Goal: Task Accomplishment & Management: Manage account settings

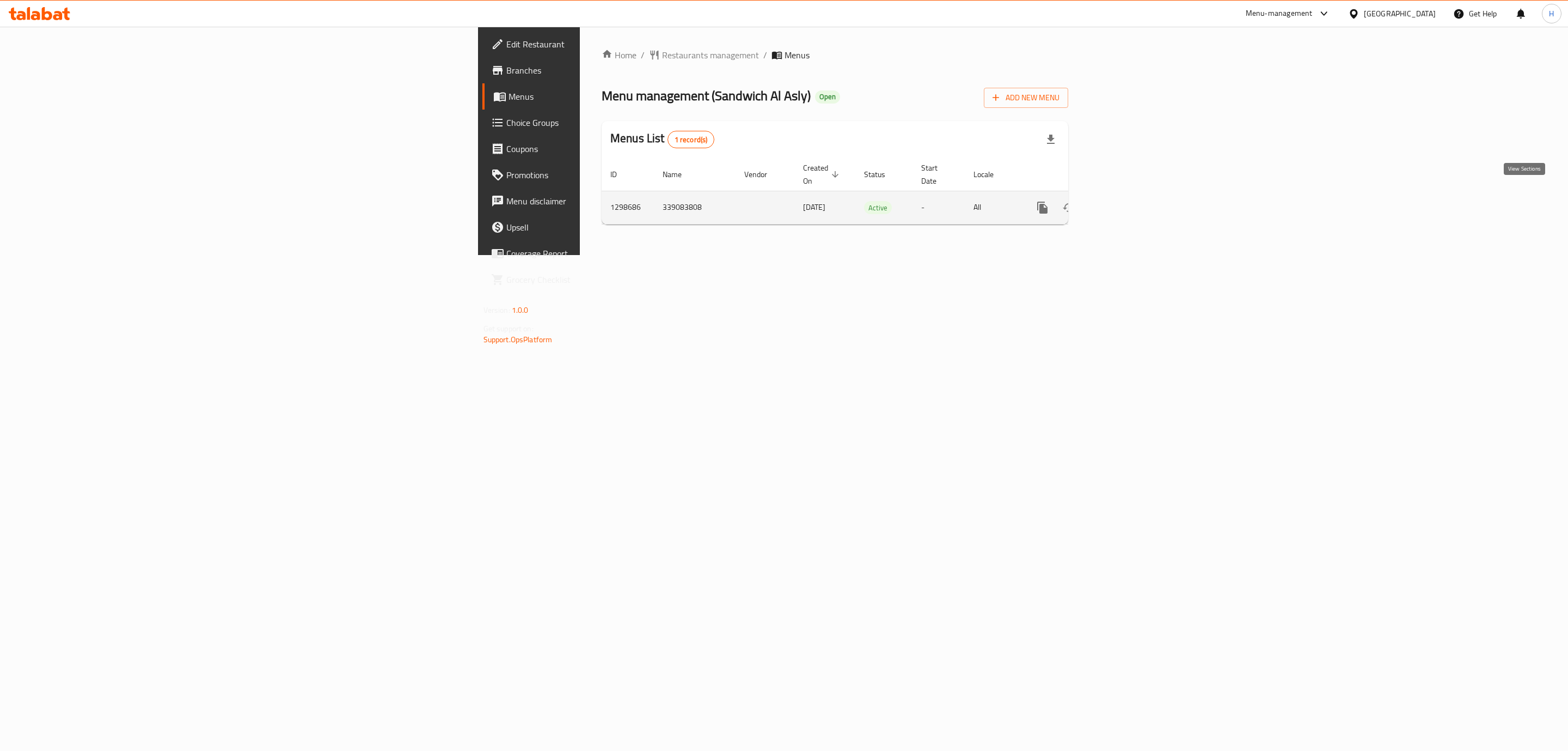
click at [1128, 201] on icon "enhanced table" at bounding box center [1121, 207] width 13 height 13
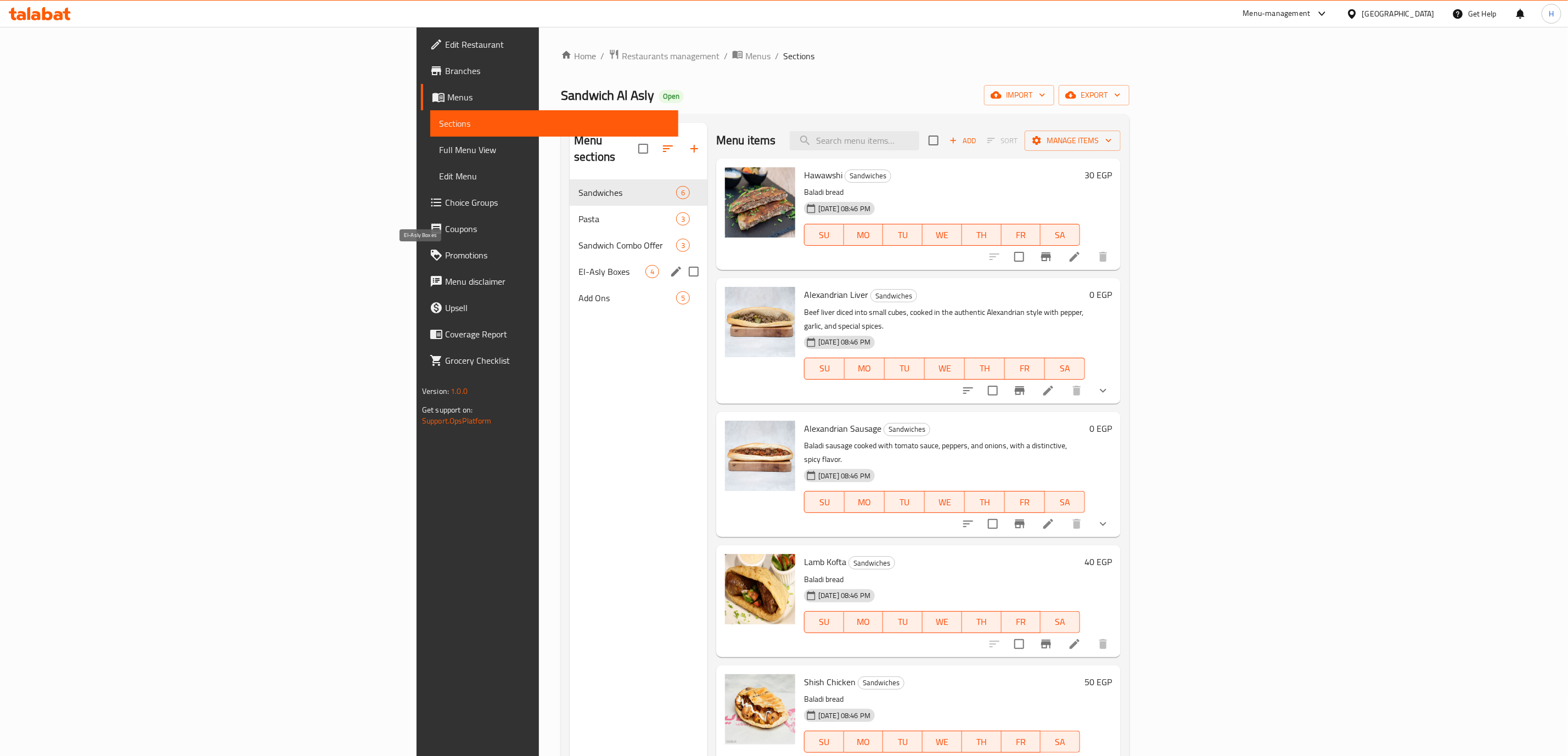
click at [578, 265] on span "El-Asly Boxes" at bounding box center [611, 271] width 67 height 13
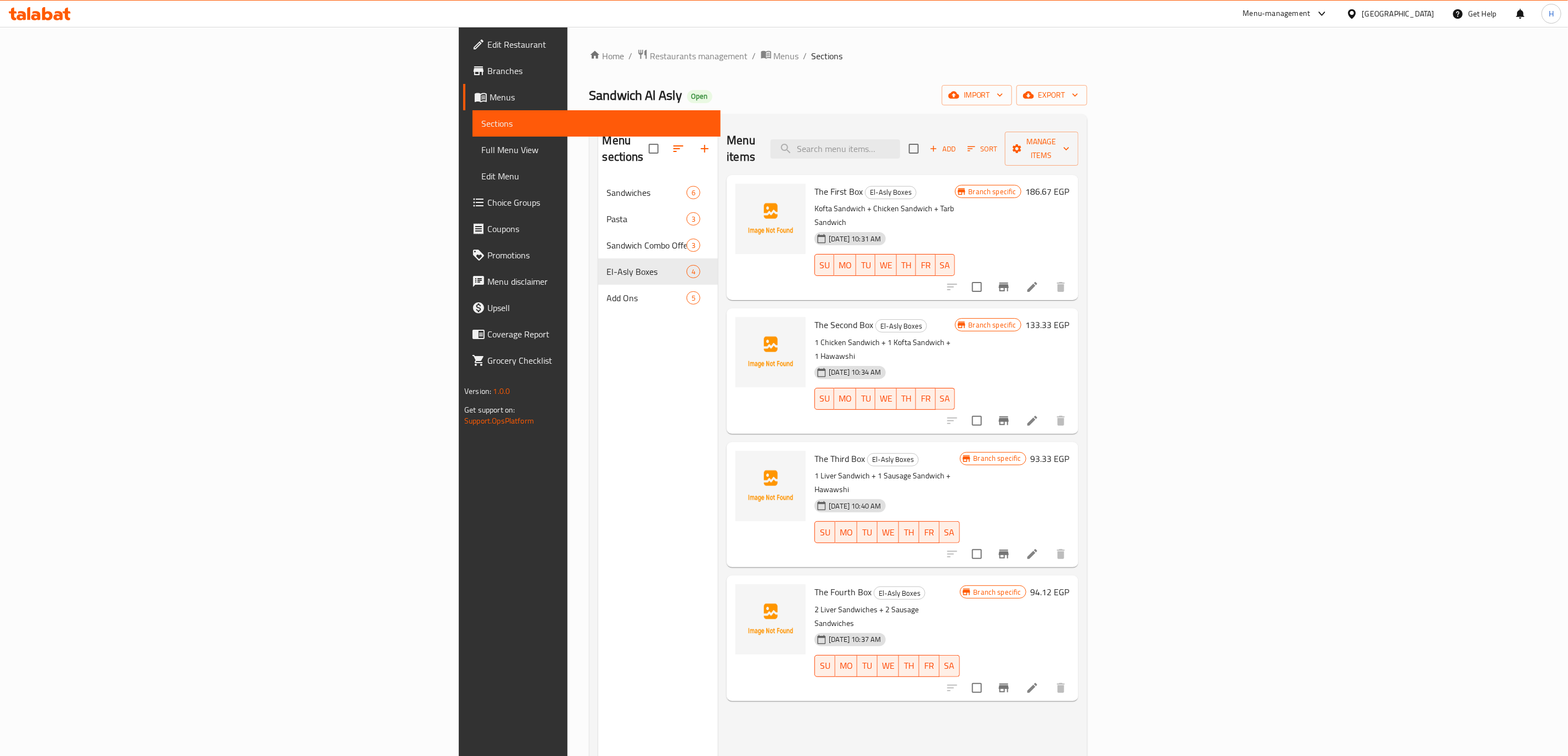
click at [488, 43] on span "Edit Restaurant" at bounding box center [599, 45] width 224 height 13
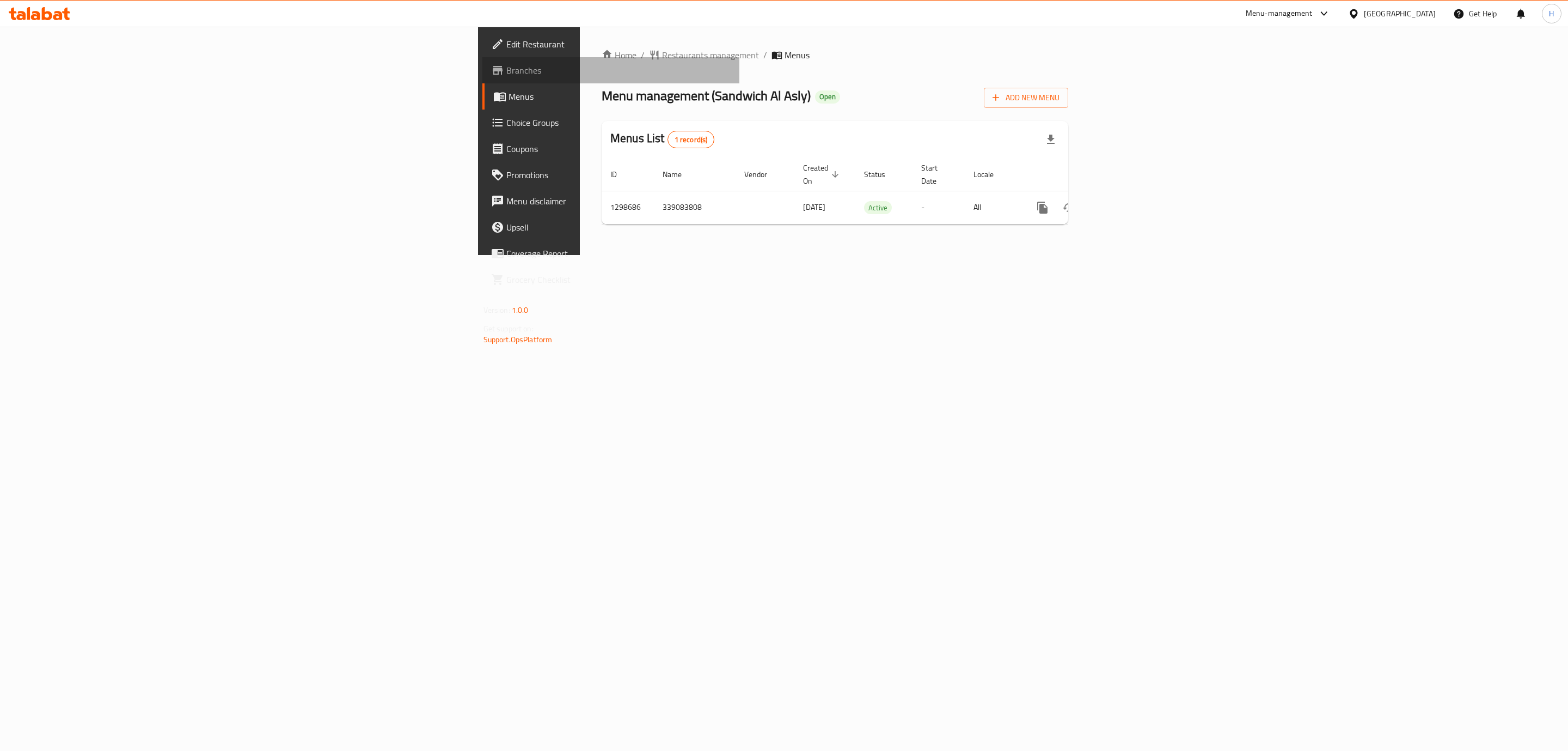
click at [506, 72] on span "Branches" at bounding box center [619, 70] width 225 height 13
click at [1000, 98] on icon "button" at bounding box center [997, 98] width 6 height 6
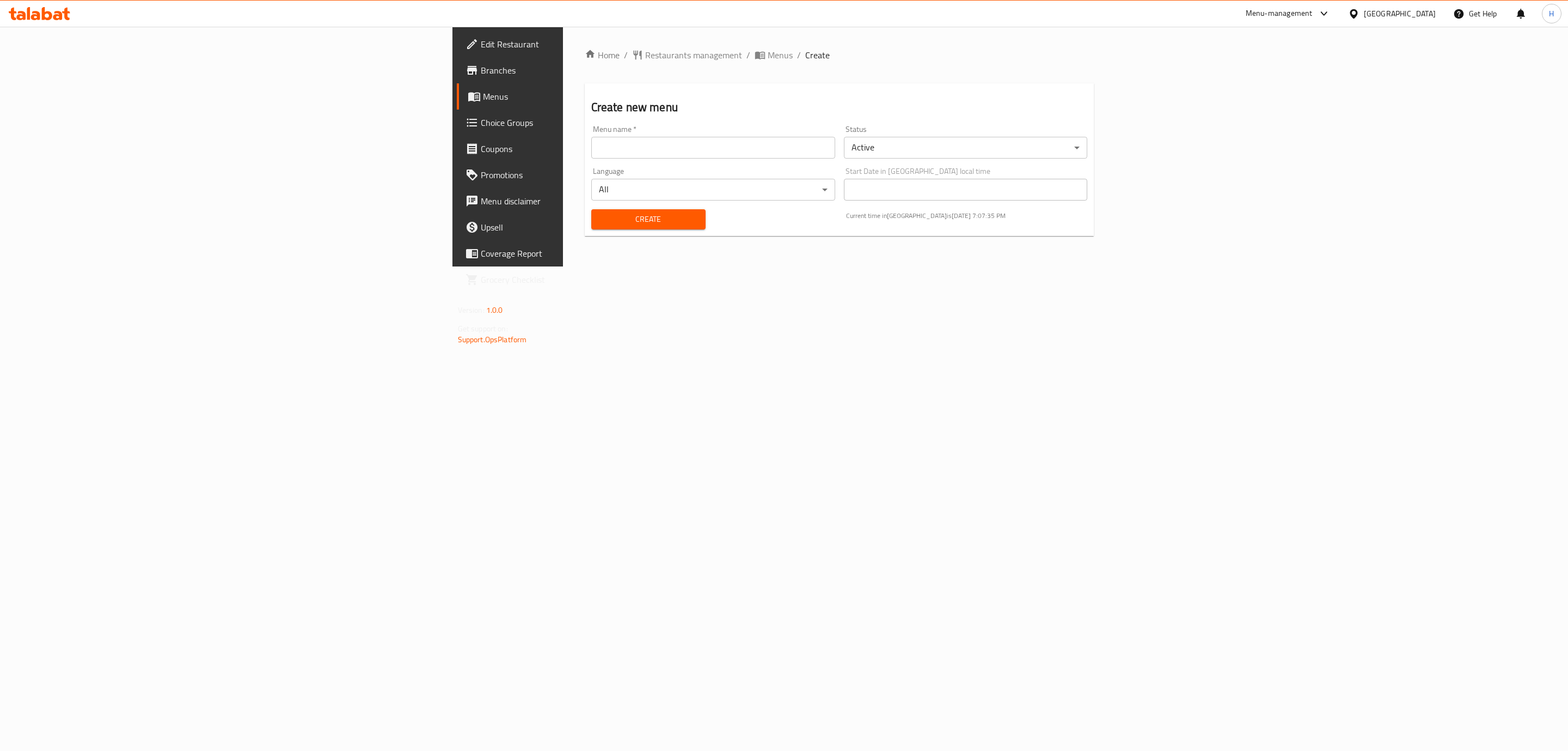
click at [1116, 155] on body "​ Menu-management Egypt Get Help H Edit Restaurant Branches Menus Choice Groups…" at bounding box center [784, 388] width 1568 height 724
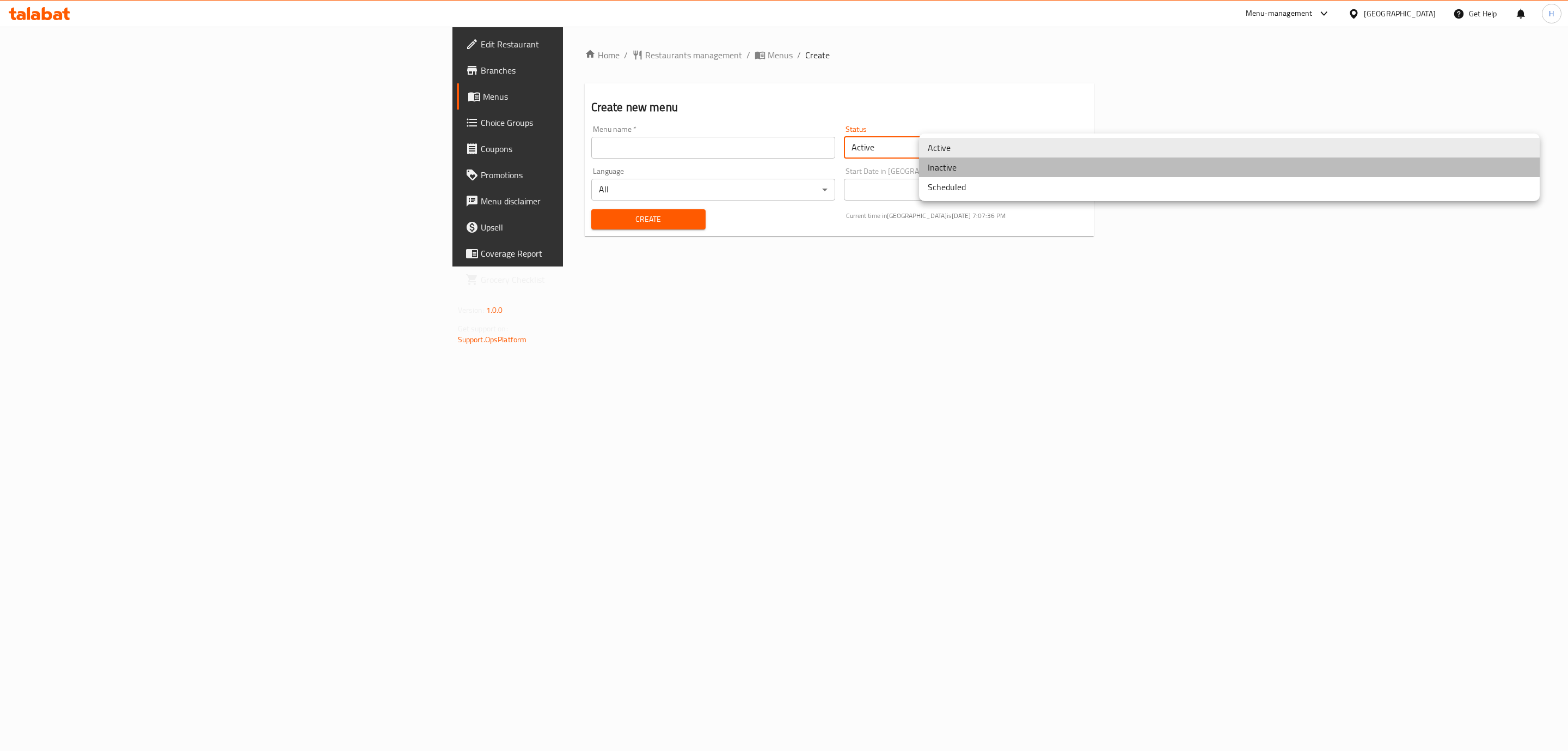
click at [964, 172] on li "Inactive" at bounding box center [1230, 167] width 620 height 19
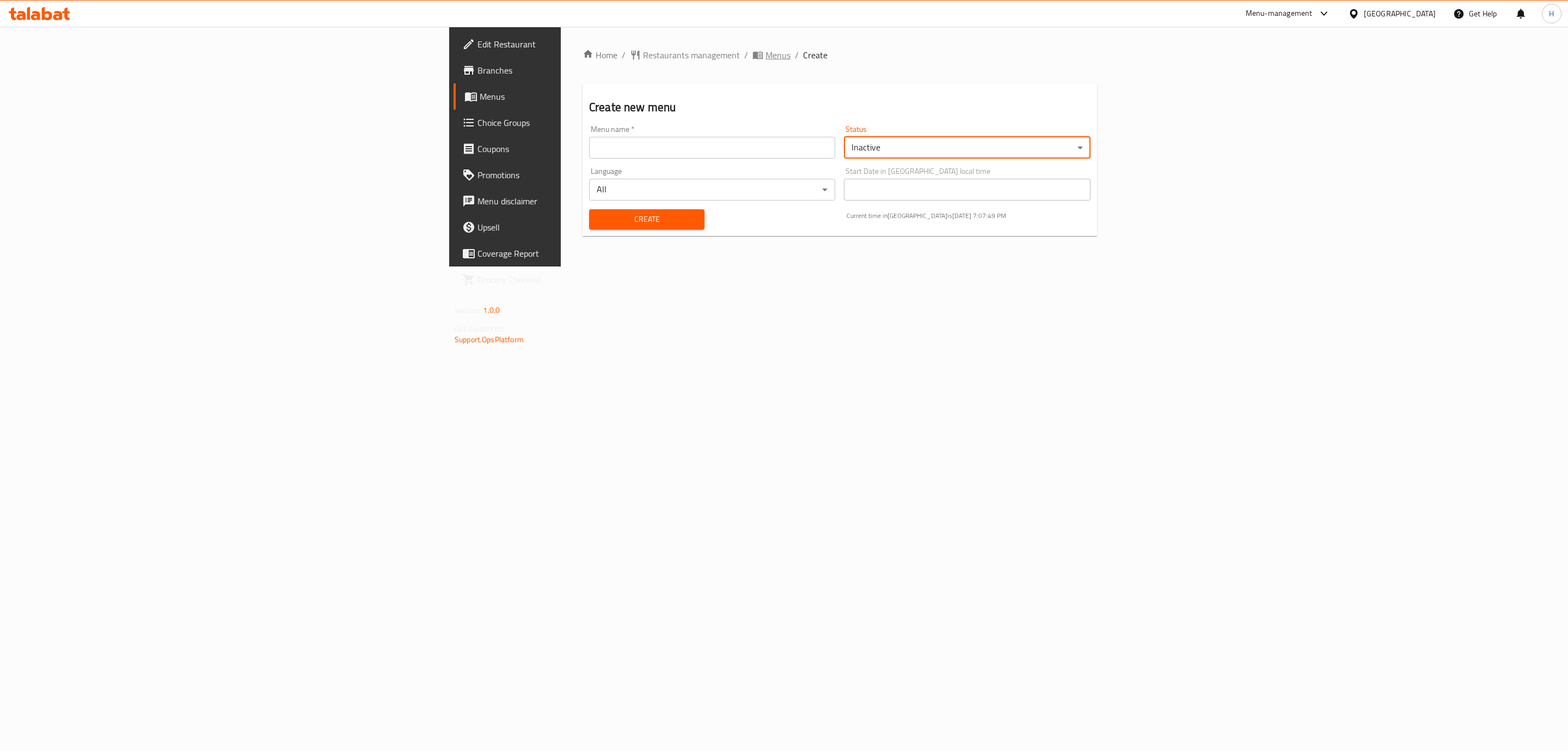
click at [766, 57] on span "Menus" at bounding box center [778, 55] width 25 height 13
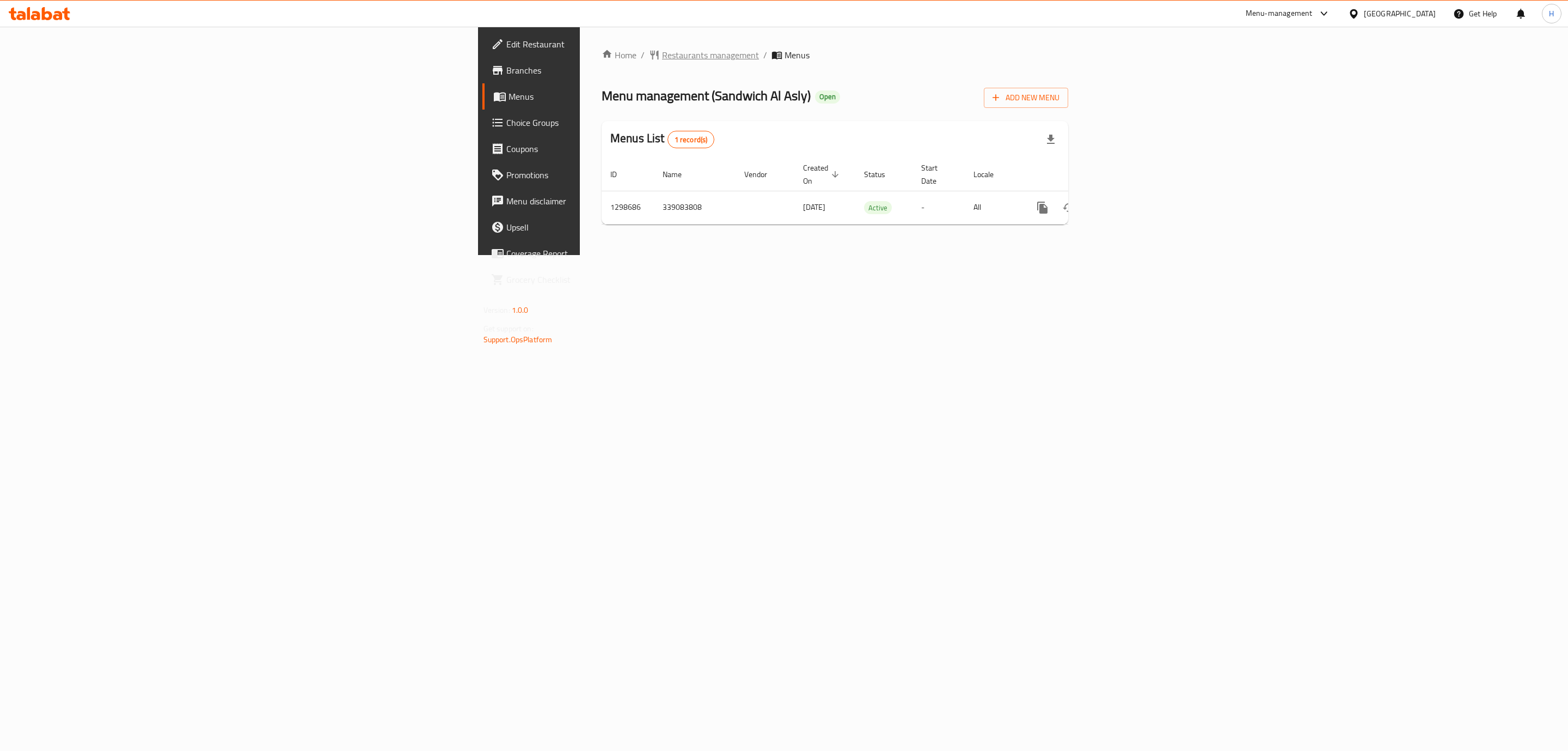
click at [662, 48] on span "Restaurants management" at bounding box center [710, 55] width 97 height 13
click at [1060, 101] on span "Add New Menu" at bounding box center [1026, 97] width 67 height 14
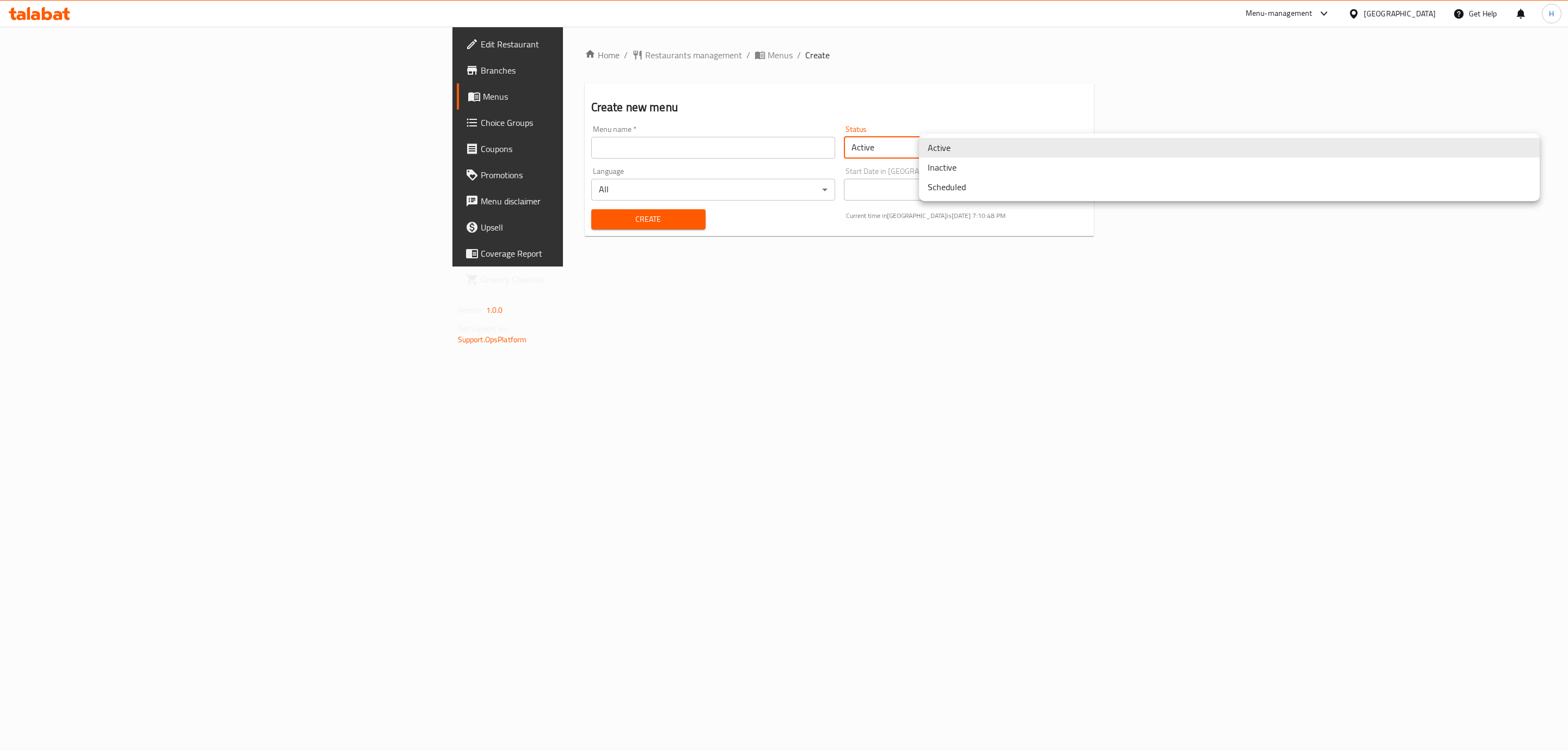
click at [1134, 156] on body "​ Menu-management Egypt Get Help H Edit Restaurant Branches Menus Choice Groups…" at bounding box center [784, 388] width 1568 height 724
click at [985, 168] on li "Inactive" at bounding box center [1230, 167] width 620 height 19
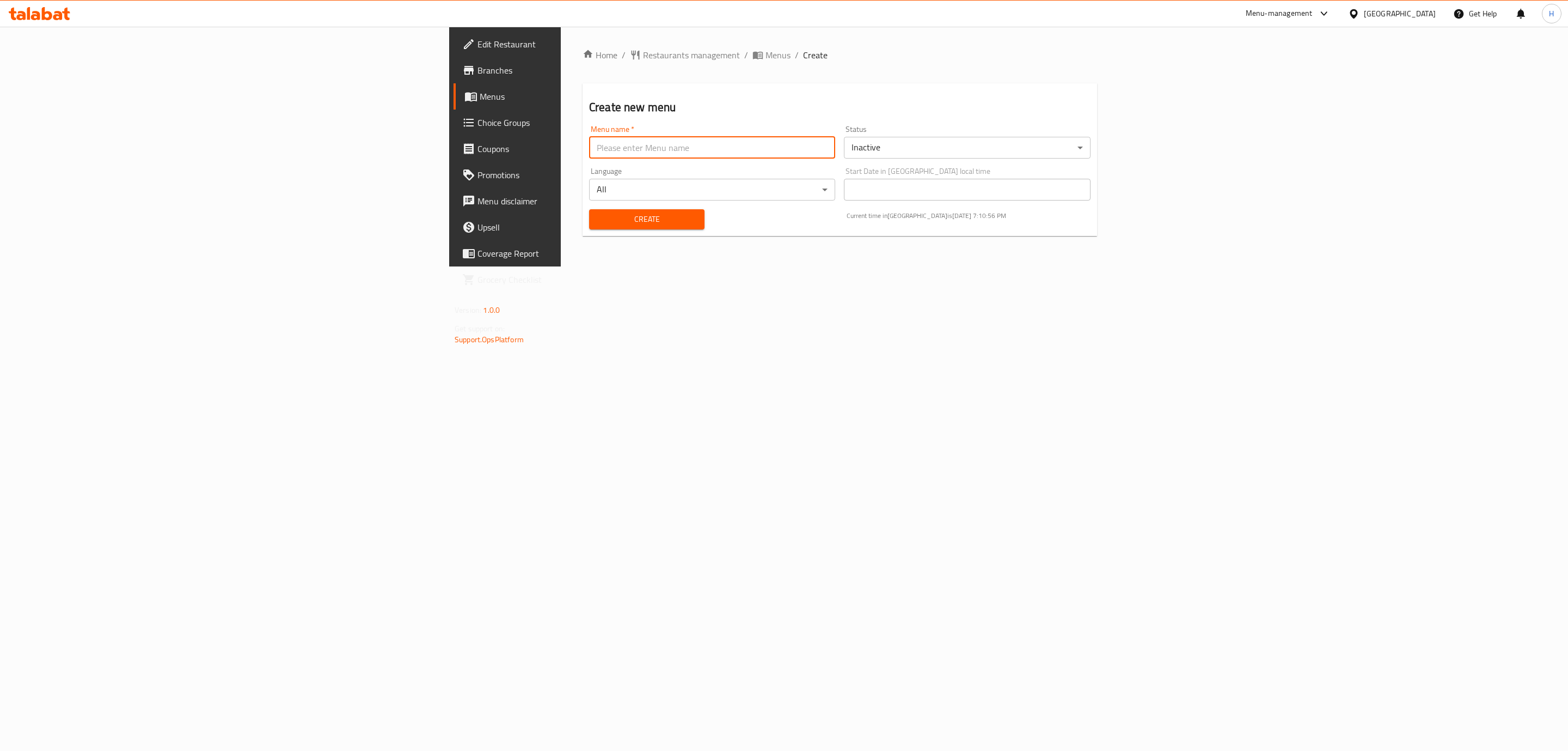
click at [589, 145] on input "text" at bounding box center [712, 147] width 246 height 22
paste input "340621233"
type input "340621233- 11//8/2025"
click at [589, 226] on button "Create" at bounding box center [647, 219] width 116 height 20
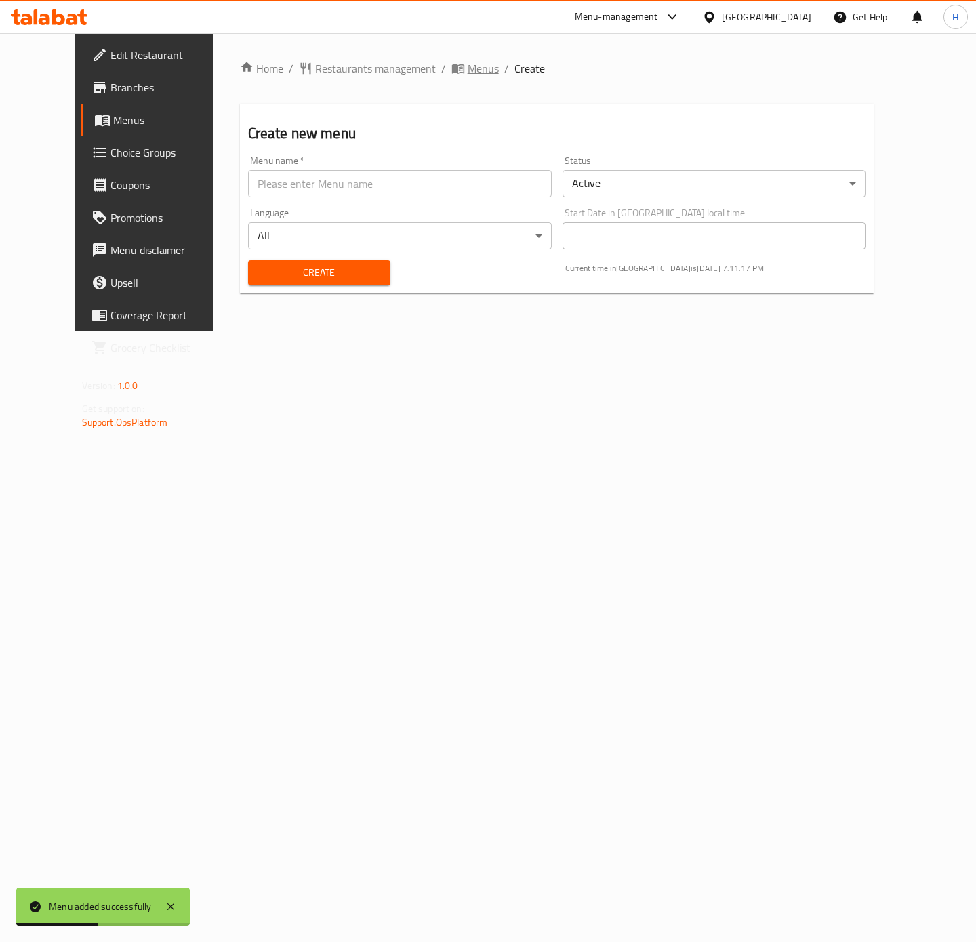
click at [468, 66] on span "Menus" at bounding box center [483, 68] width 31 height 16
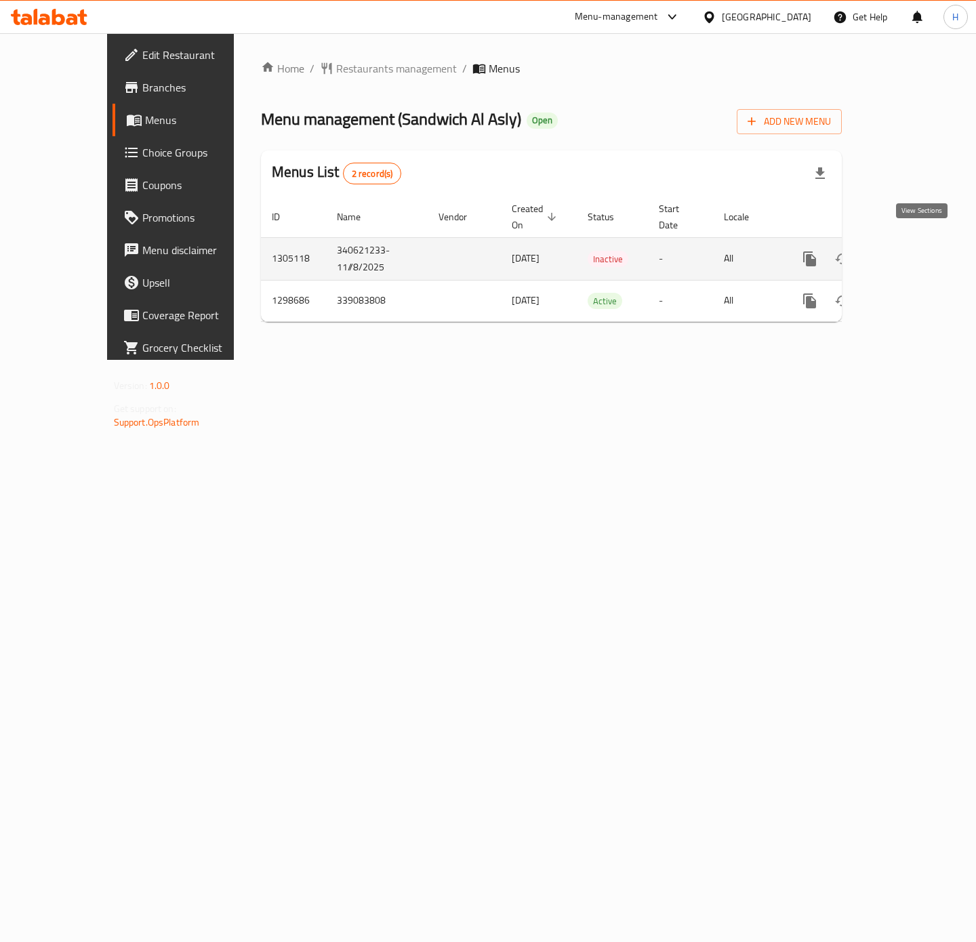
click at [915, 251] on icon "enhanced table" at bounding box center [907, 259] width 16 height 16
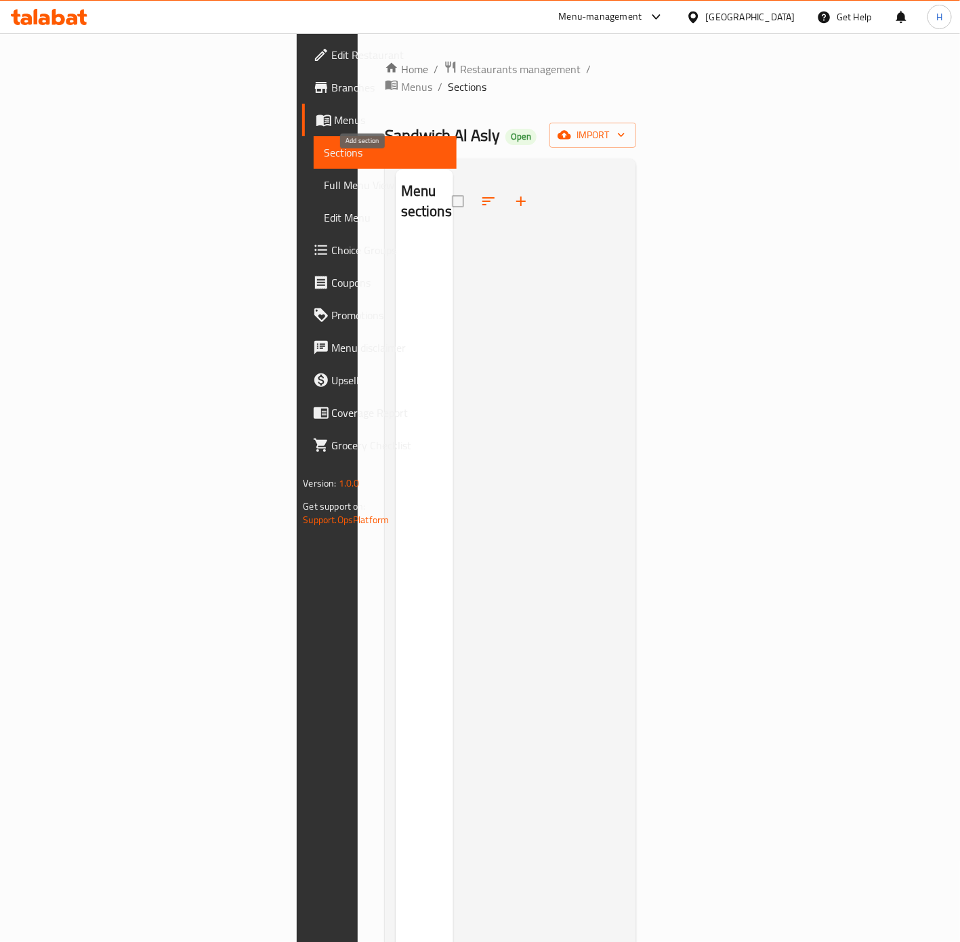
click at [513, 193] on icon "button" at bounding box center [521, 201] width 16 height 16
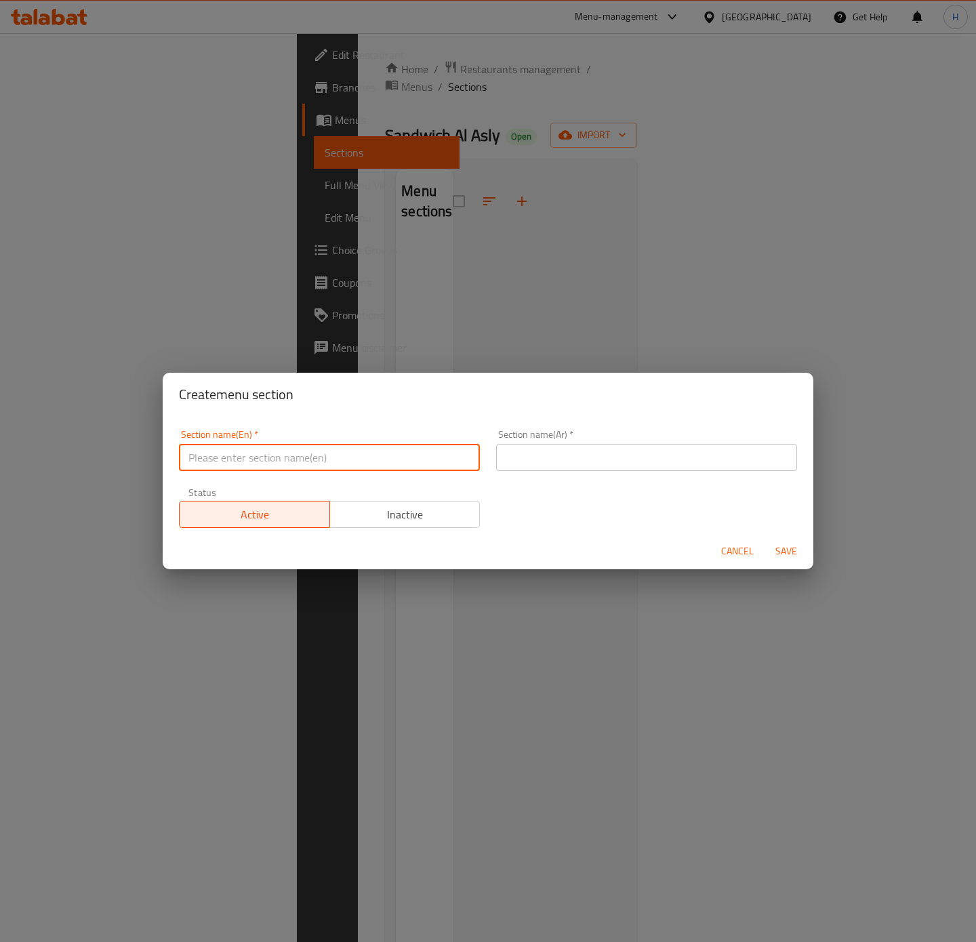
click at [365, 463] on input "text" at bounding box center [329, 457] width 301 height 27
type input "ٍ"
type input "Sandwiches"
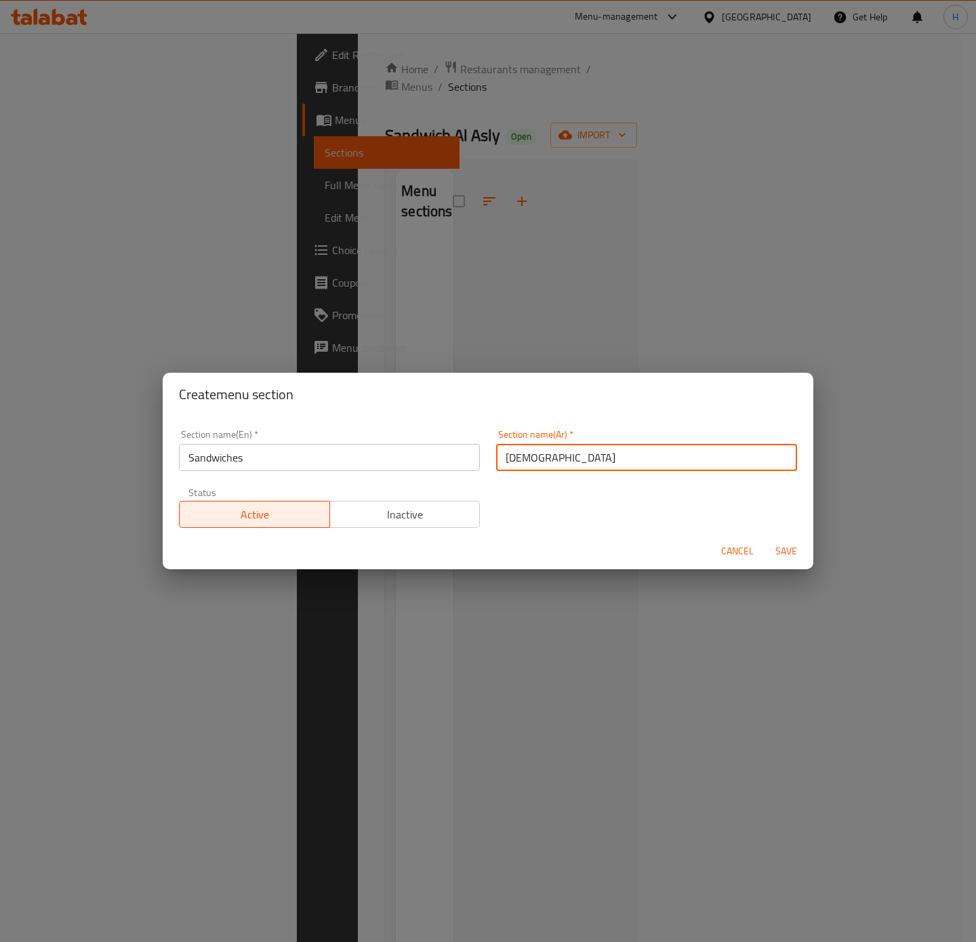
type input "السندويتشات"
click at [764, 539] on button "Save" at bounding box center [785, 551] width 43 height 25
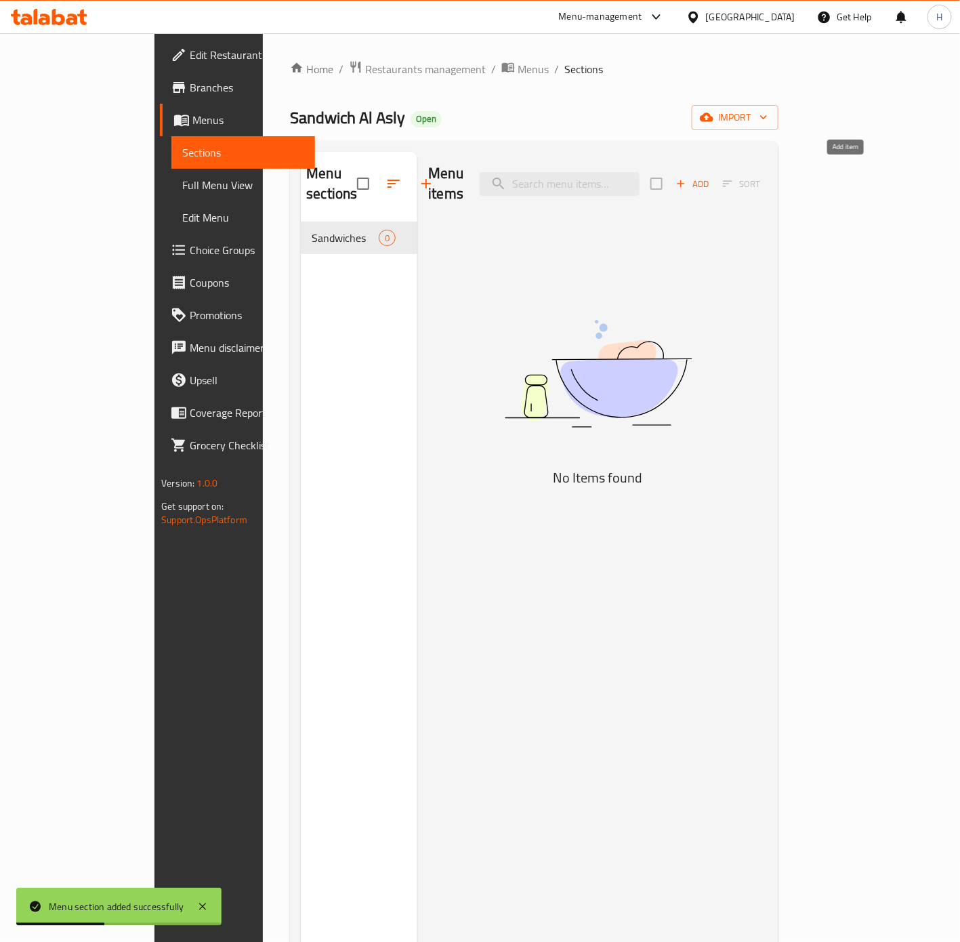
click at [687, 178] on icon "button" at bounding box center [681, 184] width 12 height 12
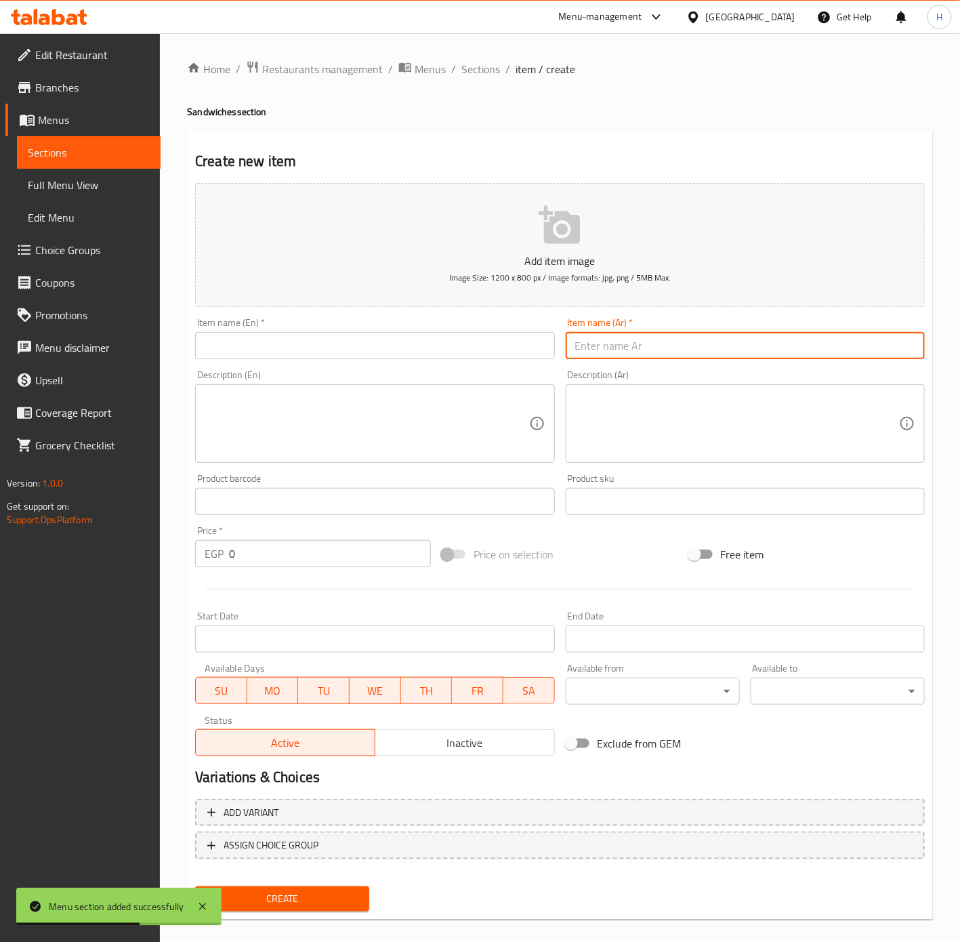
click at [639, 354] on input "text" at bounding box center [745, 345] width 359 height 27
type input "سندوتش طرب"
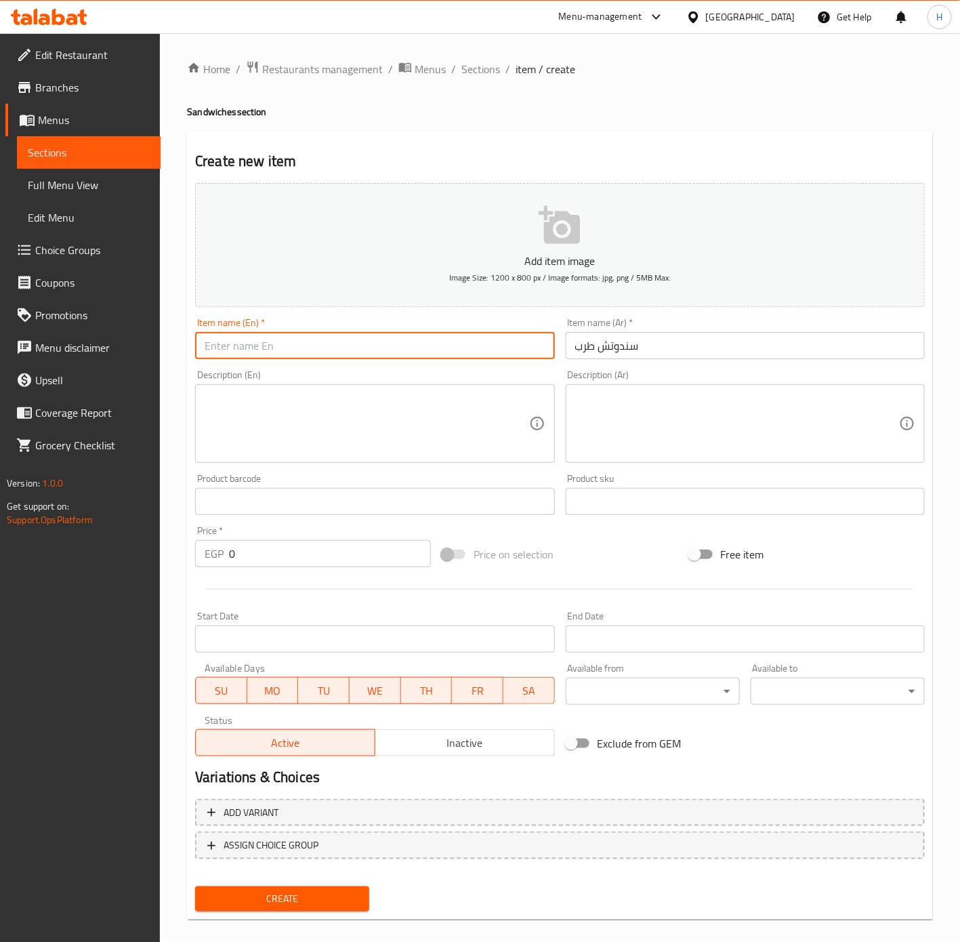
click at [368, 340] on input "text" at bounding box center [374, 345] width 359 height 27
type input "T"
type input "Tarb Sandwich"
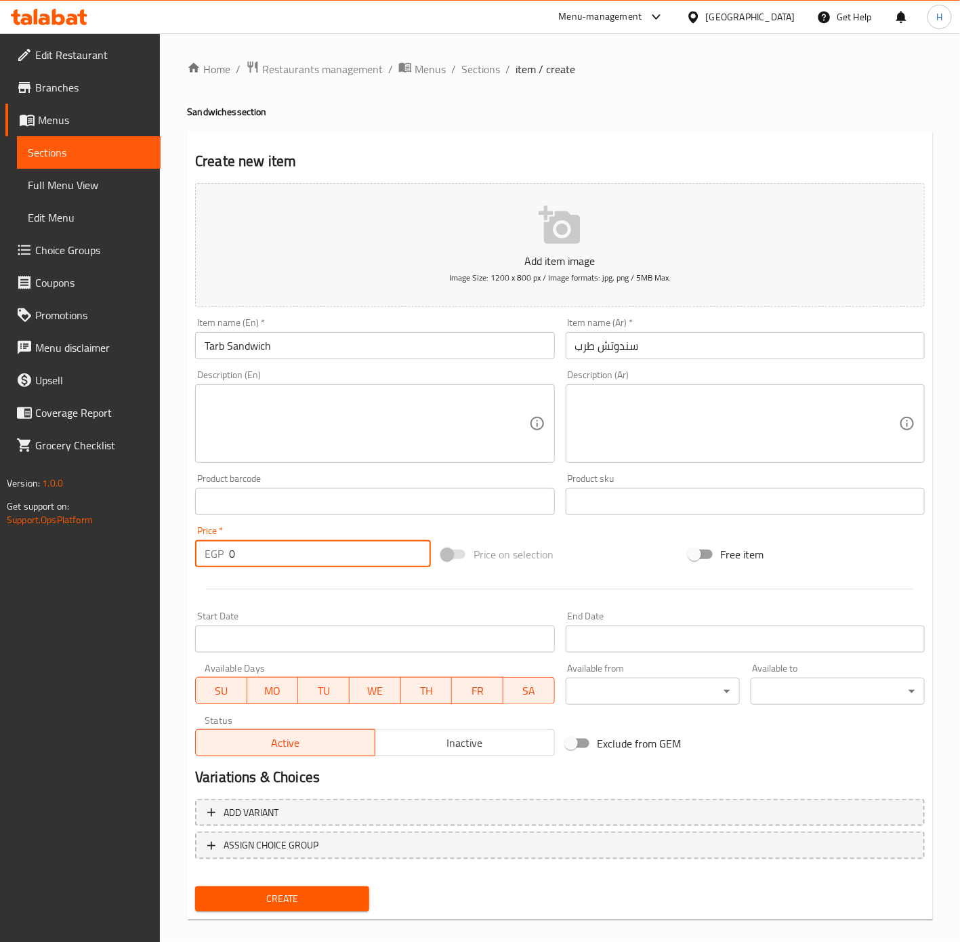
click at [283, 551] on input "0" at bounding box center [330, 553] width 202 height 27
click at [285, 551] on input "0" at bounding box center [330, 553] width 202 height 27
type input "5"
type input "65"
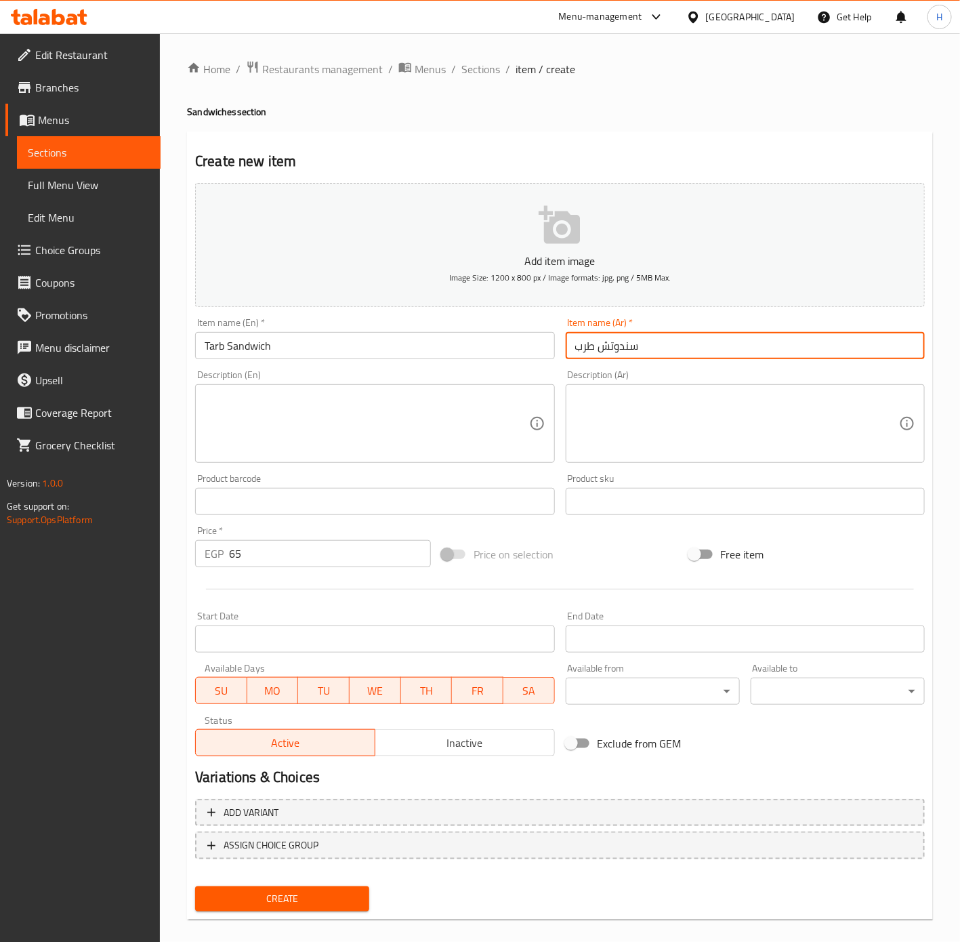
click at [630, 350] on input "سندوتش طرب" at bounding box center [745, 345] width 359 height 27
click at [312, 901] on span "Create" at bounding box center [282, 898] width 152 height 17
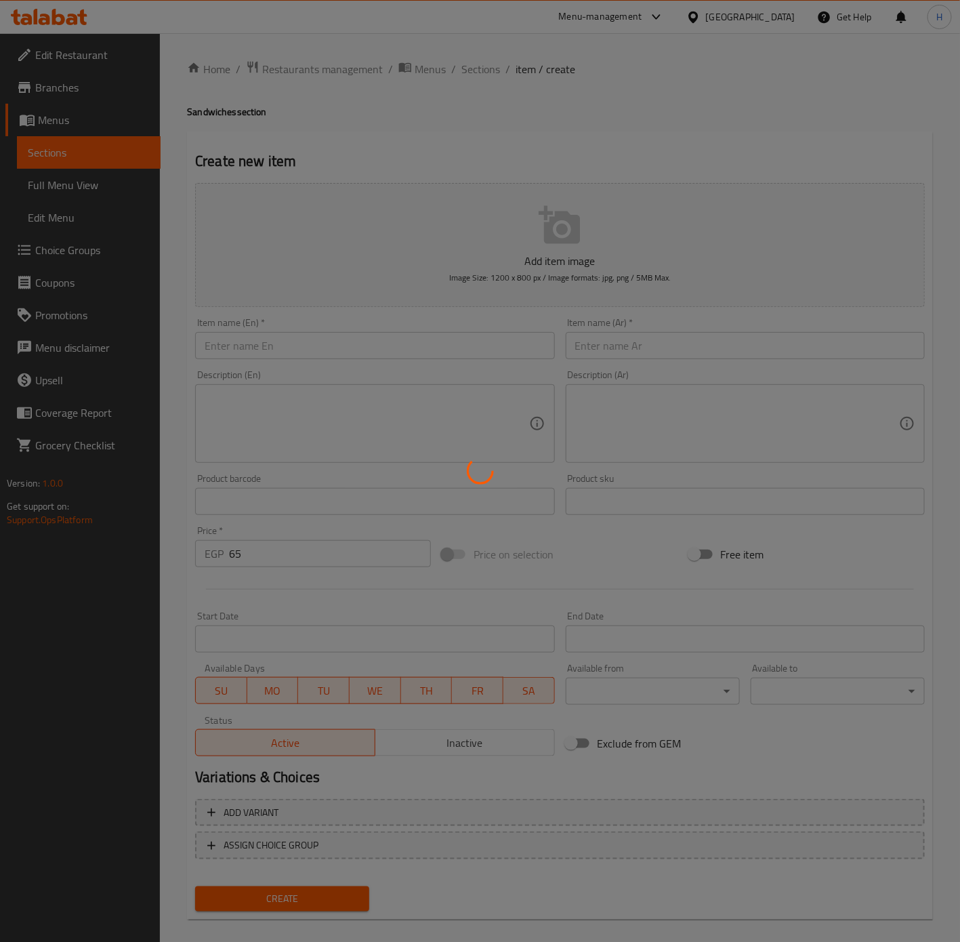
type input "0"
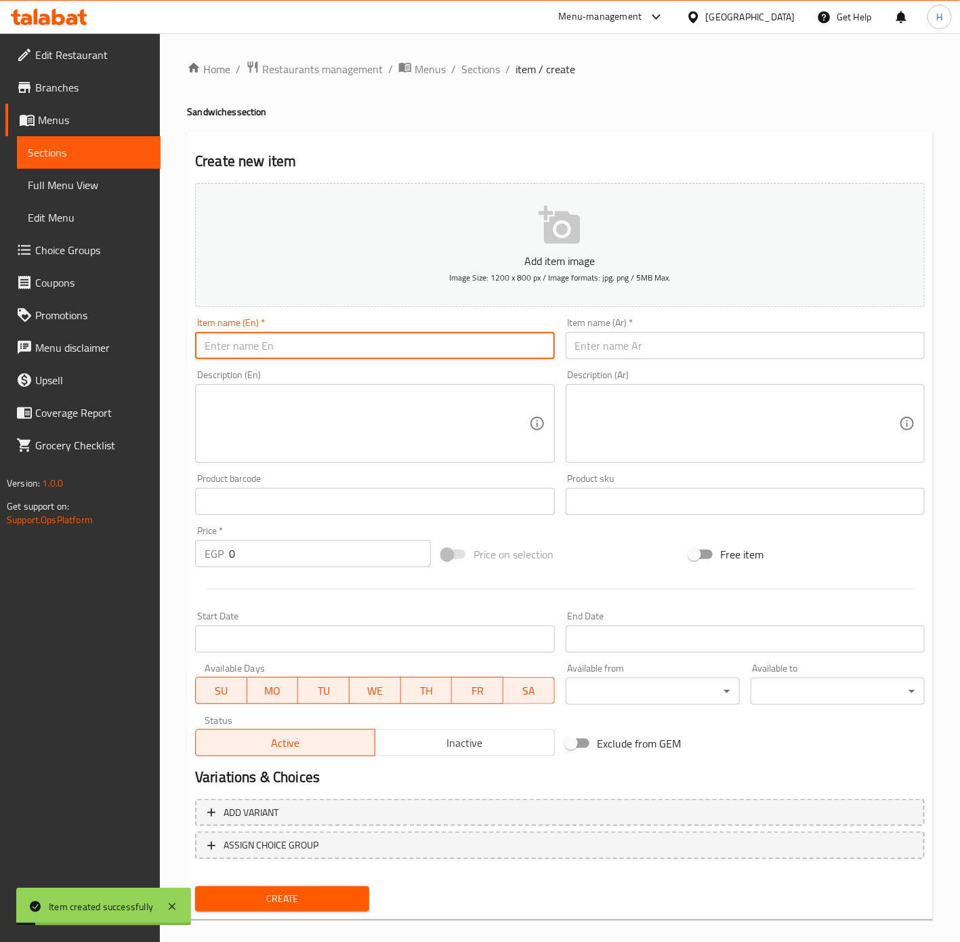
click at [426, 350] on input "text" at bounding box center [374, 345] width 359 height 27
type input "Chicken Sandwich"
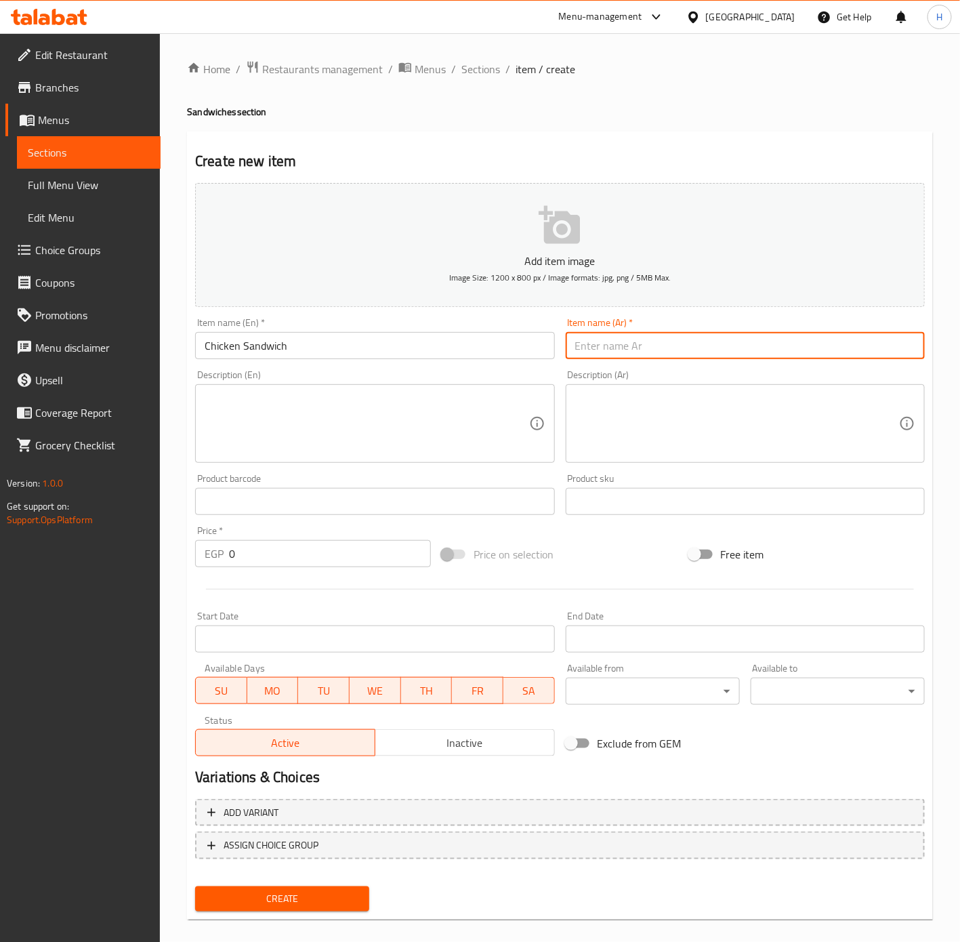
paste input "سندوتش"
type input "سندوتش فراخ"
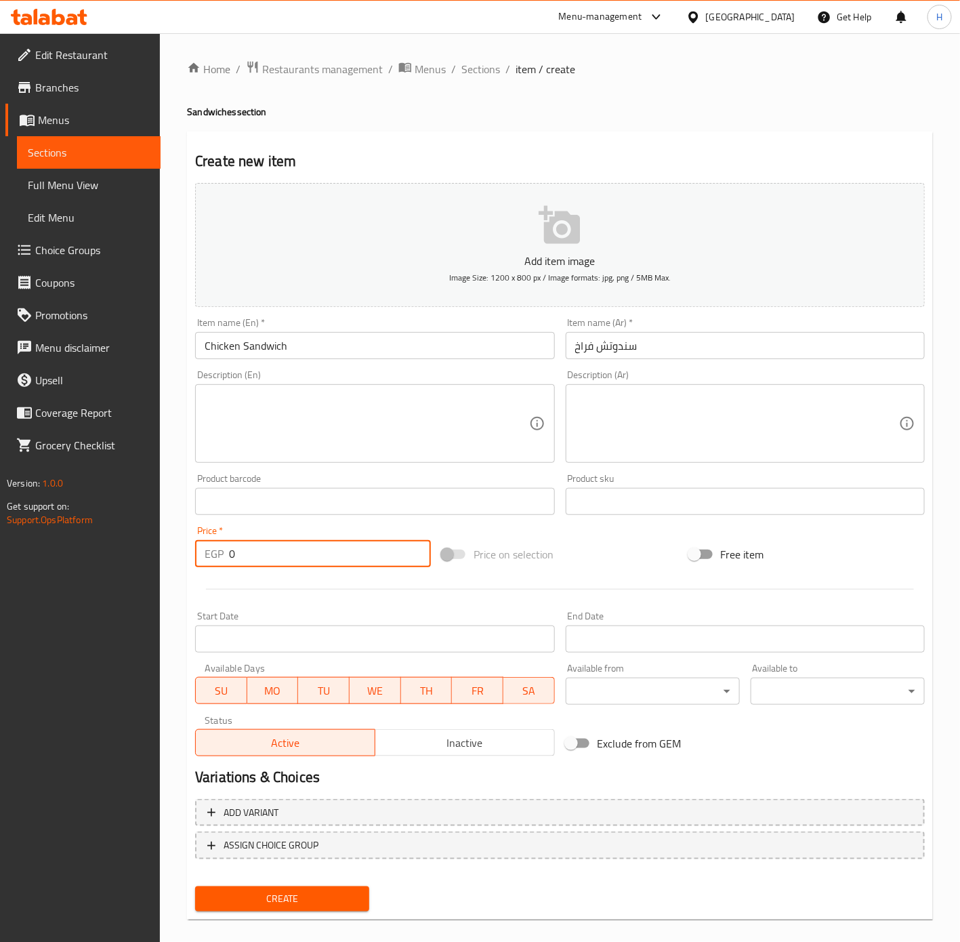
click at [248, 557] on input "0" at bounding box center [330, 553] width 202 height 27
type input "60"
click at [195, 886] on button "Create" at bounding box center [282, 898] width 174 height 25
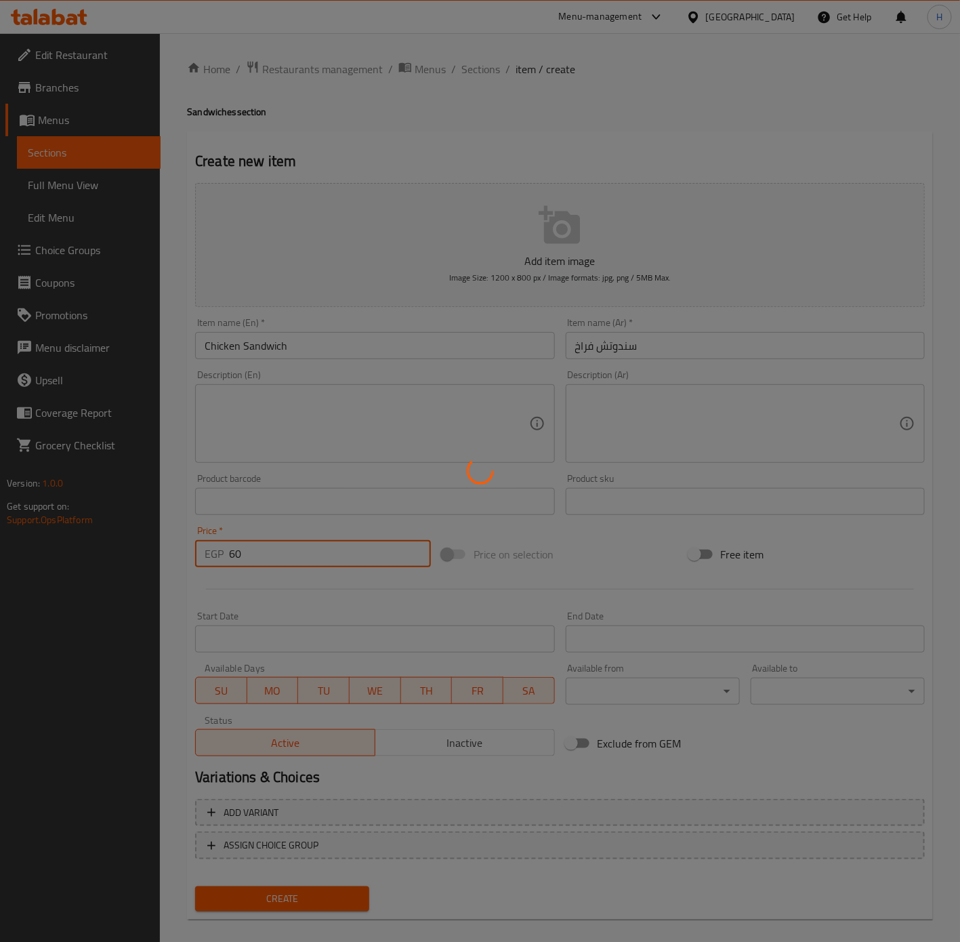
type input "0"
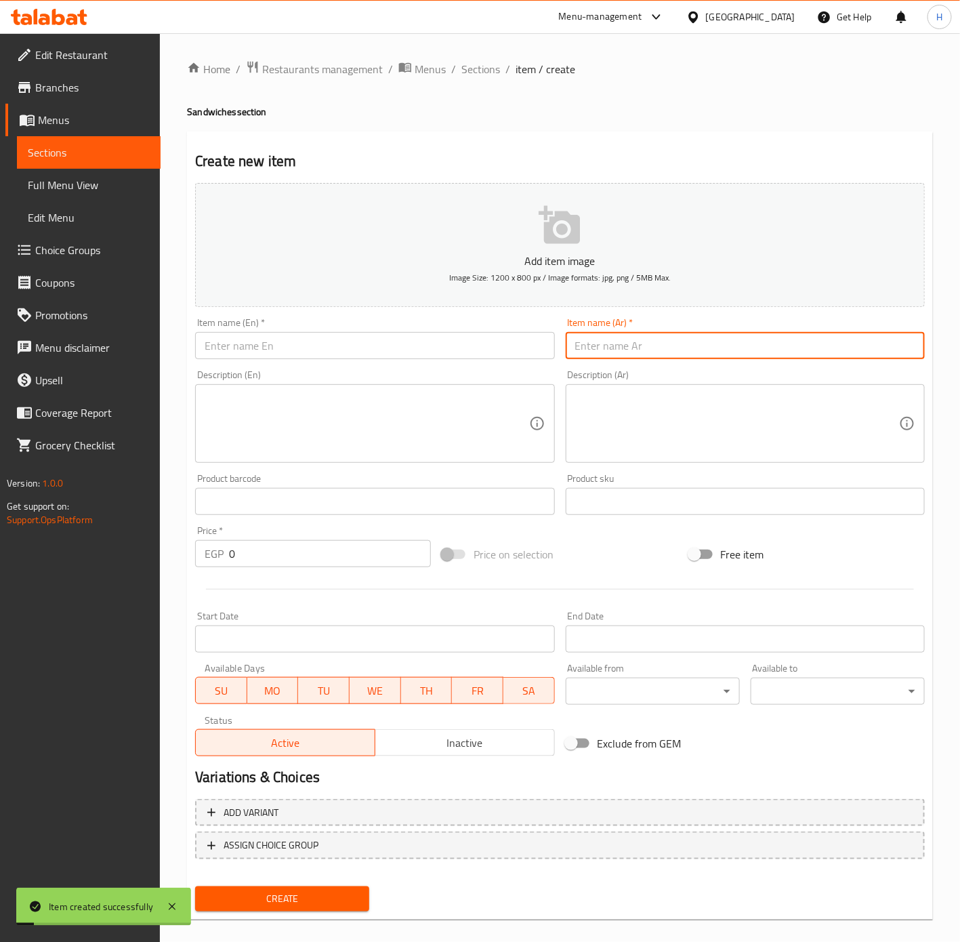
click at [673, 352] on input "text" at bounding box center [745, 345] width 359 height 27
paste input "سندوتش"
type input "سندوتش كفته"
click at [395, 348] on input "text" at bounding box center [374, 345] width 359 height 27
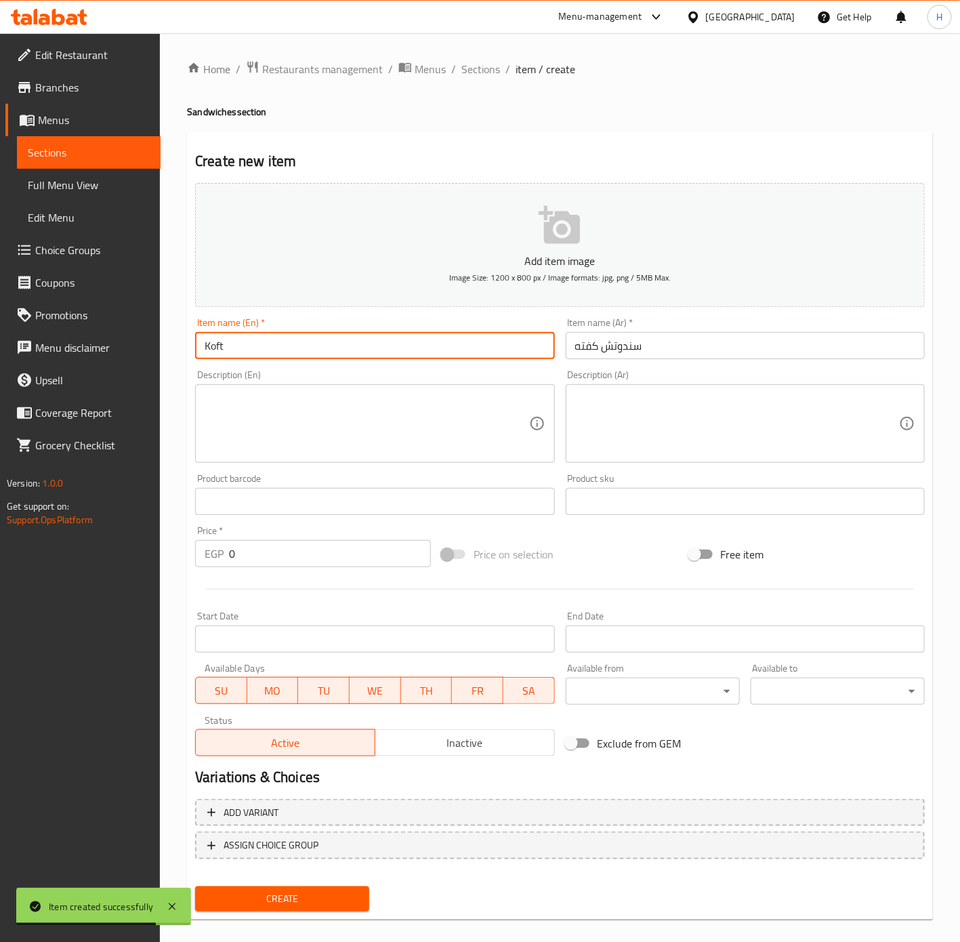
type input "Kofta Sandwich"
click at [283, 563] on input "0" at bounding box center [330, 553] width 202 height 27
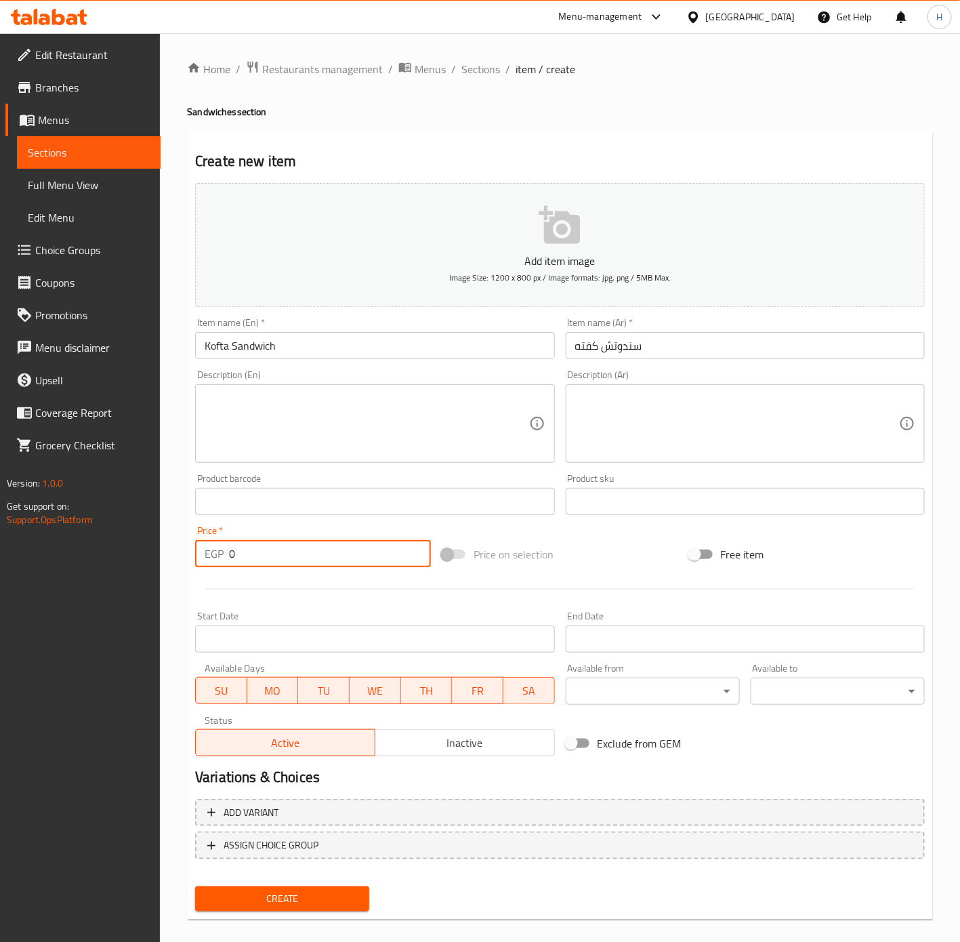
click at [283, 563] on input "0" at bounding box center [330, 553] width 202 height 27
type input "50"
click at [195, 886] on button "Create" at bounding box center [282, 898] width 174 height 25
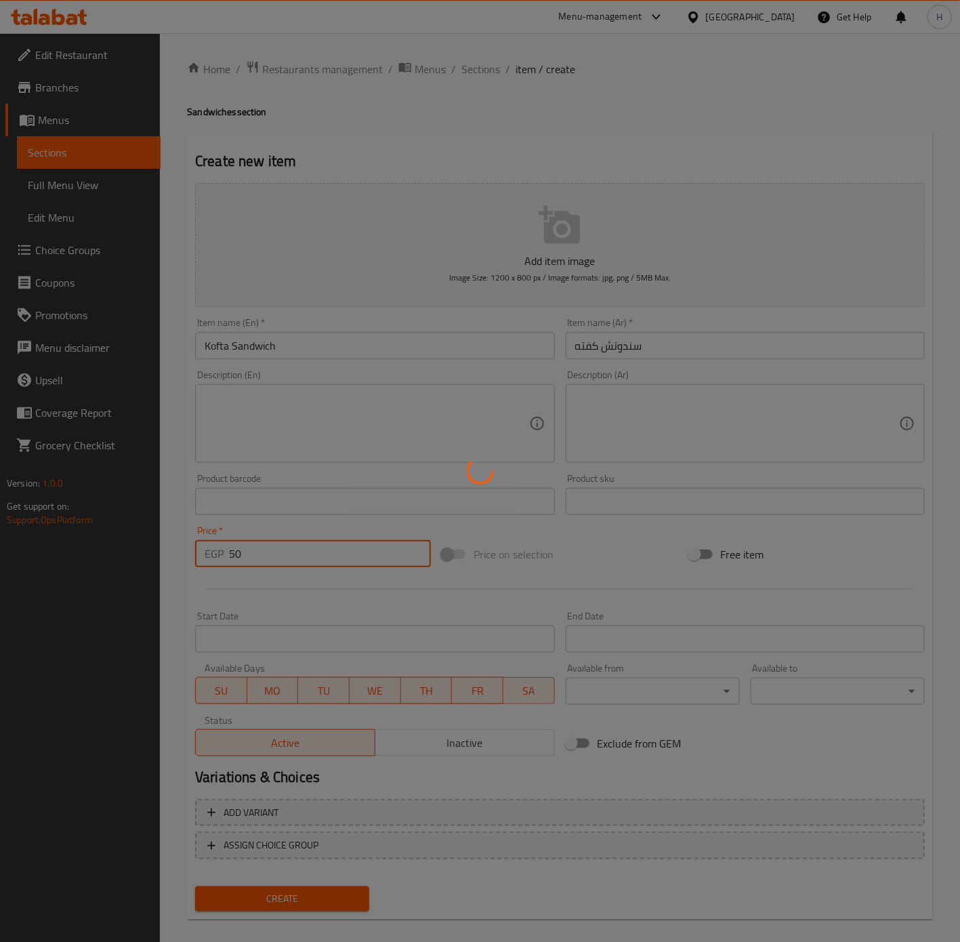
type input "0"
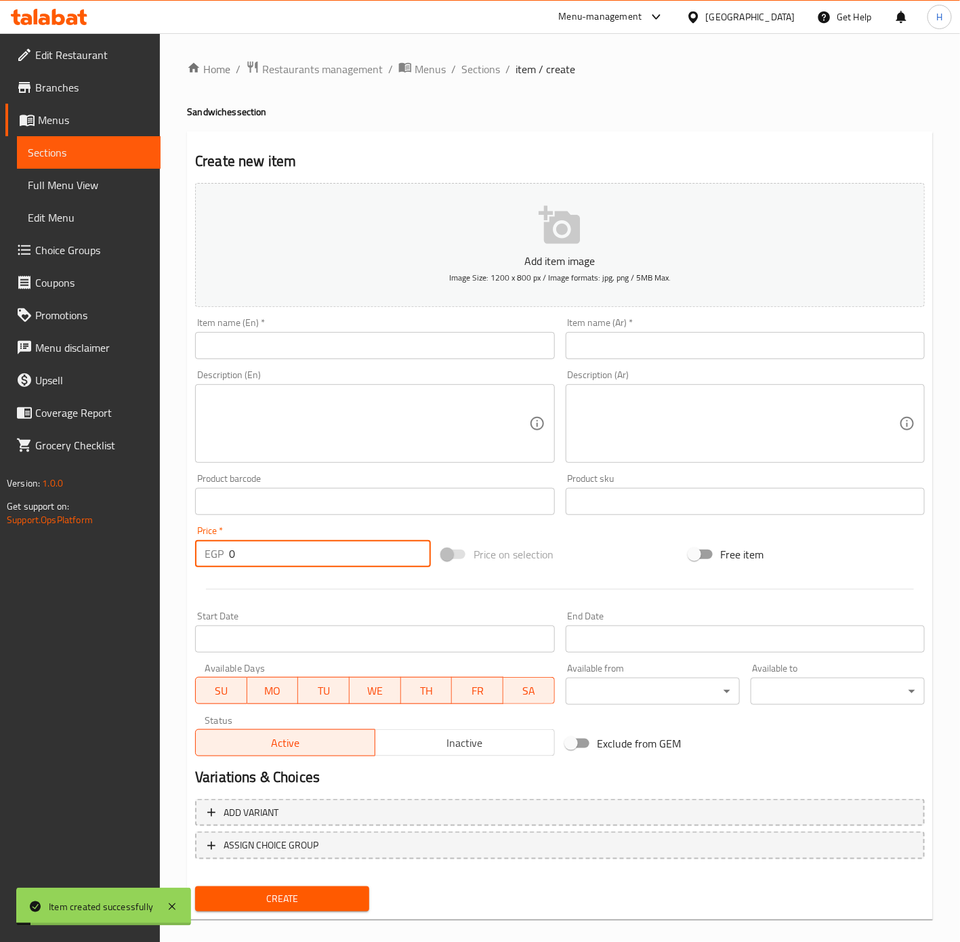
click at [602, 335] on input "text" at bounding box center [745, 345] width 359 height 27
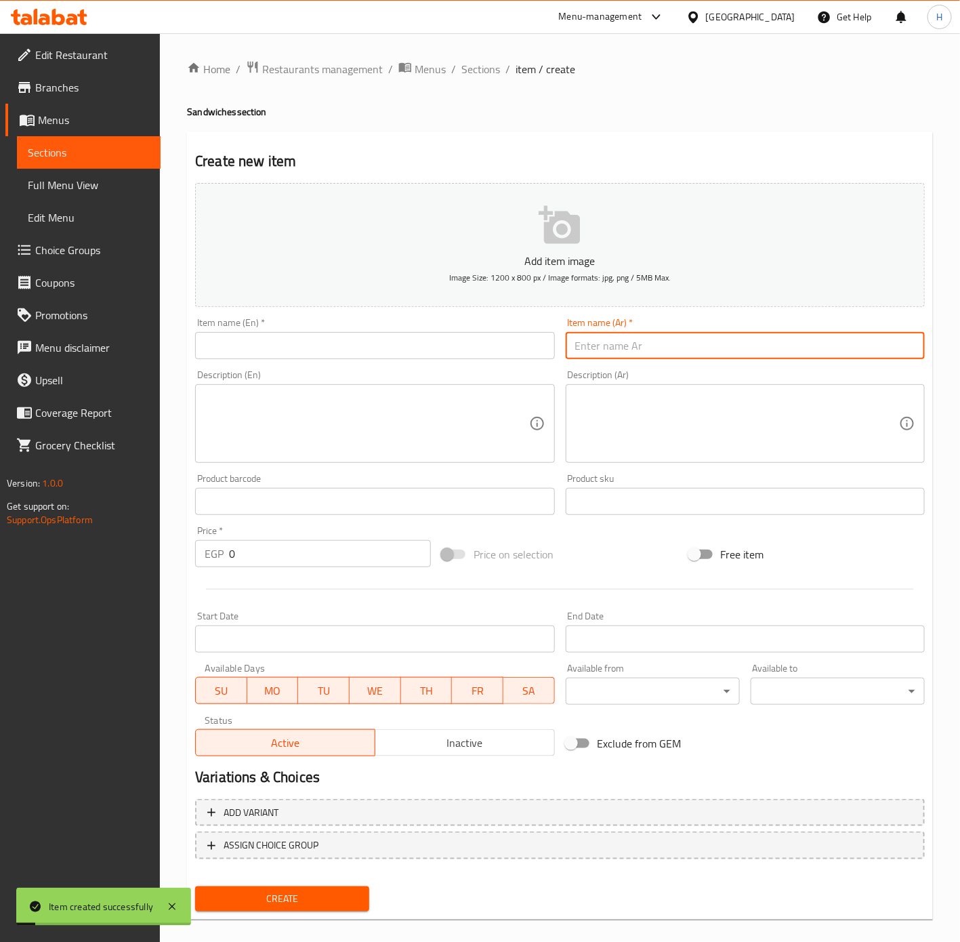
paste input "سندوتش"
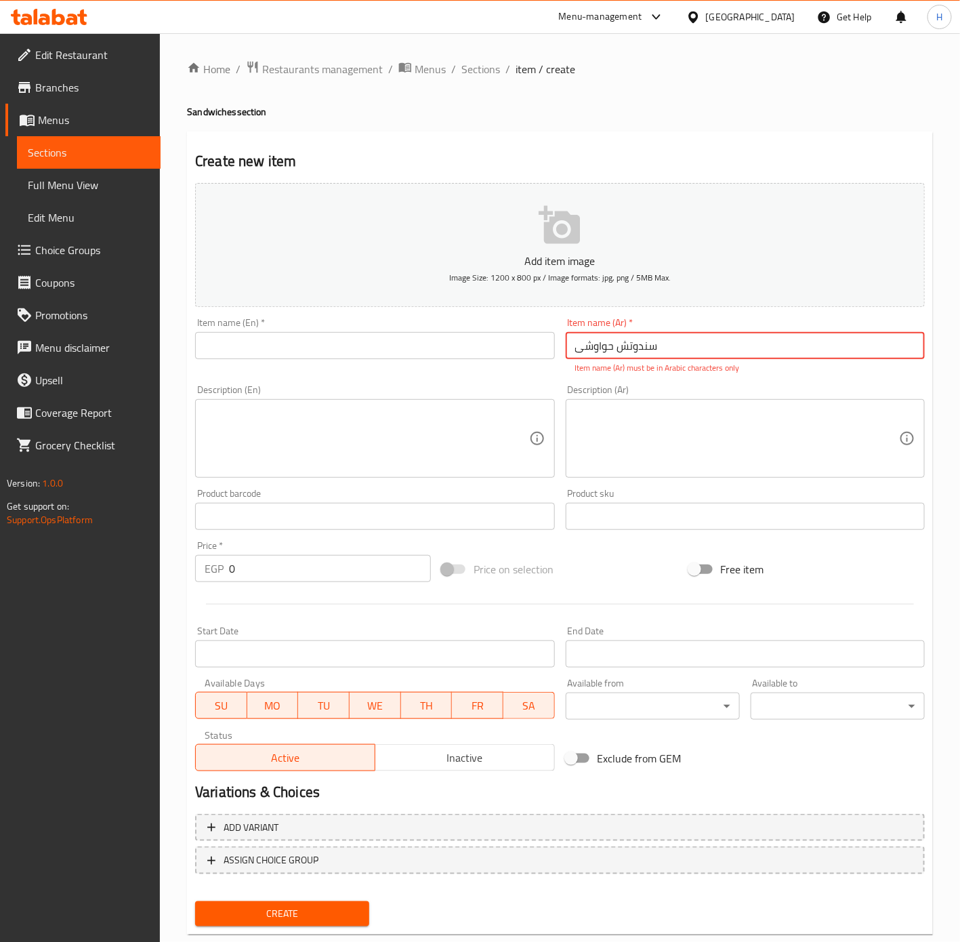
click at [692, 344] on input "سندوتش حواوشی" at bounding box center [745, 345] width 359 height 27
click at [706, 381] on div "Description (Ar) Description (Ar)" at bounding box center [745, 431] width 370 height 104
click at [685, 344] on input "سندوتش حواوشی" at bounding box center [745, 345] width 359 height 27
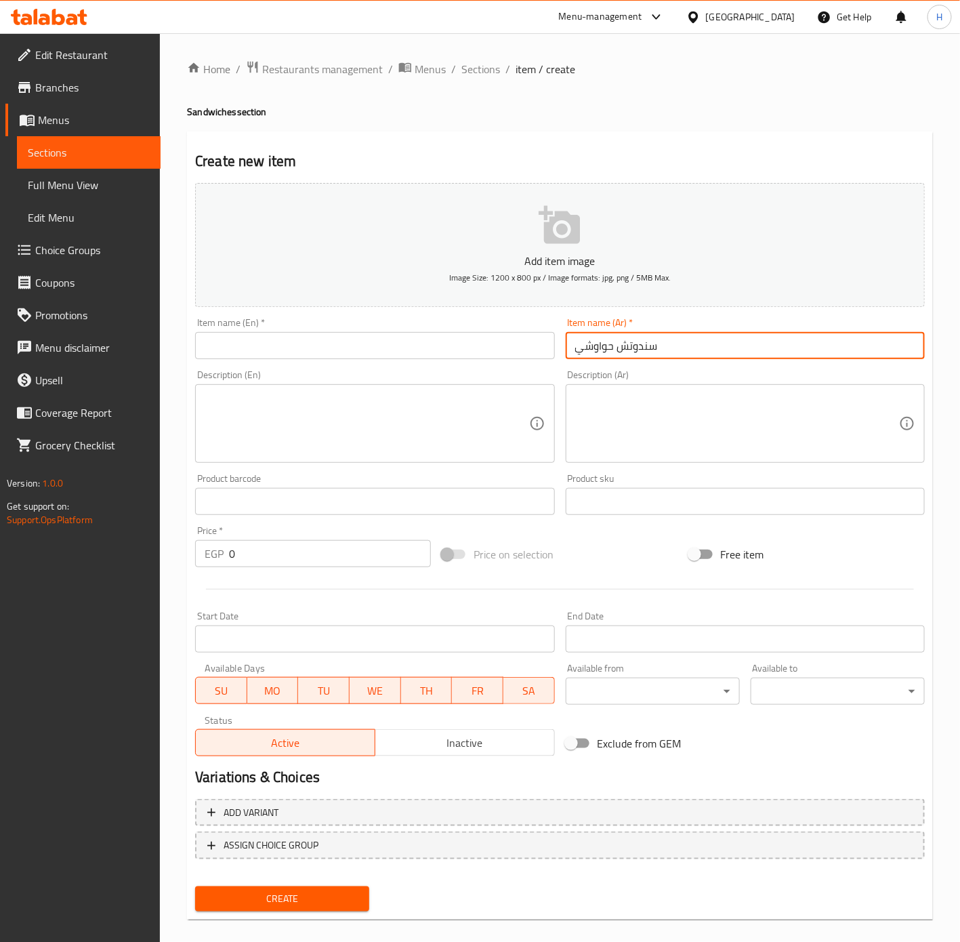
type input "سندوتش حواوشي"
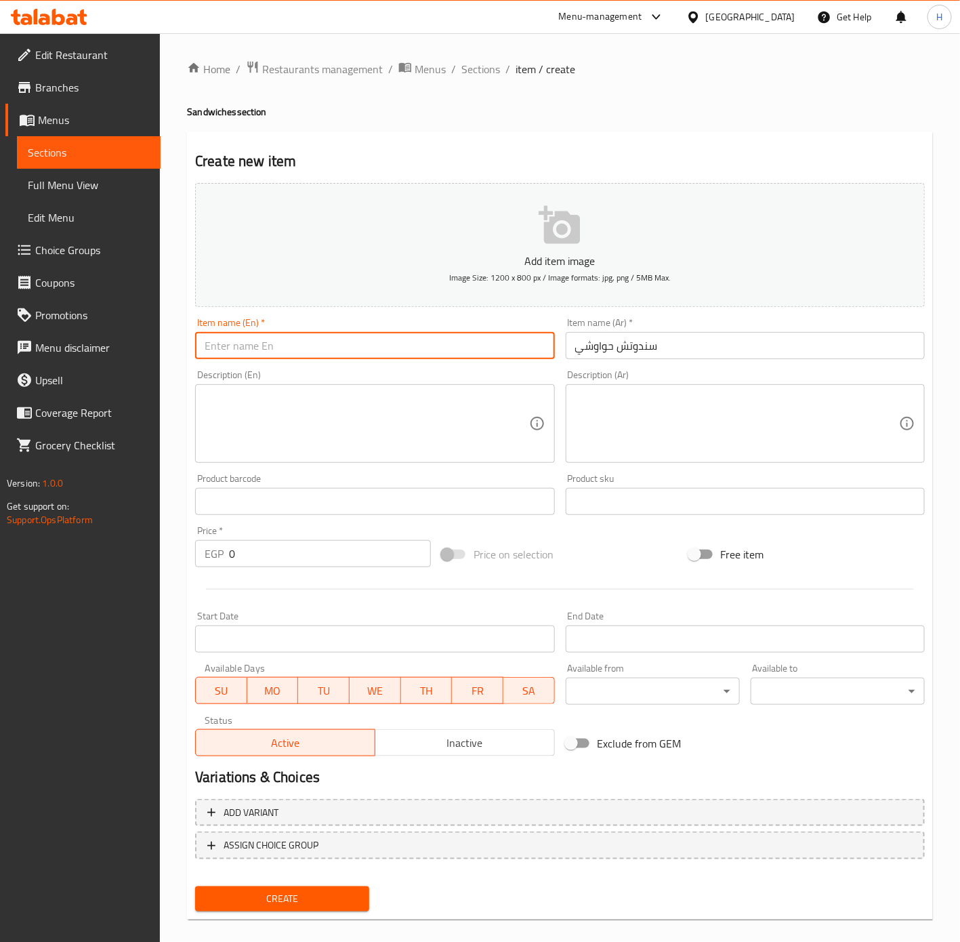
click at [257, 352] on input "text" at bounding box center [374, 345] width 359 height 27
type input "Hawawshi Sandwich"
click at [285, 555] on input "0" at bounding box center [330, 553] width 202 height 27
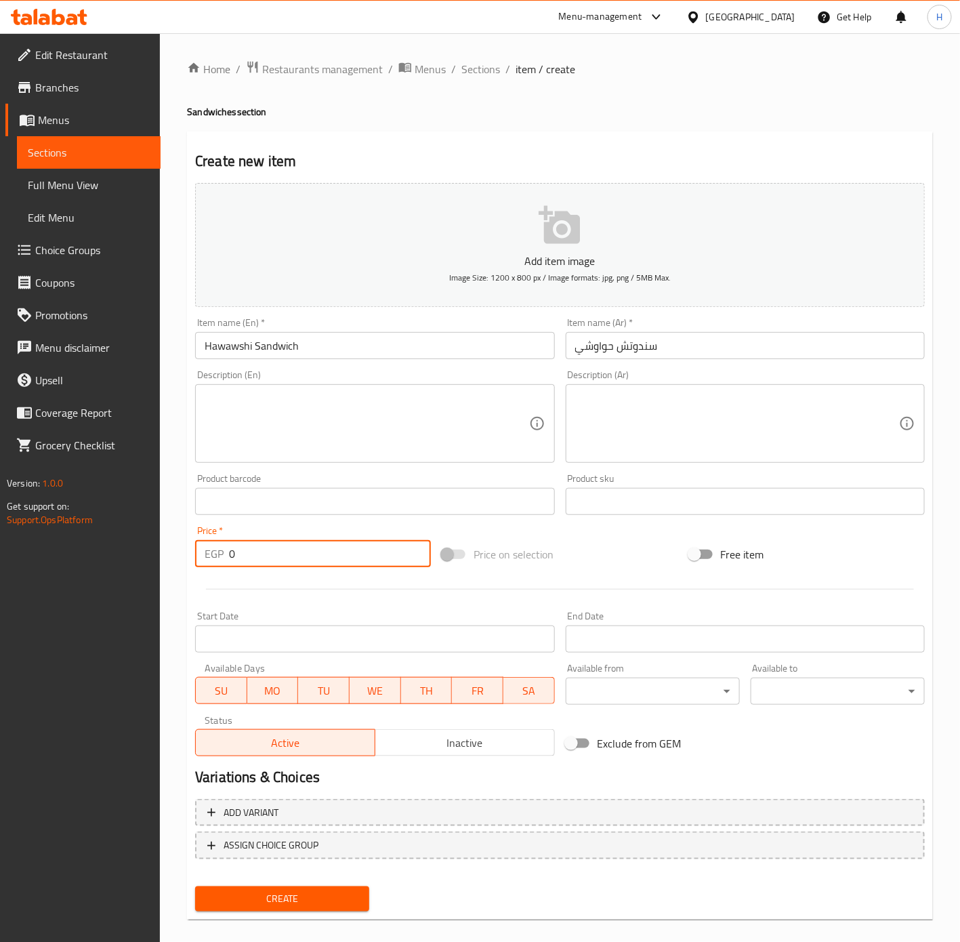
click at [285, 555] on input "0" at bounding box center [330, 553] width 202 height 27
type input "35"
click at [195, 886] on button "Create" at bounding box center [282, 898] width 174 height 25
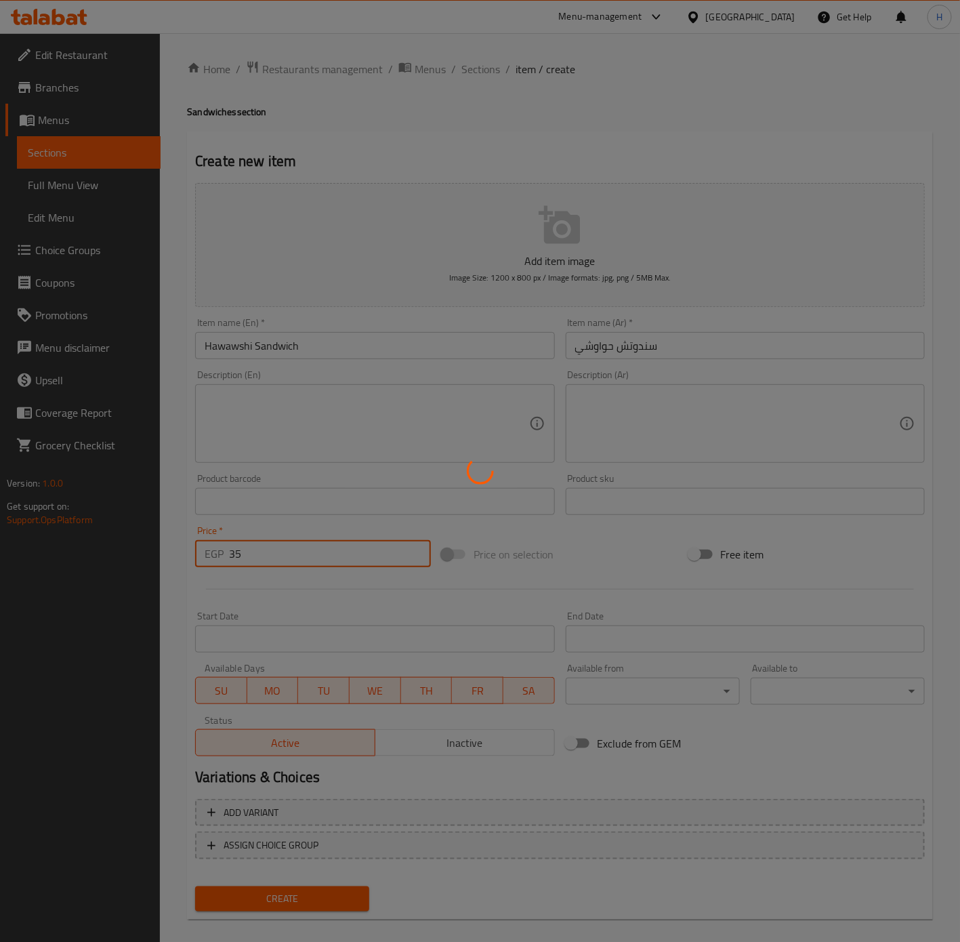
type input "0"
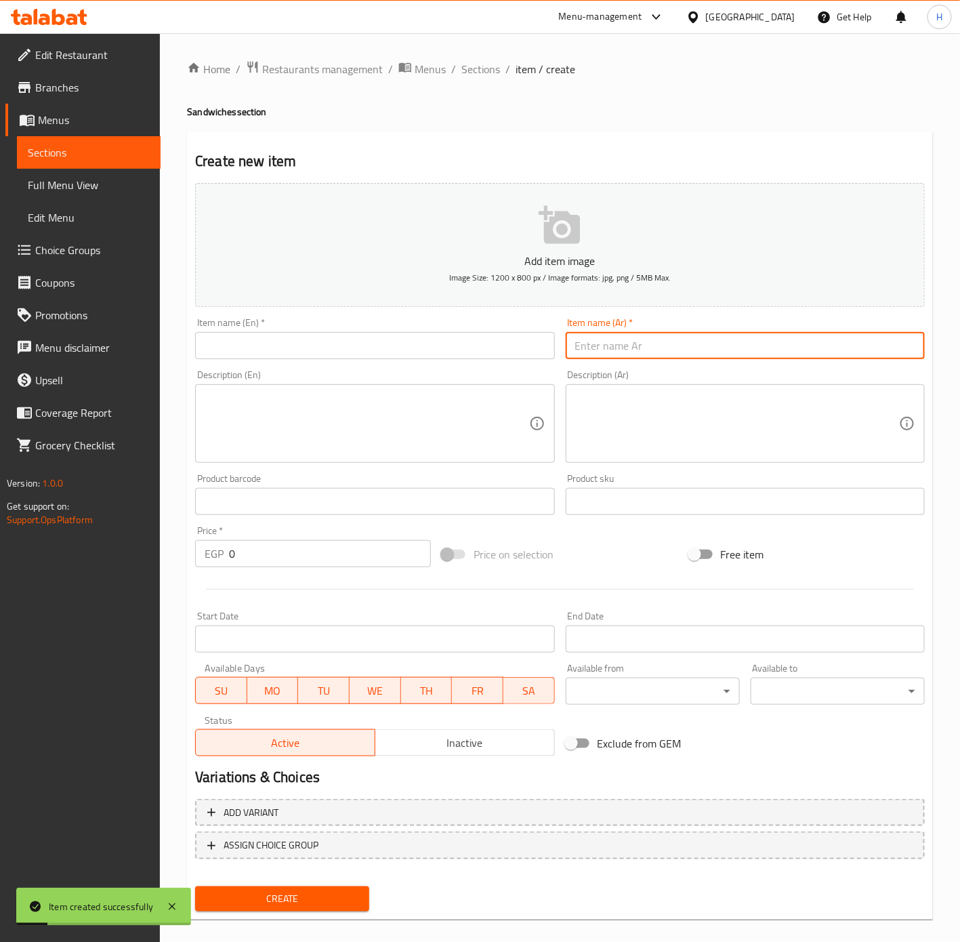
click at [722, 350] on input "text" at bounding box center [745, 345] width 359 height 27
paste input "سندوتش"
type input "سندوتش سجق"
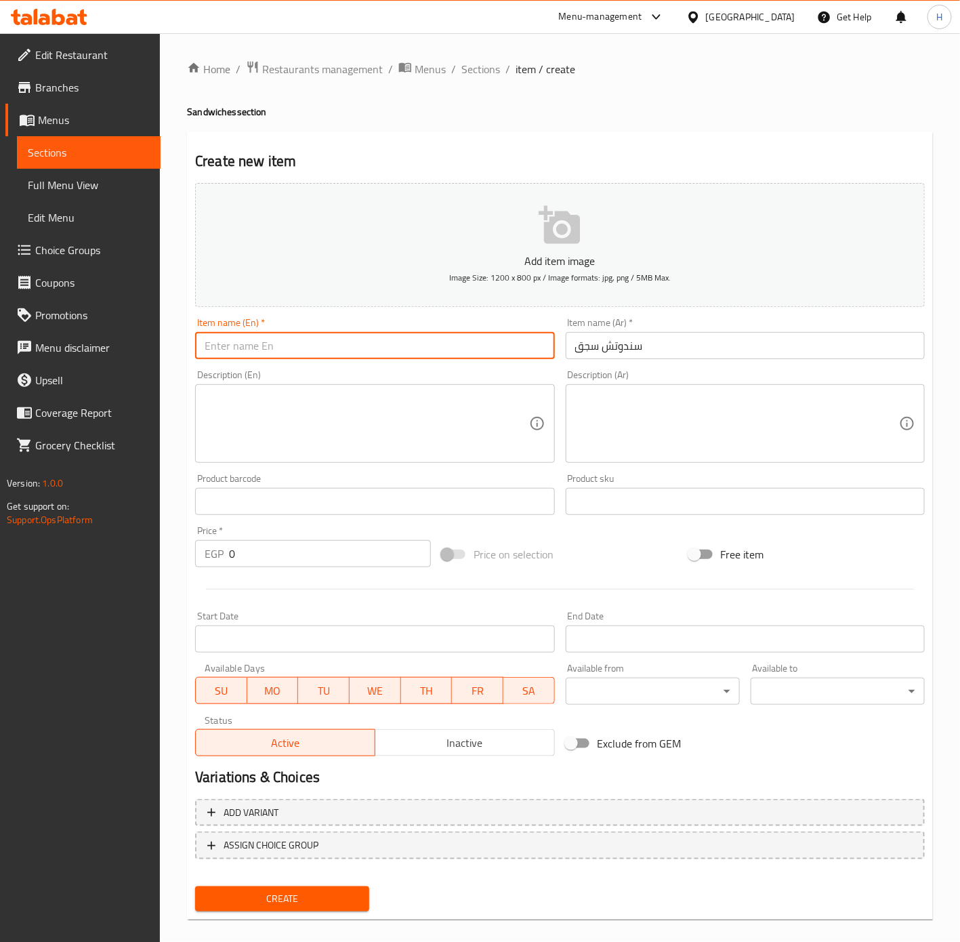
click at [222, 337] on input "text" at bounding box center [374, 345] width 359 height 27
type input "Sausage Sandwich"
click at [324, 555] on input "0" at bounding box center [330, 553] width 202 height 27
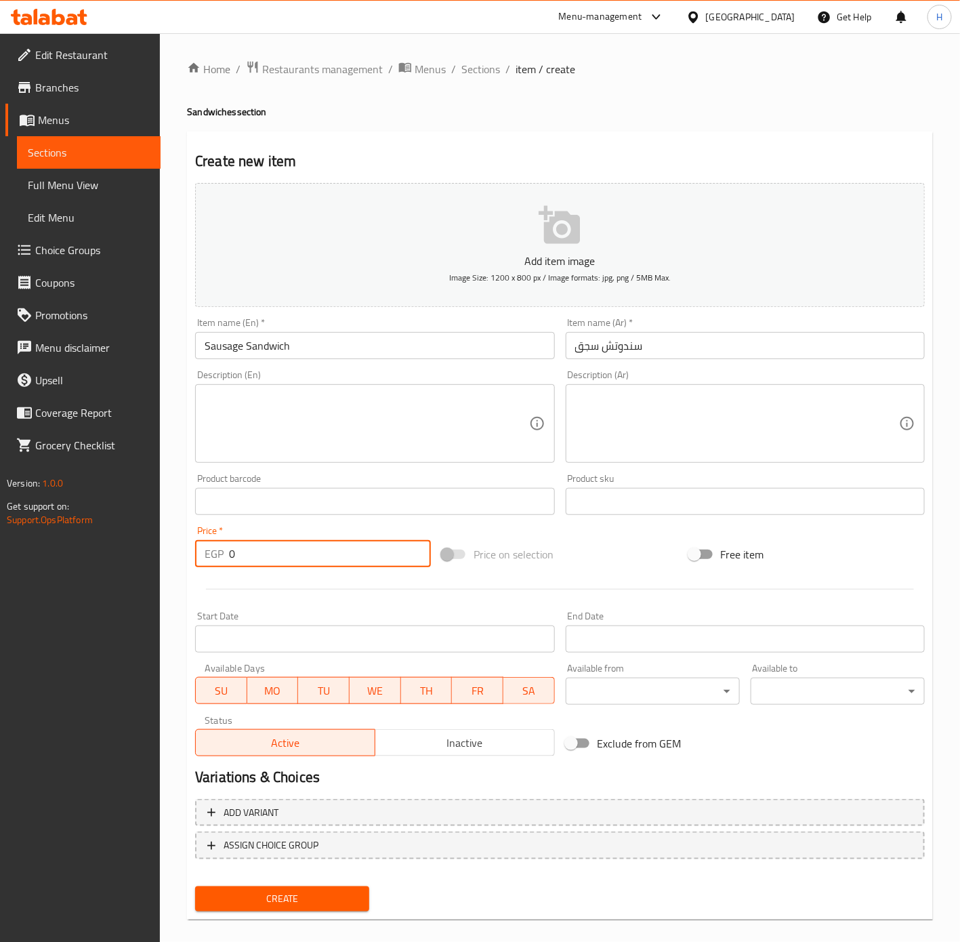
click at [324, 555] on input "0" at bounding box center [330, 553] width 202 height 27
type input "30"
click at [195, 886] on button "Create" at bounding box center [282, 898] width 174 height 25
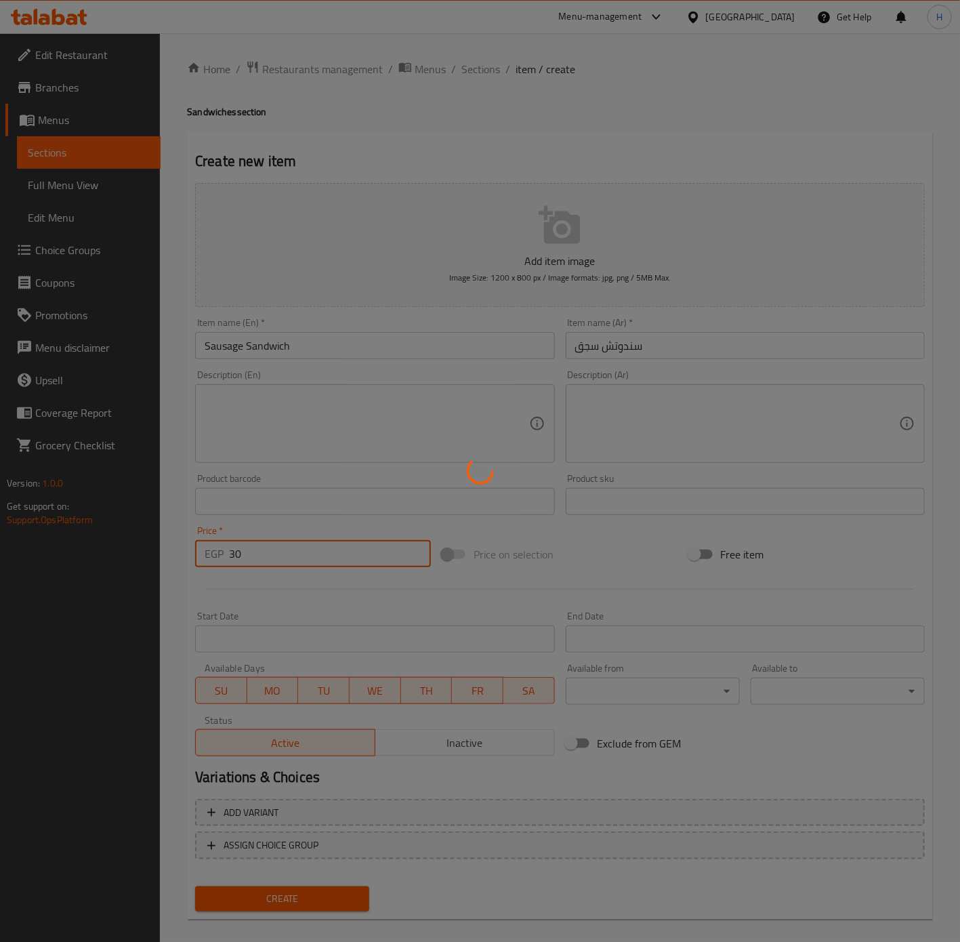
type input "0"
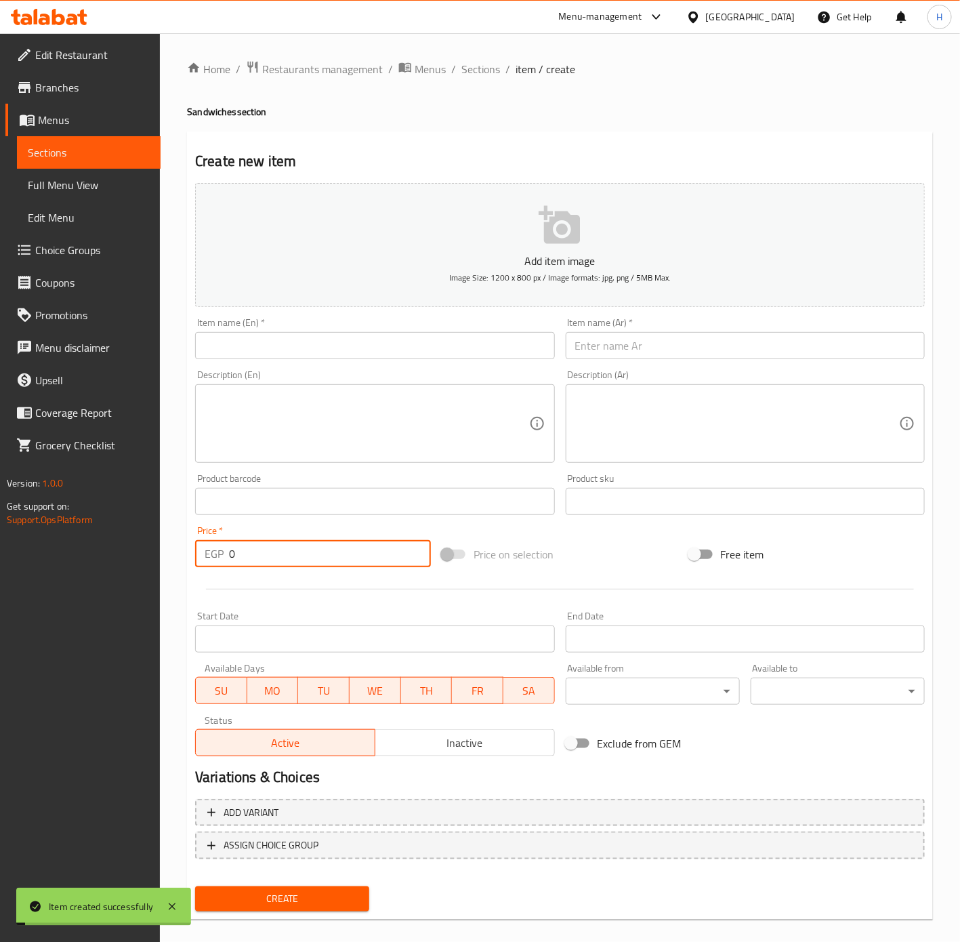
click at [651, 348] on input "text" at bounding box center [745, 345] width 359 height 27
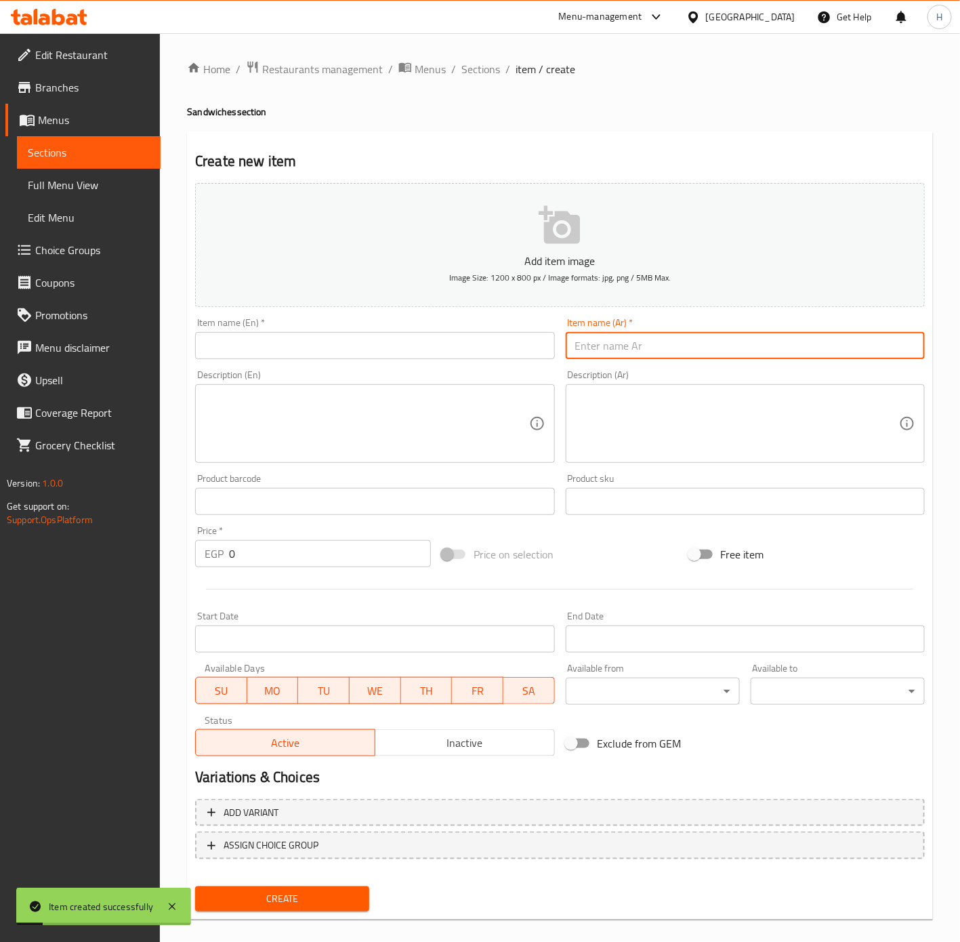
paste input "سندوتش"
type input "سندوتش كبدة"
click at [250, 340] on input "text" at bounding box center [374, 345] width 359 height 27
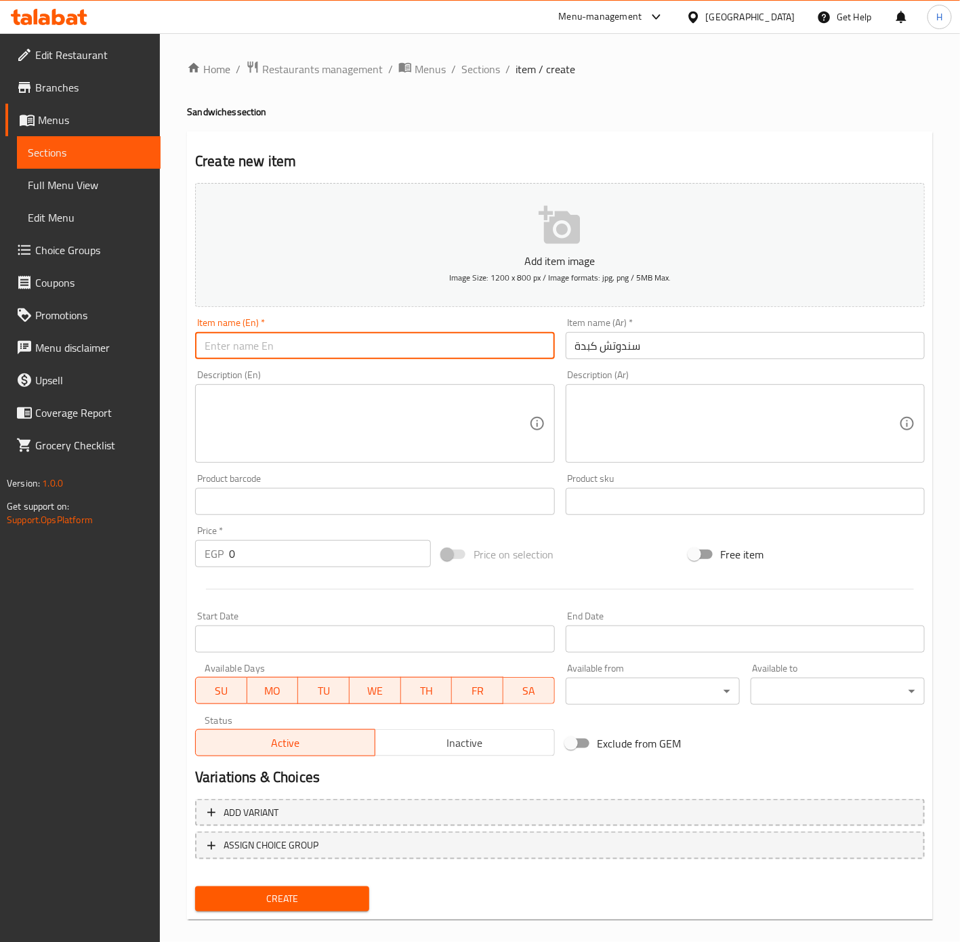
type input "/"
type input "Liver Sandwich"
click at [259, 563] on input "0" at bounding box center [330, 553] width 202 height 27
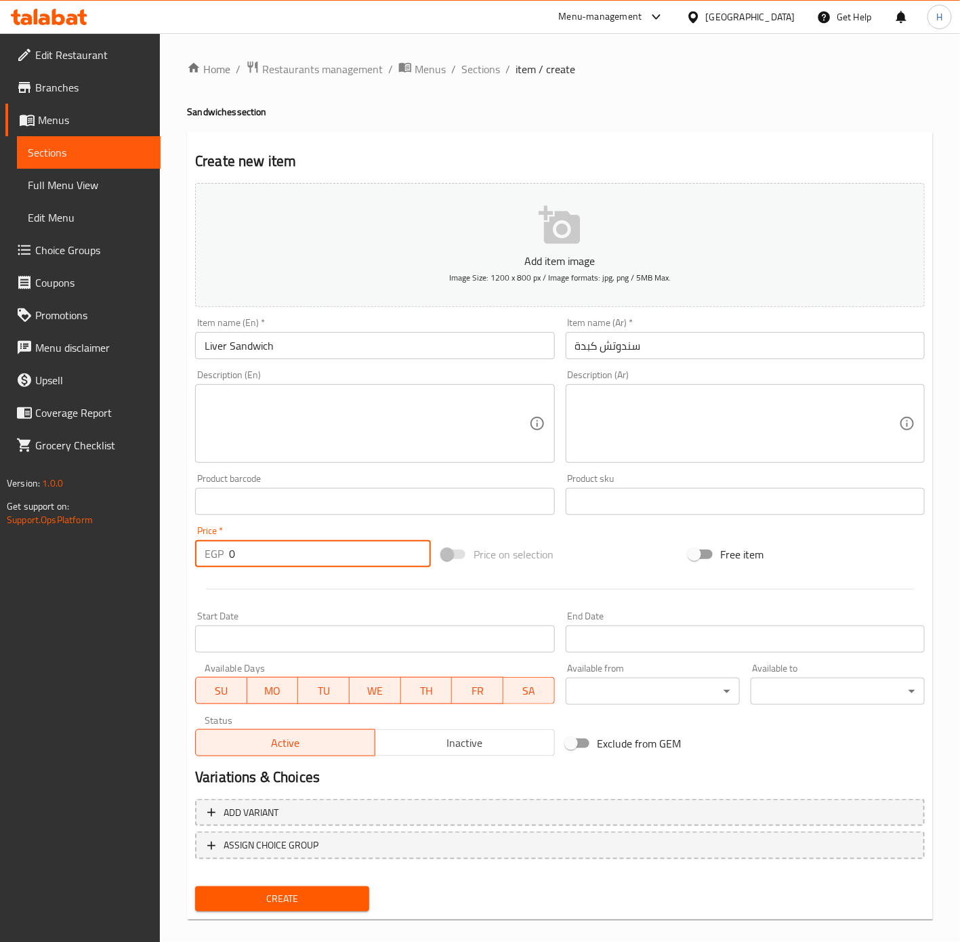
click at [259, 563] on input "0" at bounding box center [330, 553] width 202 height 27
type input "25"
click at [289, 892] on span "Create" at bounding box center [282, 898] width 152 height 17
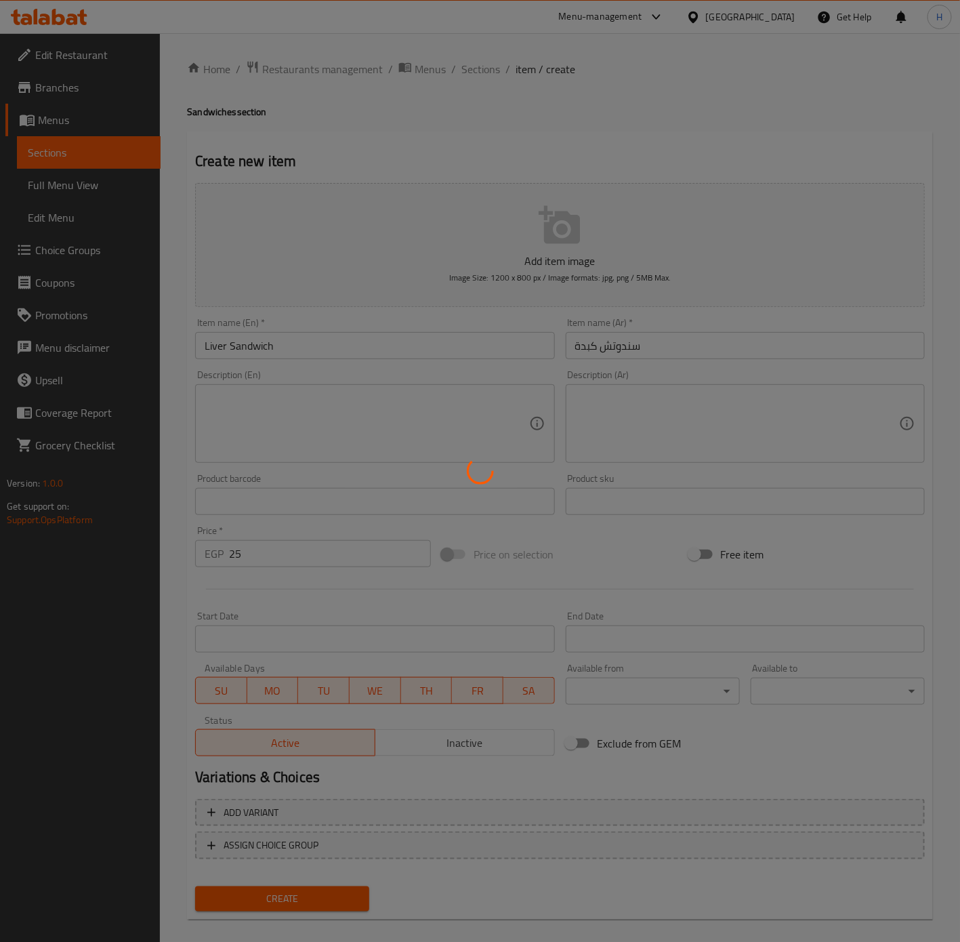
type input "0"
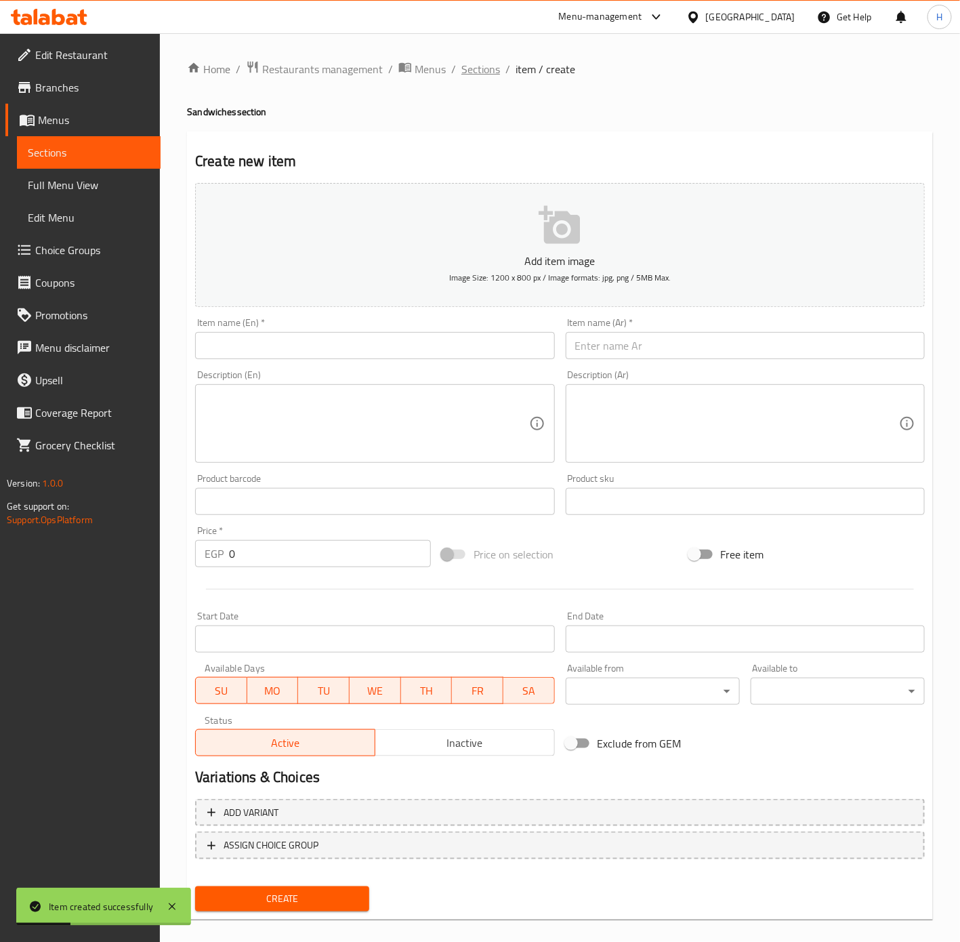
click at [490, 71] on span "Sections" at bounding box center [480, 69] width 39 height 16
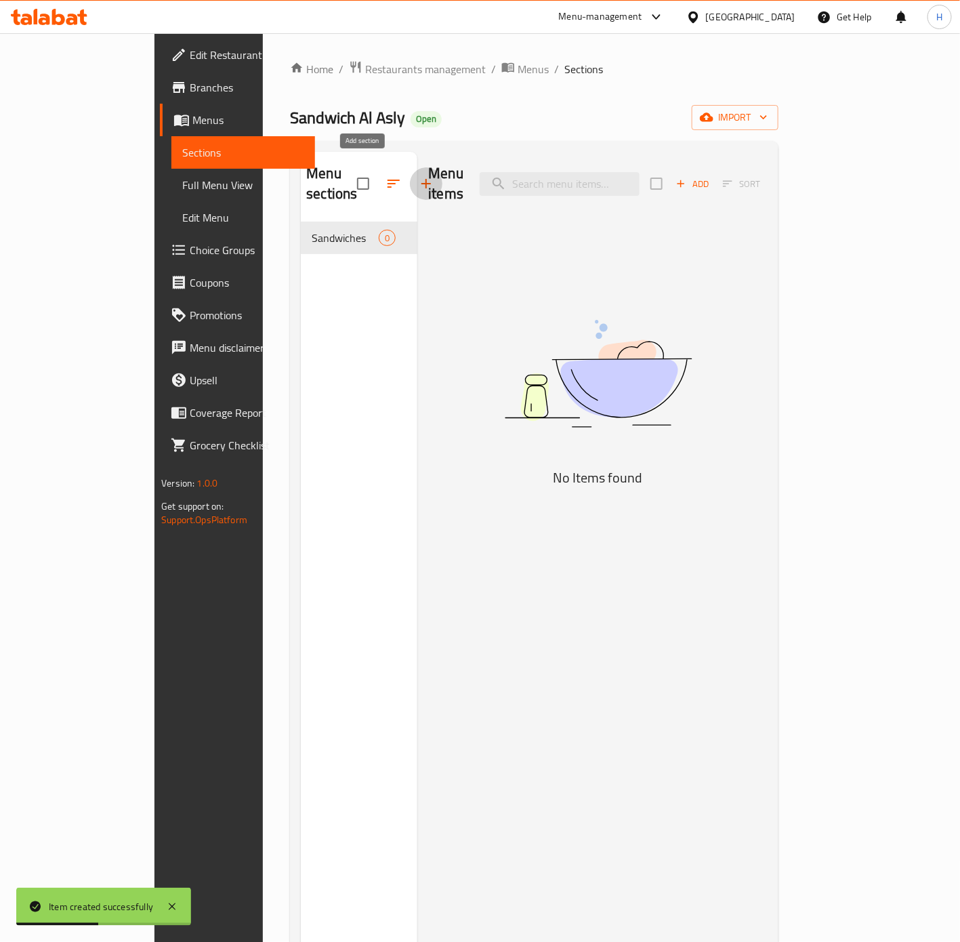
click at [421, 179] on icon "button" at bounding box center [425, 183] width 9 height 9
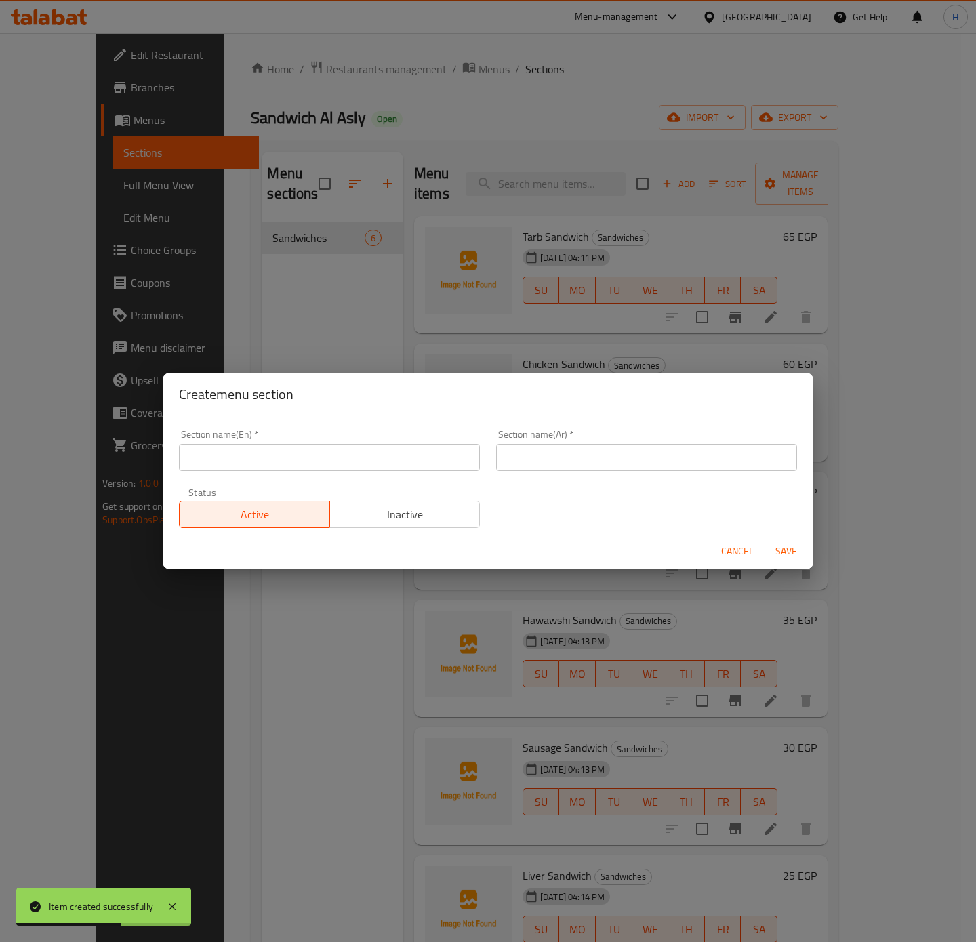
drag, startPoint x: 308, startPoint y: 454, endPoint x: 307, endPoint y: 461, distance: 7.5
click at [307, 459] on input "text" at bounding box center [329, 457] width 301 height 27
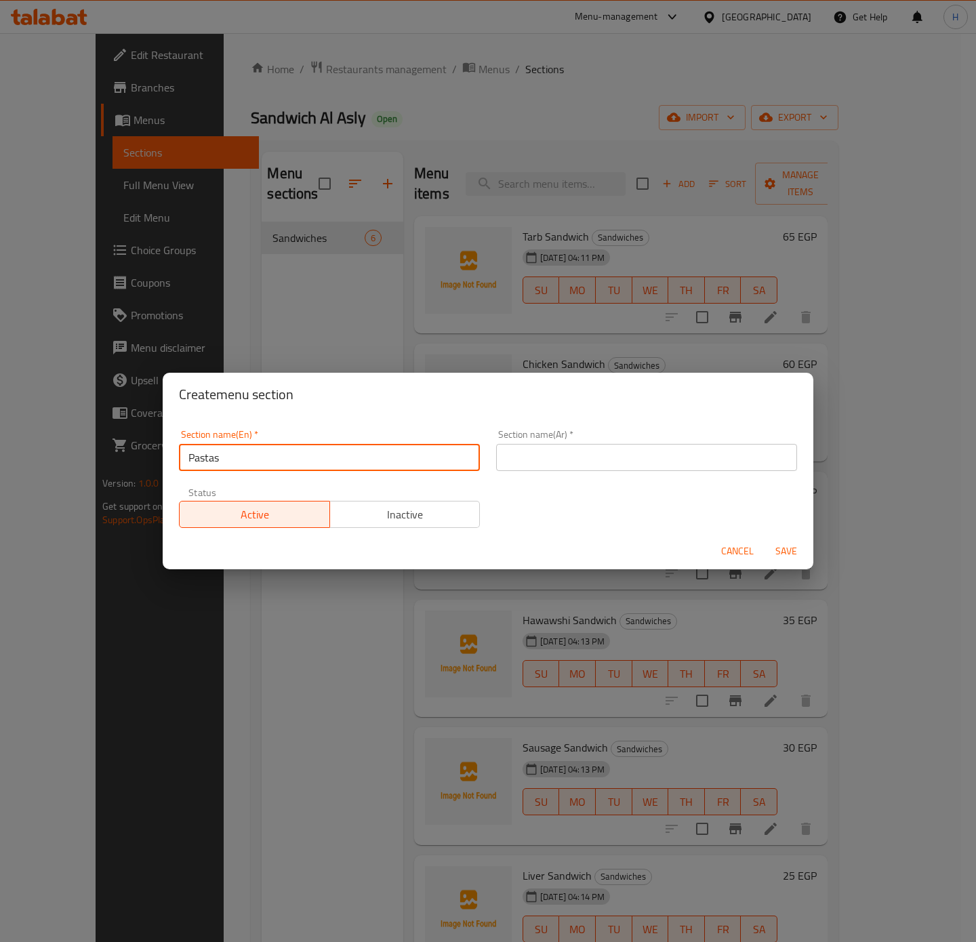
type input "Pastas"
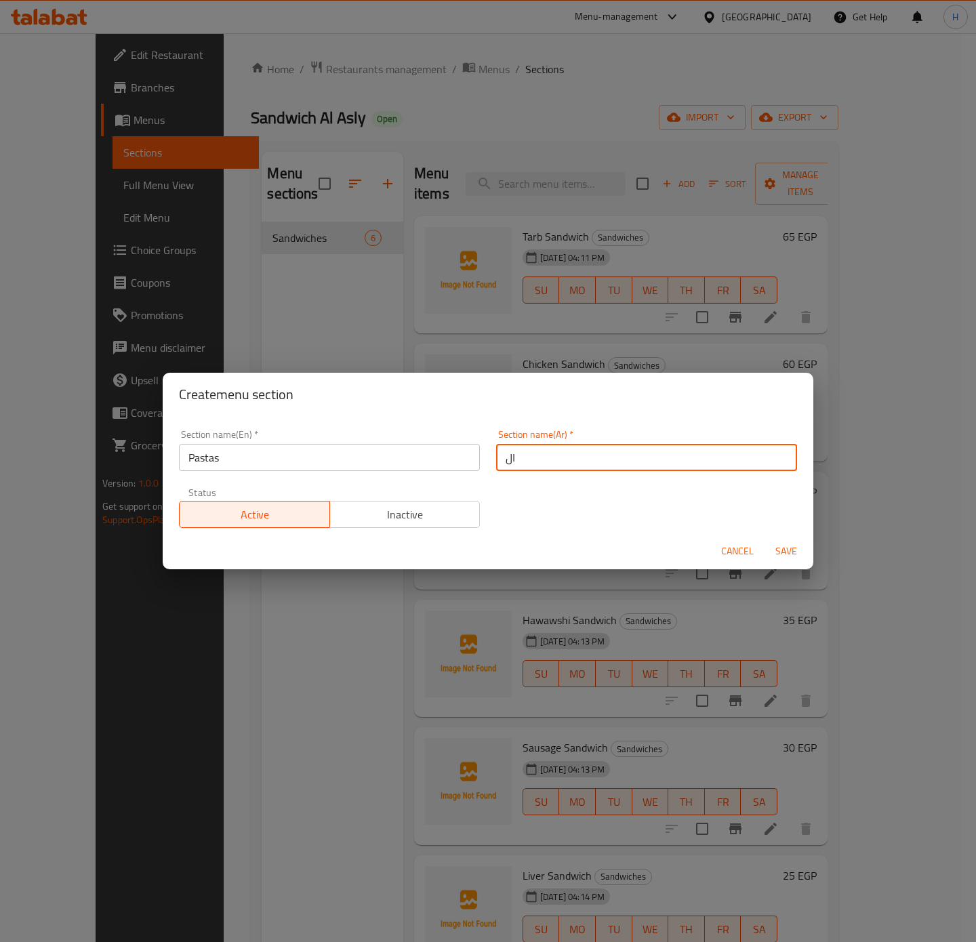
type input "ا"
type input "مكرونات"
click at [764, 539] on button "Save" at bounding box center [785, 551] width 43 height 25
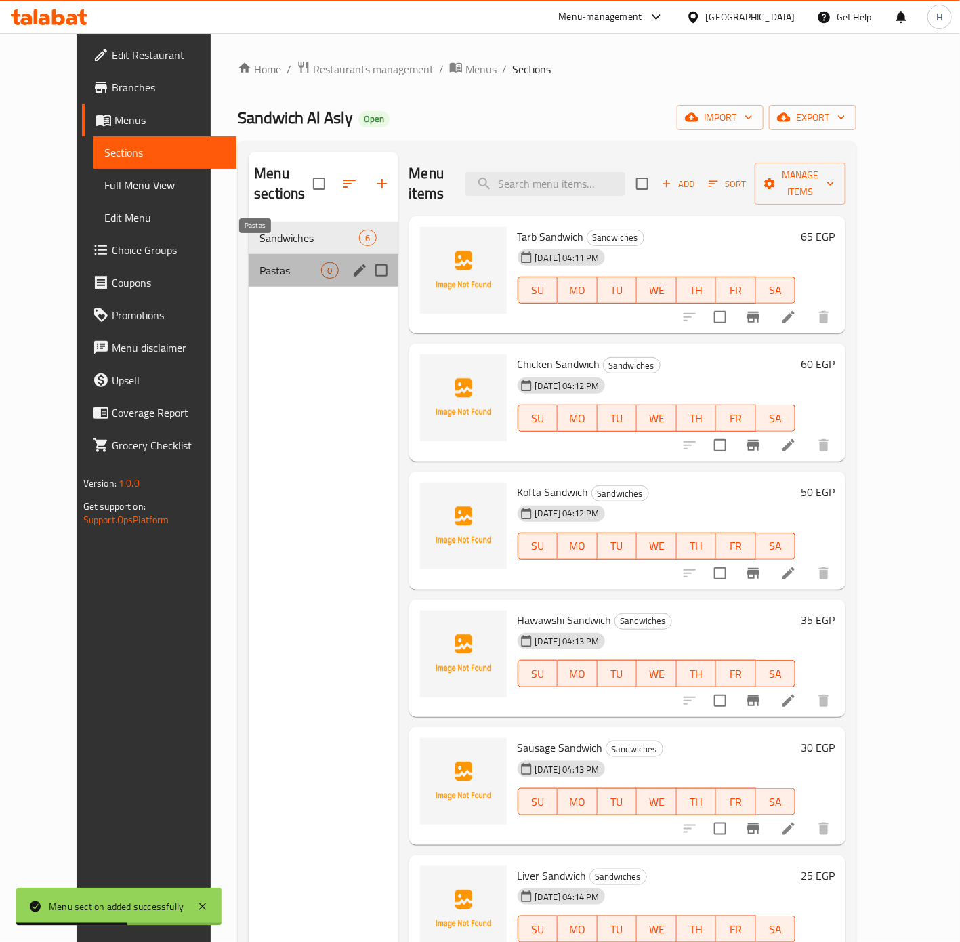
click at [295, 262] on span "Pastas" at bounding box center [291, 270] width 62 height 16
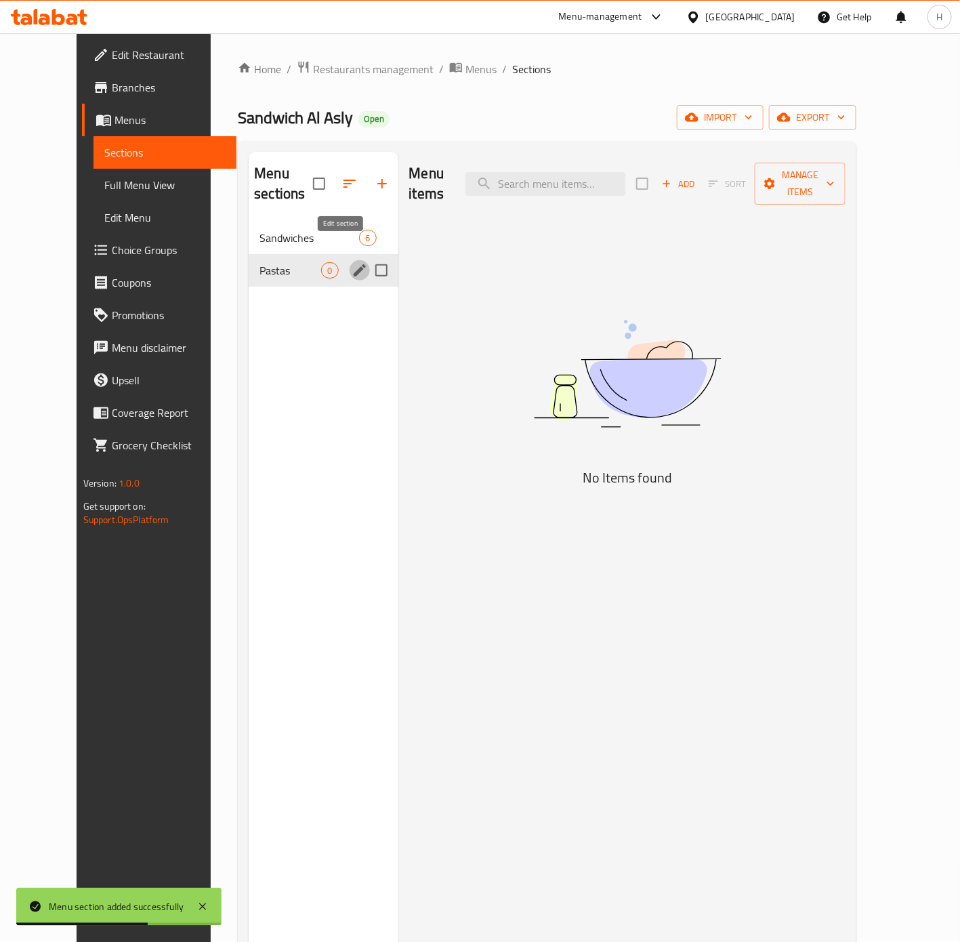
click at [352, 262] on icon "edit" at bounding box center [360, 270] width 16 height 16
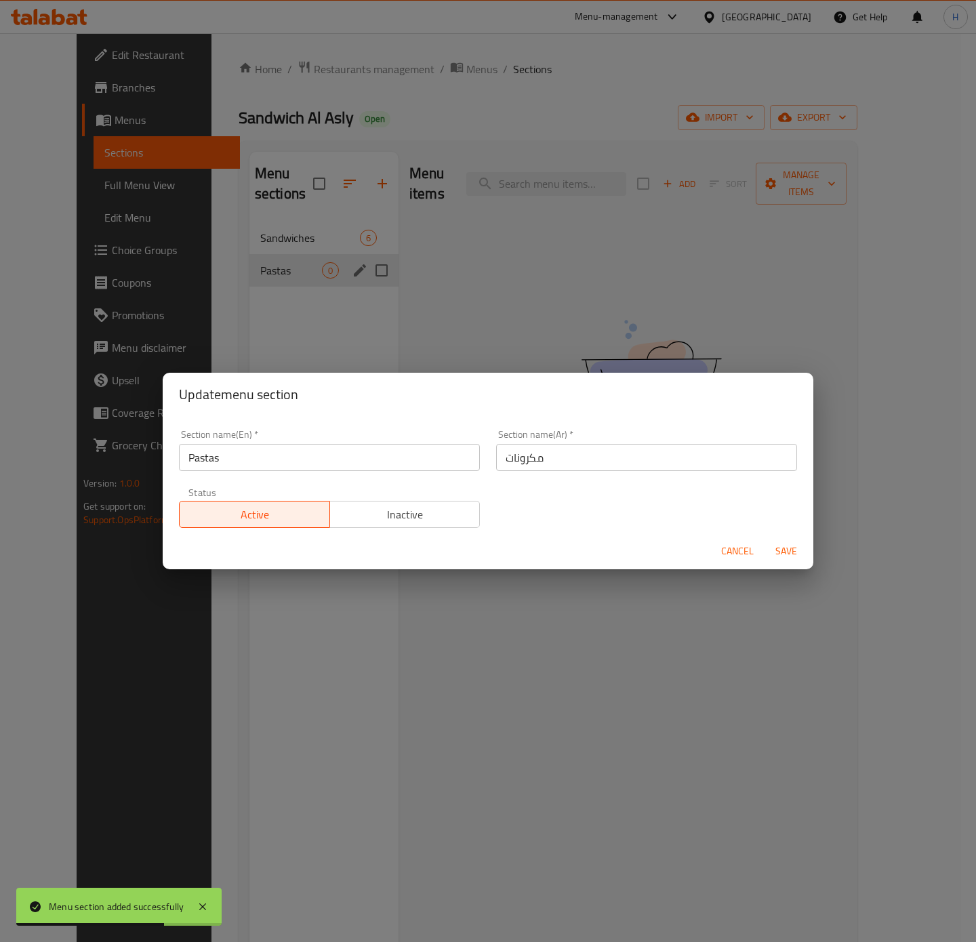
click at [252, 459] on input "Pastas" at bounding box center [329, 457] width 301 height 27
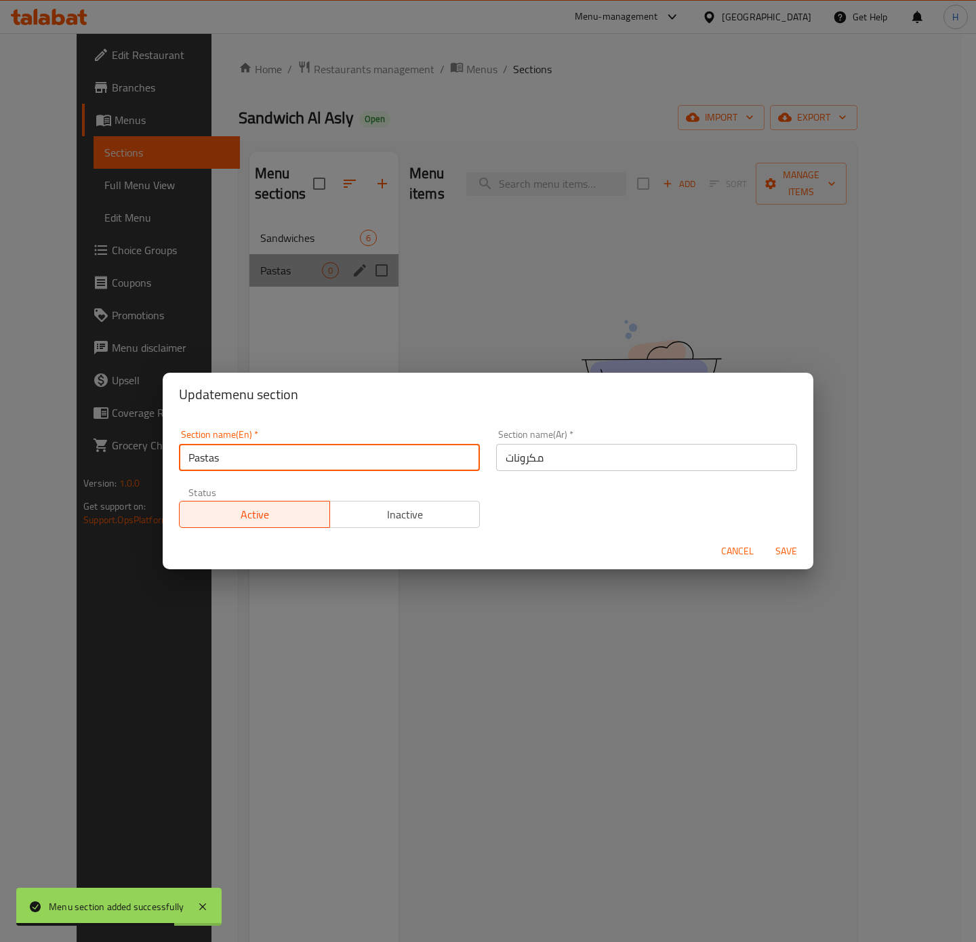
click at [252, 459] on input "Pastas" at bounding box center [329, 457] width 301 height 27
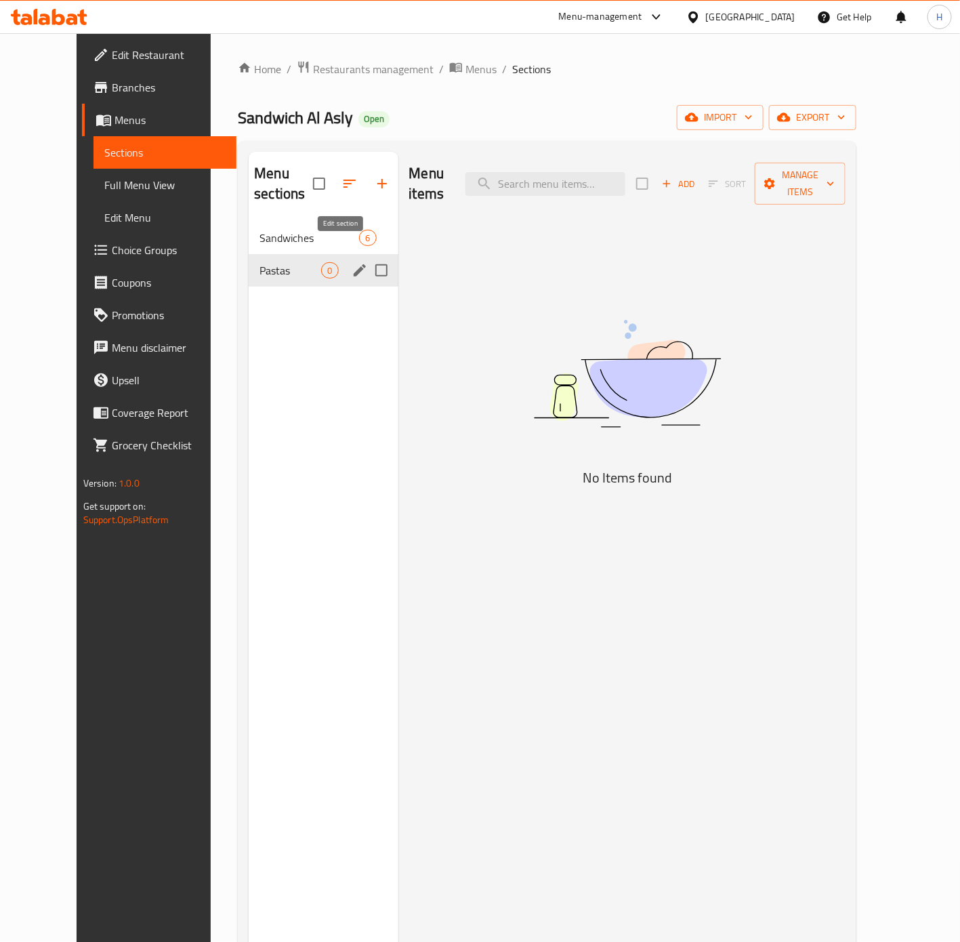
click at [352, 262] on icon "edit" at bounding box center [360, 270] width 16 height 16
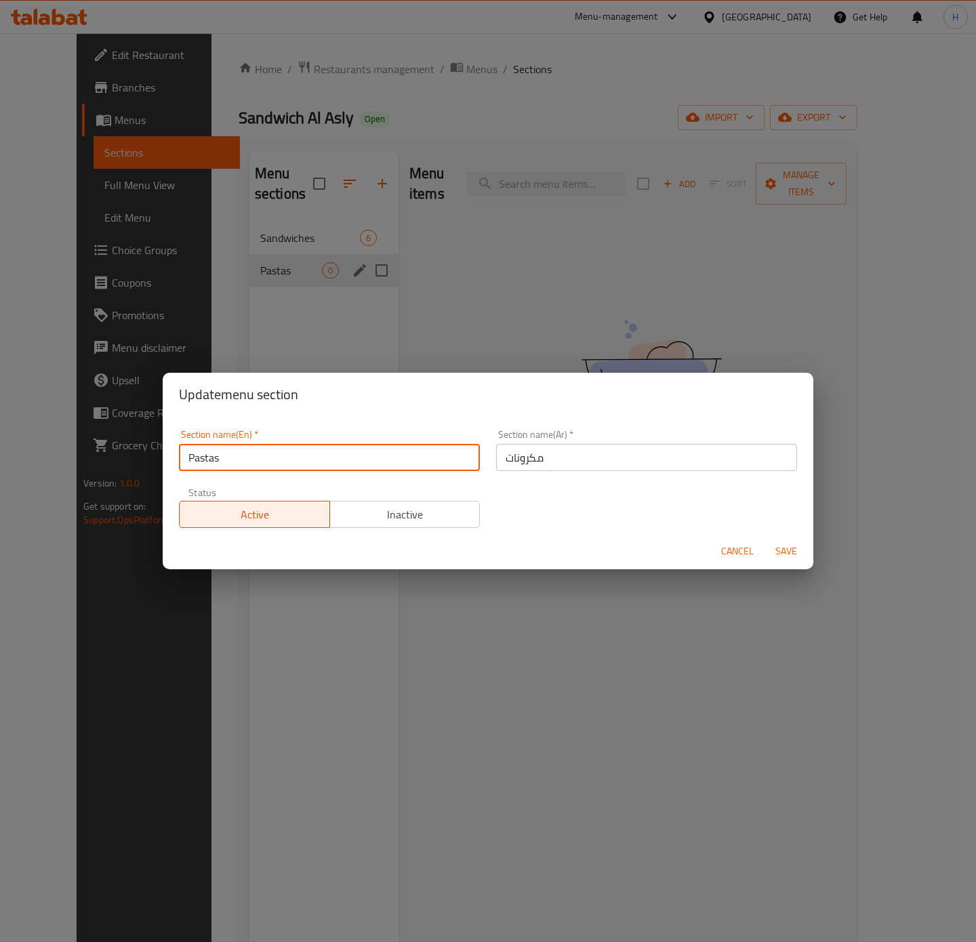
click at [342, 462] on input "Pastas" at bounding box center [329, 457] width 301 height 27
type input "Pasta"
click at [781, 545] on span "Save" at bounding box center [786, 551] width 33 height 17
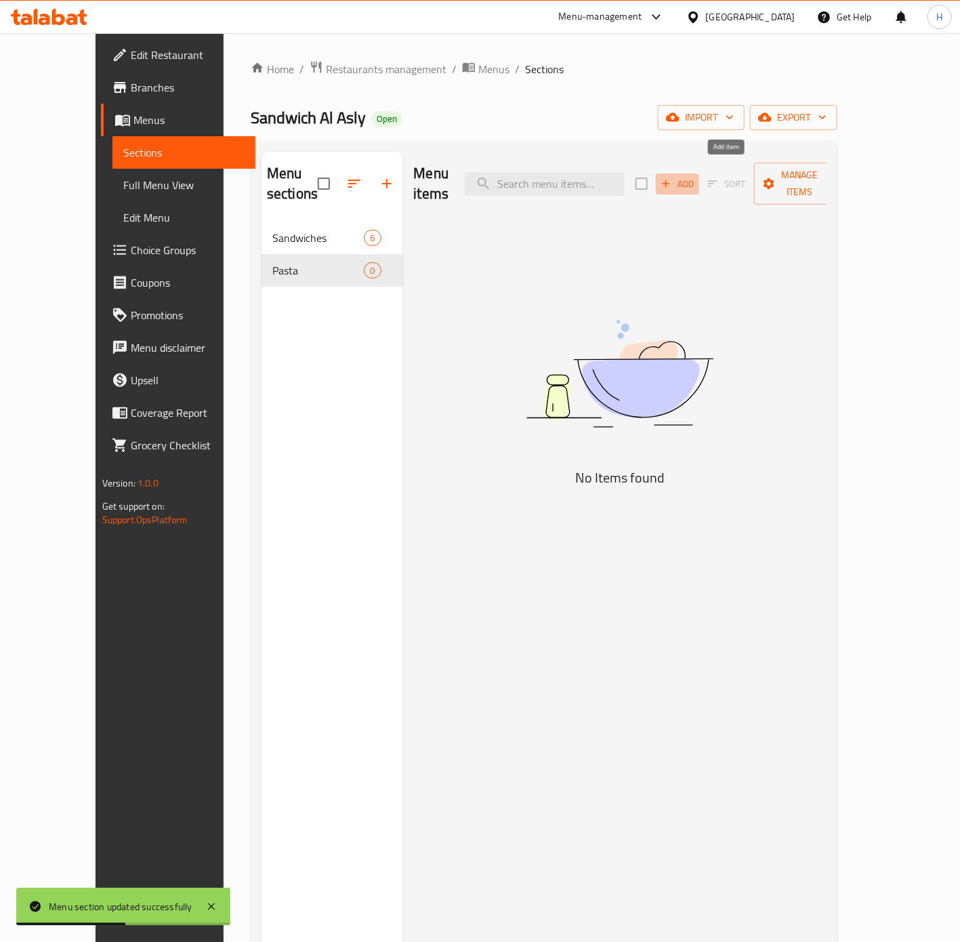
click at [696, 176] on span "Add" at bounding box center [677, 184] width 37 height 16
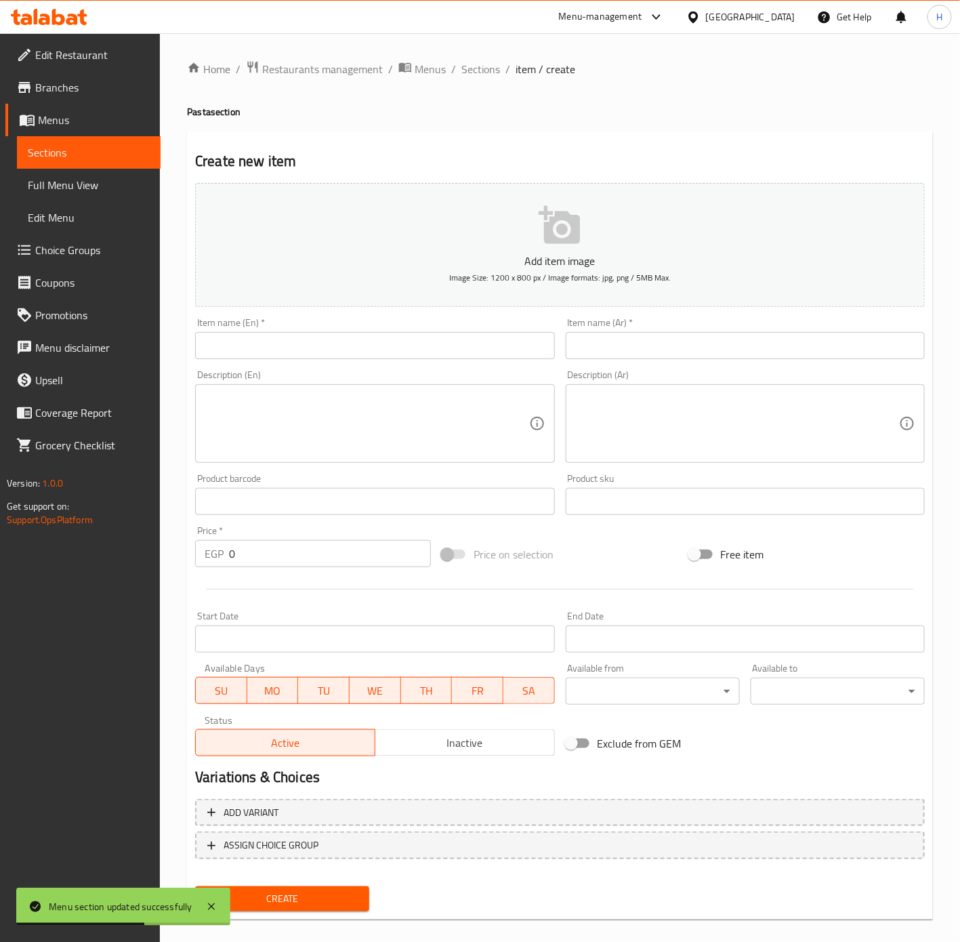
click at [722, 342] on input "text" at bounding box center [745, 345] width 359 height 27
type input "l"
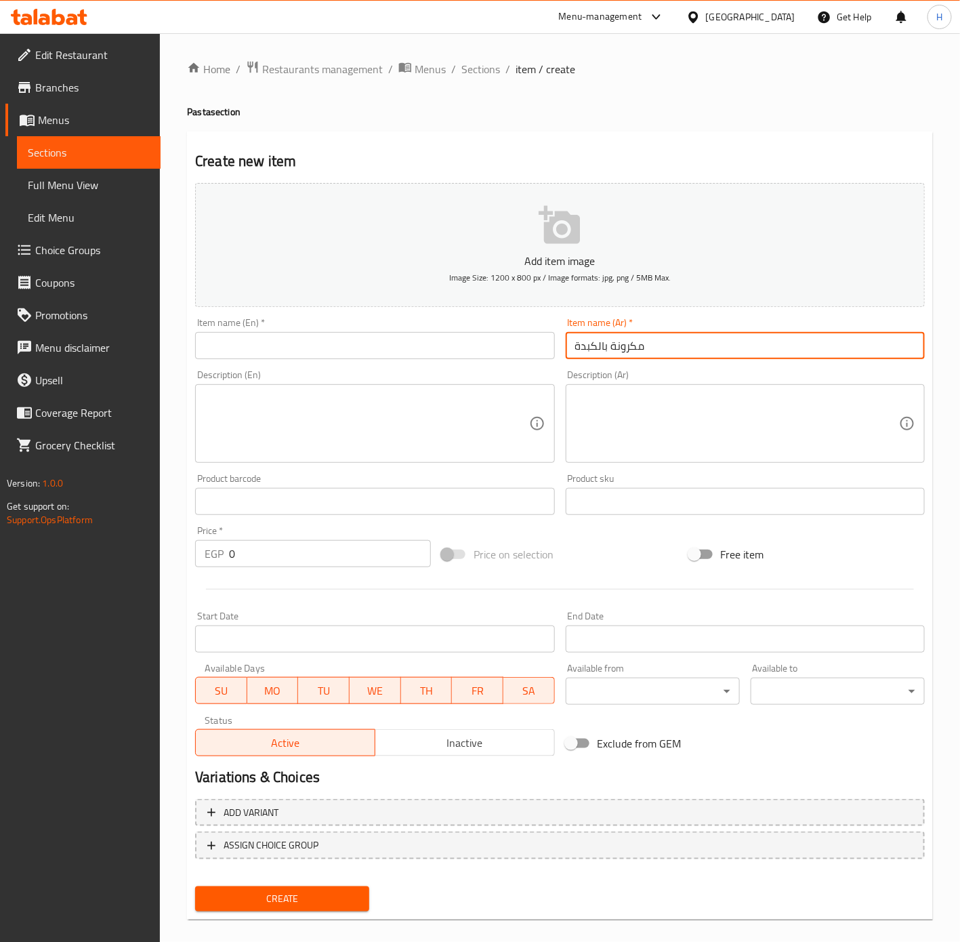
click at [686, 337] on input "مكرونة بالكبدة" at bounding box center [745, 345] width 359 height 27
click at [686, 338] on input "مكرونة بالكبدة" at bounding box center [745, 345] width 359 height 27
type input "مكرونة بالكبدة"
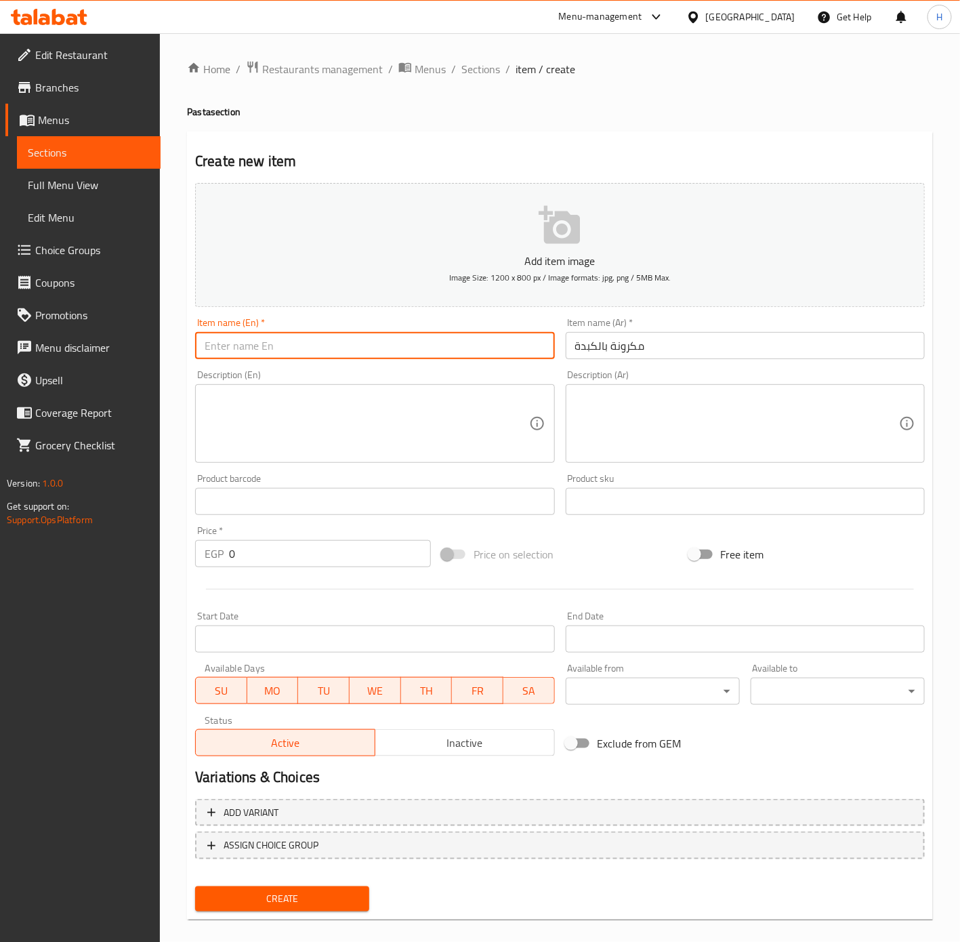
click at [496, 350] on input "text" at bounding box center [374, 345] width 359 height 27
paste input "Pasta with liver"
click at [498, 348] on input "Pasta with liver" at bounding box center [374, 345] width 359 height 27
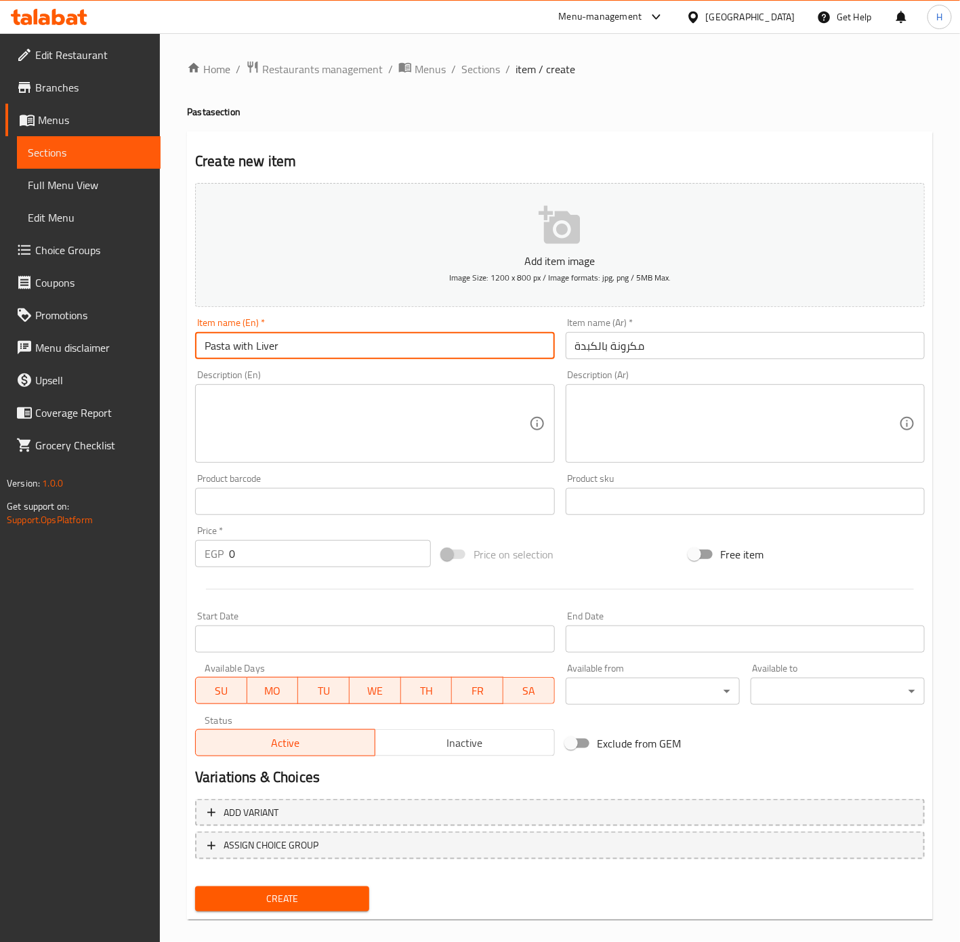
type input "Pasta with Liver"
click at [297, 545] on input "0" at bounding box center [330, 553] width 202 height 27
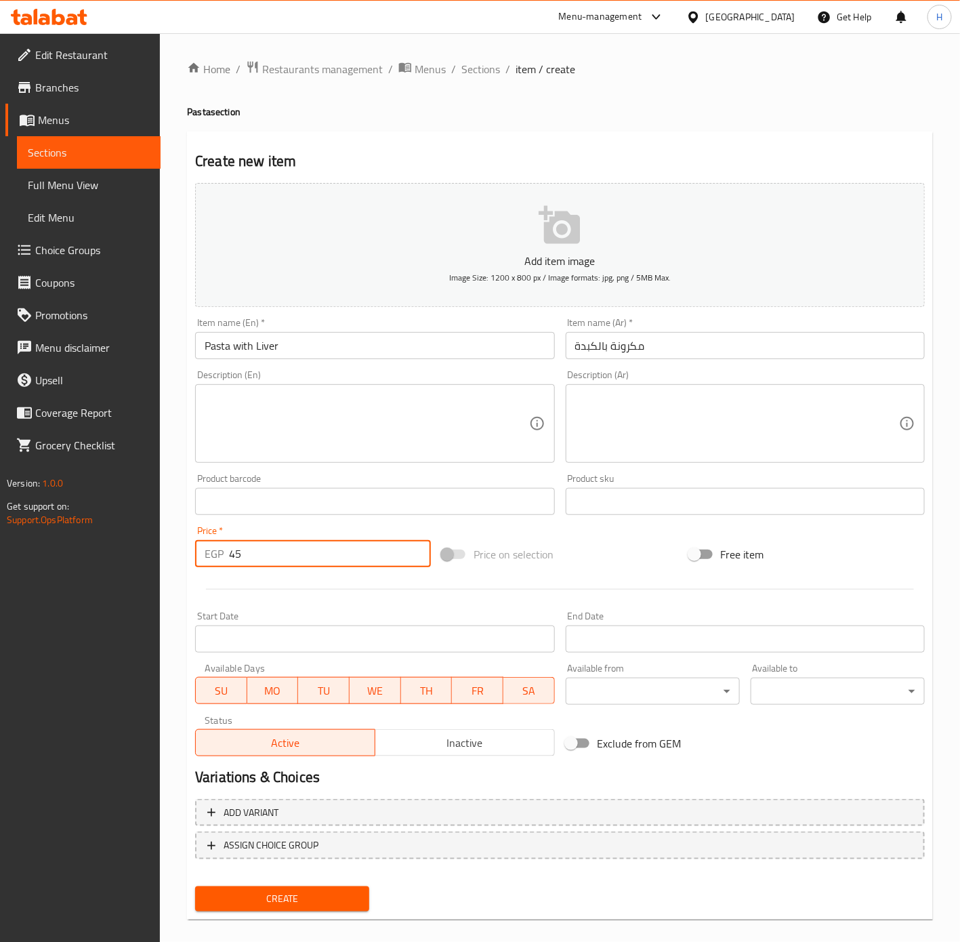
type input "45"
click at [287, 907] on button "Create" at bounding box center [282, 898] width 174 height 25
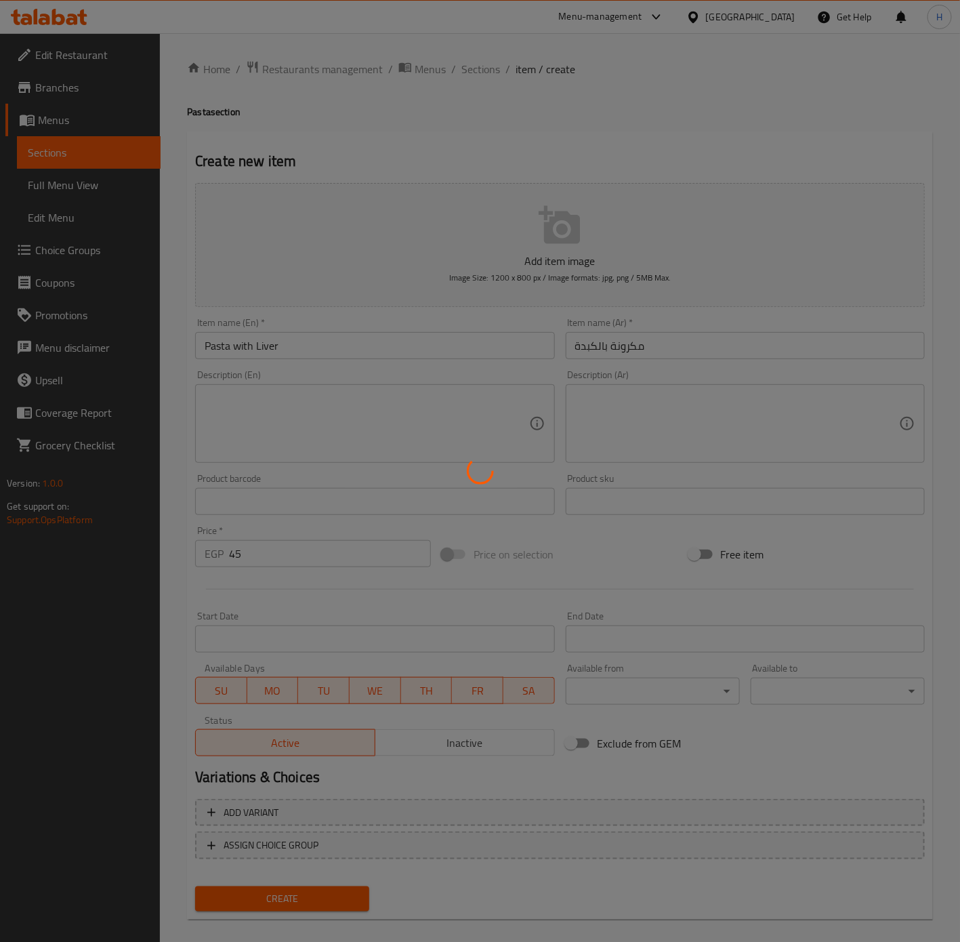
type input "0"
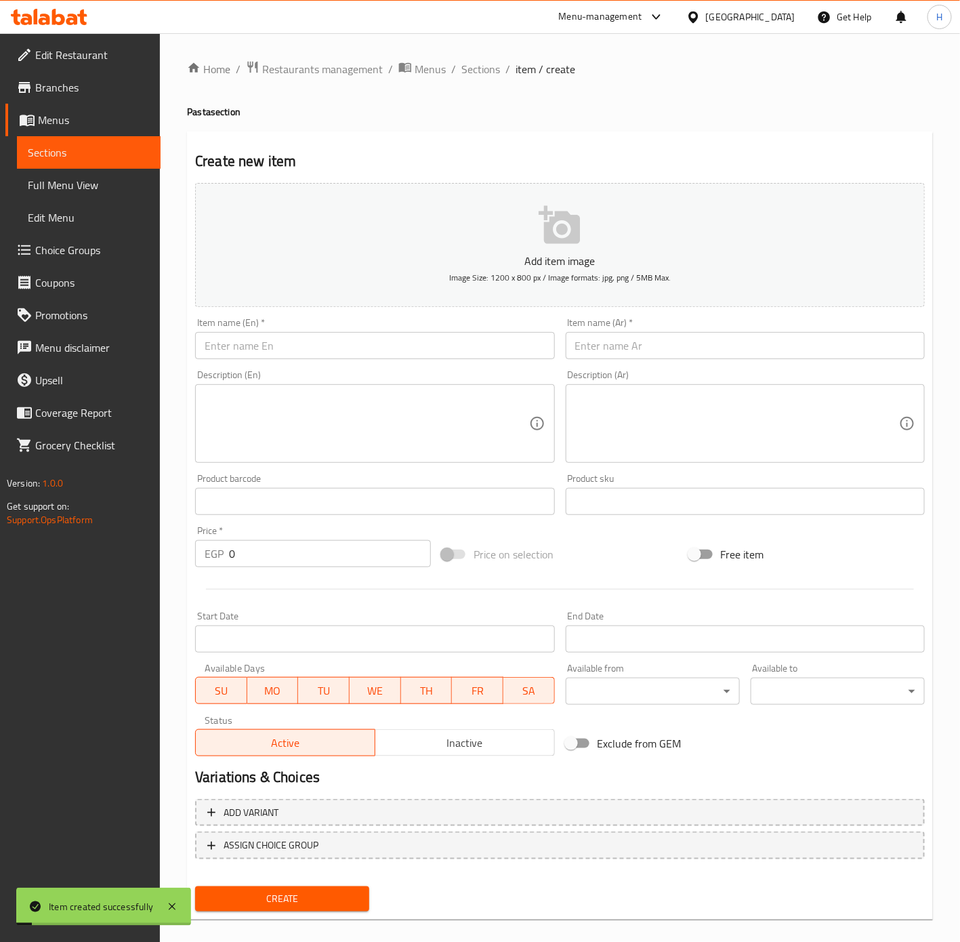
click at [691, 334] on input "text" at bounding box center [745, 345] width 359 height 27
click at [691, 333] on input "مكرونة بالسجق" at bounding box center [745, 345] width 359 height 27
type input "مكرونة بالسجق"
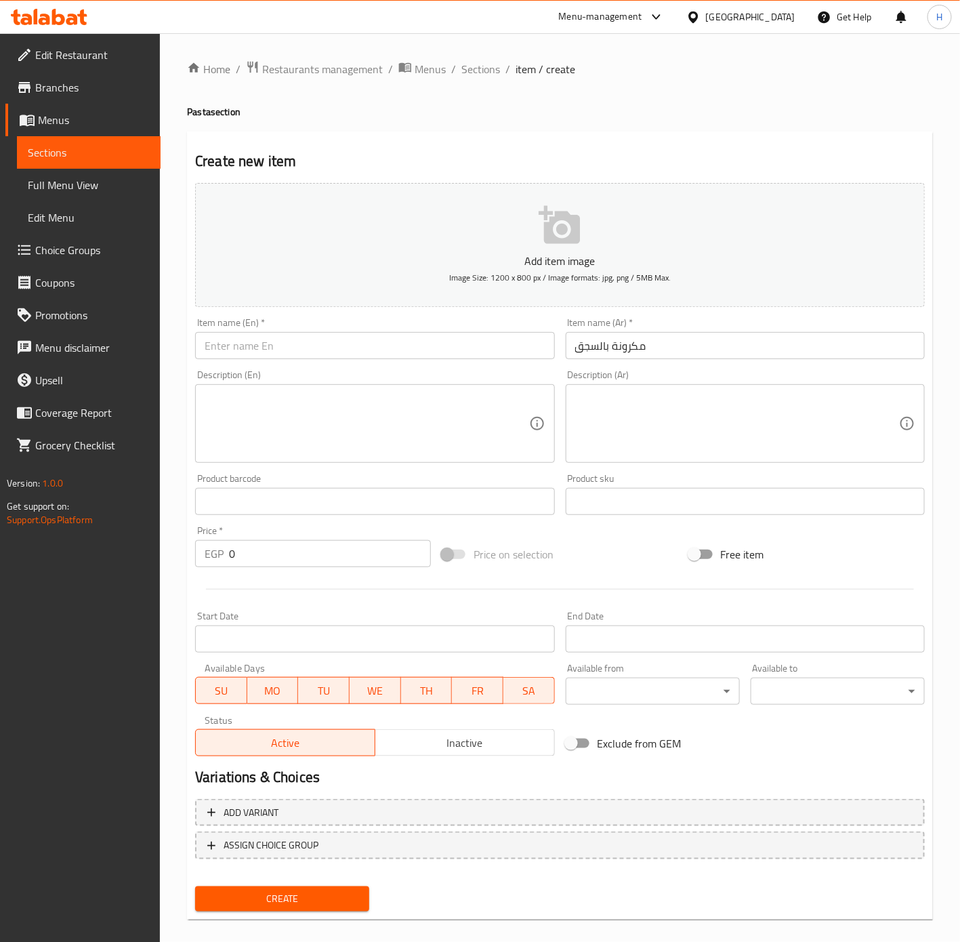
click at [383, 373] on div "Description (En) Description (En)" at bounding box center [374, 416] width 359 height 93
click at [400, 342] on input "text" at bounding box center [374, 345] width 359 height 27
paste input "Pasta with sausage"
click at [400, 342] on input "Pasta with sausage" at bounding box center [374, 345] width 359 height 27
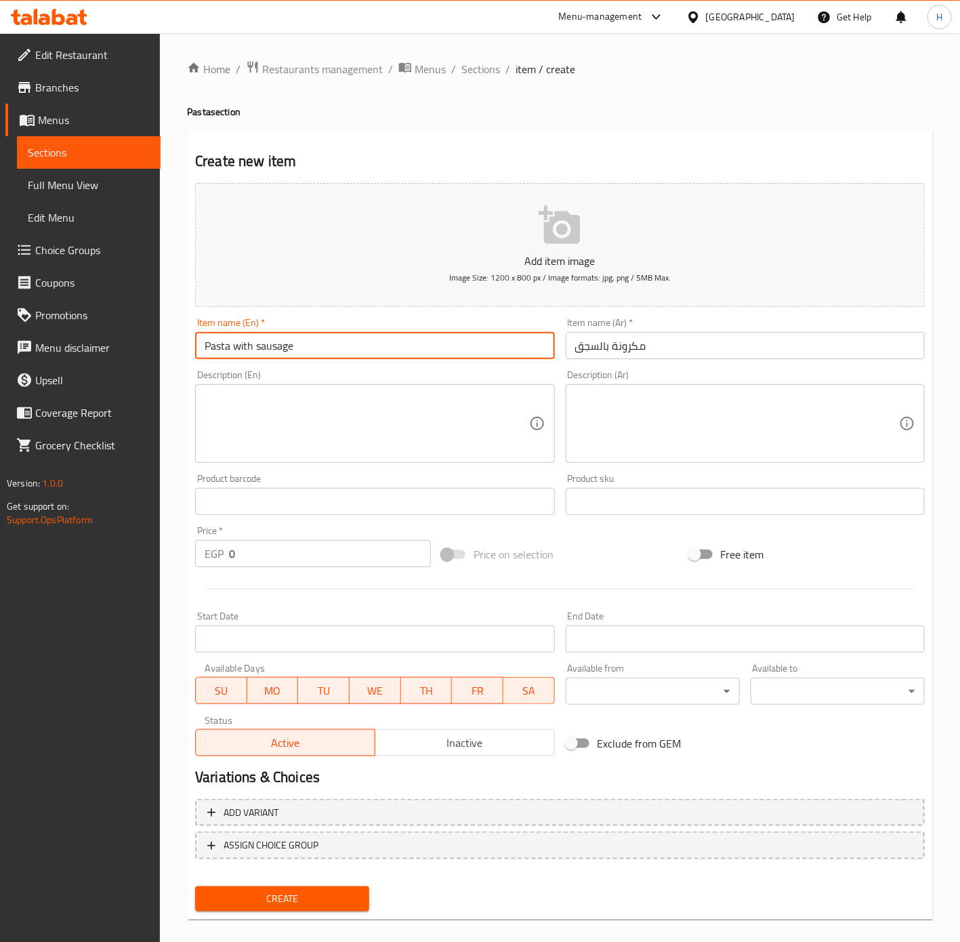
click at [400, 342] on input "Pasta with sausage" at bounding box center [374, 345] width 359 height 27
type input "Pasta with Sausage"
click at [262, 556] on input "0" at bounding box center [330, 553] width 202 height 27
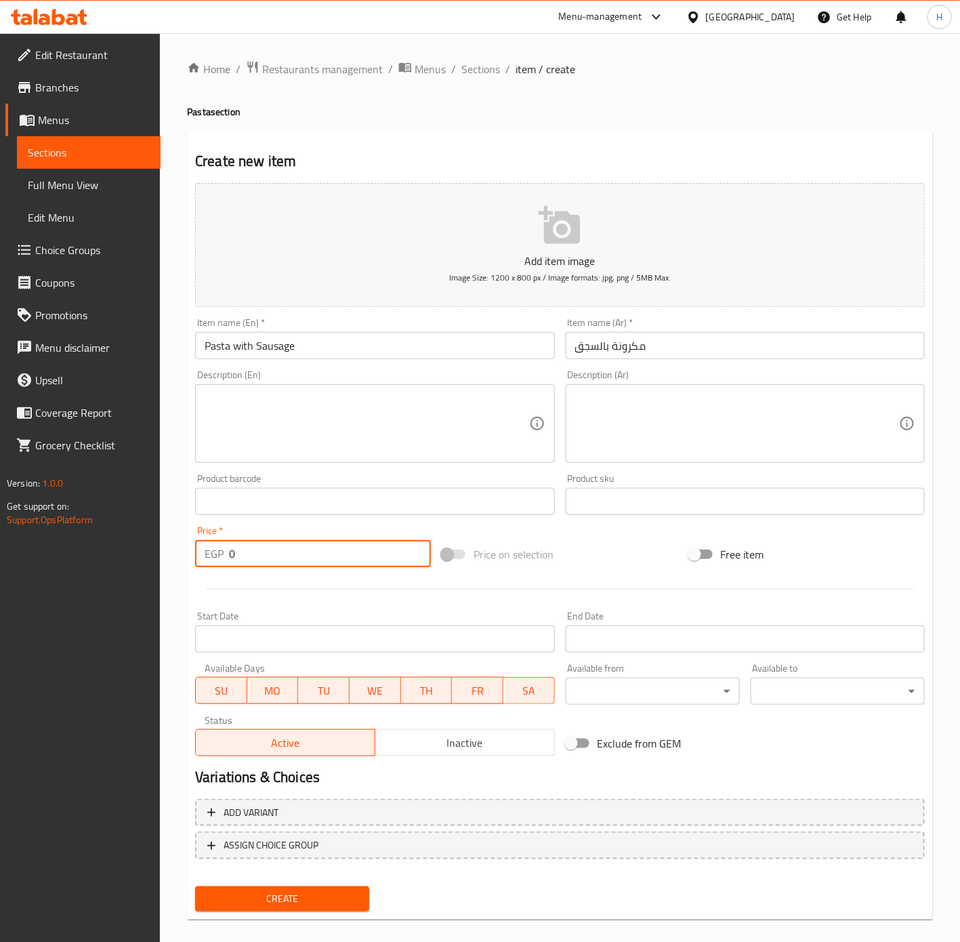
click at [263, 556] on input "0" at bounding box center [330, 553] width 202 height 27
type input "55"
click at [195, 886] on button "Create" at bounding box center [282, 898] width 174 height 25
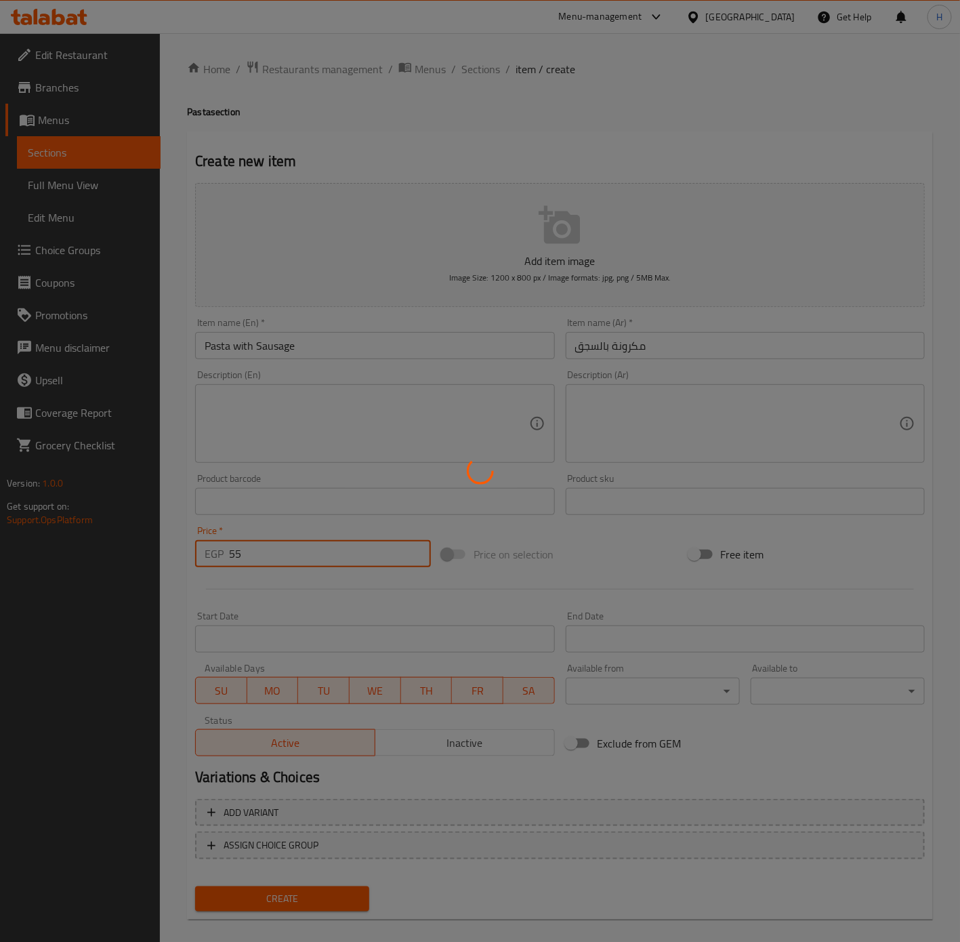
type input "0"
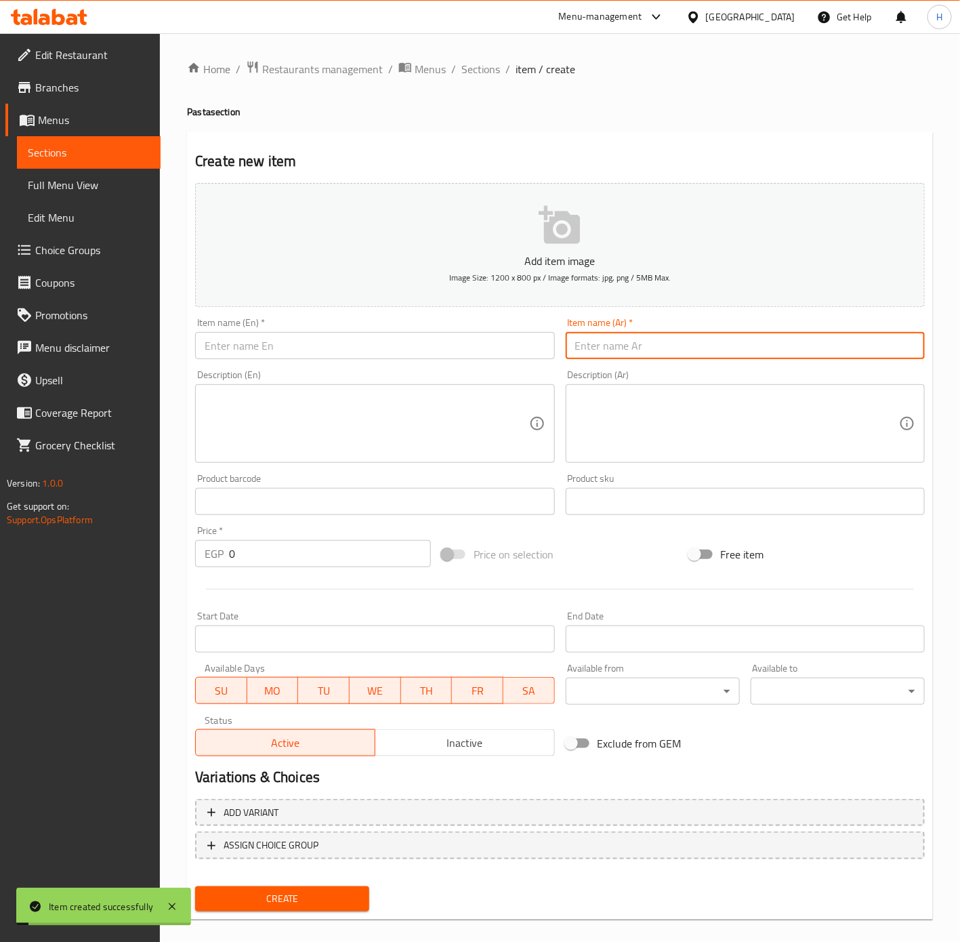
click at [667, 335] on input "text" at bounding box center [745, 345] width 359 height 27
click at [665, 354] on input "مكرونة باللحمة المفرومة" at bounding box center [745, 345] width 359 height 27
click at [663, 354] on input "مكرونة باللحمة المفرومة" at bounding box center [745, 345] width 359 height 27
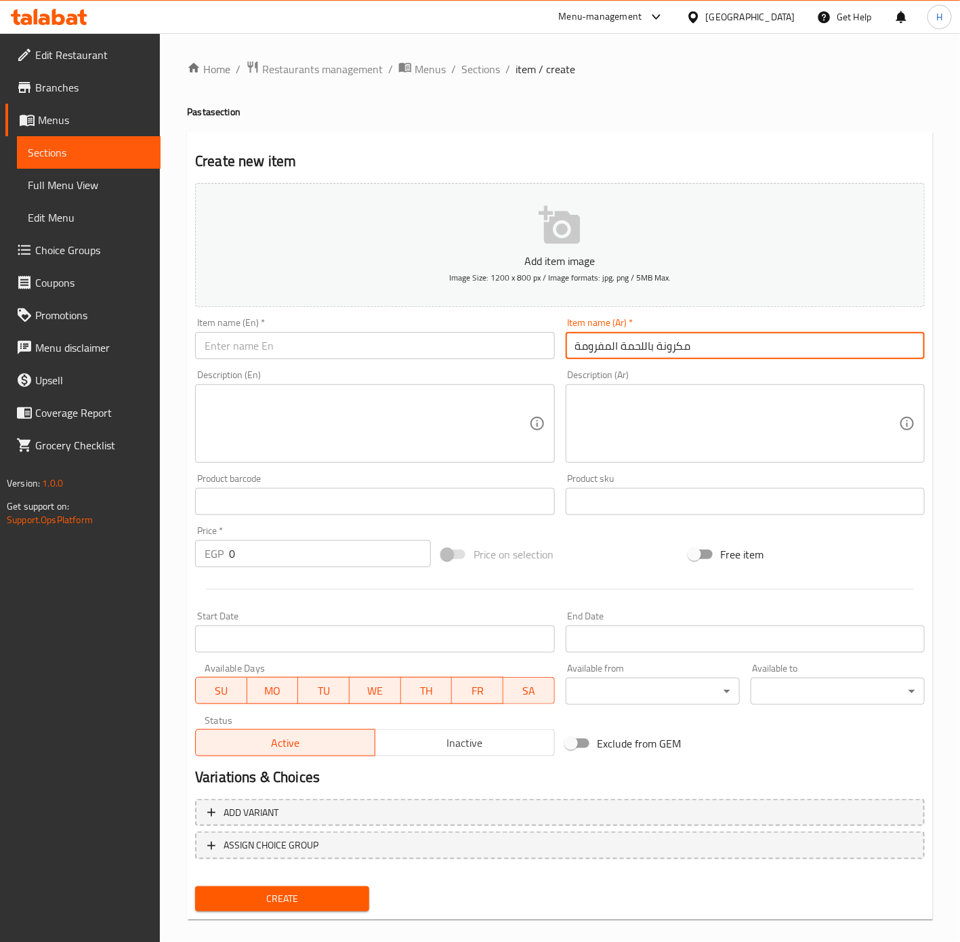
type input "مكرونة باللحمة المفرومة"
click at [456, 352] on input "text" at bounding box center [374, 345] width 359 height 27
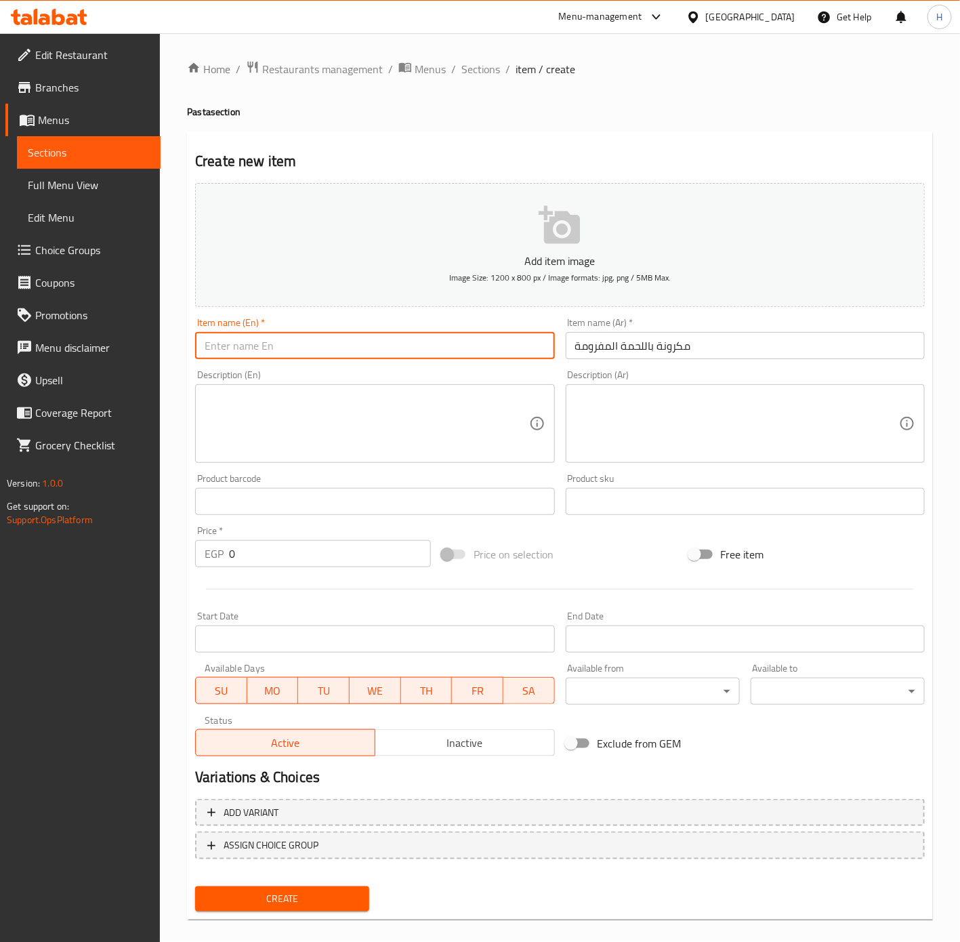
paste input "Pasta with minced meat"
click at [456, 352] on input "Pasta with minced meat" at bounding box center [374, 345] width 359 height 27
type input "Pasta with Minced Meat"
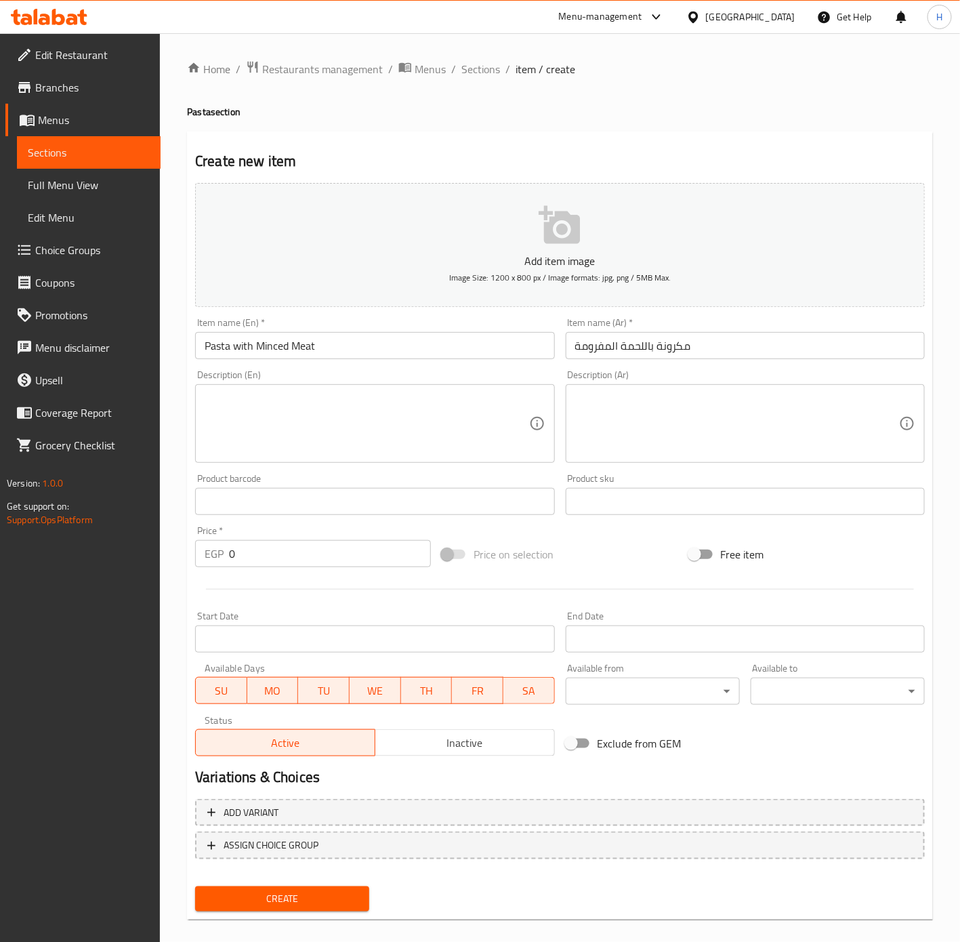
click at [254, 555] on input "0" at bounding box center [330, 553] width 202 height 27
click at [255, 555] on input "0" at bounding box center [330, 553] width 202 height 27
type input "45"
click at [195, 886] on button "Create" at bounding box center [282, 898] width 174 height 25
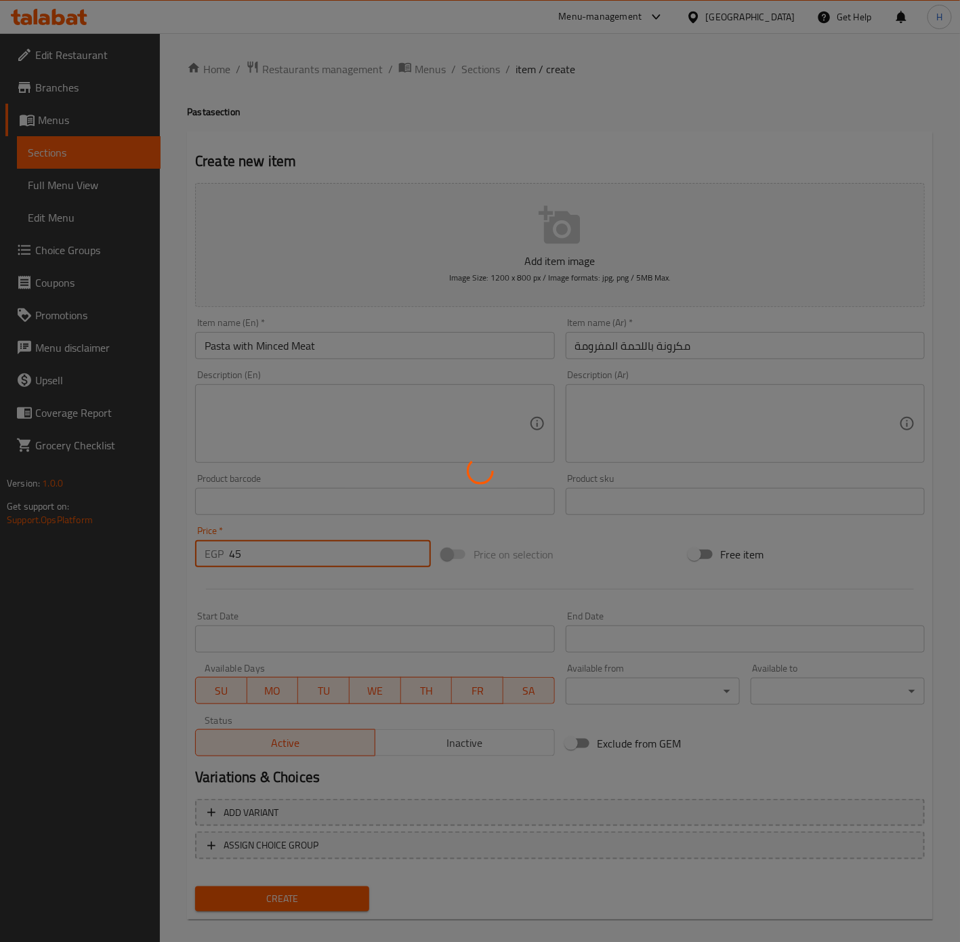
type input "0"
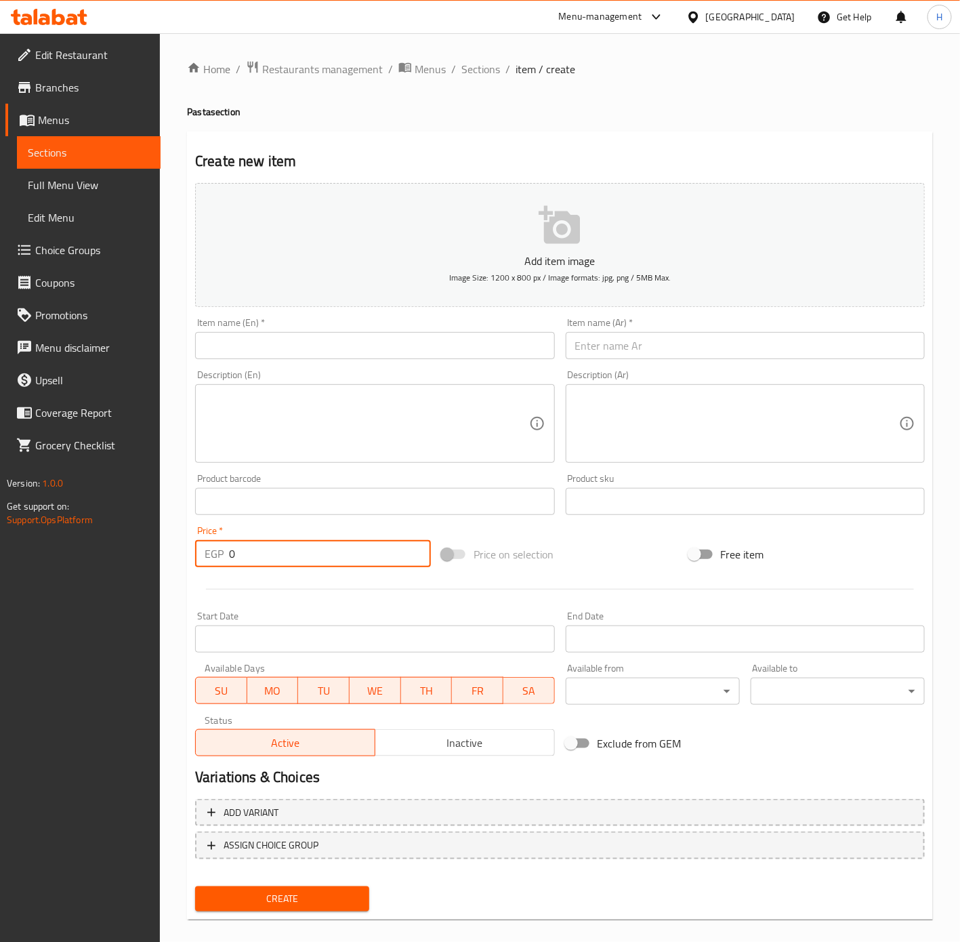
click at [667, 339] on input "text" at bounding box center [745, 345] width 359 height 27
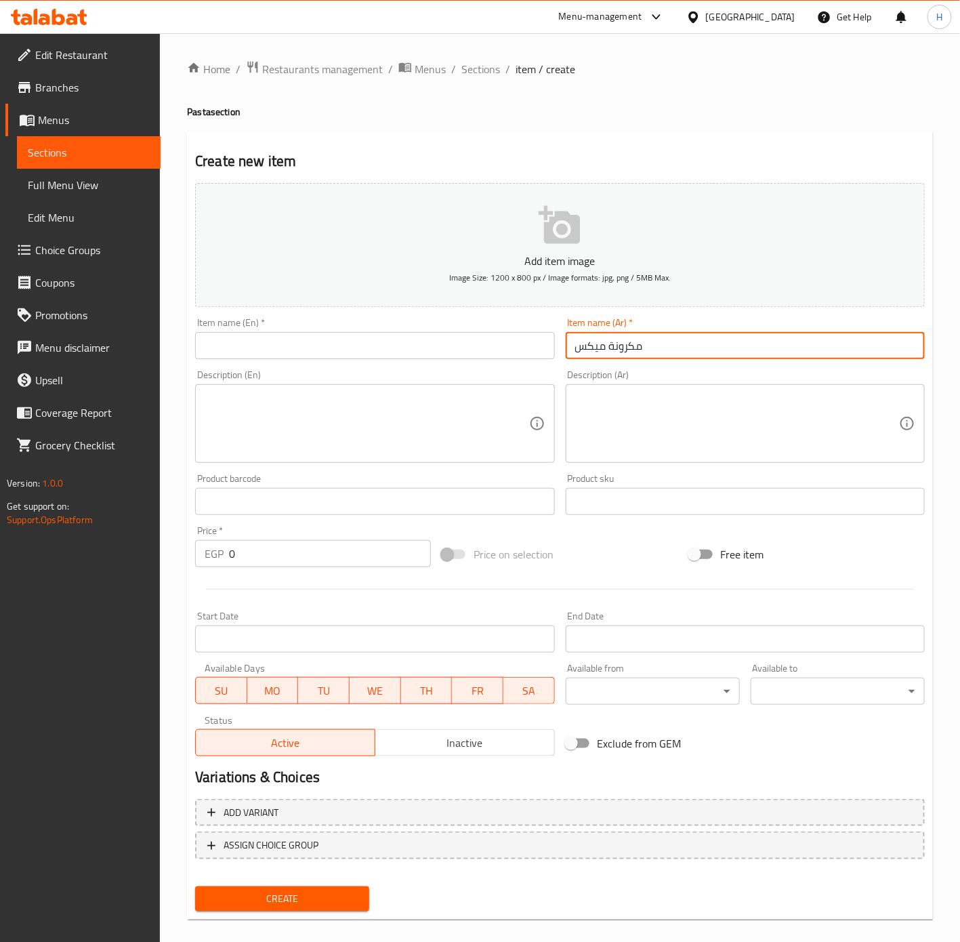
type input "مكرونة ميكس"
click at [672, 401] on textarea at bounding box center [737, 424] width 324 height 64
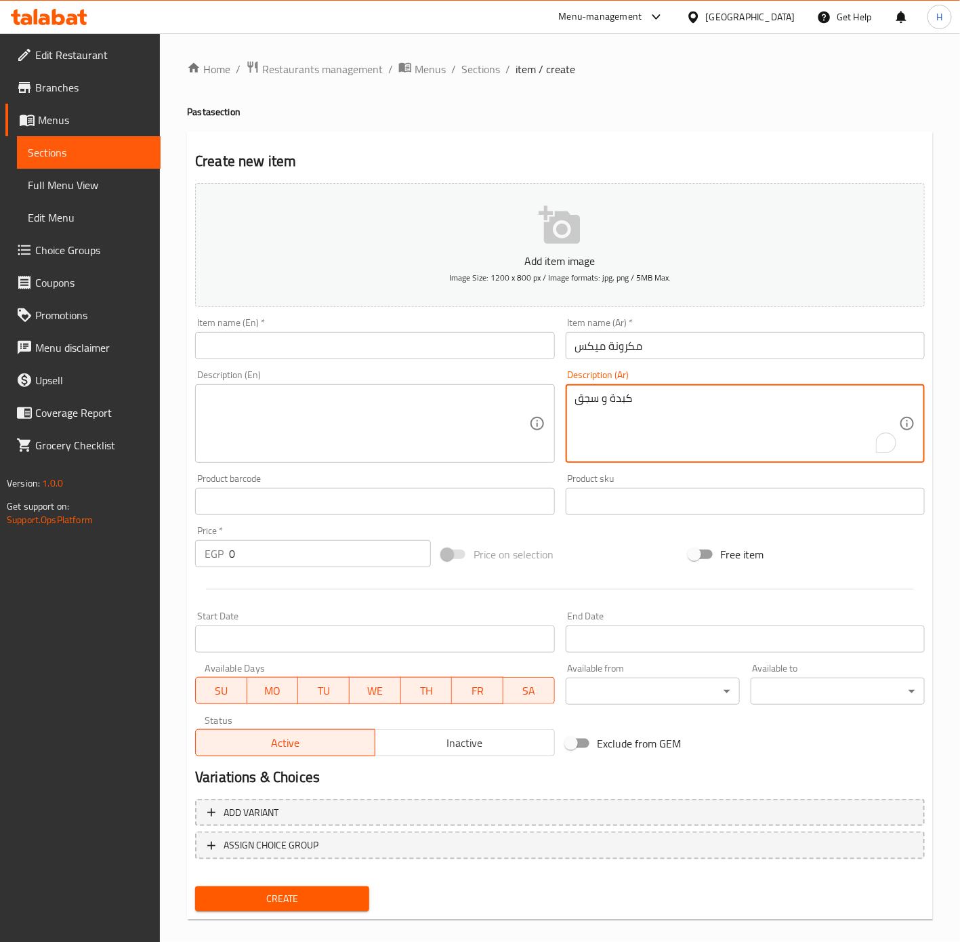
type textarea "كبدة و سجق"
click at [683, 362] on div "Item name (Ar)   * مكرونة ميكس Item name (Ar) *" at bounding box center [745, 338] width 370 height 52
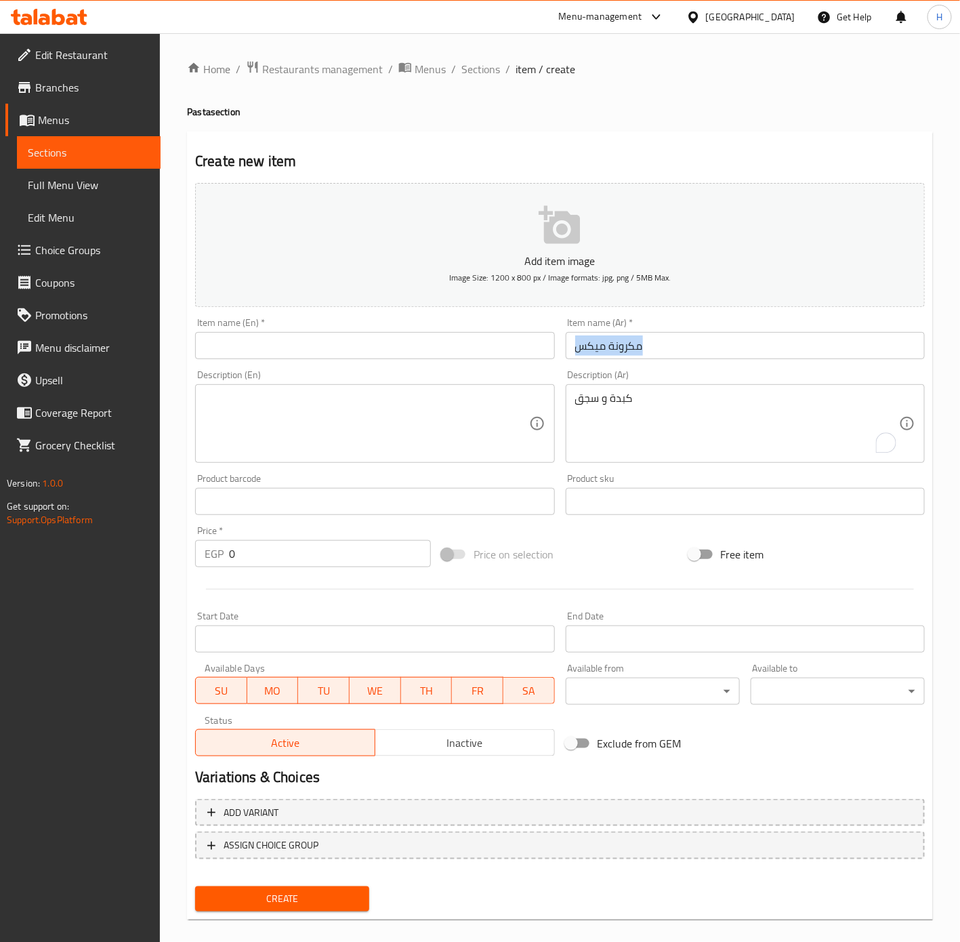
click at [683, 362] on div "Item name (Ar)   * مكرونة ميكس Item name (Ar) *" at bounding box center [745, 338] width 370 height 52
click at [678, 346] on input "مكرونة ميكس" at bounding box center [745, 345] width 359 height 27
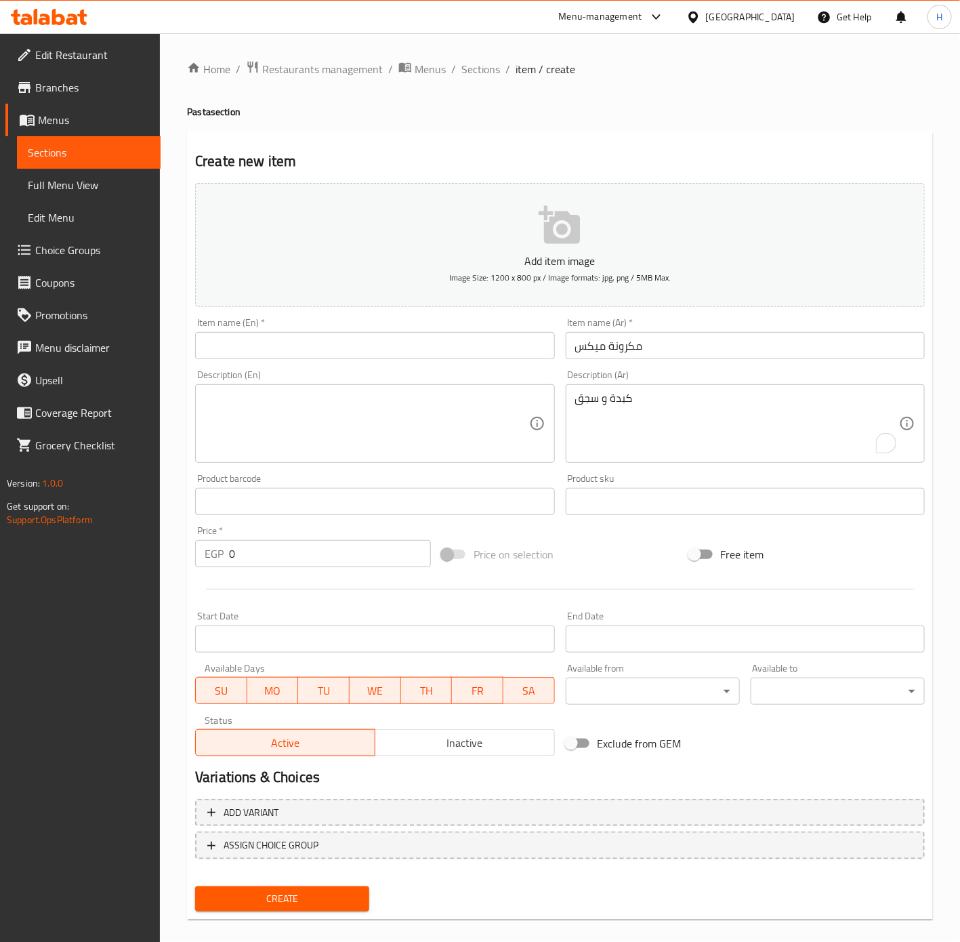
click at [380, 338] on input "text" at bounding box center [374, 345] width 359 height 27
click at [386, 344] on input "text" at bounding box center [374, 345] width 359 height 27
paste input "Mixed pasta"
click at [309, 352] on input "Mixed pasta" at bounding box center [374, 345] width 359 height 27
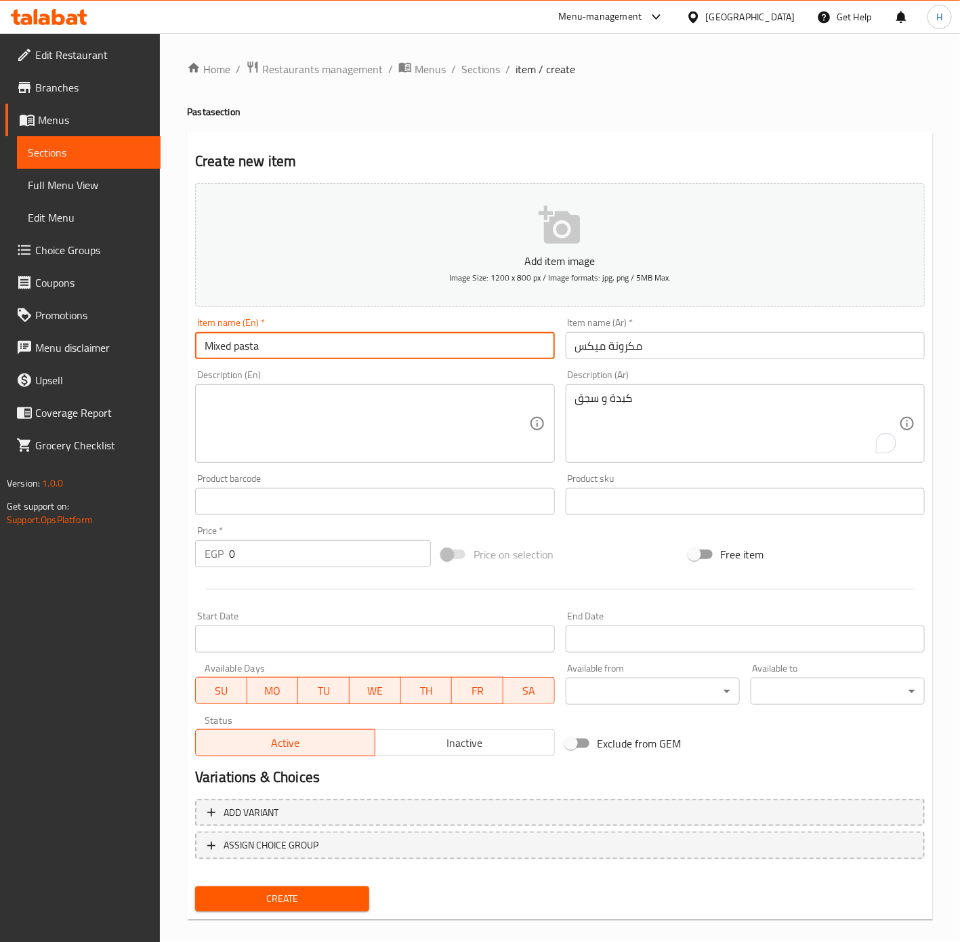
click at [309, 352] on input "Mixed pasta" at bounding box center [374, 345] width 359 height 27
type input "Mixed Pasta"
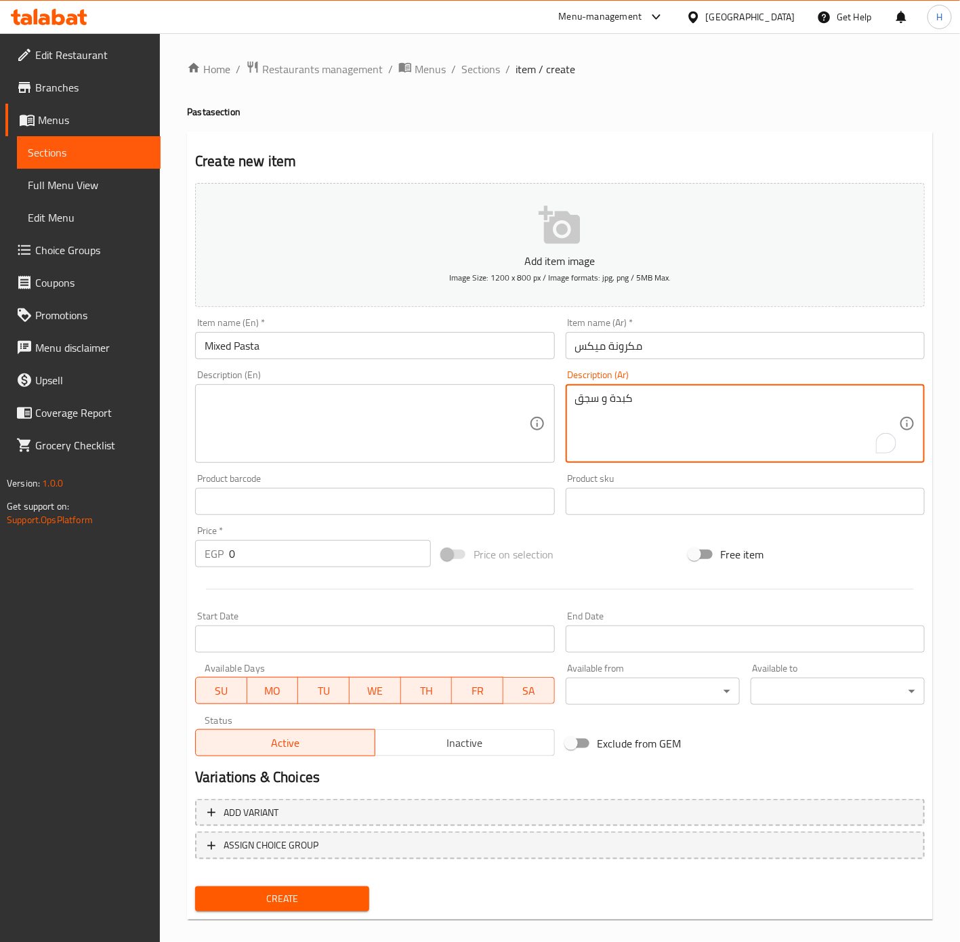
click at [619, 405] on textarea "كبدة و سجق" at bounding box center [737, 424] width 324 height 64
click at [411, 382] on div "Description (En) Description (En)" at bounding box center [374, 416] width 359 height 93
click at [417, 413] on textarea at bounding box center [367, 424] width 324 height 64
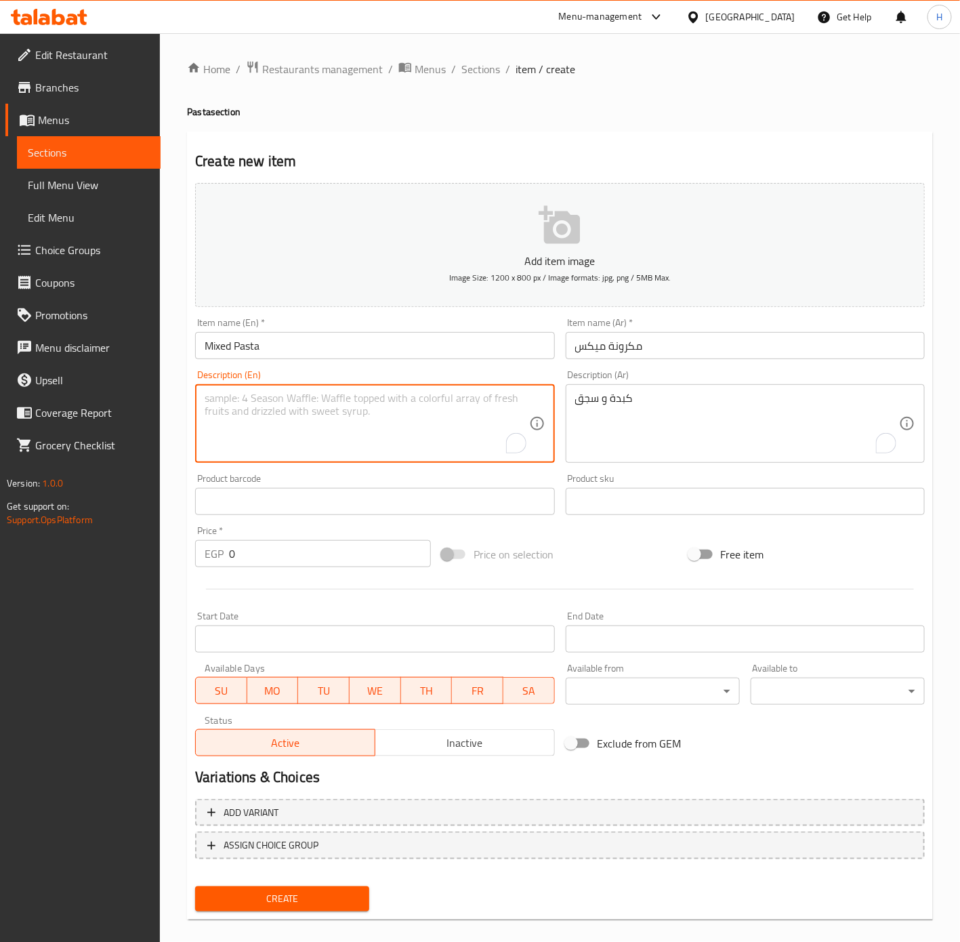
paste textarea "Liver and sausage"
type textarea "Liver and sausage"
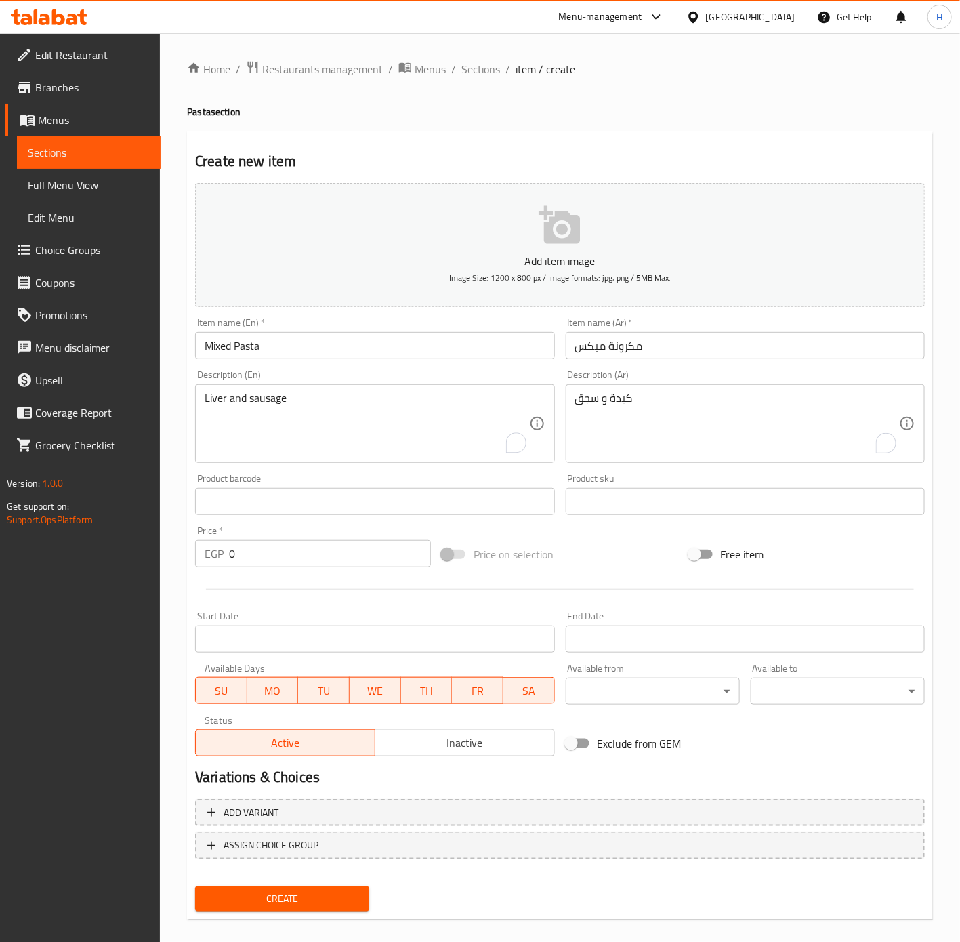
click at [295, 557] on input "0" at bounding box center [330, 553] width 202 height 27
type input "65"
click at [195, 886] on button "Create" at bounding box center [282, 898] width 174 height 25
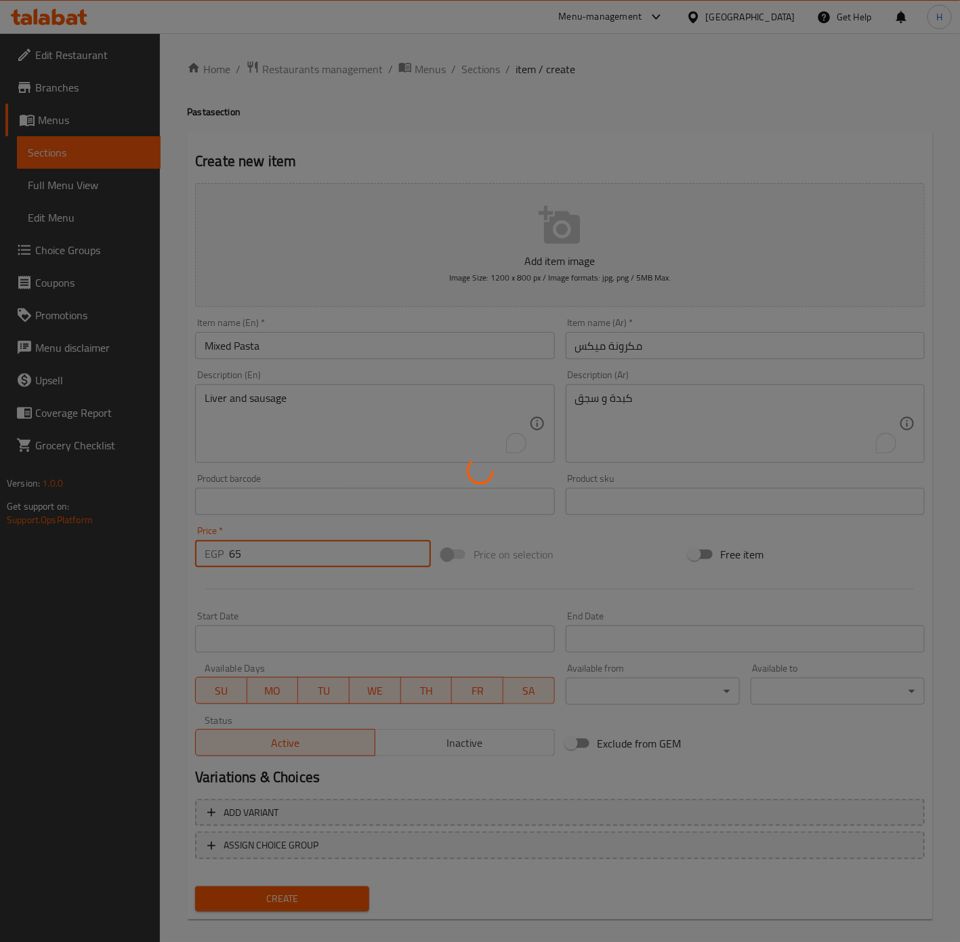
type input "0"
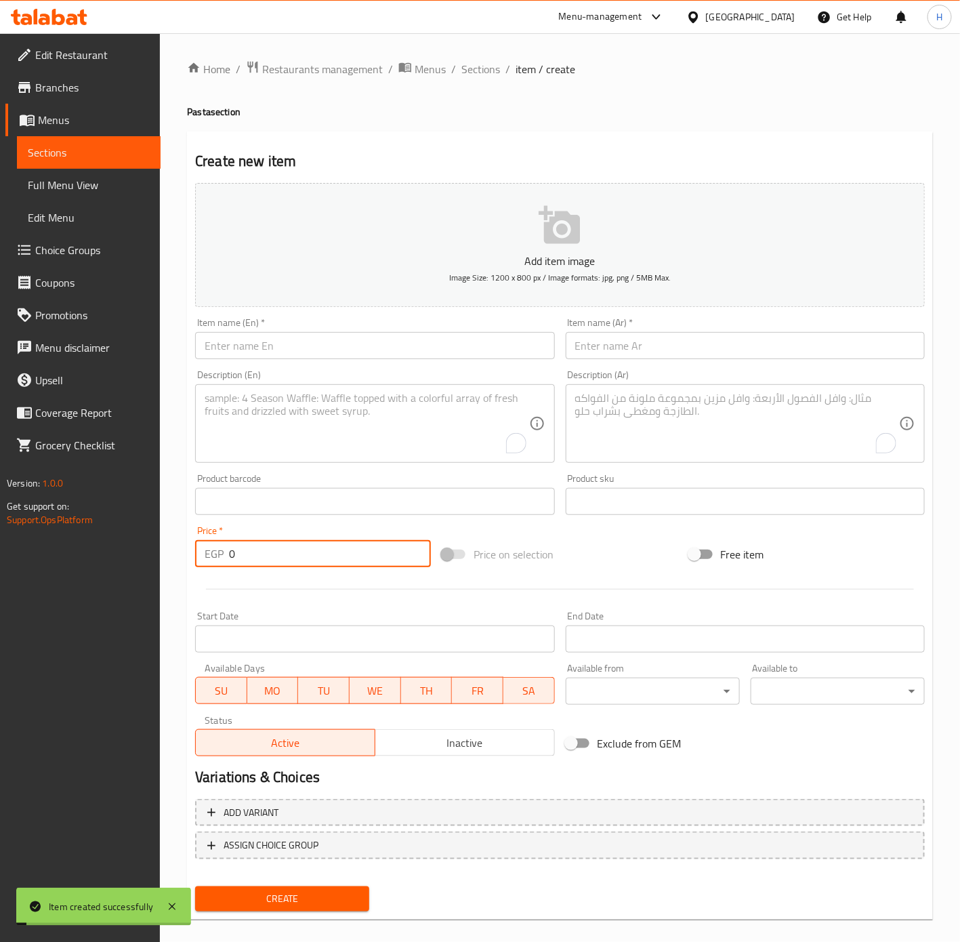
click at [793, 358] on input "text" at bounding box center [745, 345] width 359 height 27
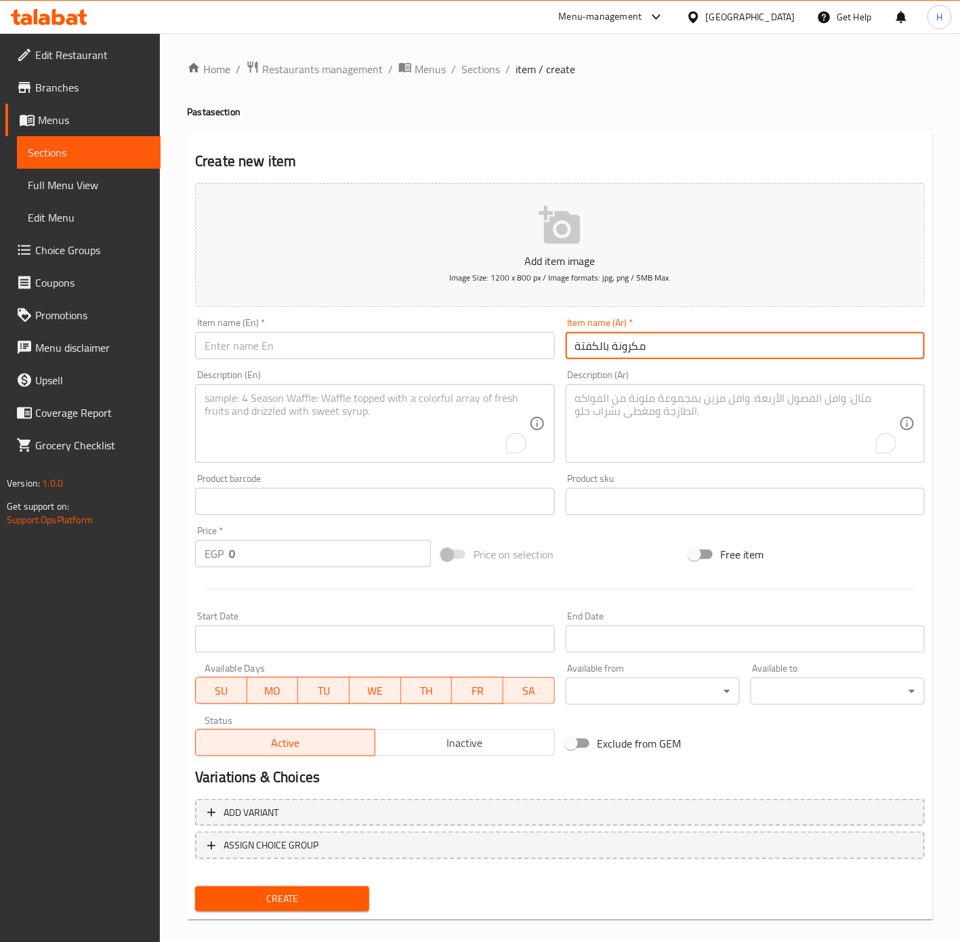
type input "مكرونة بالكفتة"
click at [244, 348] on input "text" at bounding box center [374, 345] width 359 height 27
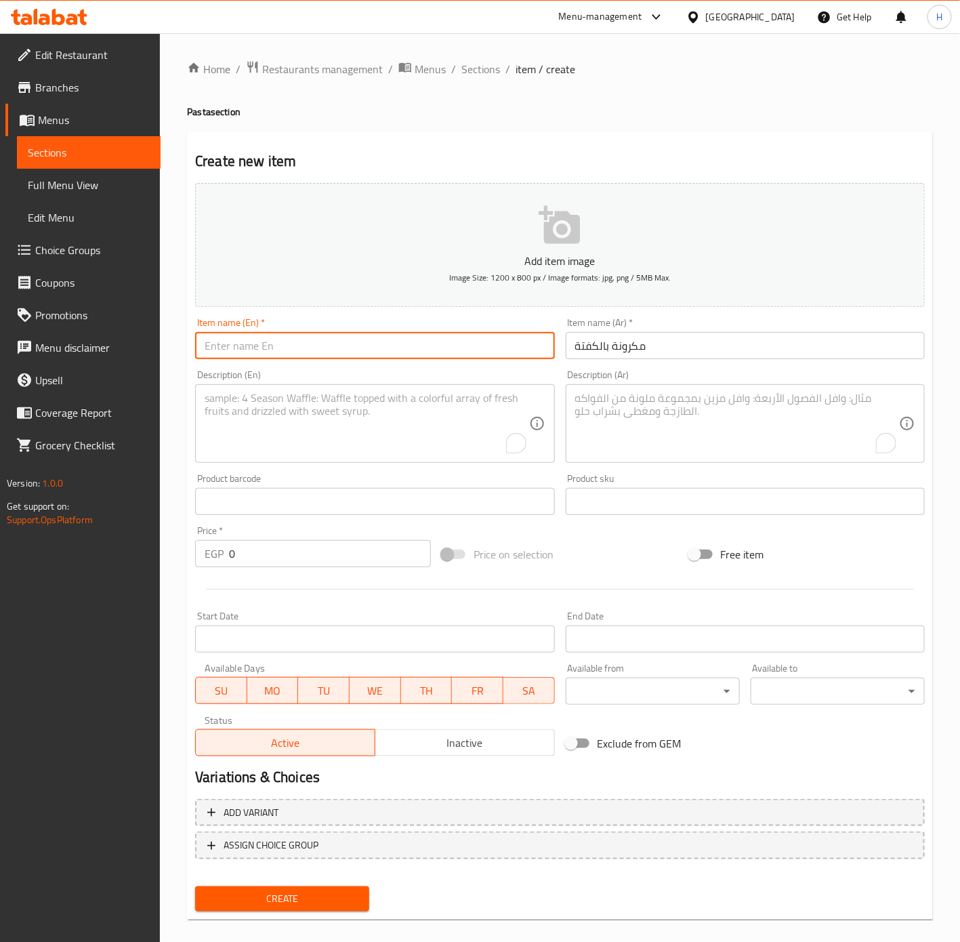
click at [649, 344] on input "مكرونة بالكفتة" at bounding box center [745, 345] width 359 height 27
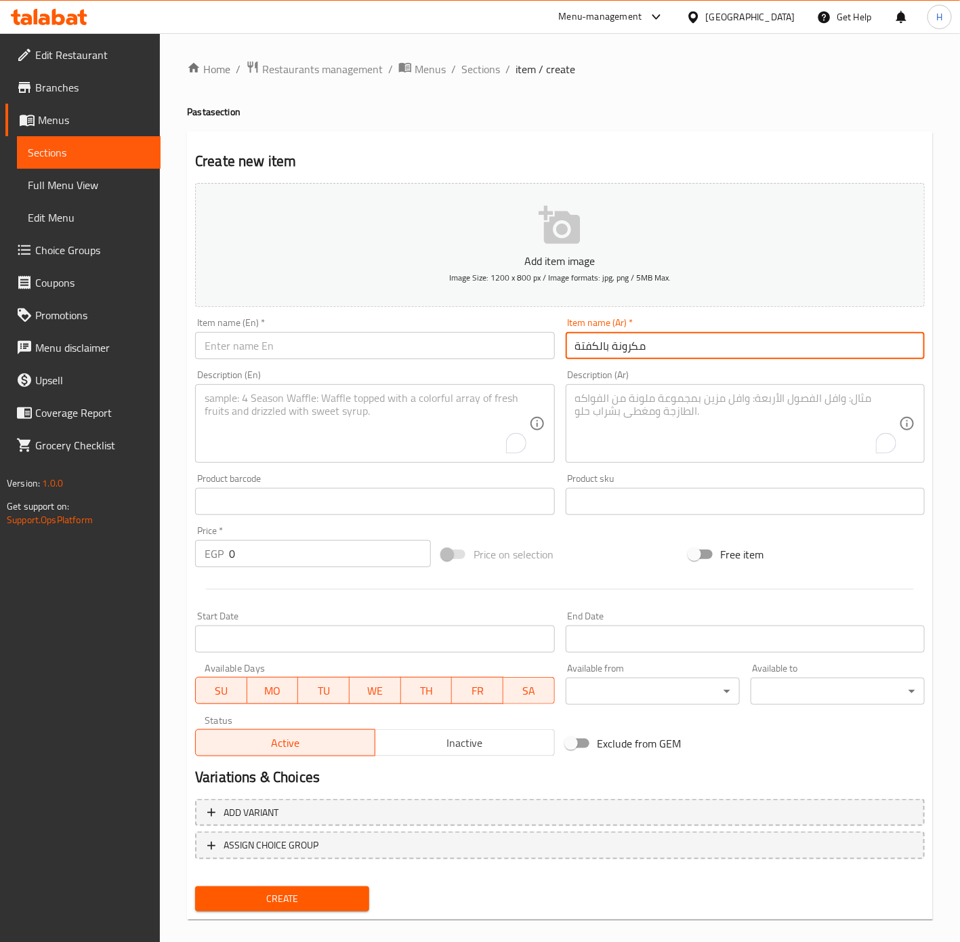
click at [649, 344] on input "مكرونة بالكفتة" at bounding box center [745, 345] width 359 height 27
click at [360, 342] on input "text" at bounding box center [374, 345] width 359 height 27
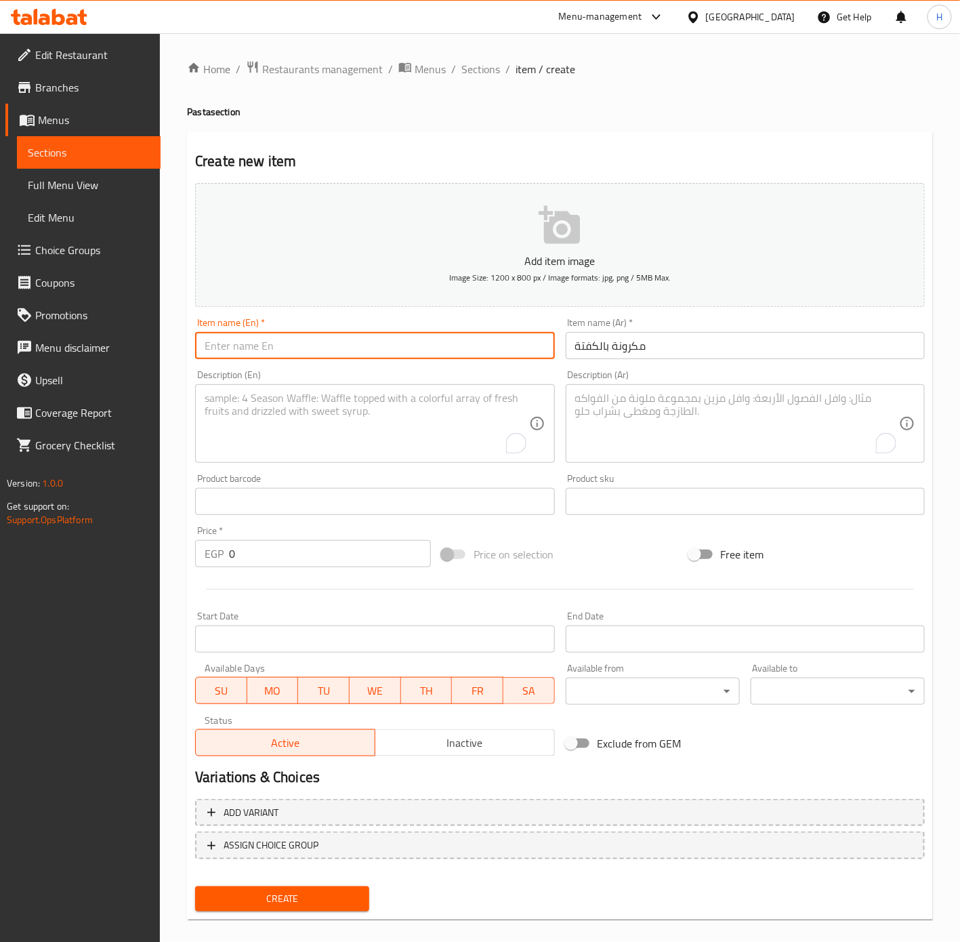
paste input "Pasta with meatballs"
click at [283, 350] on input "Pasta with meatballs" at bounding box center [374, 345] width 359 height 27
type input "Pasta with Kofta"
click at [293, 545] on input "0" at bounding box center [330, 553] width 202 height 27
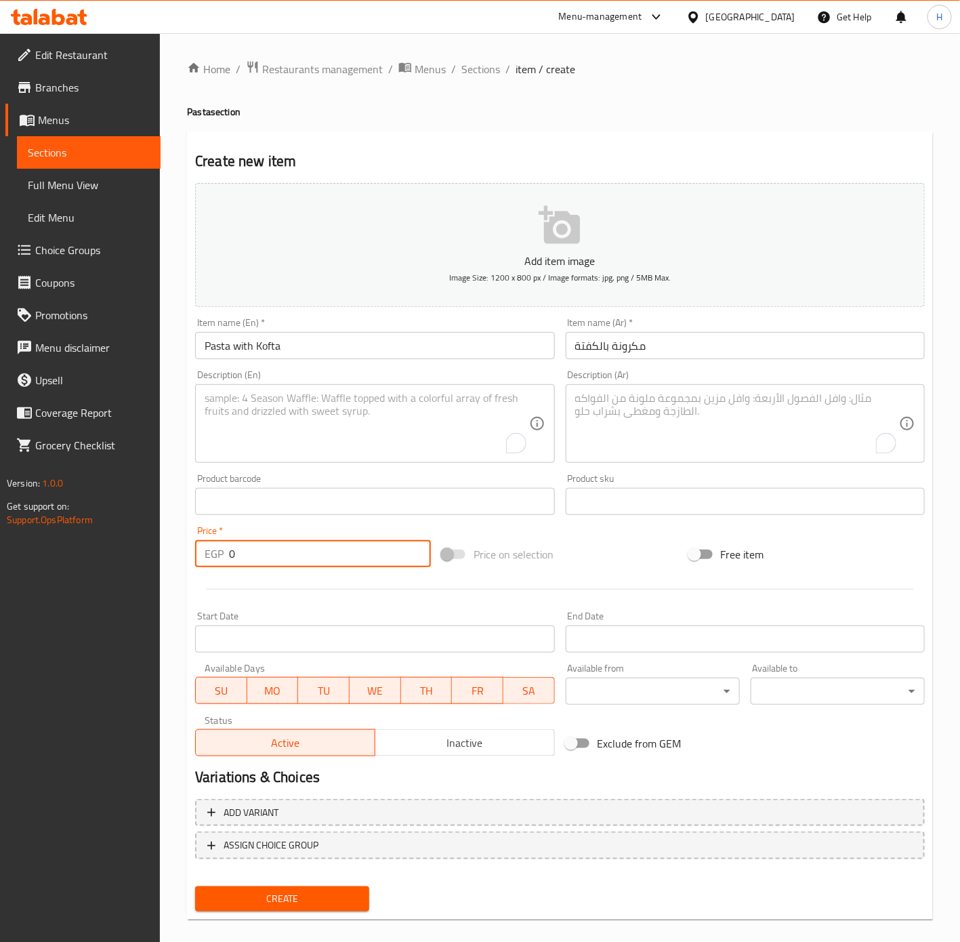
click at [293, 545] on input "0" at bounding box center [330, 553] width 202 height 27
type input "65"
click at [195, 886] on button "Create" at bounding box center [282, 898] width 174 height 25
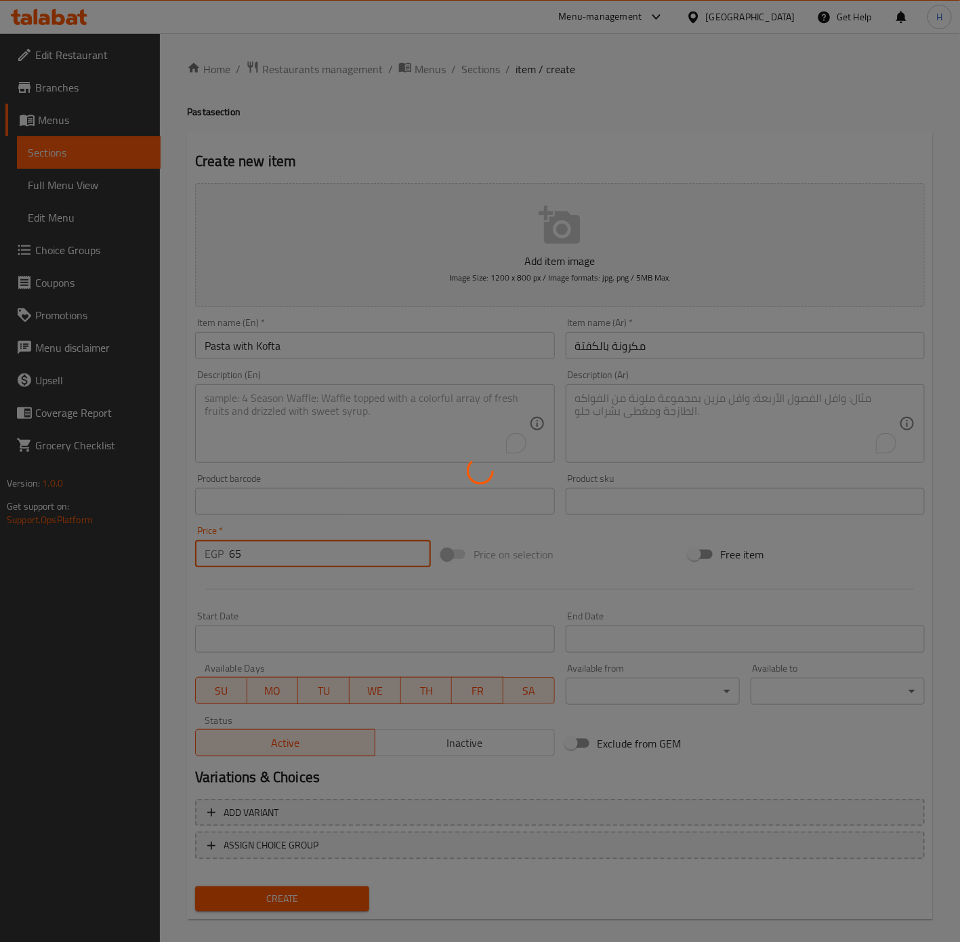
type input "0"
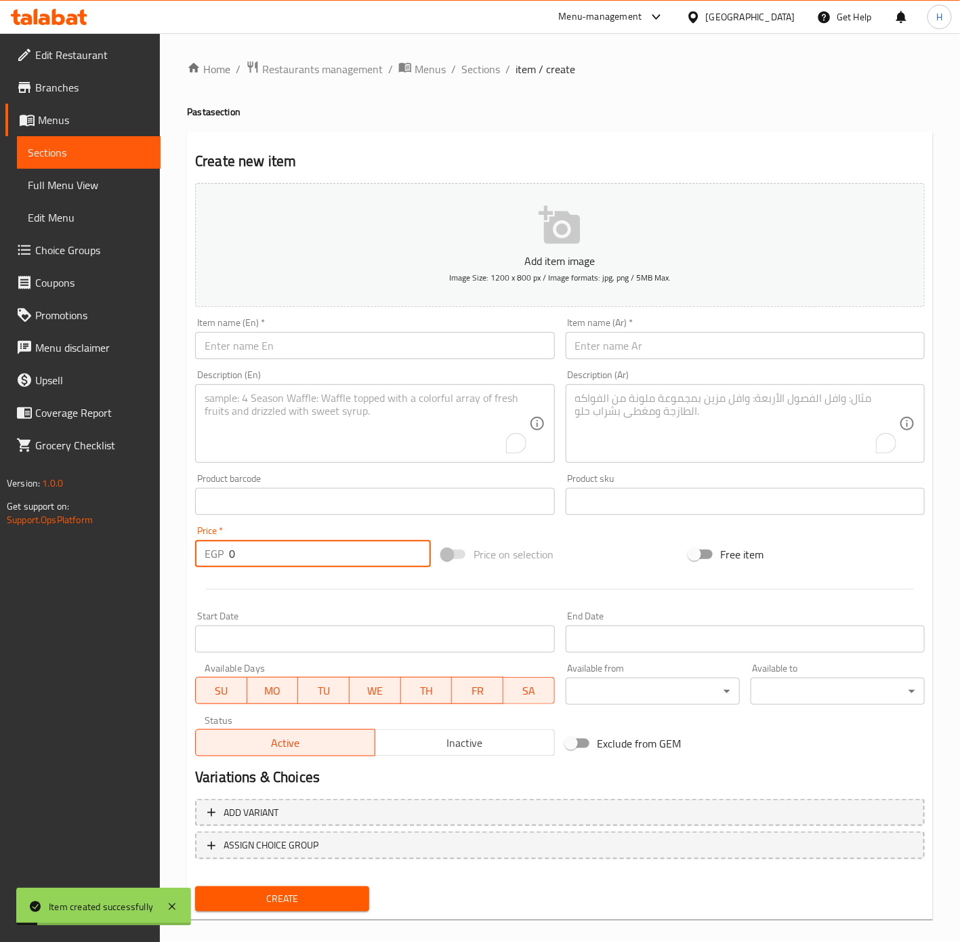
click at [636, 358] on input "text" at bounding box center [745, 345] width 359 height 27
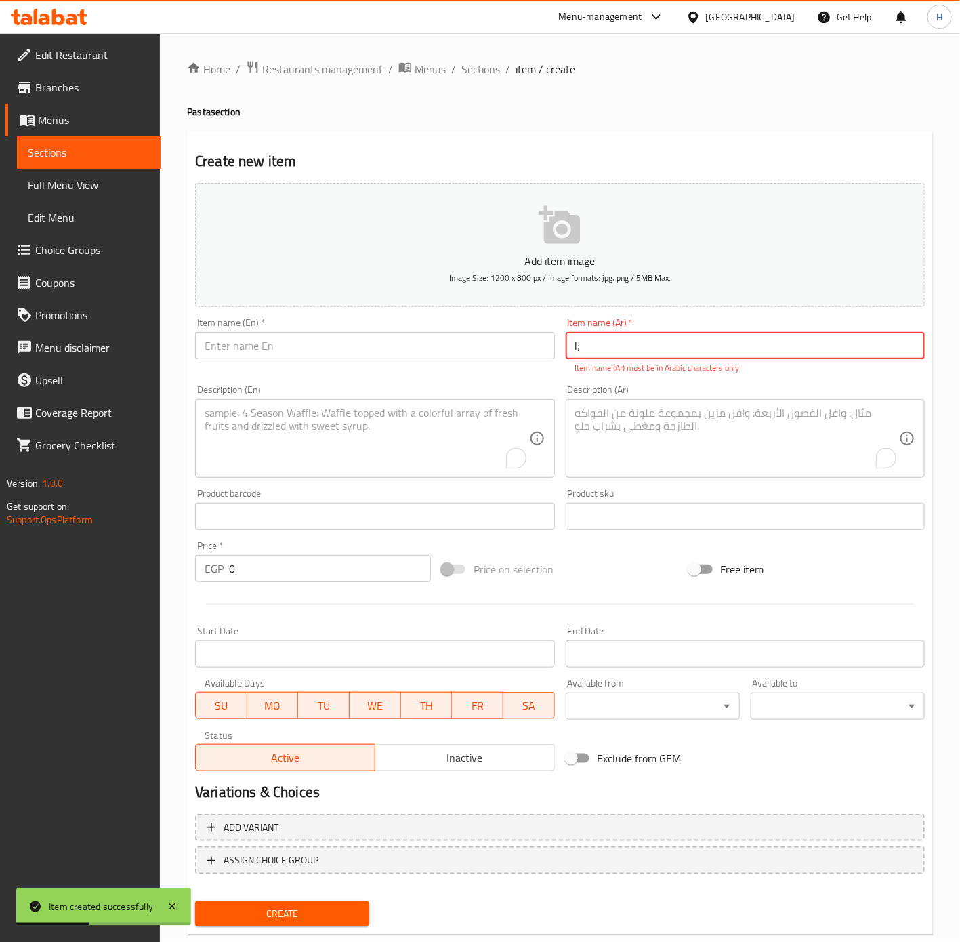
type input "l"
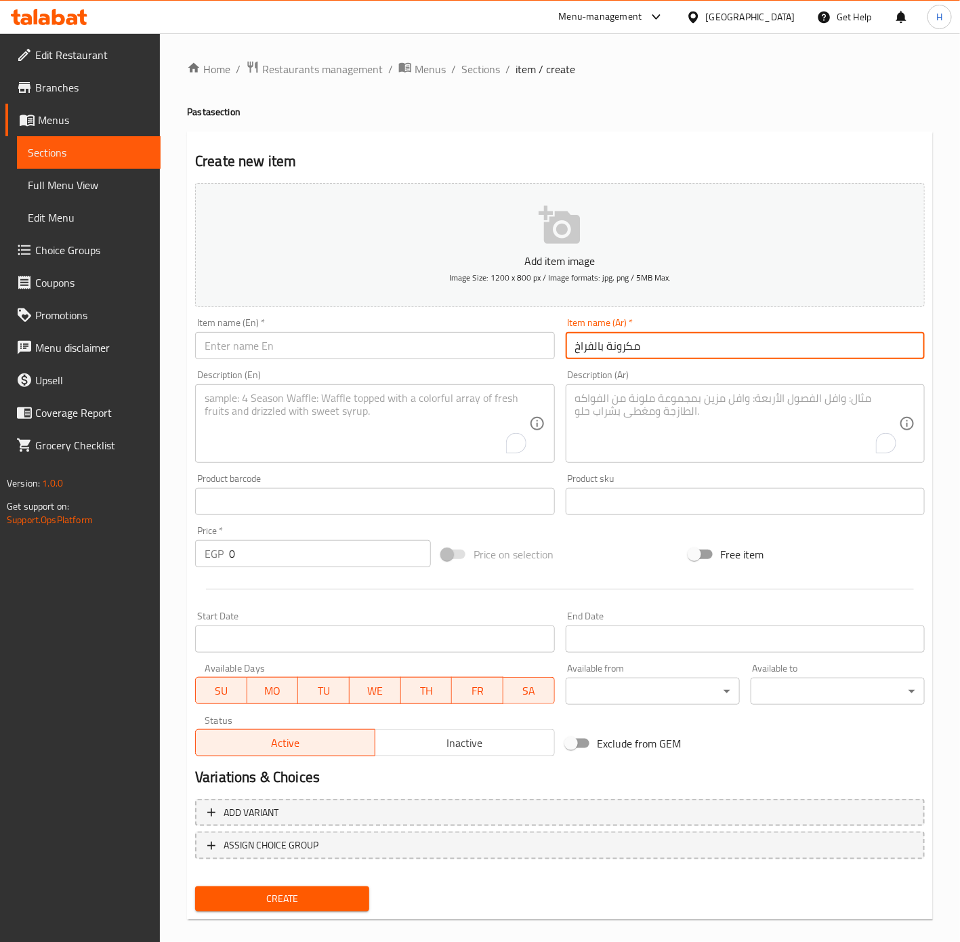
click at [613, 344] on input "مكرونة بالفراخ" at bounding box center [745, 345] width 359 height 27
type input "مكرونة بالفراخ"
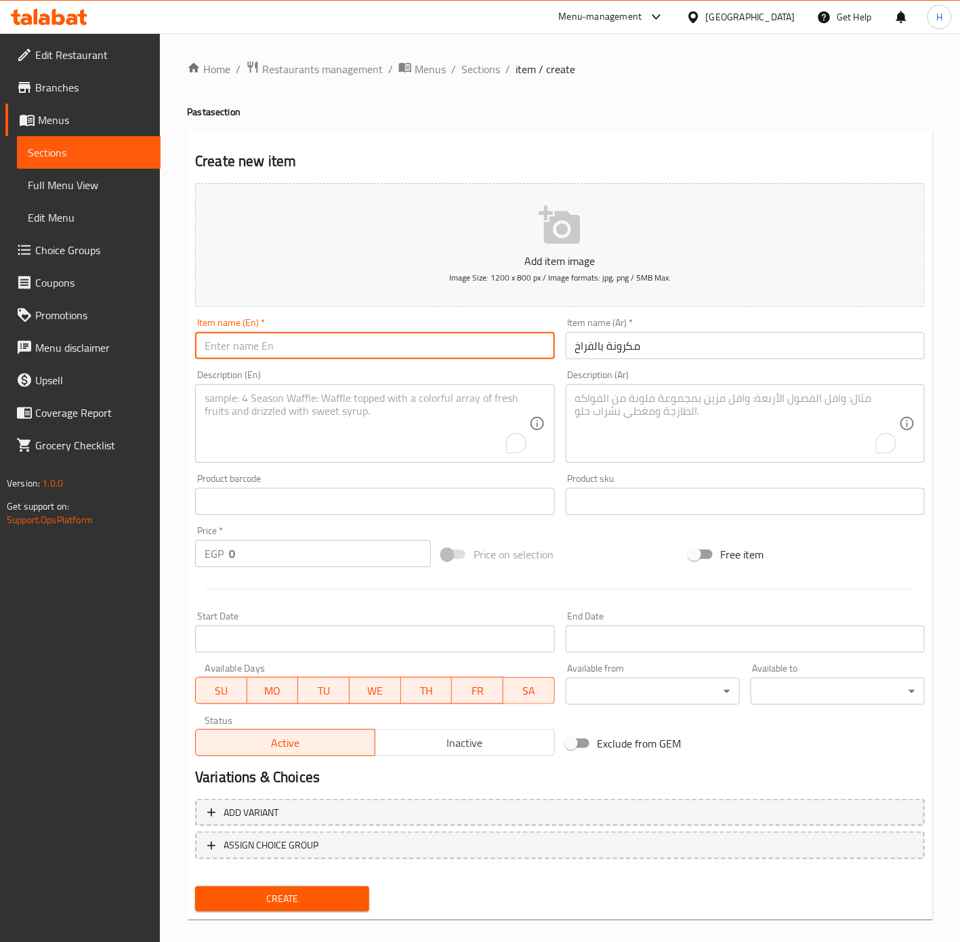
click at [375, 333] on input "text" at bounding box center [374, 345] width 359 height 27
paste input "Chicken pasta"
click at [236, 344] on input "Chicken pasta" at bounding box center [374, 345] width 359 height 27
click at [242, 348] on input "Chicken pasta" at bounding box center [374, 345] width 359 height 27
click at [269, 346] on input "Chicken with Pasta" at bounding box center [374, 345] width 359 height 27
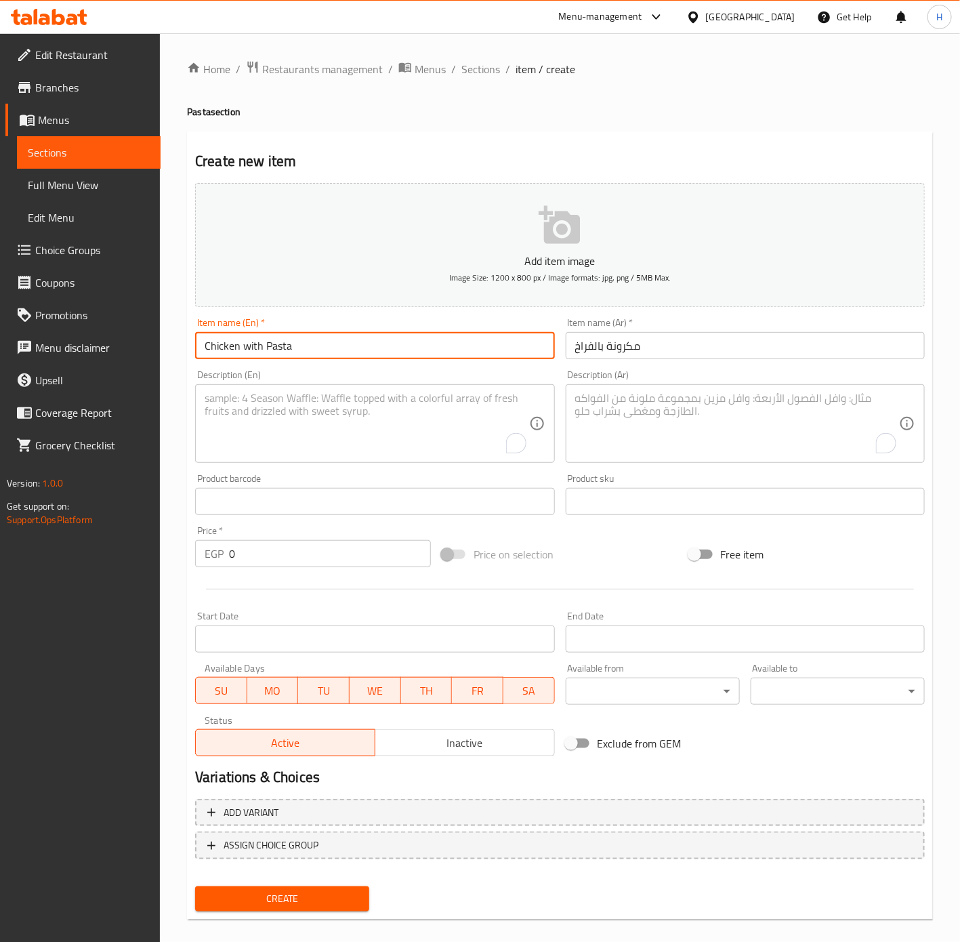
click at [273, 346] on input "Chicken with Pasta" at bounding box center [374, 345] width 359 height 27
click at [203, 346] on input "Chicken with" at bounding box center [374, 345] width 359 height 27
paste input "Pasta"
click at [254, 348] on input "PastaChicken with" at bounding box center [374, 345] width 359 height 27
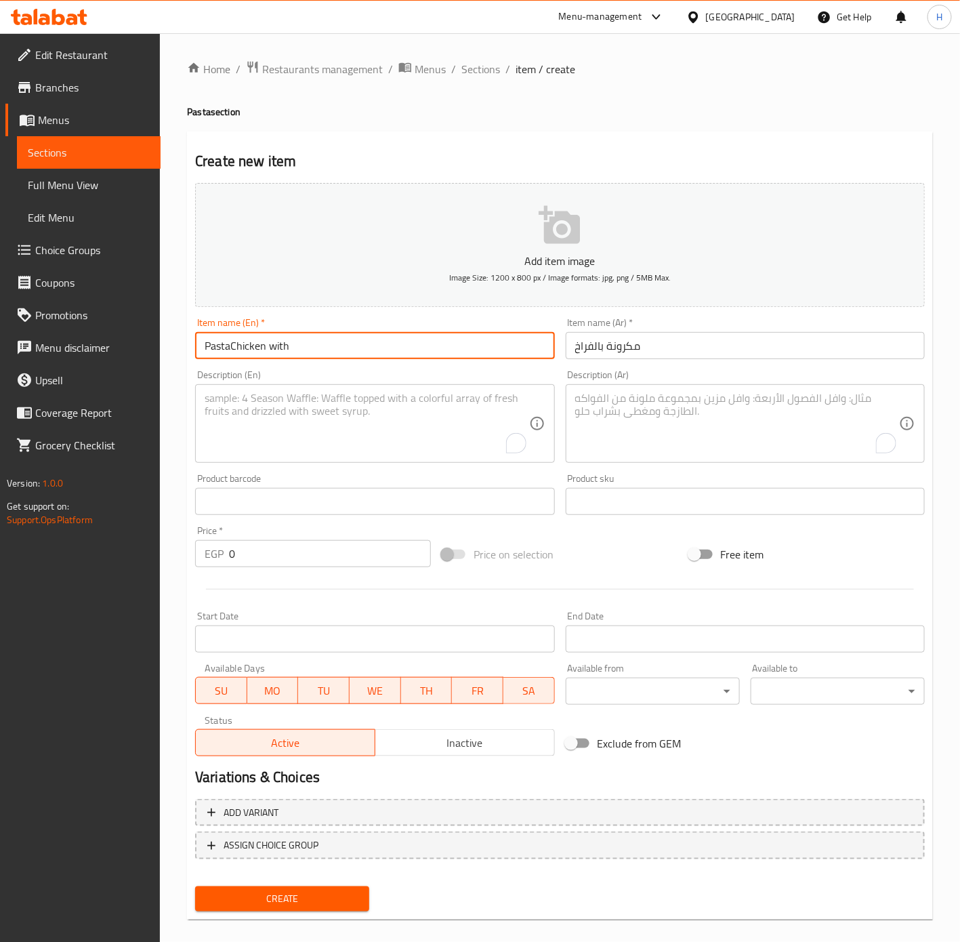
click at [254, 348] on input "PastaChicken with" at bounding box center [374, 345] width 359 height 27
click at [246, 348] on input "PastaChicken with" at bounding box center [374, 345] width 359 height 27
drag, startPoint x: 234, startPoint y: 348, endPoint x: 265, endPoint y: 346, distance: 31.2
click at [265, 346] on input "PastaChicken with" at bounding box center [374, 345] width 359 height 27
click at [308, 348] on input "Pasta with" at bounding box center [374, 345] width 359 height 27
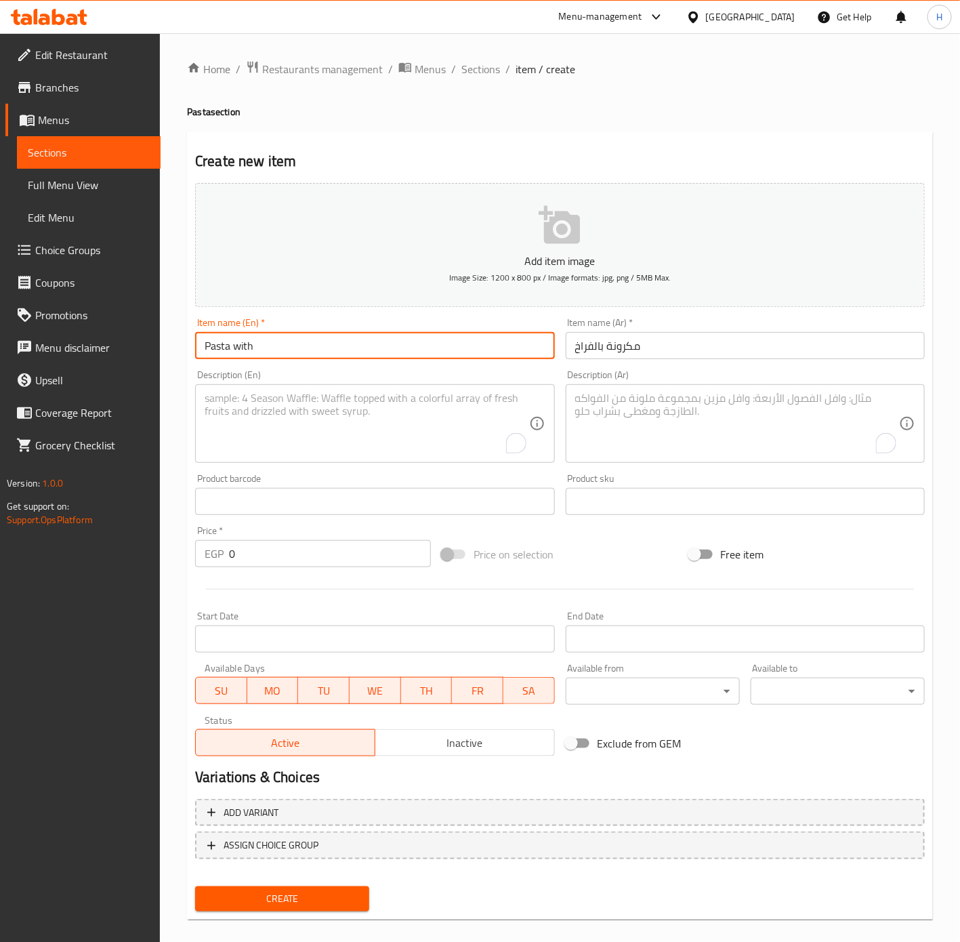
click at [308, 348] on input "Pasta with" at bounding box center [374, 345] width 359 height 27
click at [327, 346] on input "Pasta with" at bounding box center [374, 345] width 359 height 27
paste input "Chicken"
type input "Pasta with Chicken"
click at [274, 561] on input "0" at bounding box center [330, 553] width 202 height 27
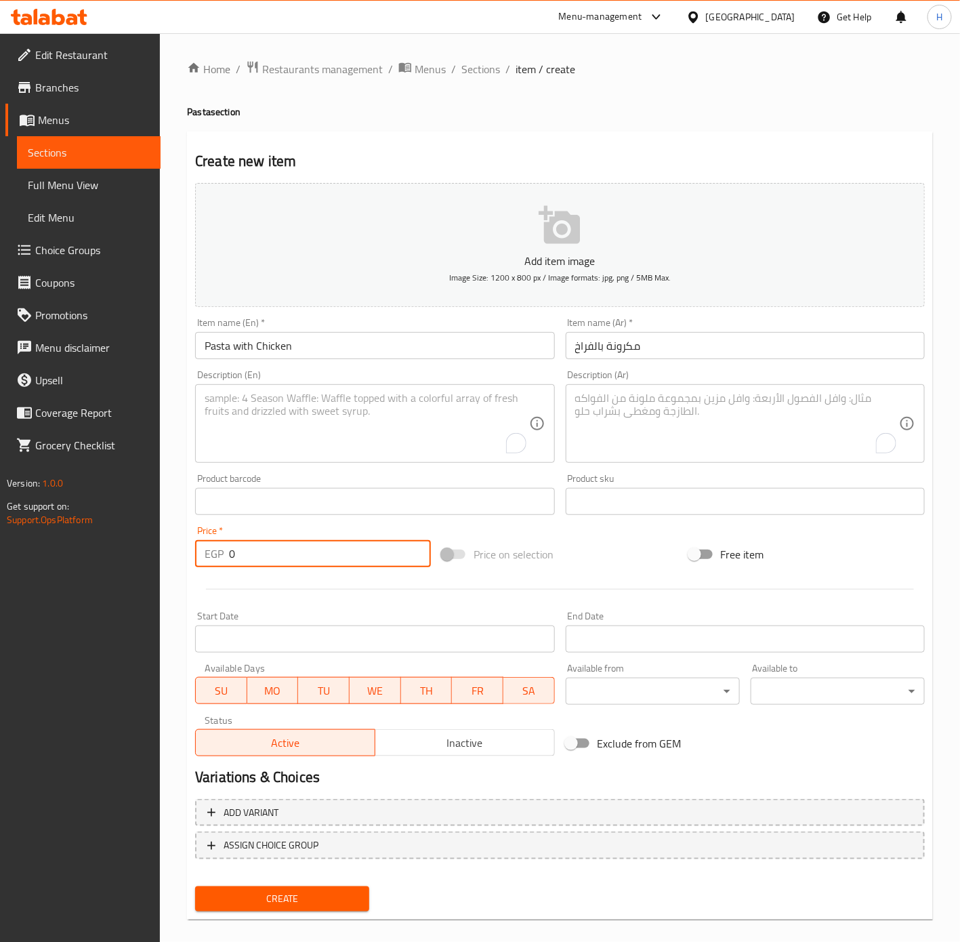
click at [274, 561] on input "0" at bounding box center [330, 553] width 202 height 27
type input "65"
click at [195, 886] on button "Create" at bounding box center [282, 898] width 174 height 25
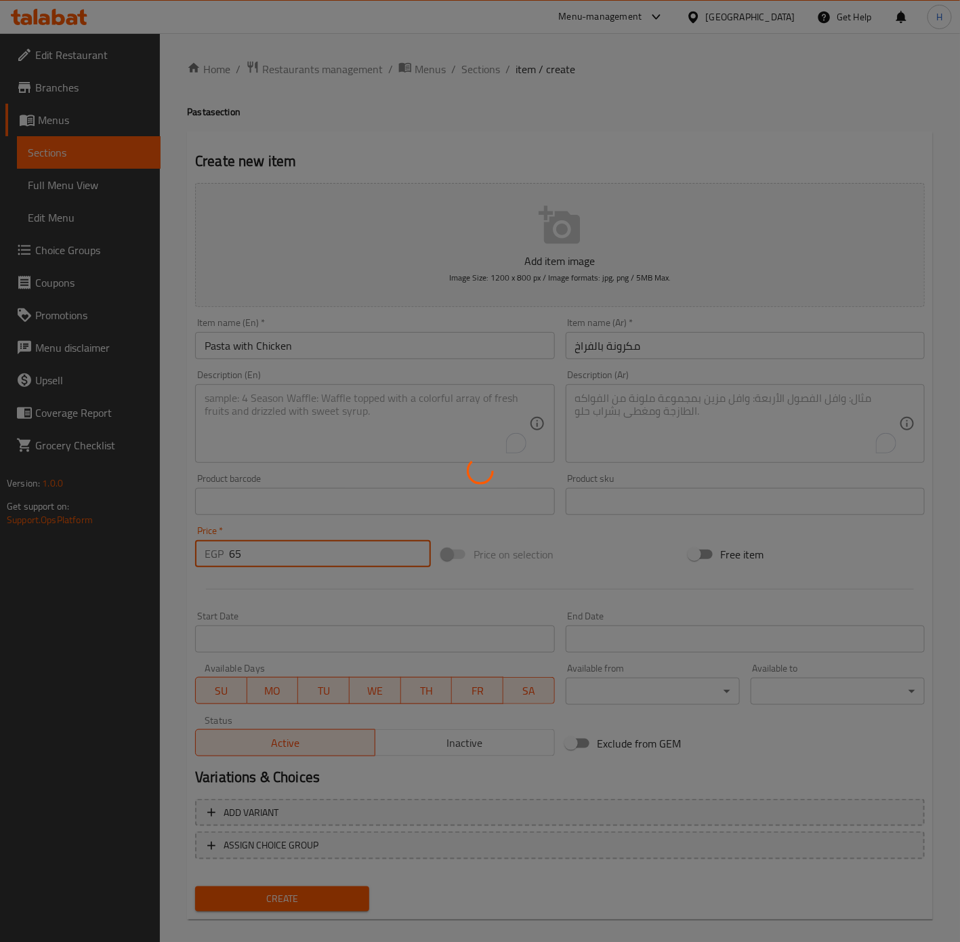
type input "0"
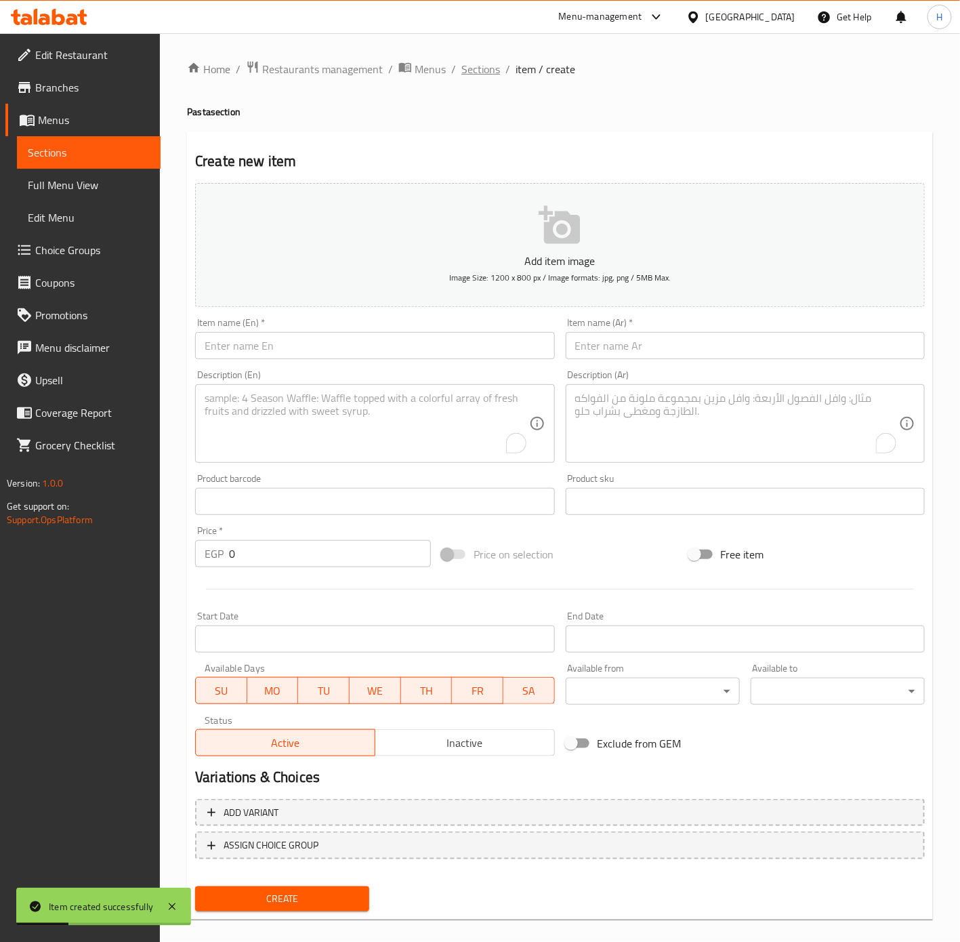
click at [490, 69] on span "Sections" at bounding box center [480, 69] width 39 height 16
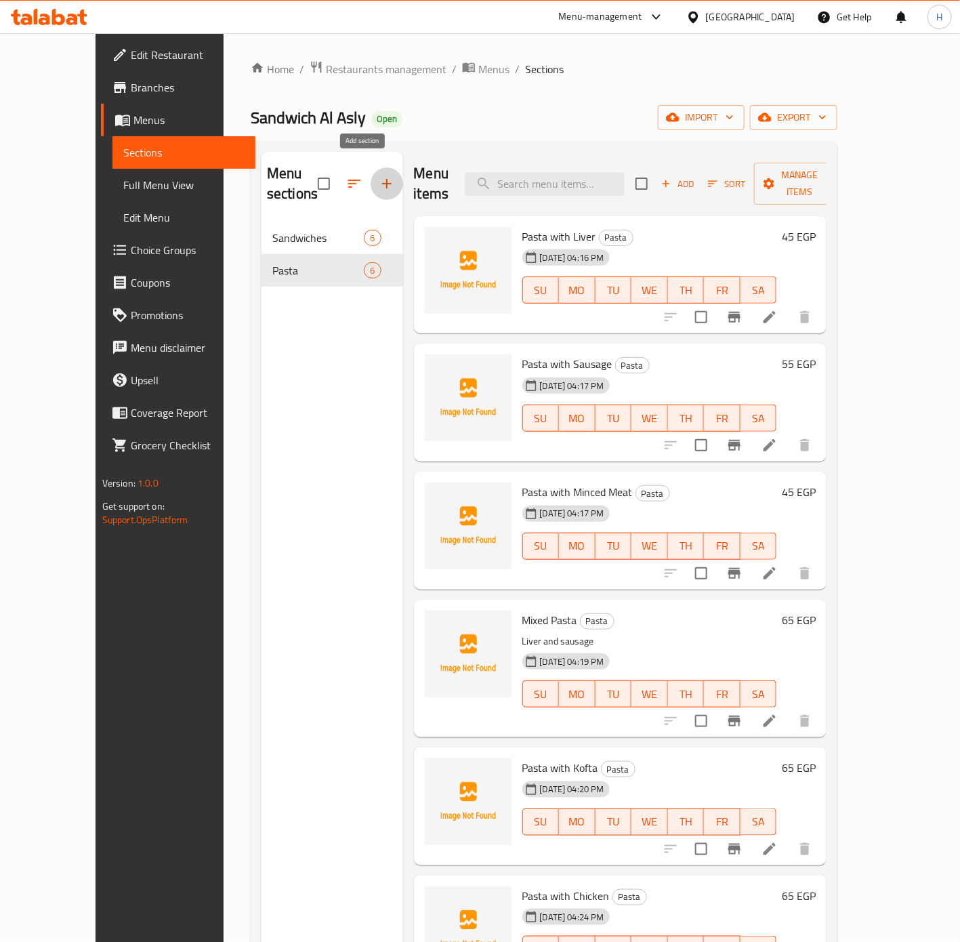
click at [371, 178] on button "button" at bounding box center [387, 183] width 33 height 33
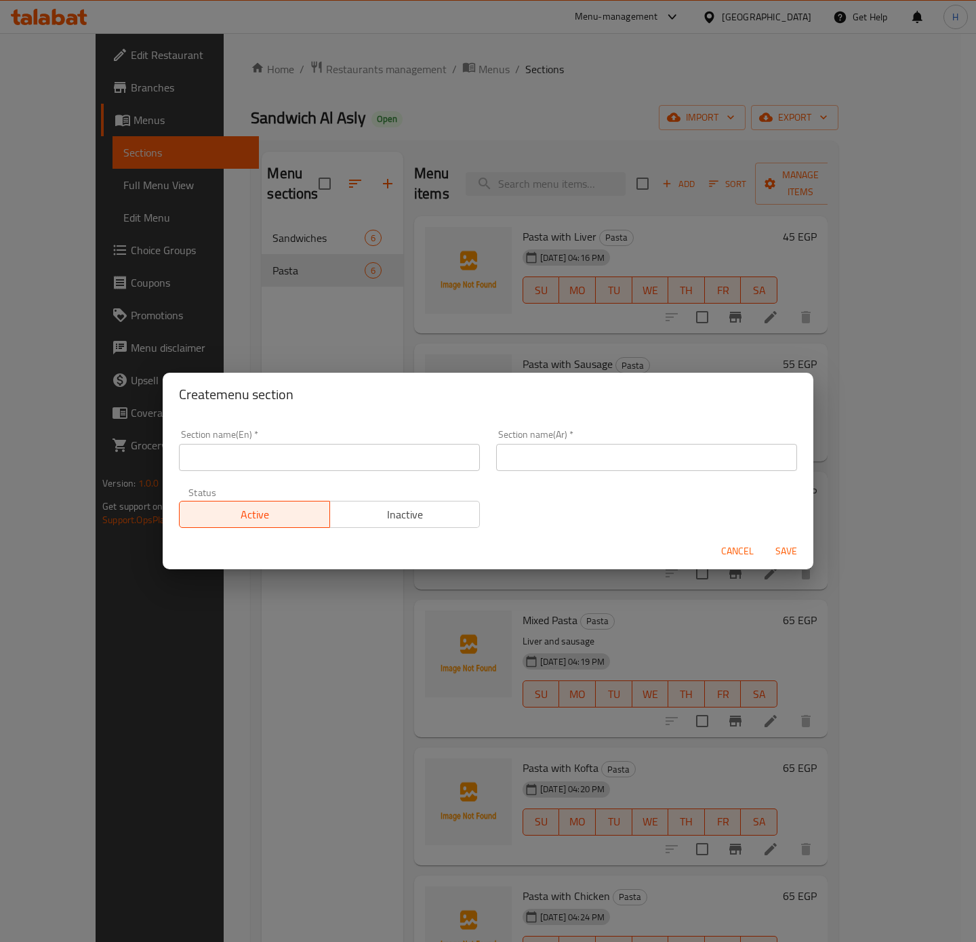
click at [330, 459] on input "text" at bounding box center [329, 457] width 301 height 27
type input "Extras"
type input "الإضافات"
click at [775, 551] on span "Save" at bounding box center [786, 551] width 33 height 17
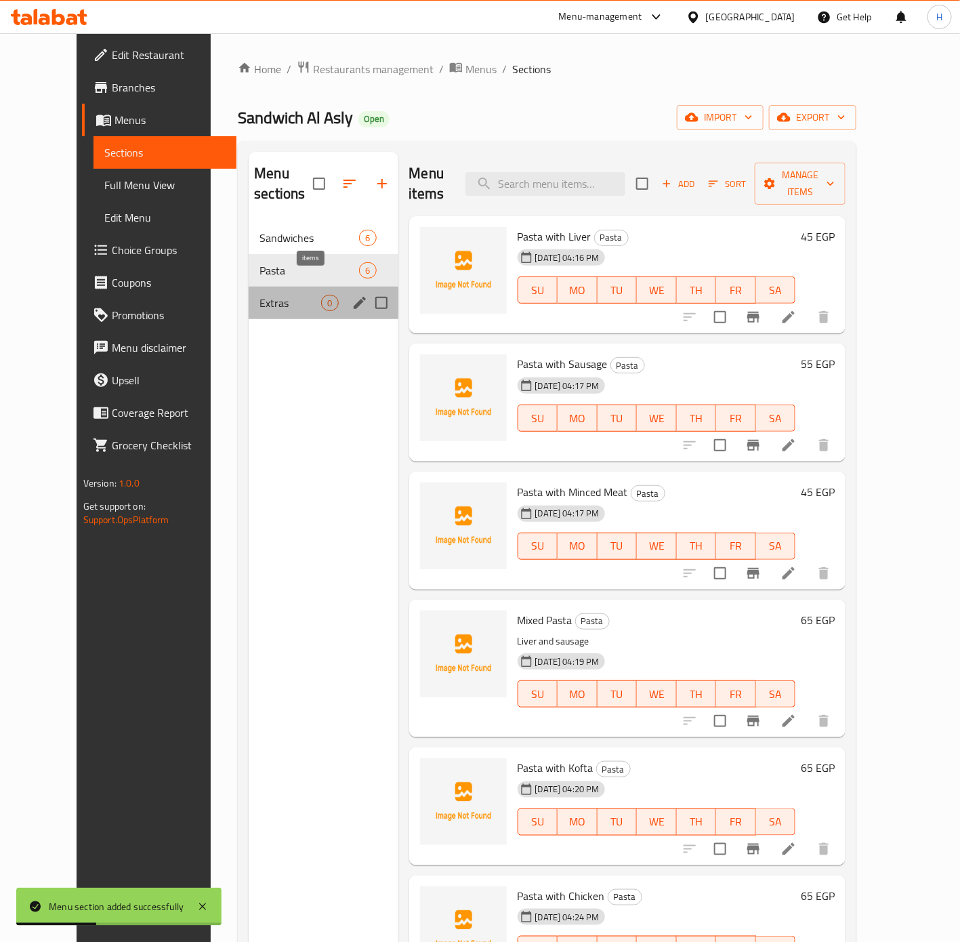
click at [322, 297] on span "0" at bounding box center [330, 303] width 16 height 13
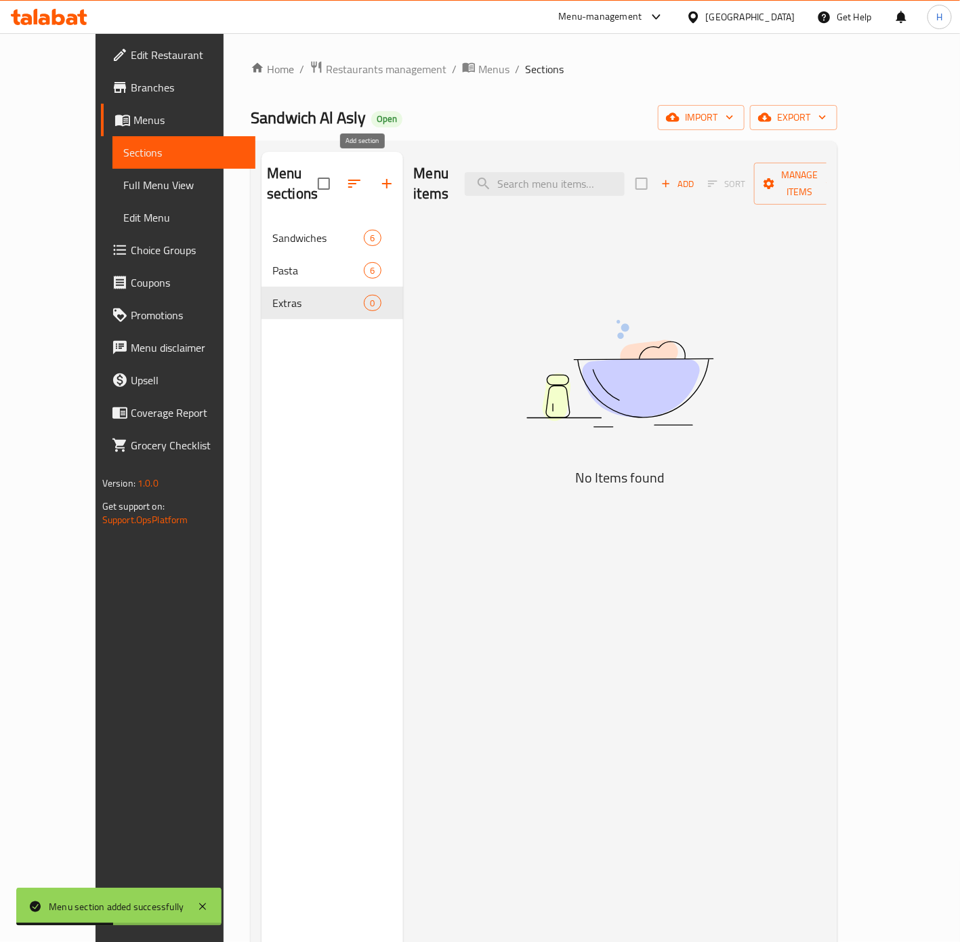
click at [379, 178] on icon "button" at bounding box center [387, 183] width 16 height 16
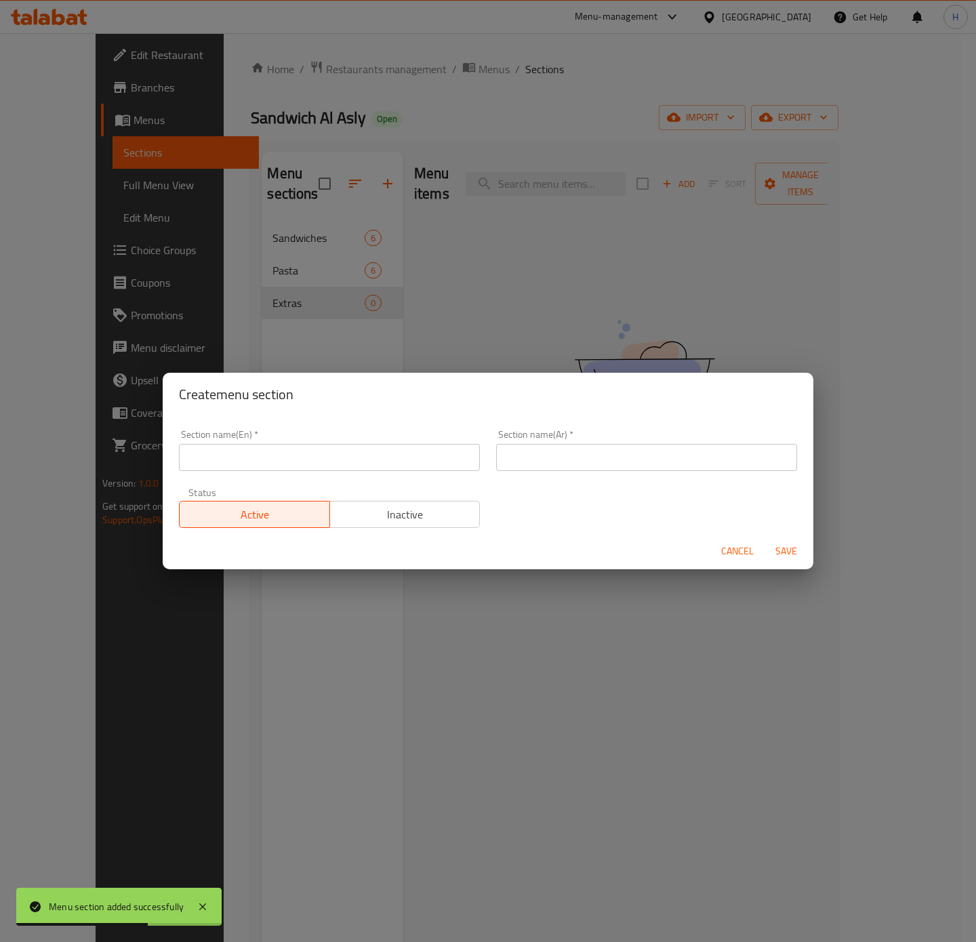
click at [728, 560] on button "Cancel" at bounding box center [737, 551] width 43 height 25
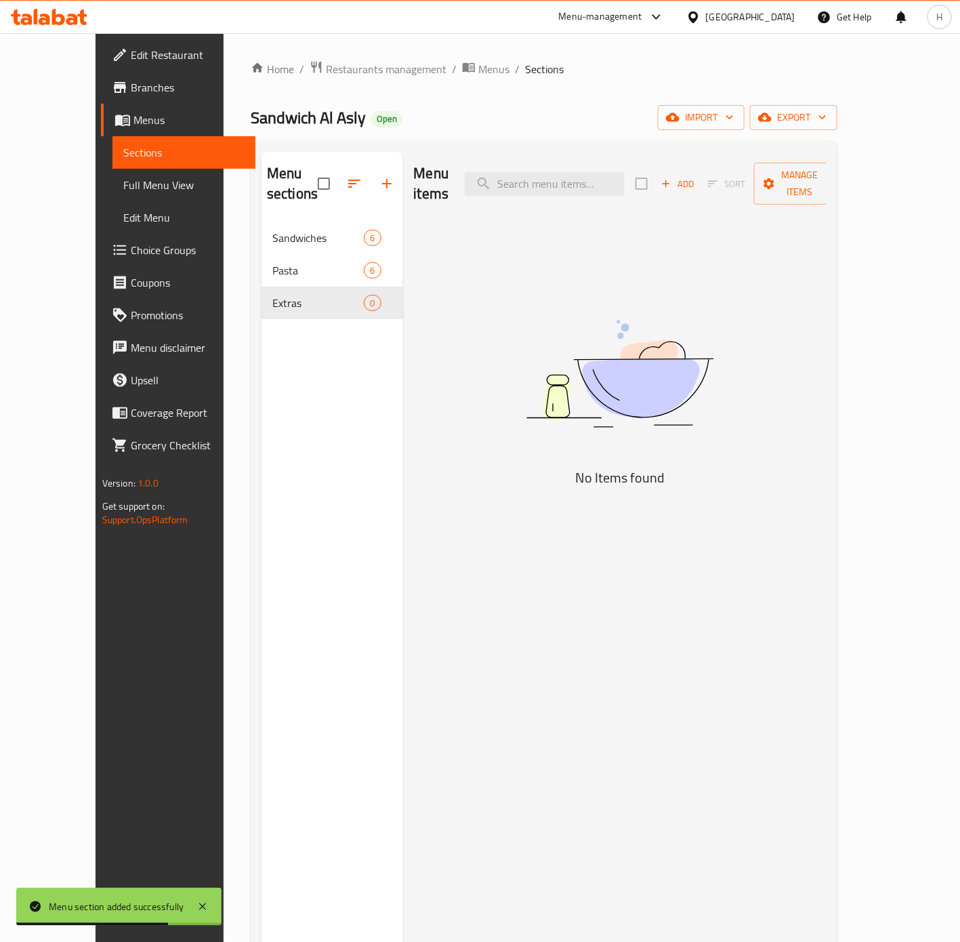
click at [672, 178] on icon "button" at bounding box center [666, 184] width 12 height 12
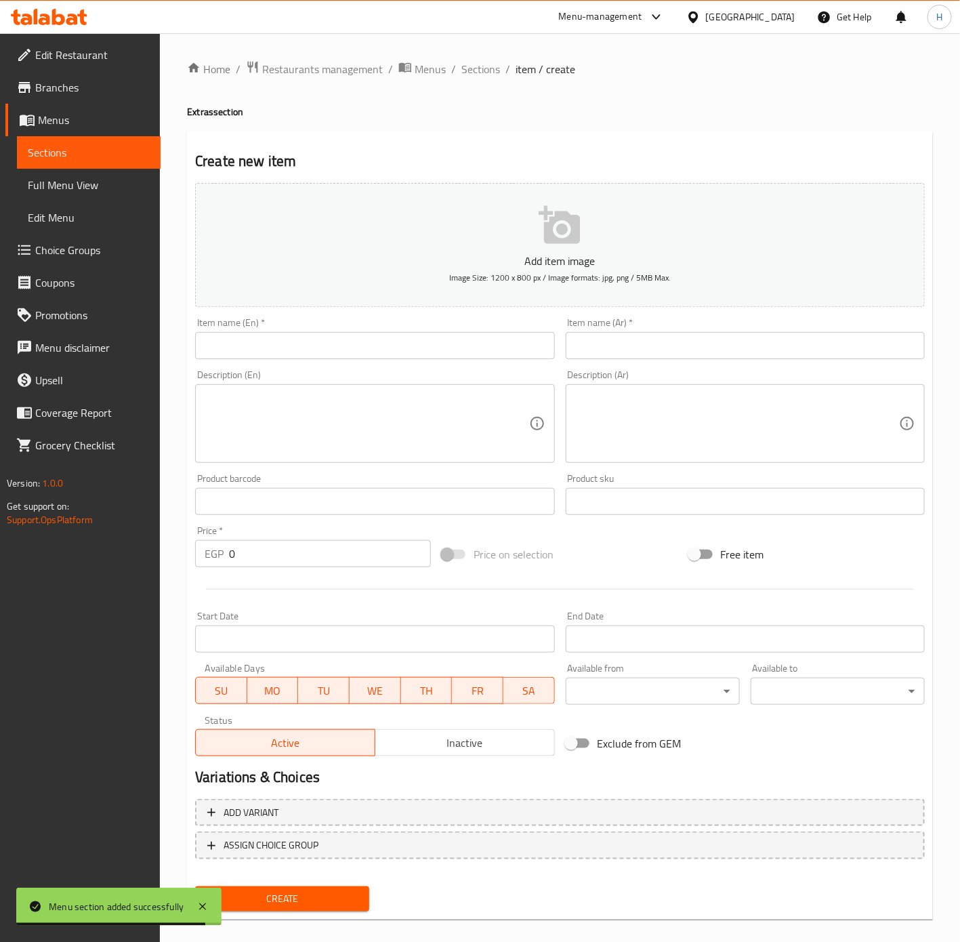
click at [669, 352] on input "text" at bounding box center [745, 345] width 359 height 27
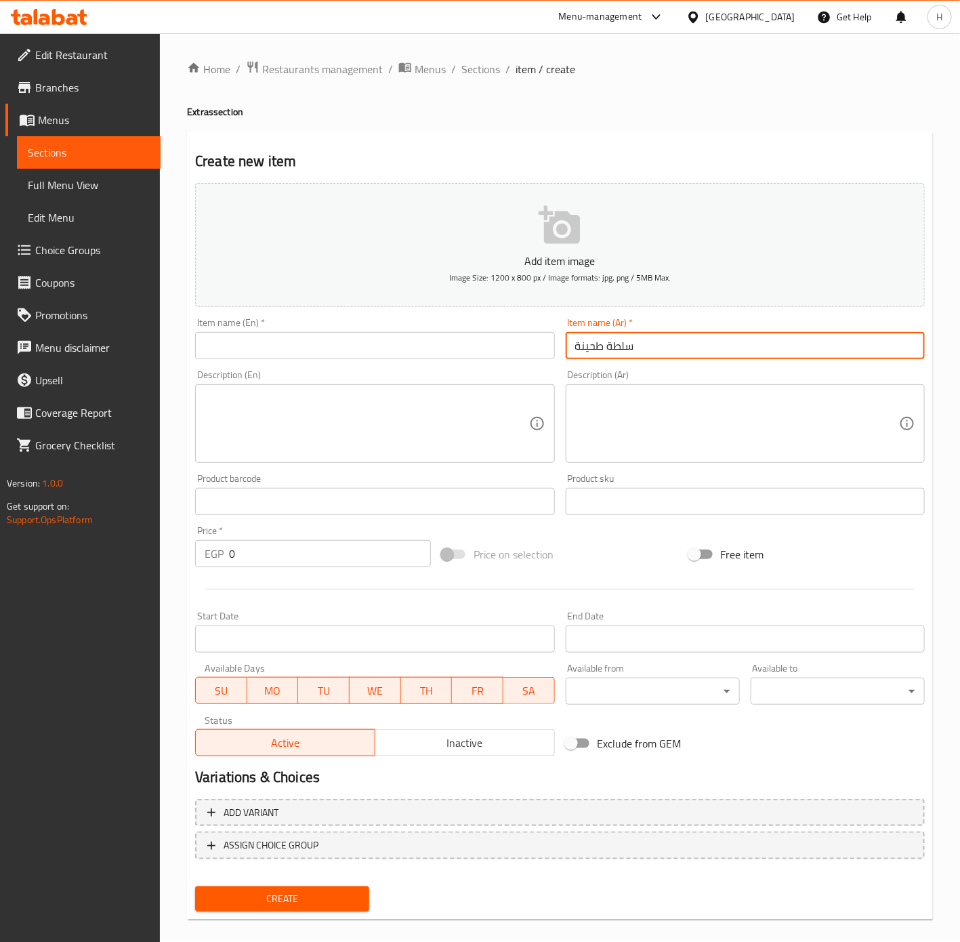
type input "سلطة طحينة"
click at [340, 346] on input "text" at bounding box center [374, 345] width 359 height 27
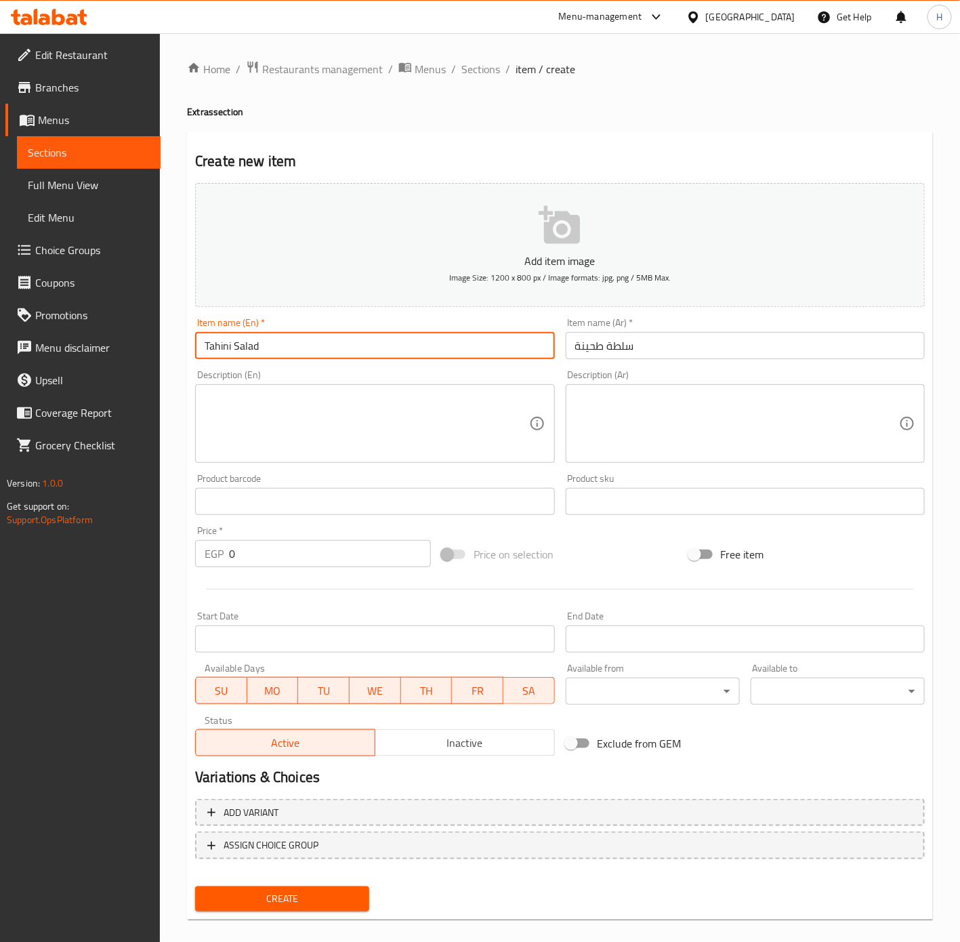
type input "Tahini Salad"
click at [311, 568] on div "Price   * EGP 0 Price *" at bounding box center [313, 546] width 247 height 52
click at [311, 555] on input "0" at bounding box center [330, 553] width 202 height 27
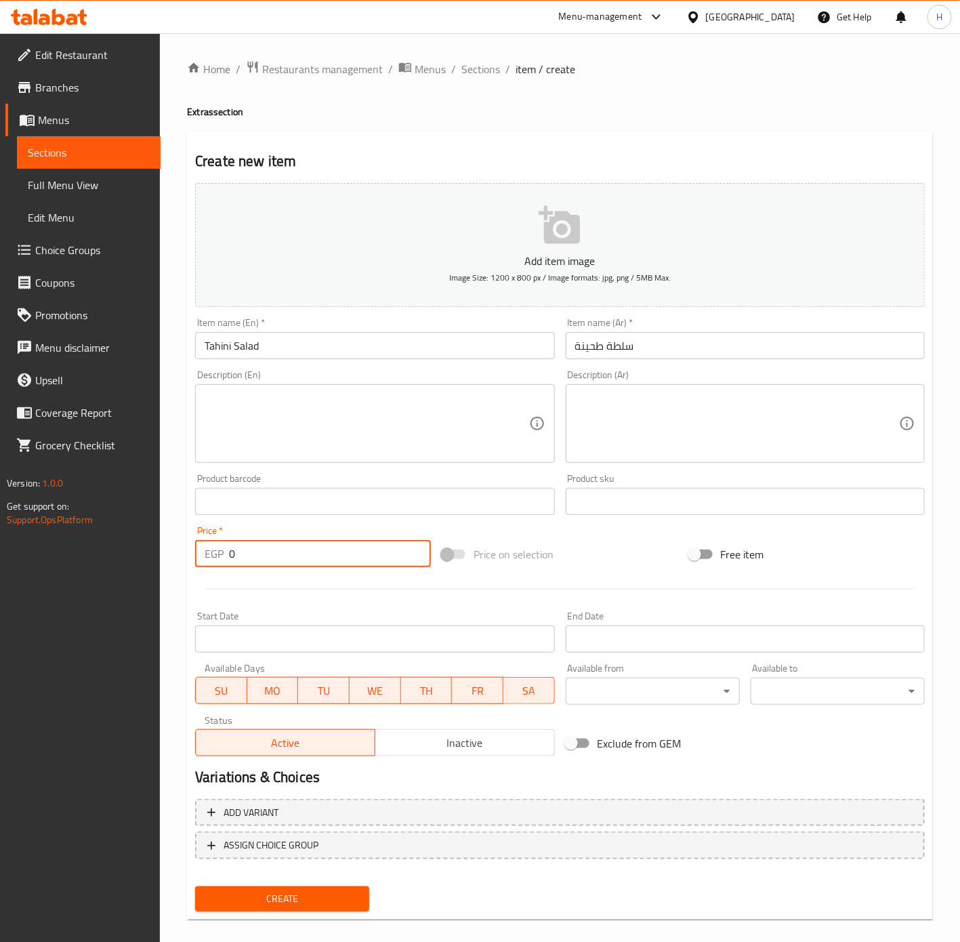
click at [311, 555] on input "0" at bounding box center [330, 553] width 202 height 27
type input "20"
click at [195, 886] on button "Create" at bounding box center [282, 898] width 174 height 25
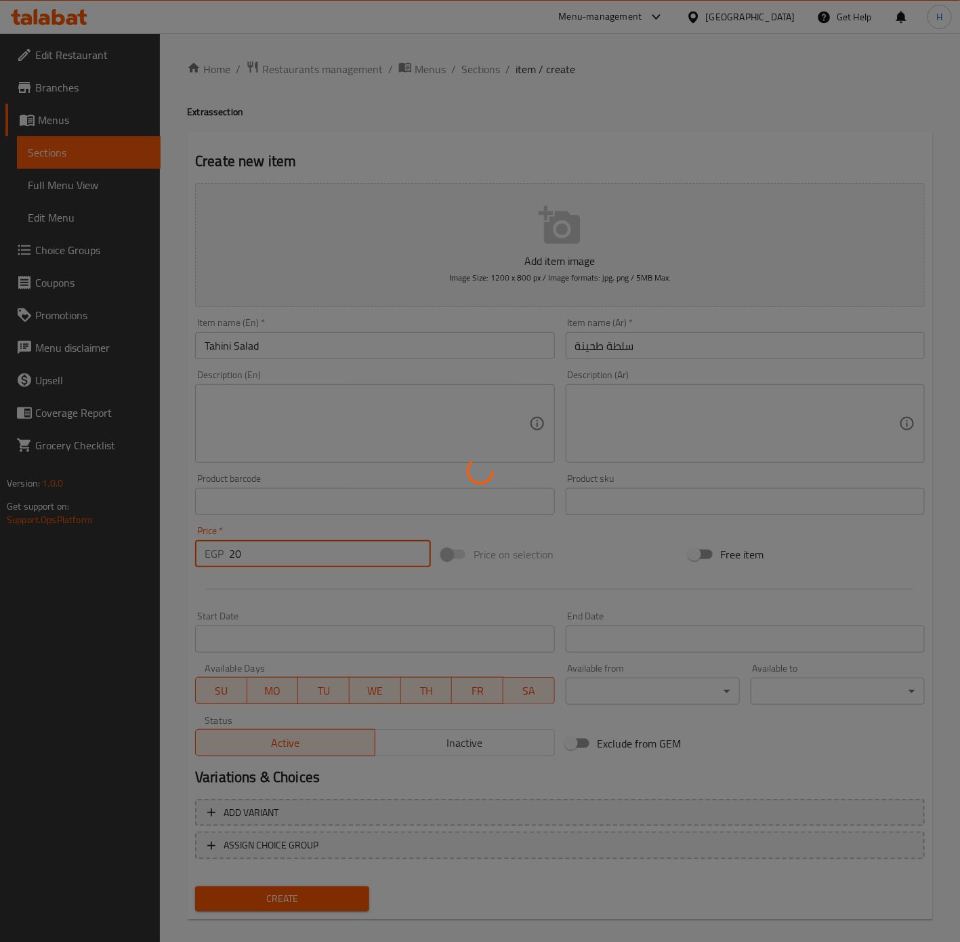
type input "0"
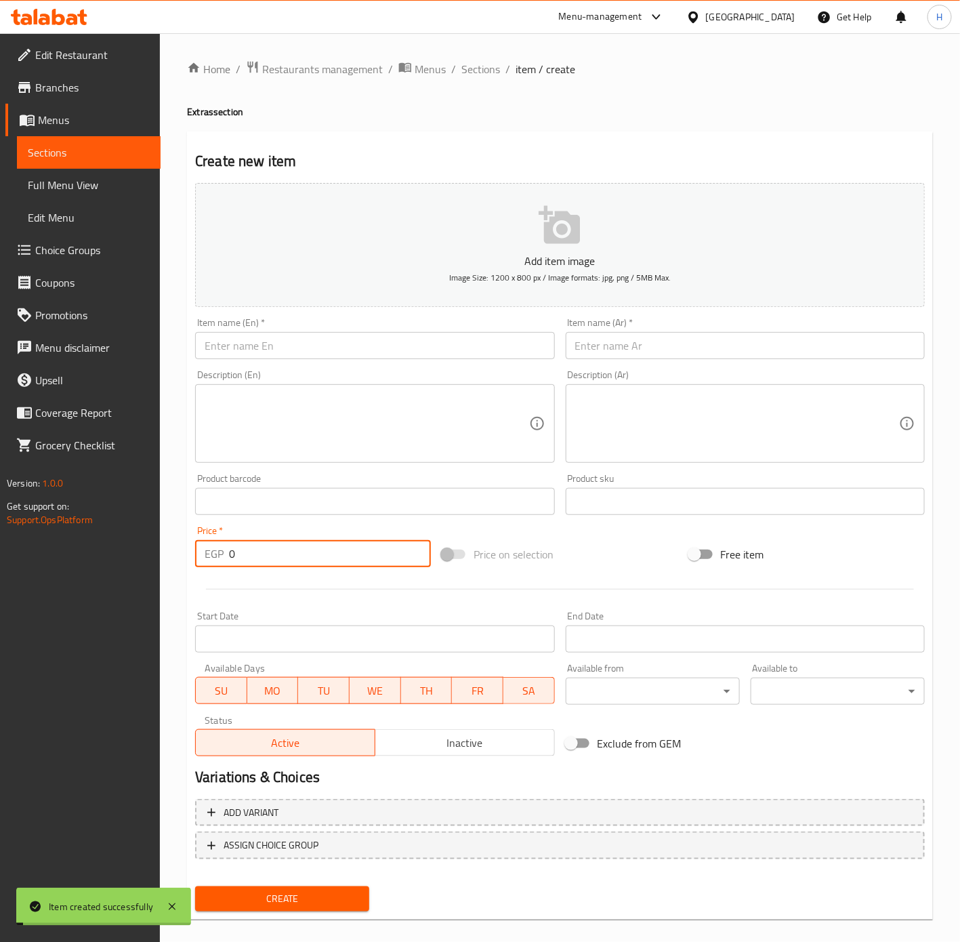
click at [677, 344] on input "text" at bounding box center [745, 345] width 359 height 27
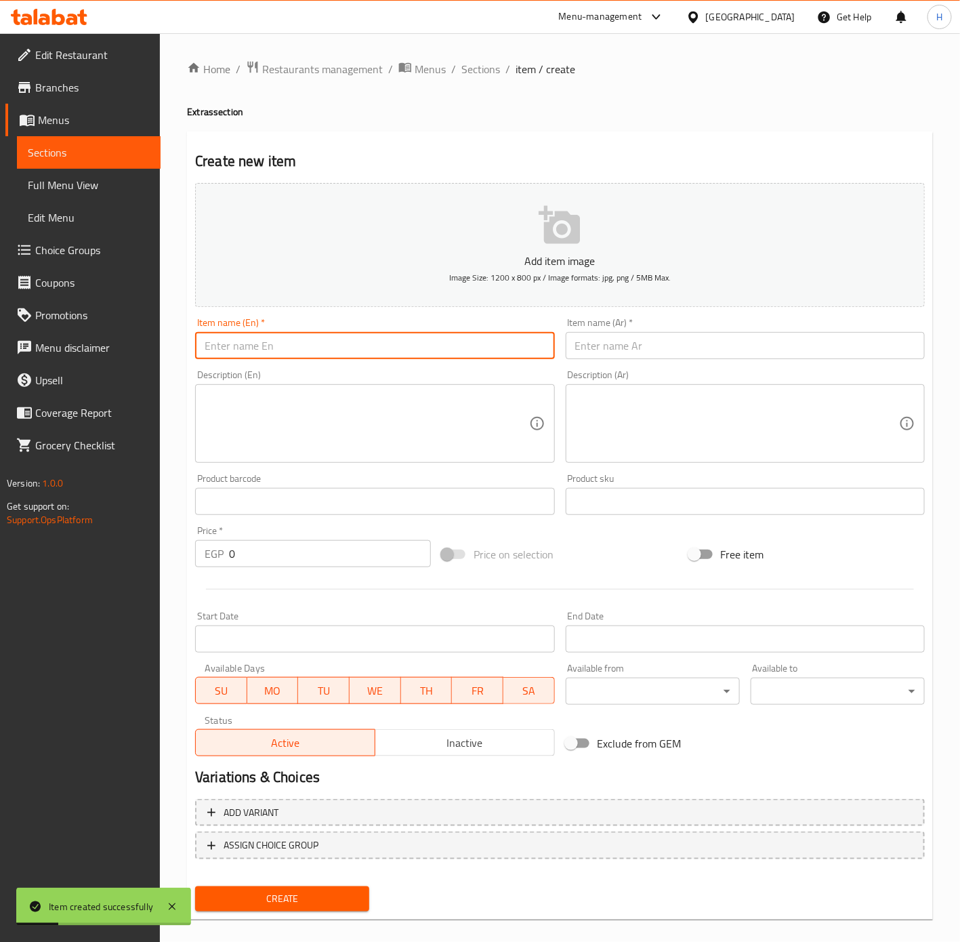
click at [492, 337] on input "text" at bounding box center [374, 345] width 359 height 27
type input "Green Salad"
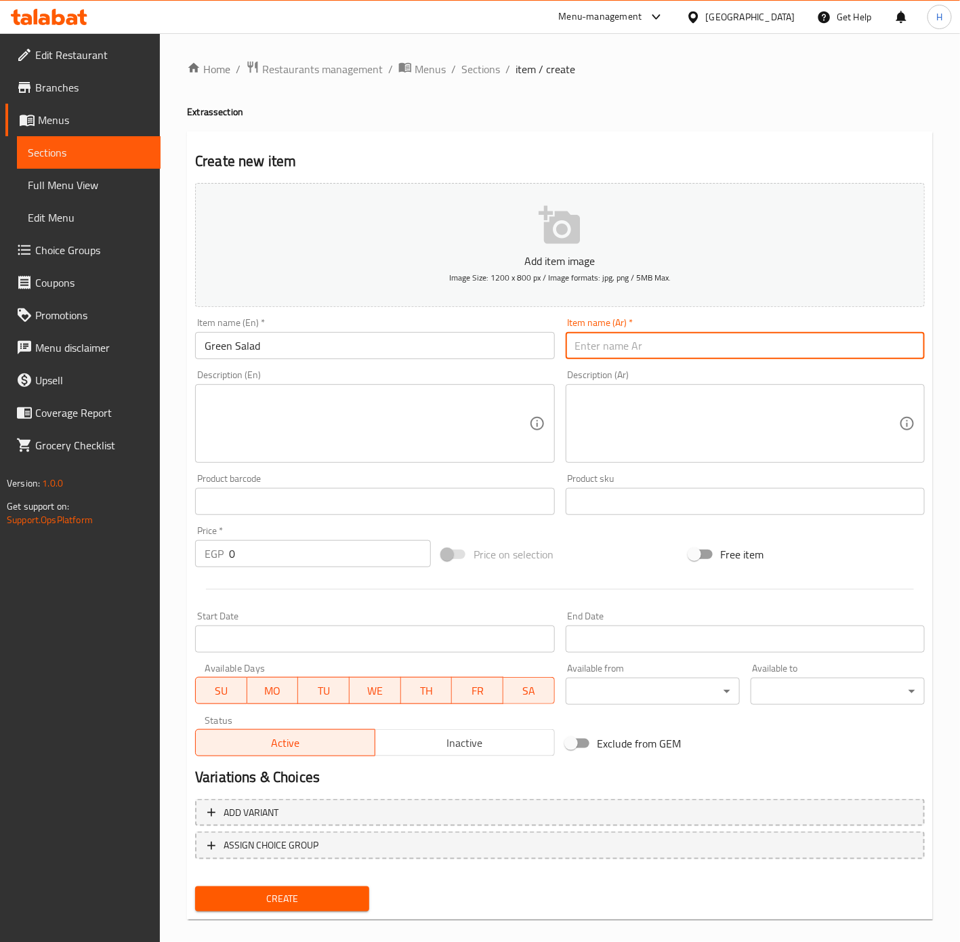
click at [695, 344] on input "text" at bounding box center [745, 345] width 359 height 27
type input "ي"
type input "سلطة خضراء"
click at [264, 553] on input "0" at bounding box center [330, 553] width 202 height 27
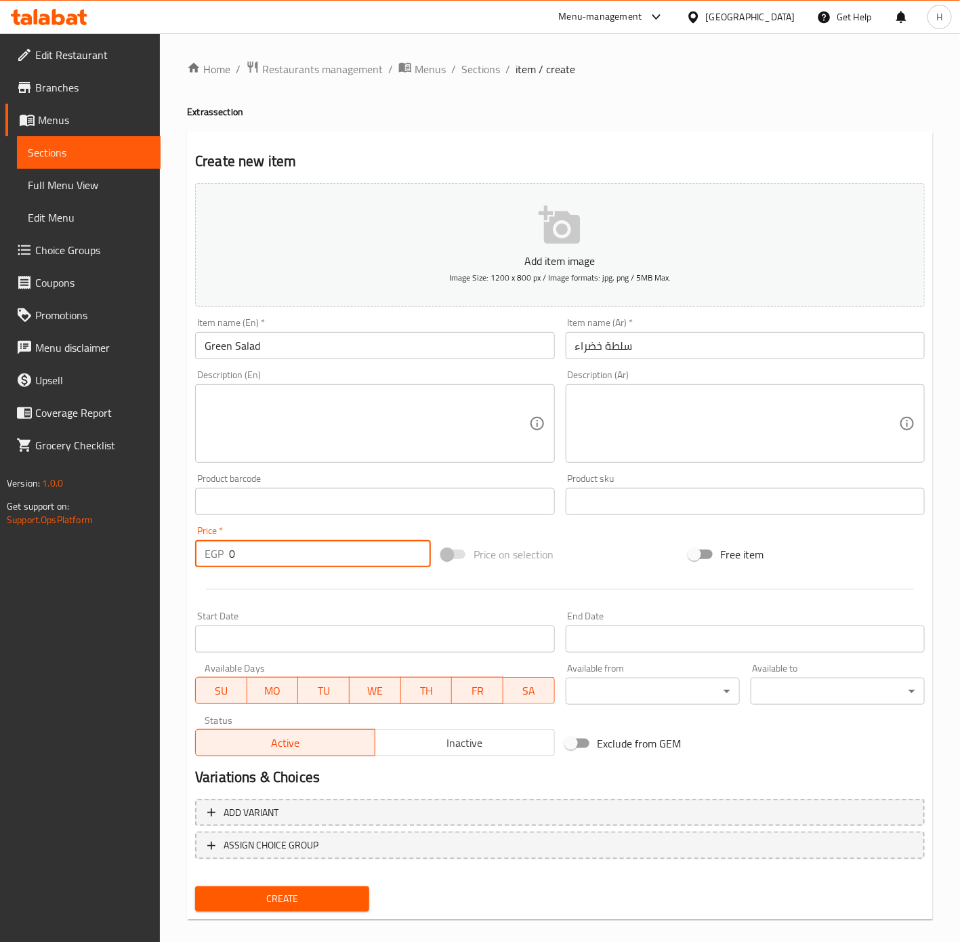
click at [264, 553] on input "0" at bounding box center [330, 553] width 202 height 27
type input "10"
click at [195, 886] on button "Create" at bounding box center [282, 898] width 174 height 25
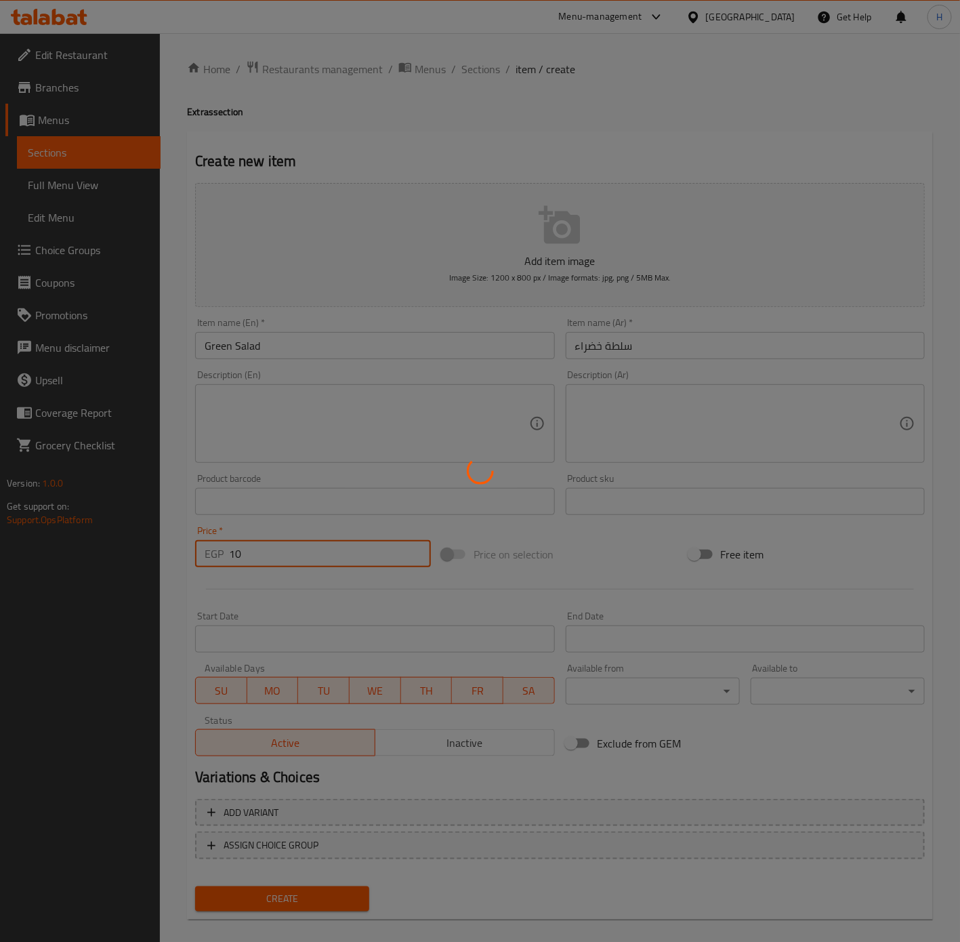
type input "0"
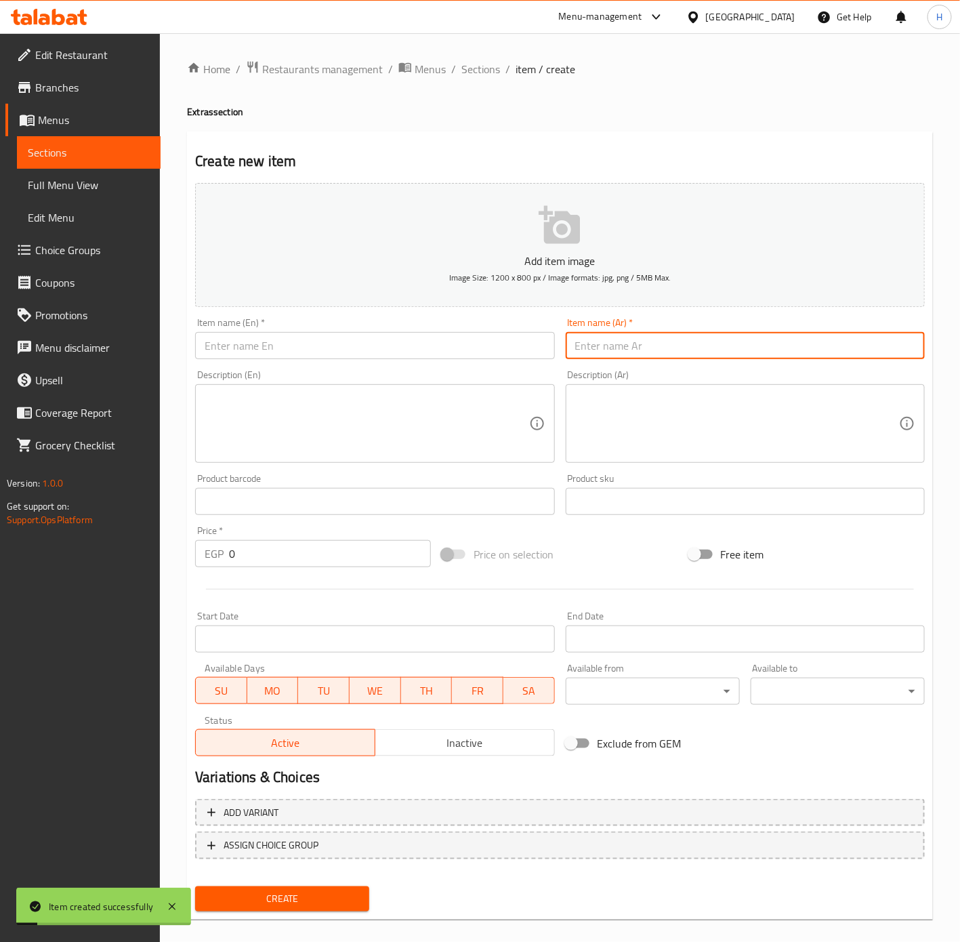
drag, startPoint x: 617, startPoint y: 350, endPoint x: 602, endPoint y: 354, distance: 15.3
click at [617, 350] on input "text" at bounding box center [745, 345] width 359 height 27
type input "مخلل"
click at [364, 360] on div "Item name (En)   * Item name (En) *" at bounding box center [375, 338] width 370 height 52
click at [363, 350] on input "text" at bounding box center [374, 345] width 359 height 27
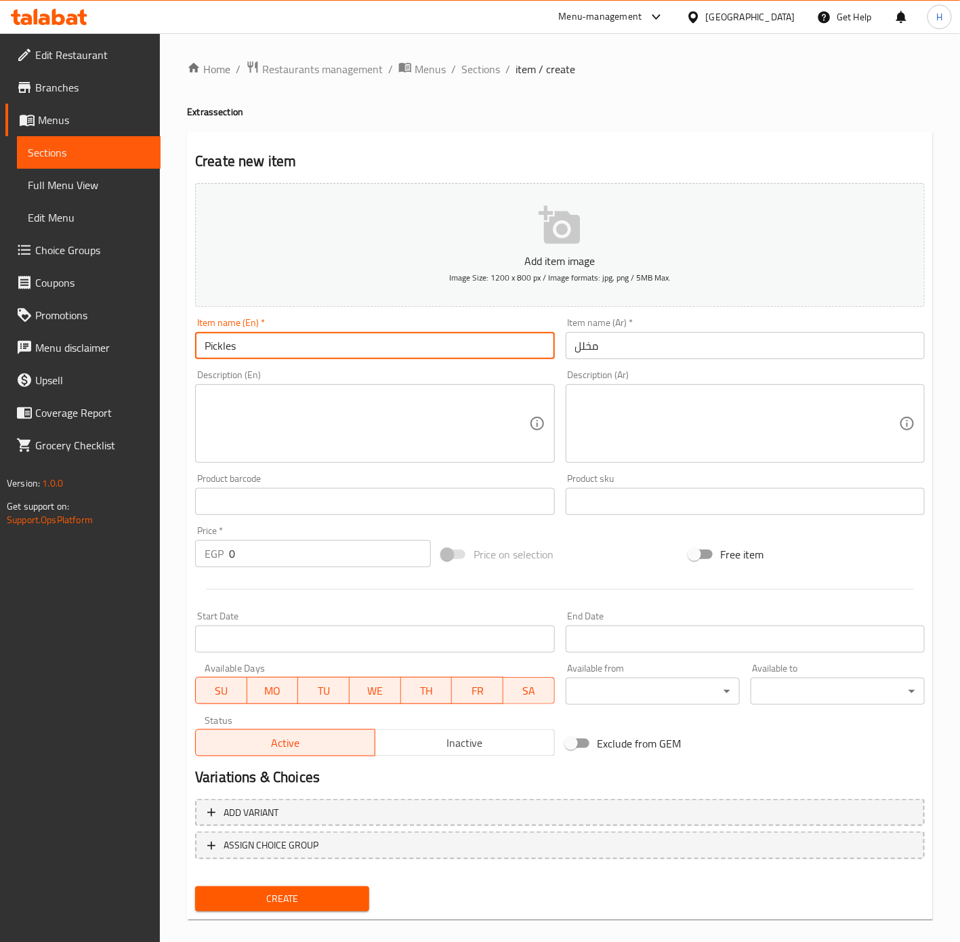
type input "Pickles"
click at [332, 555] on input "0" at bounding box center [330, 553] width 202 height 27
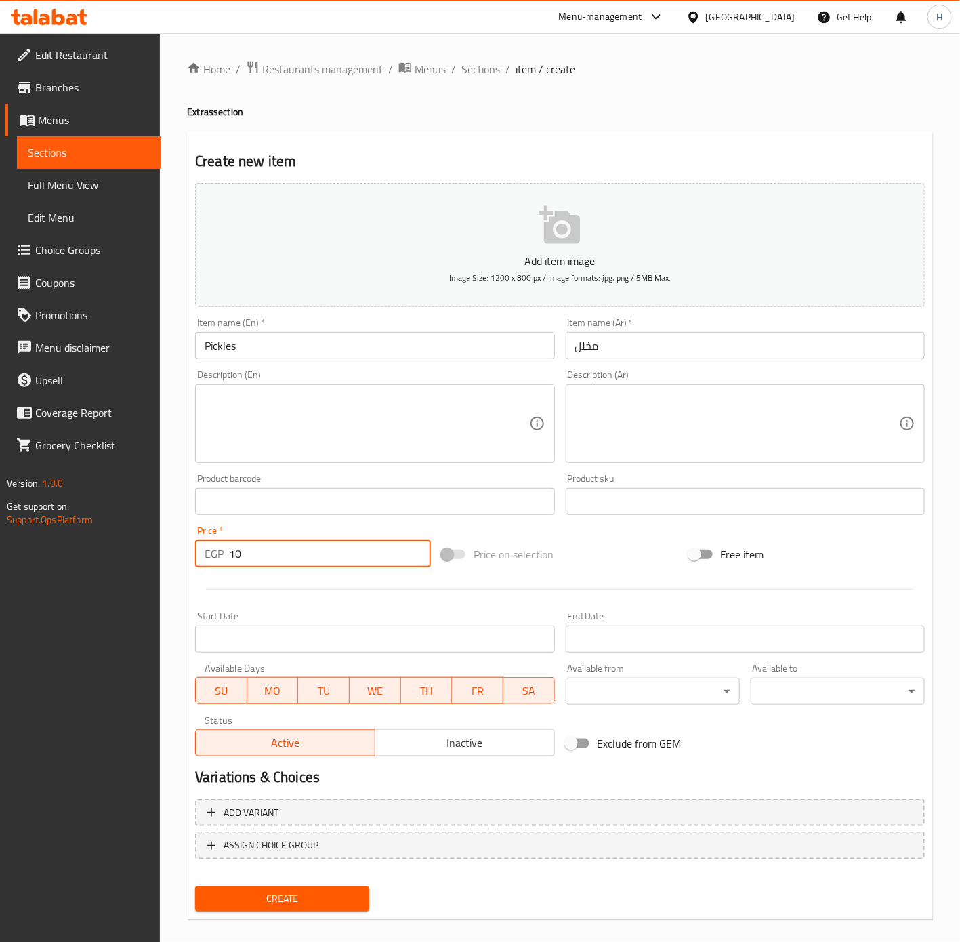
type input "10"
click at [195, 886] on button "Create" at bounding box center [282, 898] width 174 height 25
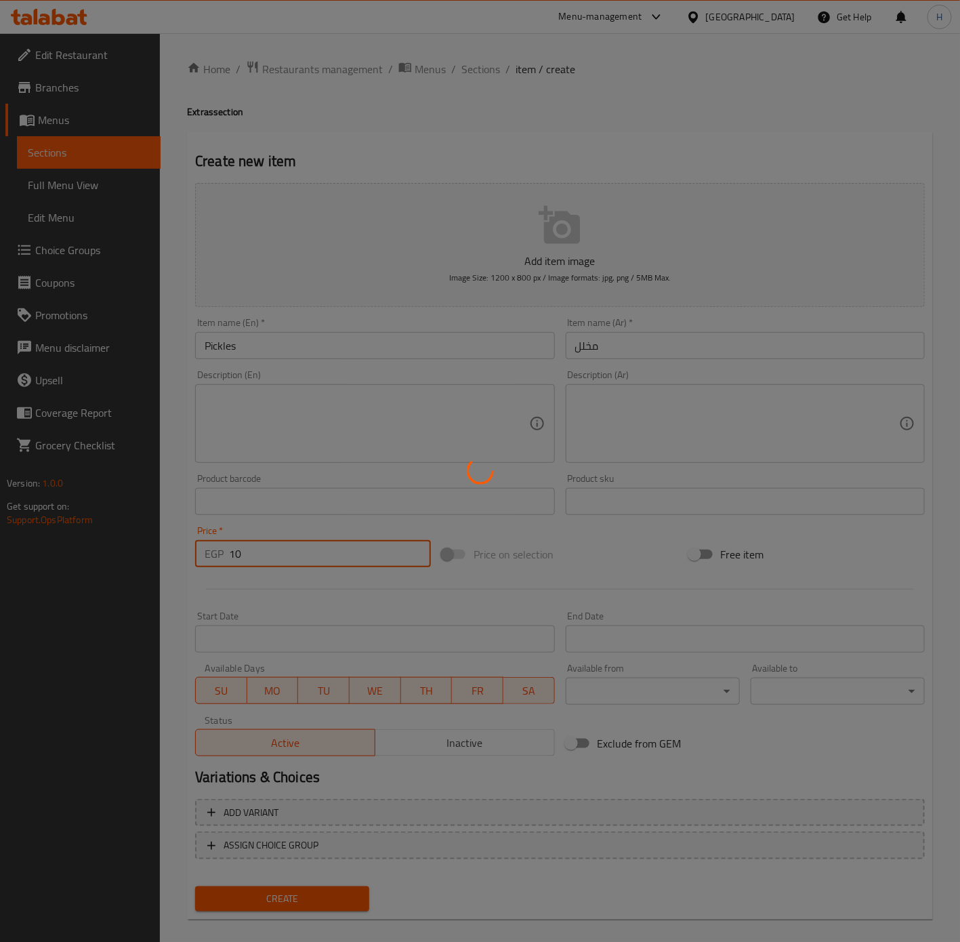
type input "0"
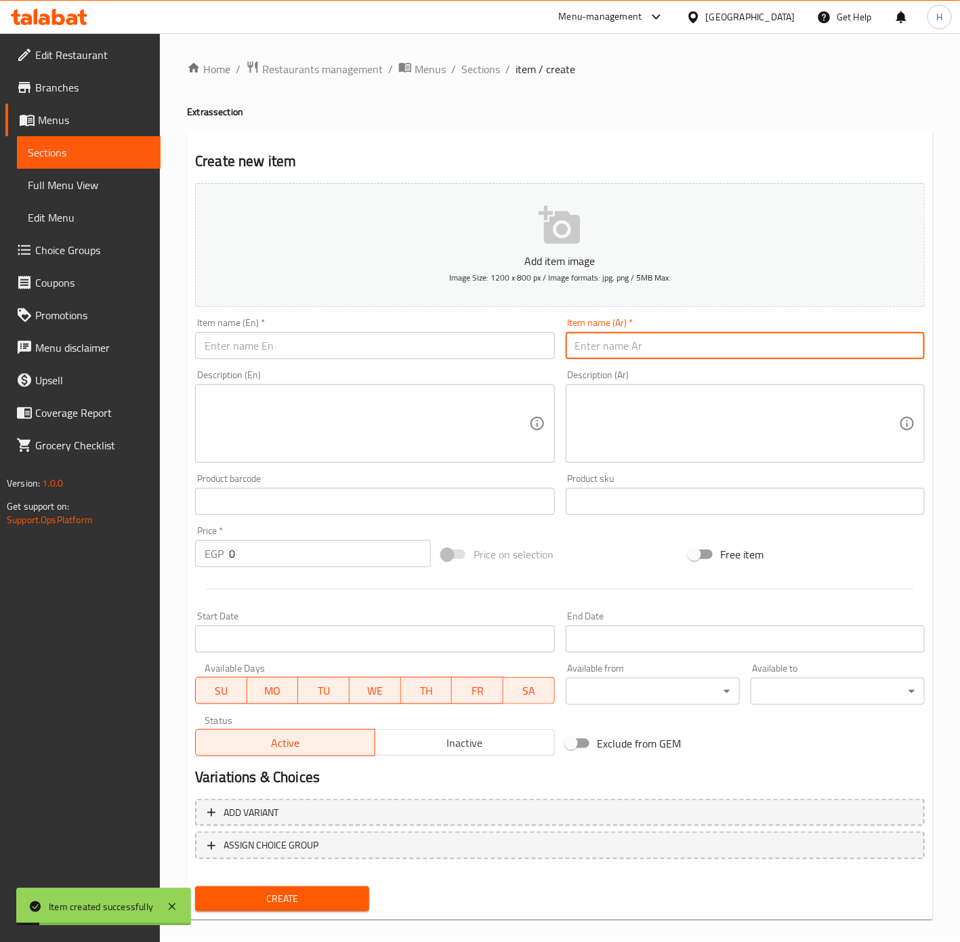
click at [685, 352] on input "text" at bounding box center [745, 345] width 359 height 27
click at [287, 344] on input "text" at bounding box center [374, 345] width 359 height 27
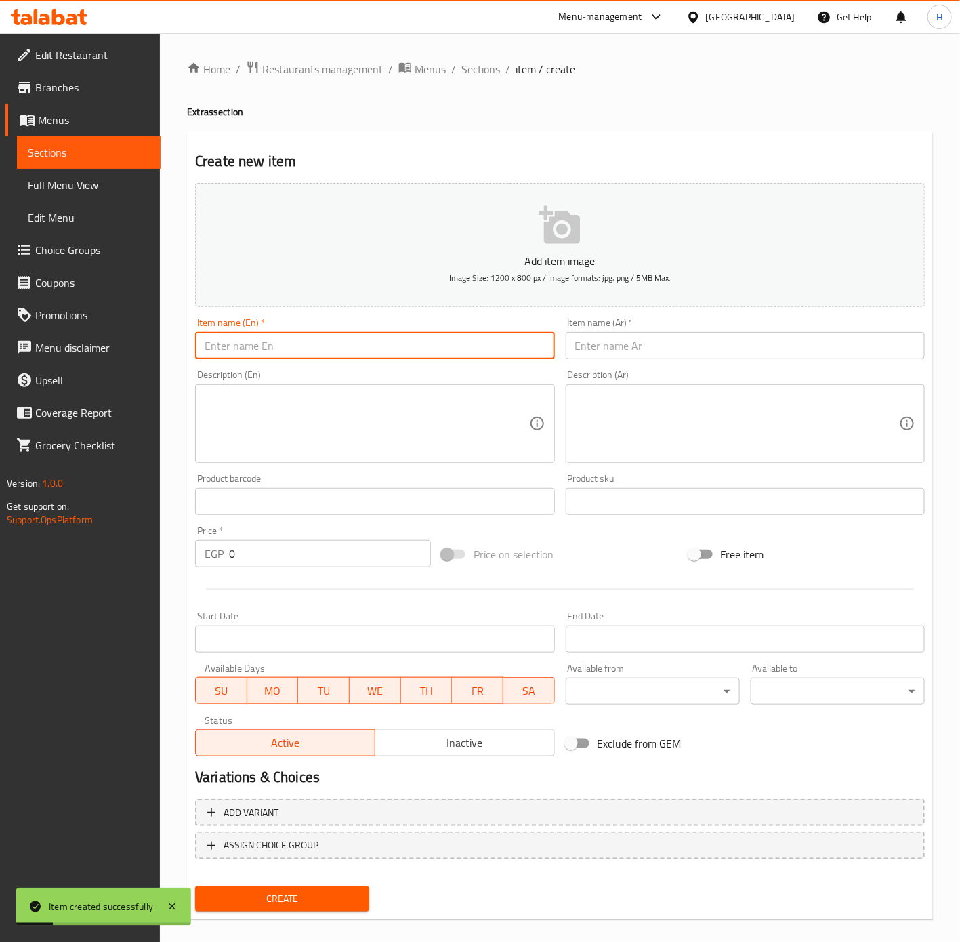
click at [287, 344] on input "text" at bounding box center [374, 345] width 359 height 27
type input "Can"
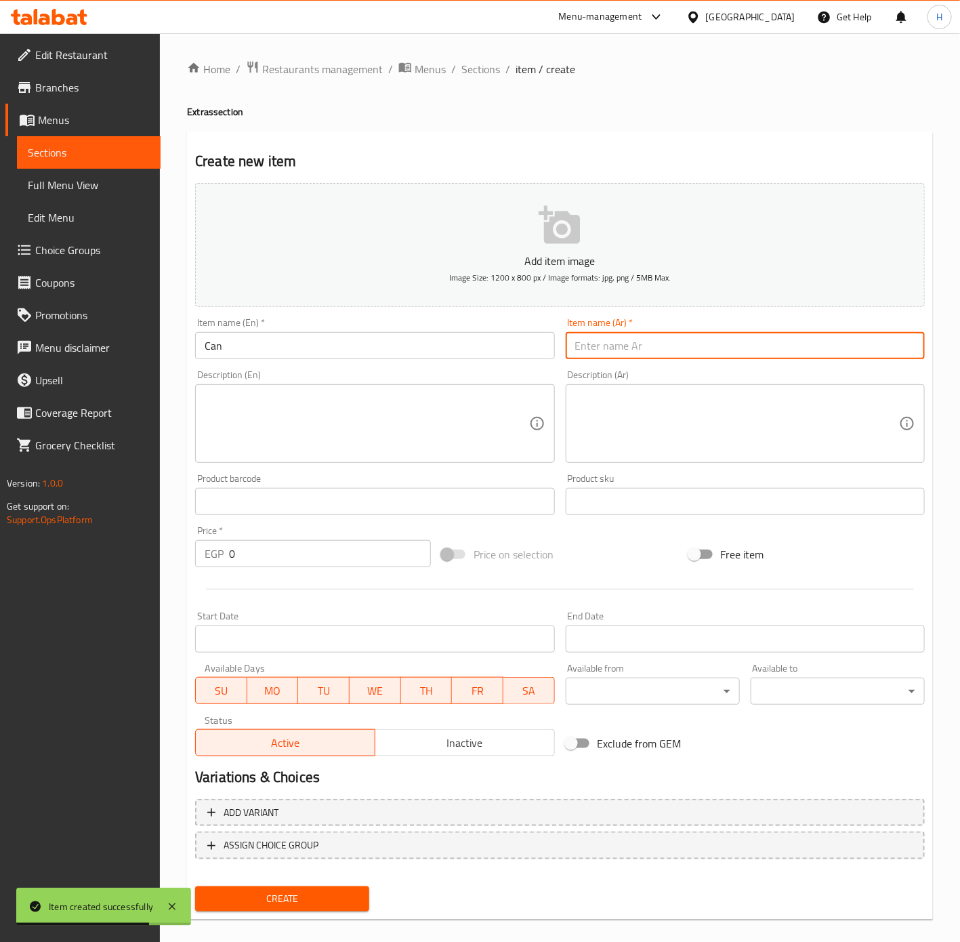
click at [680, 344] on input "text" at bounding box center [745, 345] width 359 height 27
click at [680, 344] on input "كانز" at bounding box center [745, 345] width 359 height 27
type input "كانز"
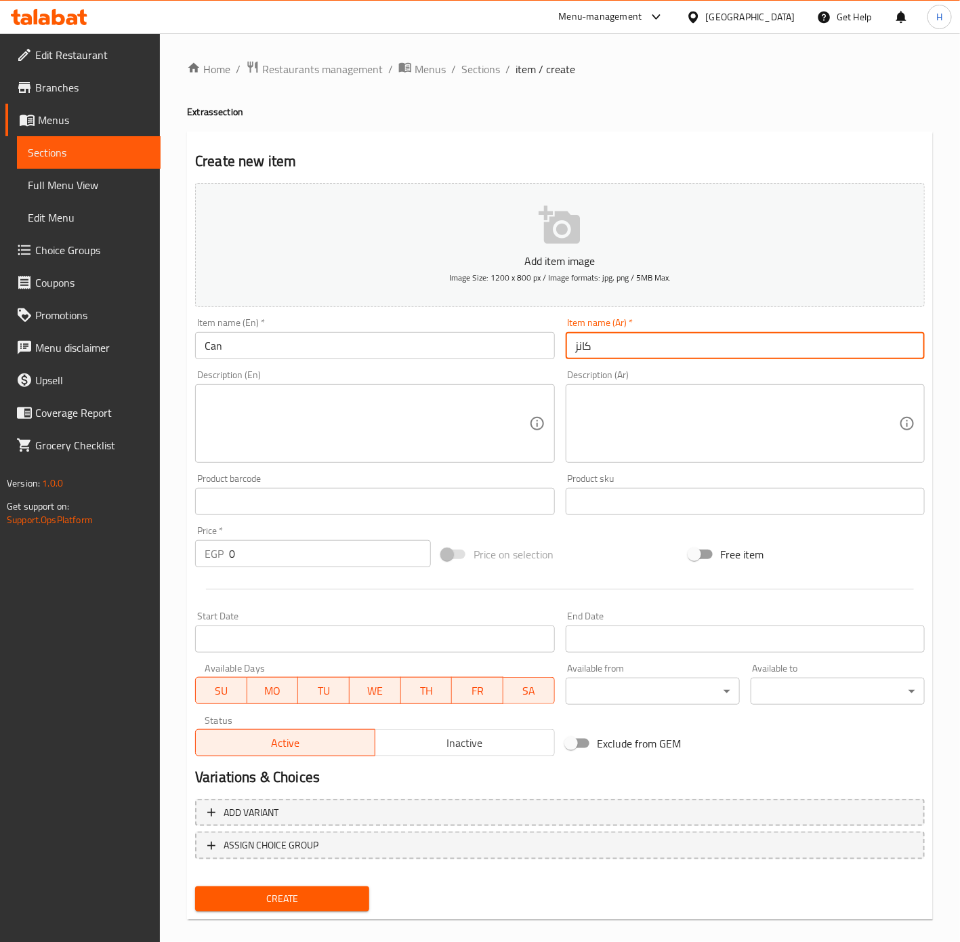
click at [630, 344] on input "كانز" at bounding box center [745, 345] width 359 height 27
click at [281, 554] on input "0" at bounding box center [330, 553] width 202 height 27
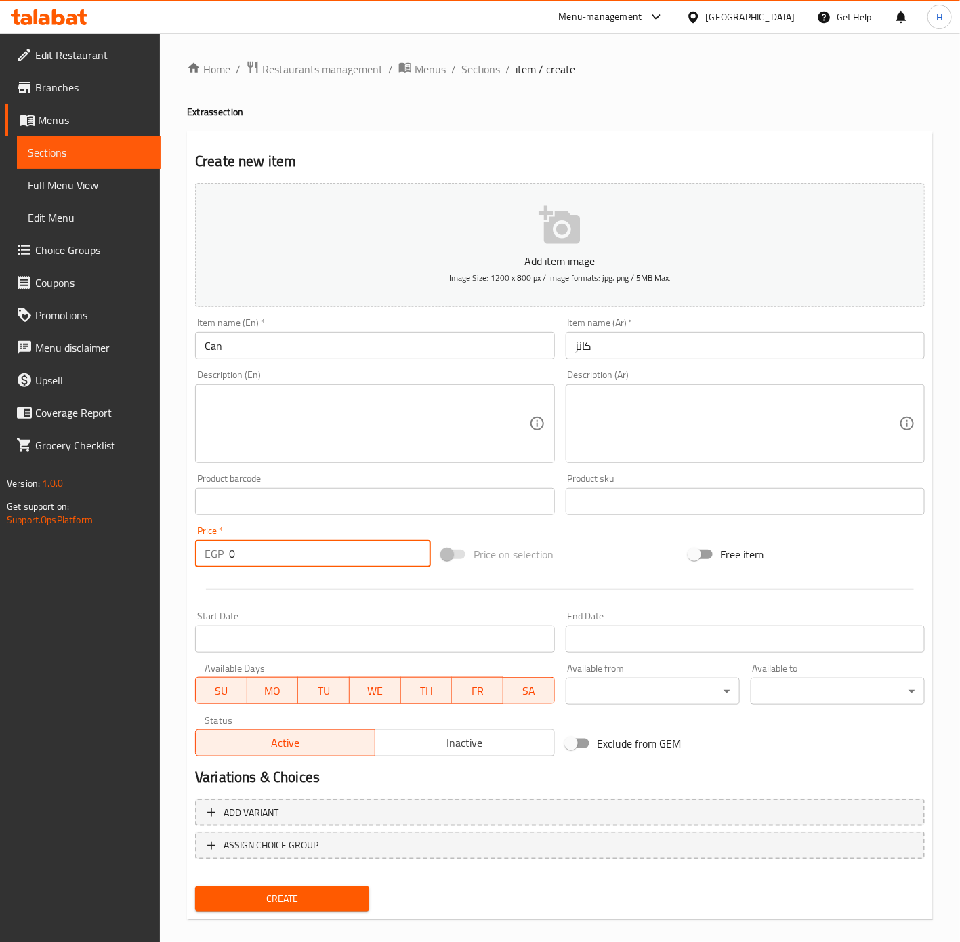
click at [281, 554] on input "0" at bounding box center [330, 553] width 202 height 27
click at [299, 348] on input "Can" at bounding box center [374, 345] width 359 height 27
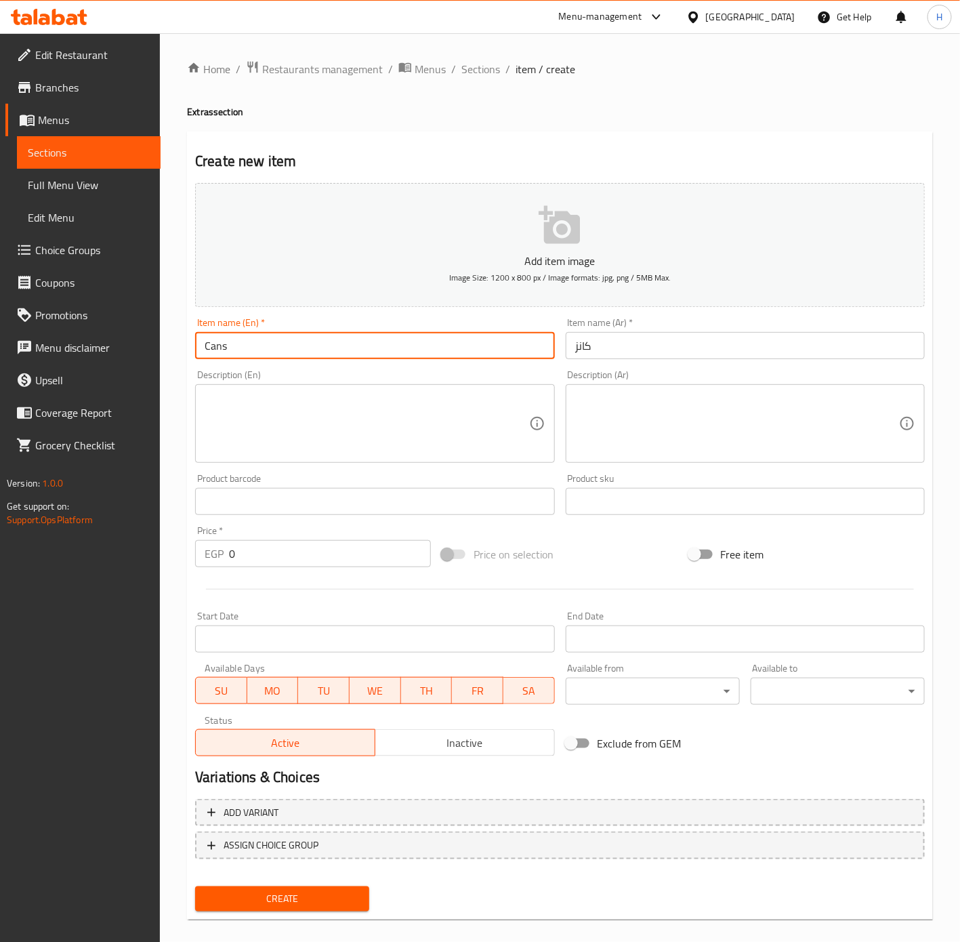
type input "Cans"
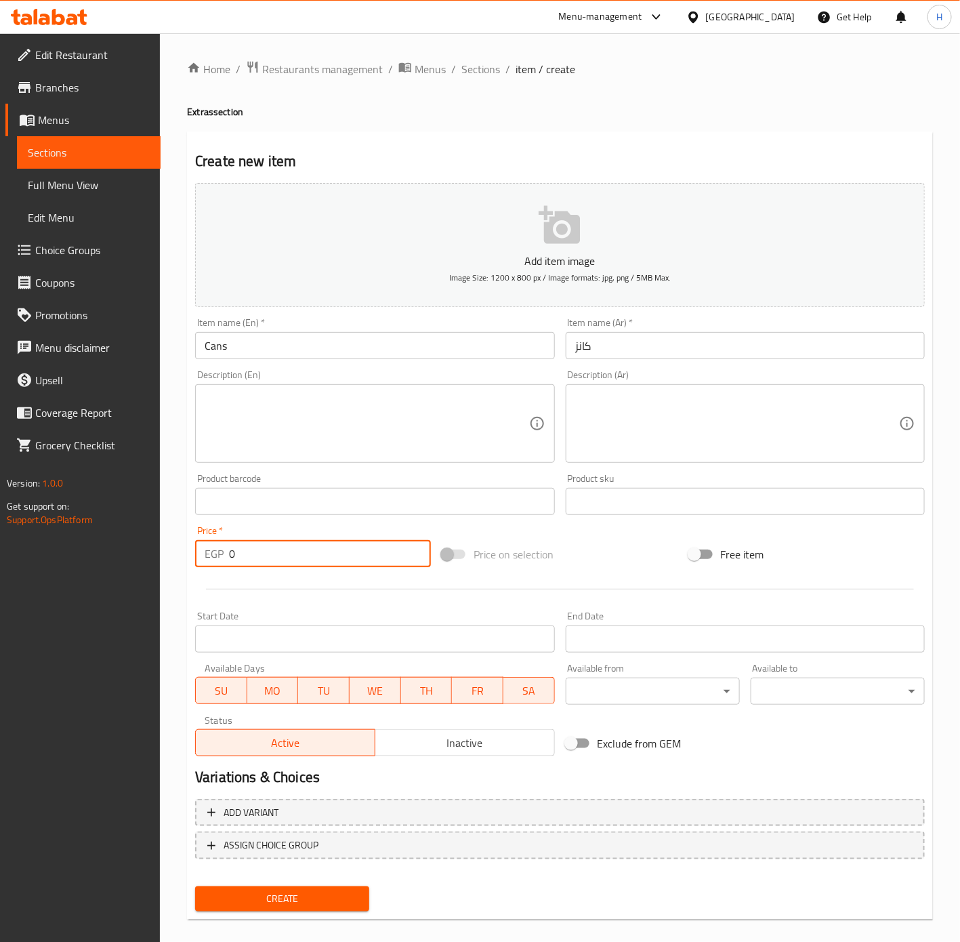
click at [291, 567] on input "0" at bounding box center [330, 553] width 202 height 27
type input "20"
click at [195, 886] on button "Create" at bounding box center [282, 898] width 174 height 25
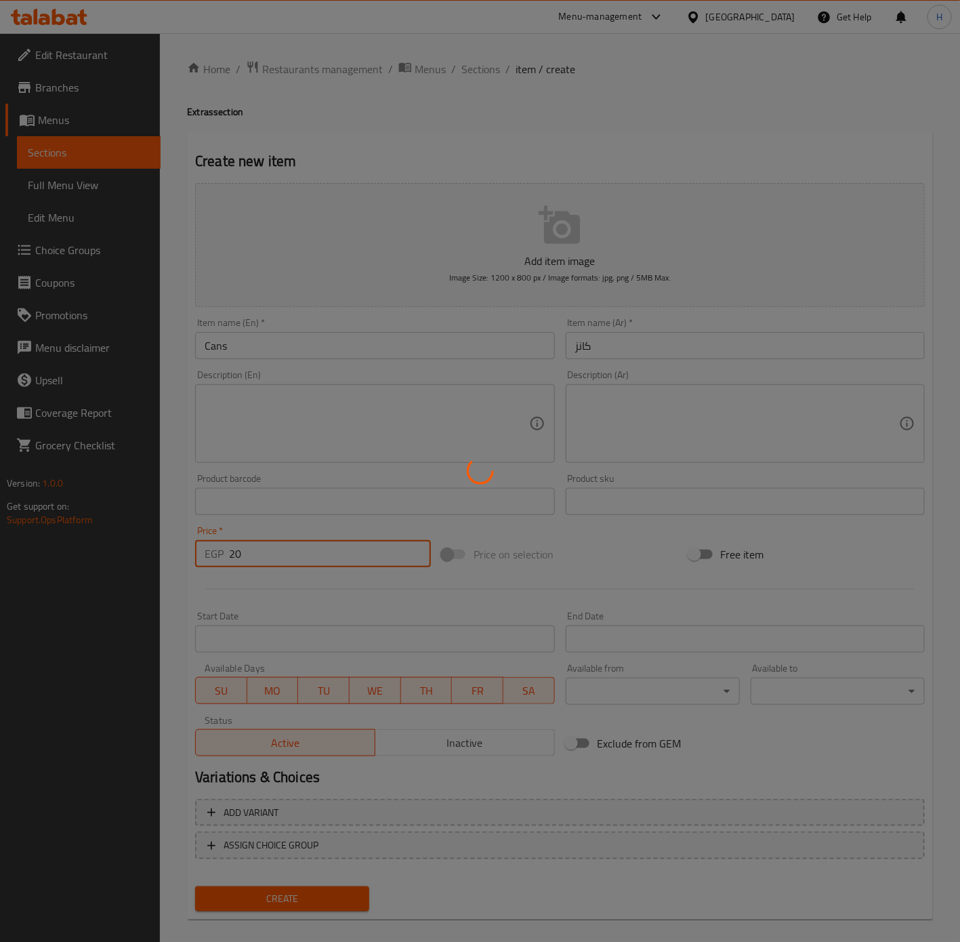
type input "0"
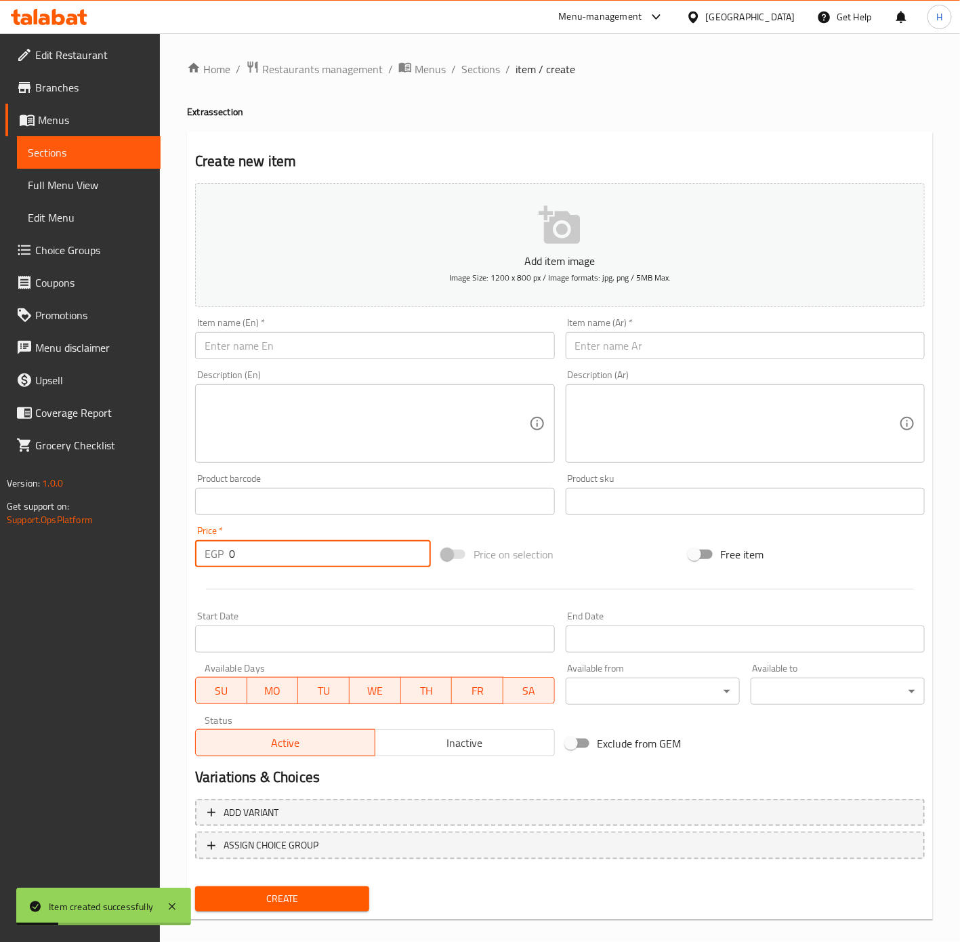
click at [627, 338] on input "text" at bounding box center [745, 345] width 359 height 27
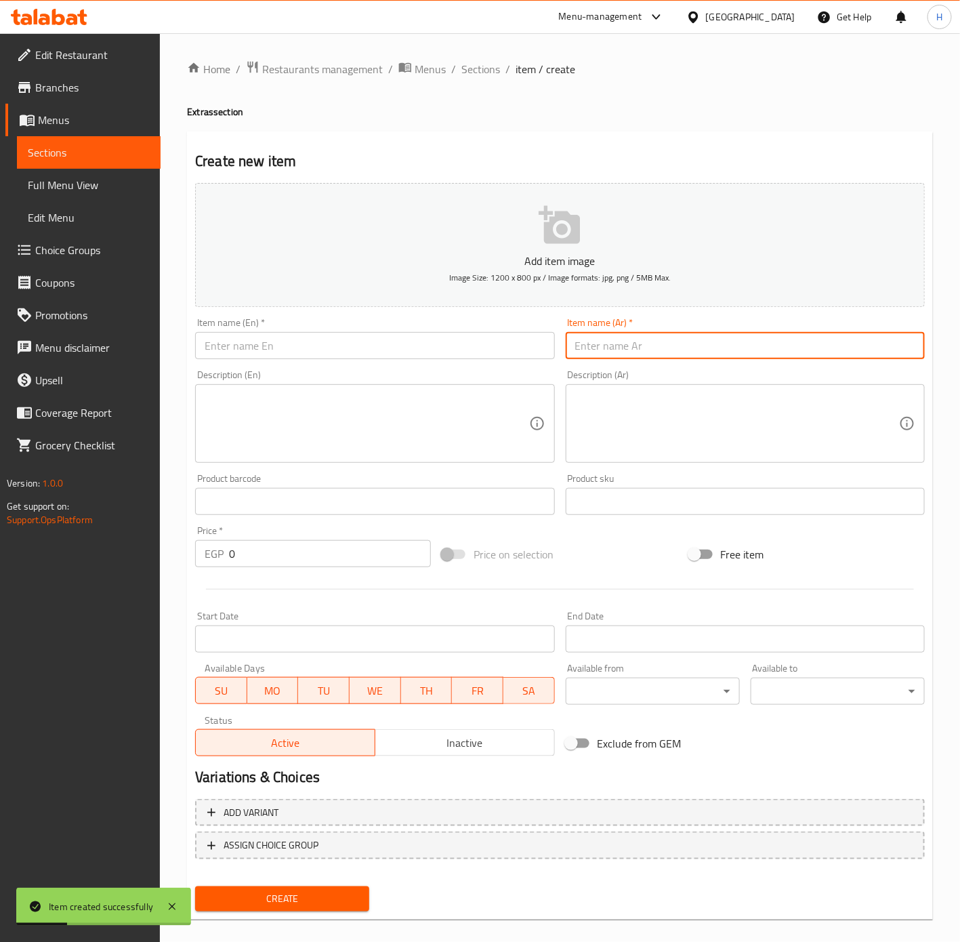
type input "a"
type input "ِ"
click at [617, 348] on input "شيبسي عائلي" at bounding box center [745, 345] width 359 height 27
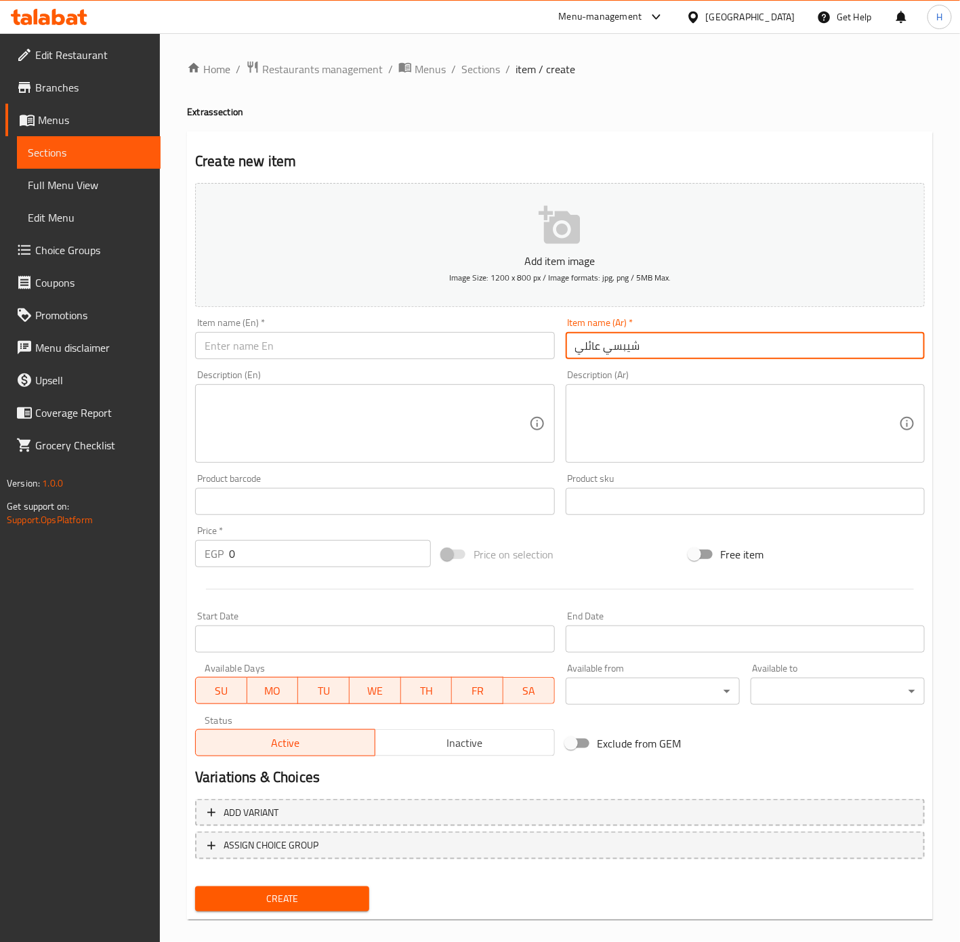
type input "شيبسي عائلي"
click at [325, 348] on input "text" at bounding box center [374, 345] width 359 height 27
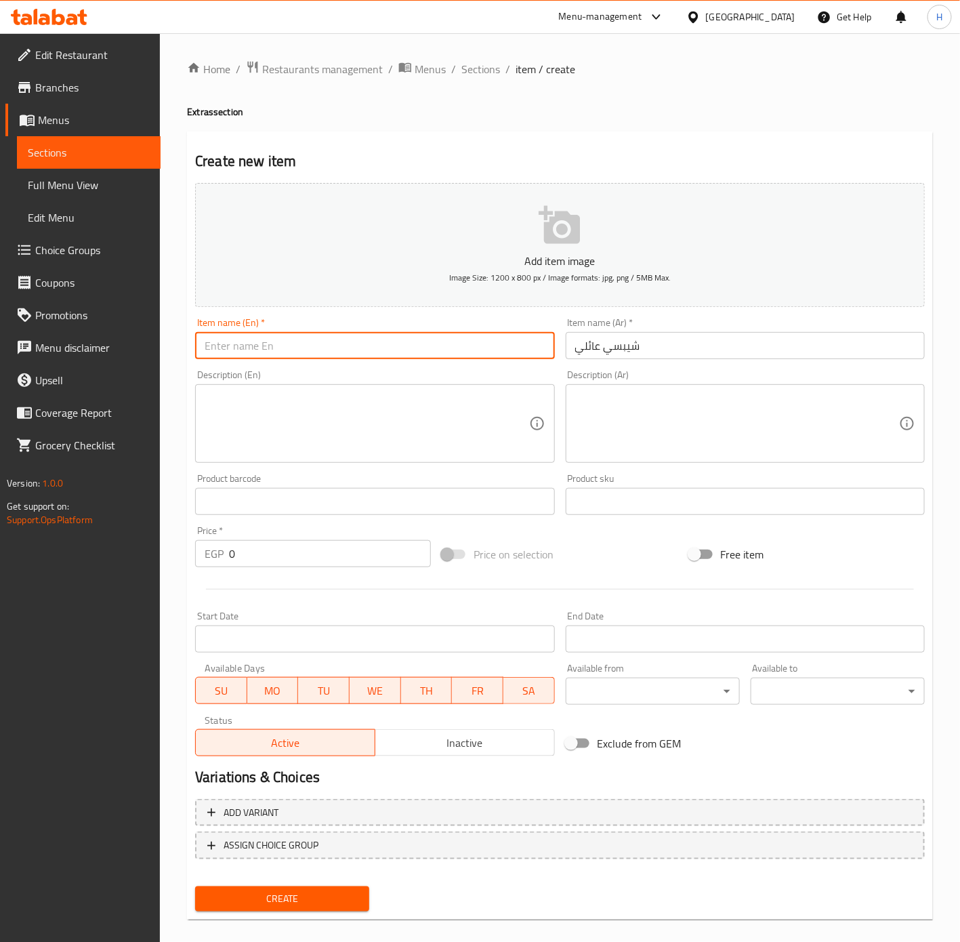
paste input "Family Chips"
type input "Family Chips"
click at [358, 558] on input "0" at bounding box center [330, 553] width 202 height 27
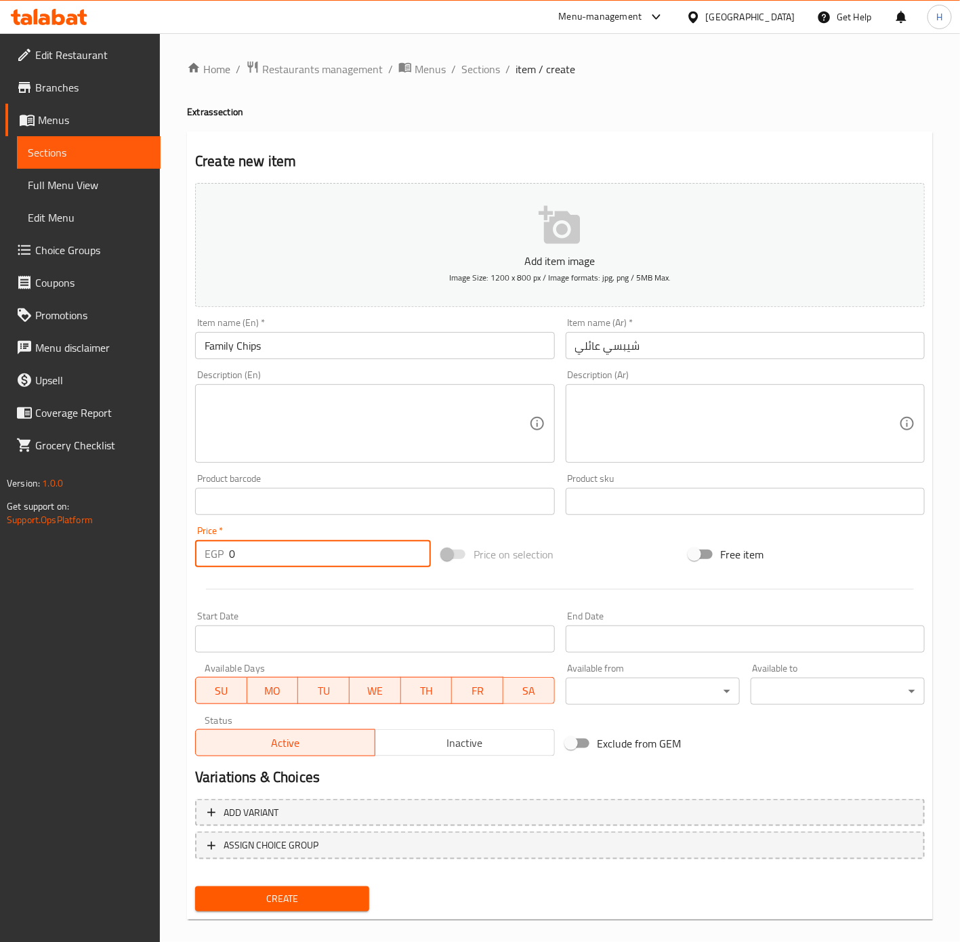
click at [358, 557] on input "0" at bounding box center [330, 553] width 202 height 27
type input "10"
click at [283, 903] on span "Create" at bounding box center [282, 898] width 152 height 17
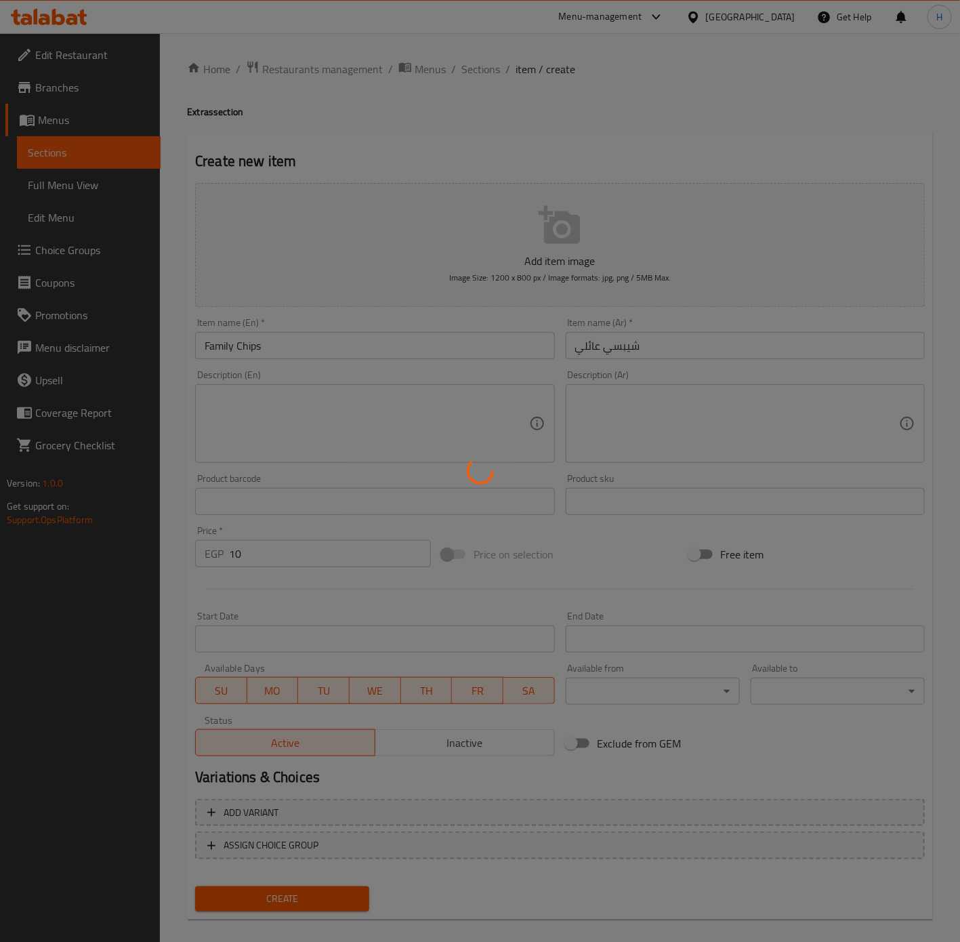
type input "0"
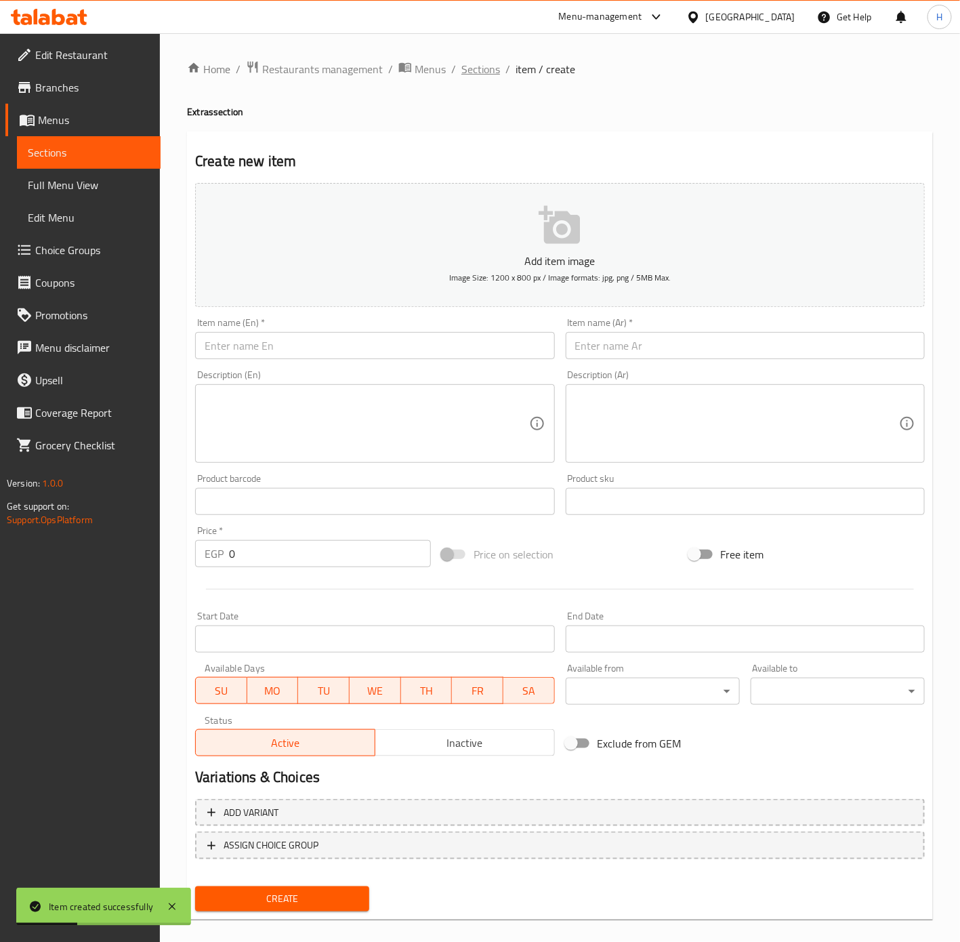
click at [482, 67] on span "Sections" at bounding box center [480, 69] width 39 height 16
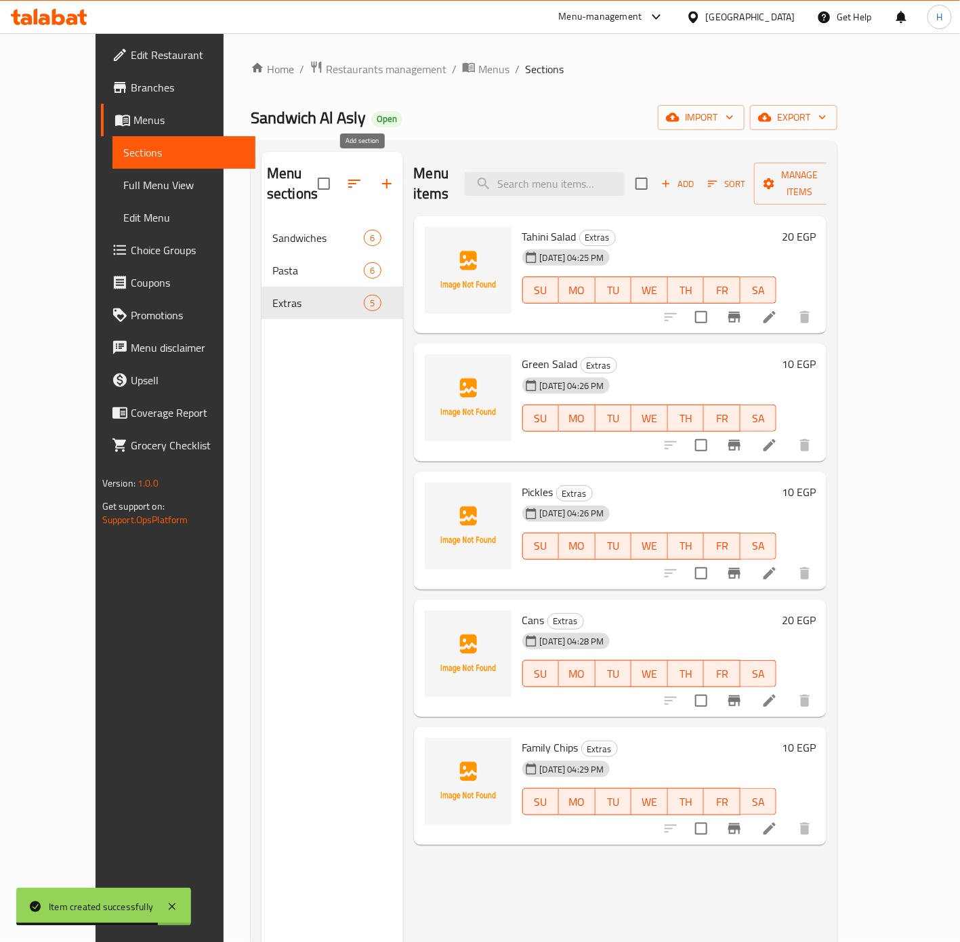
click at [379, 175] on icon "button" at bounding box center [387, 183] width 16 height 16
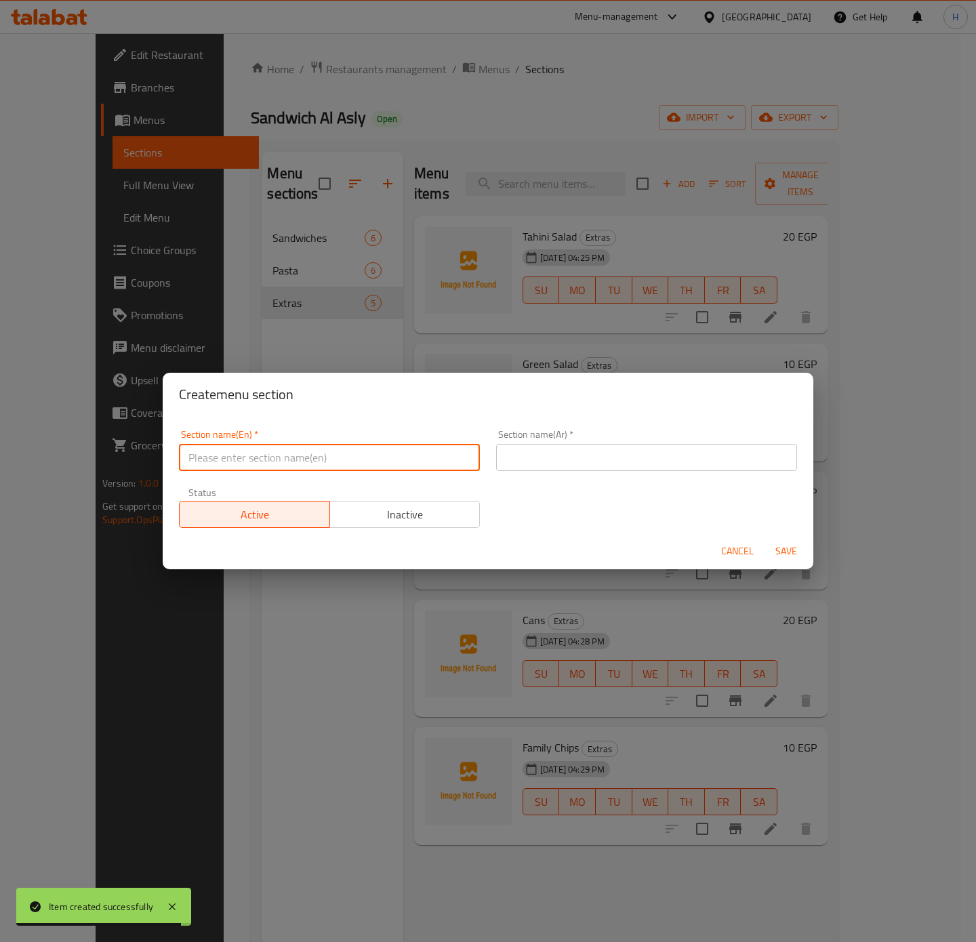
click at [388, 463] on input "text" at bounding box center [329, 457] width 301 height 27
type input "Boxes"
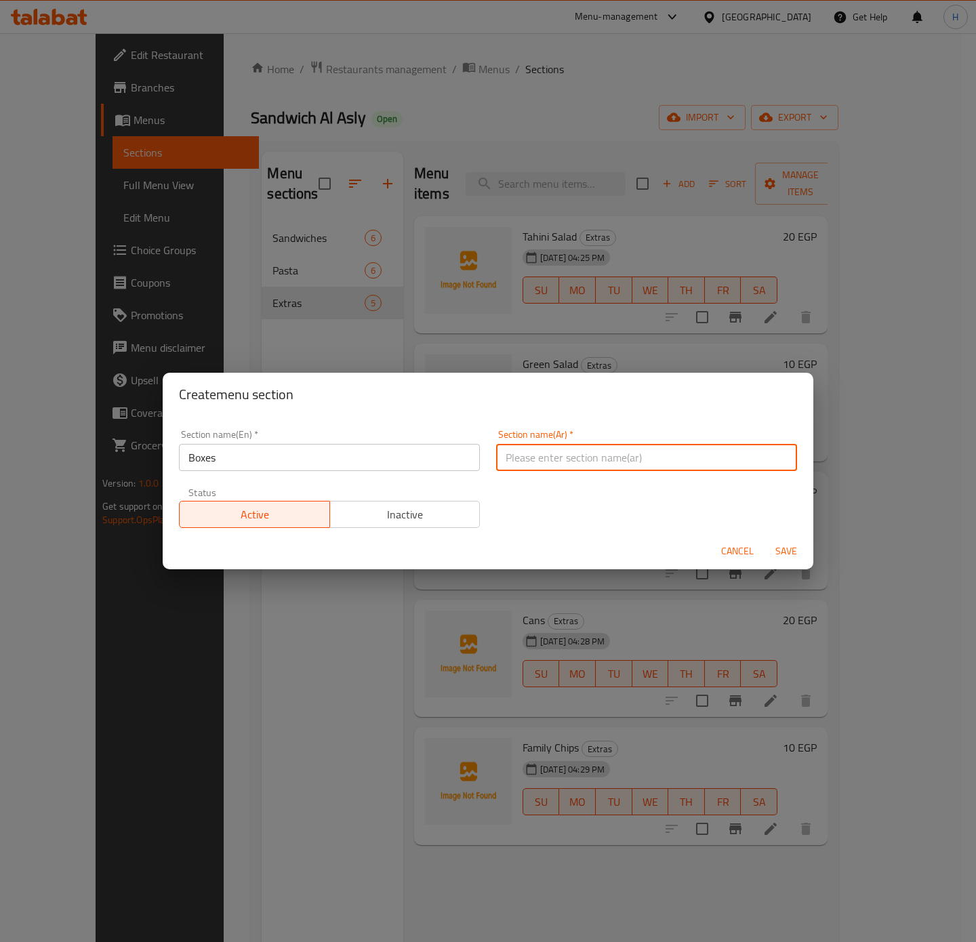
click at [650, 454] on input "text" at bounding box center [646, 457] width 301 height 27
type input "h"
type input "البوكسات"
click at [779, 551] on span "Save" at bounding box center [786, 551] width 33 height 17
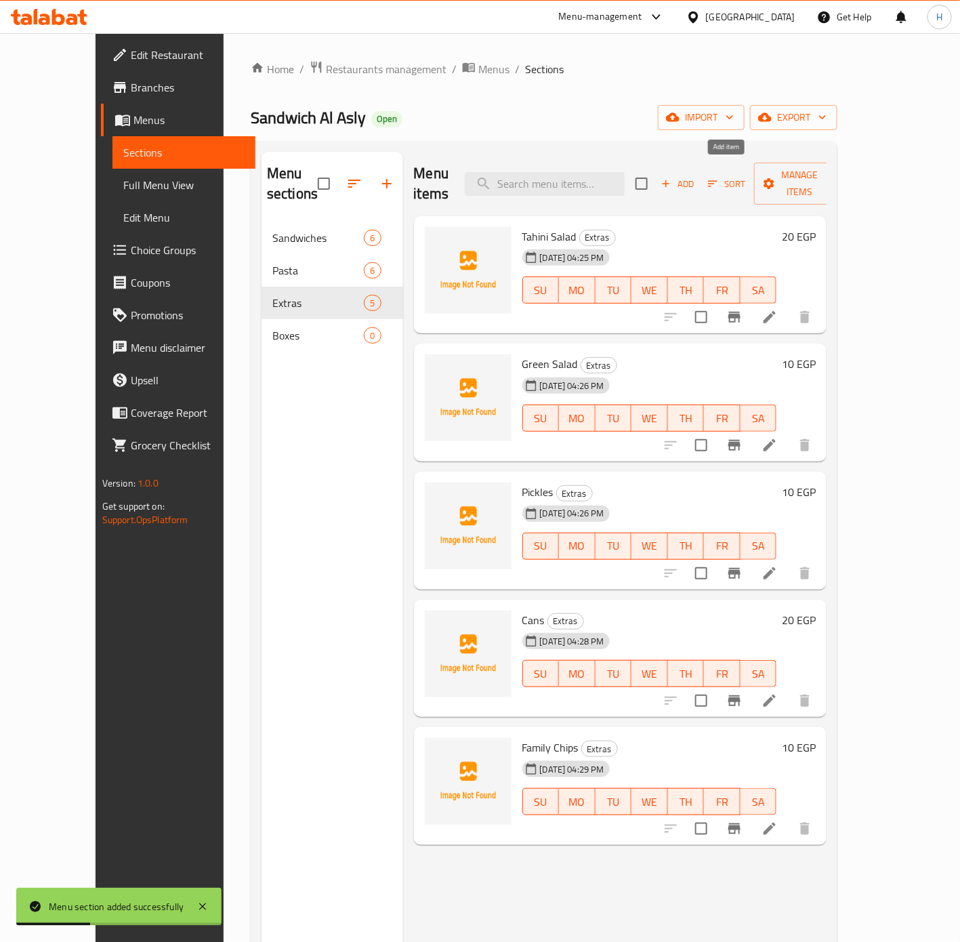
click at [696, 181] on span "Add" at bounding box center [677, 184] width 37 height 16
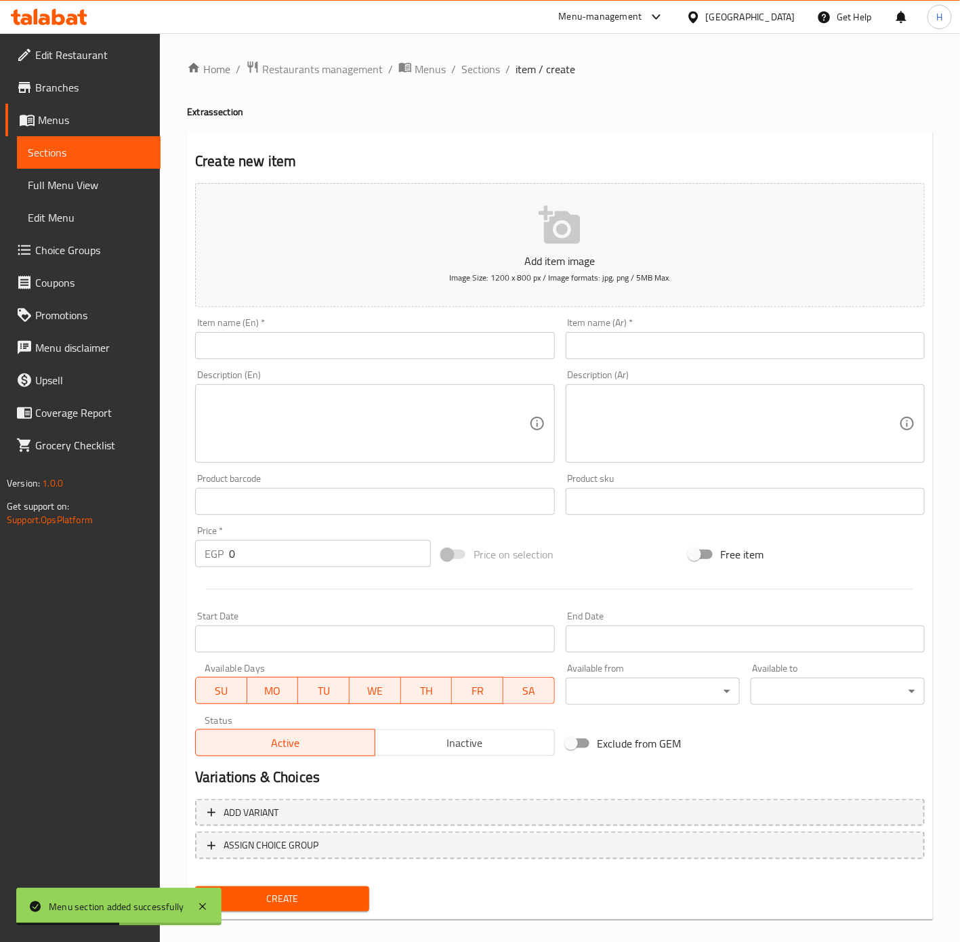
click at [643, 340] on input "text" at bounding box center [745, 345] width 359 height 27
type input "بوكس 1"
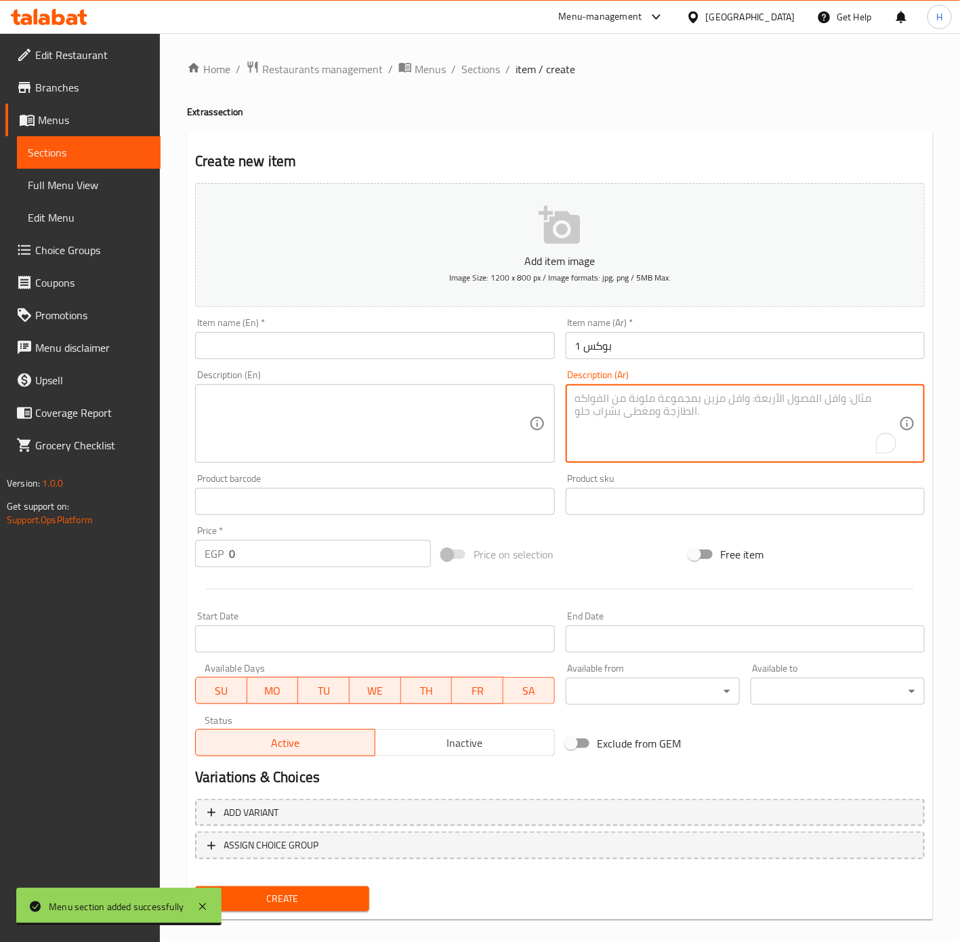
click at [687, 415] on textarea "To enrich screen reader interactions, please activate Accessibility in Grammarl…" at bounding box center [737, 424] width 324 height 64
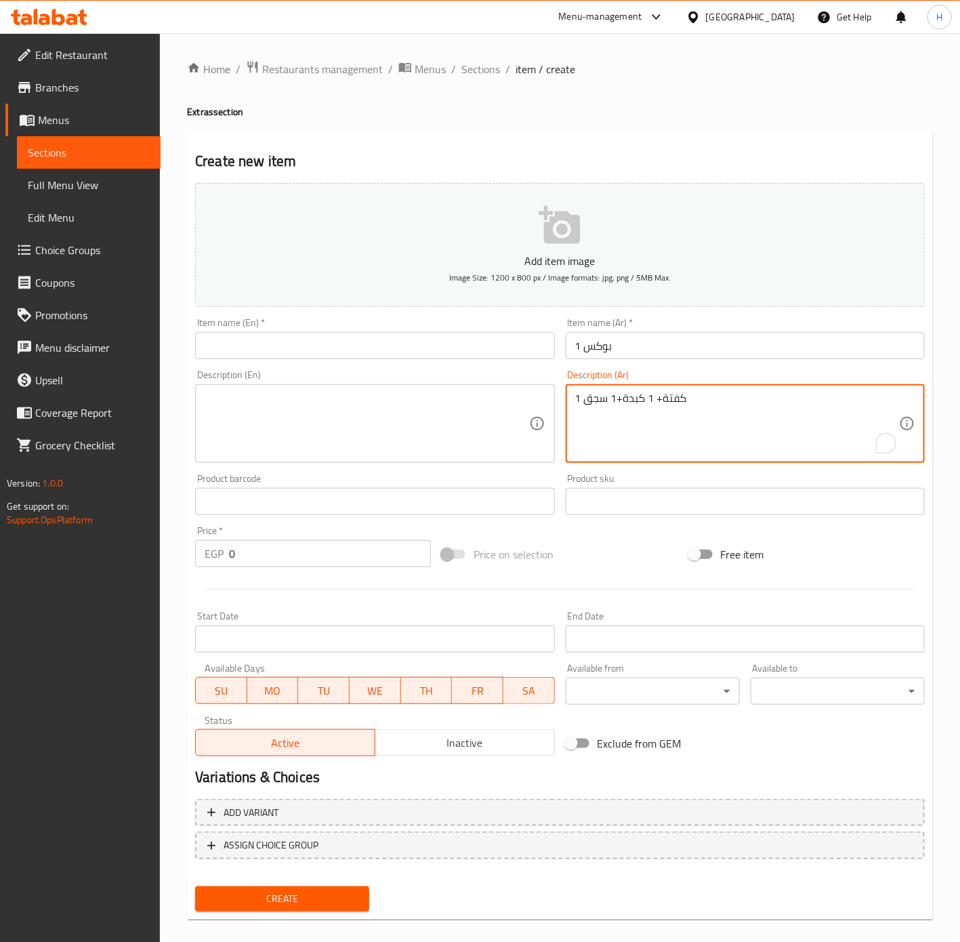
type textarea "1 كفتة+ 1 كبدة+1 سجق"
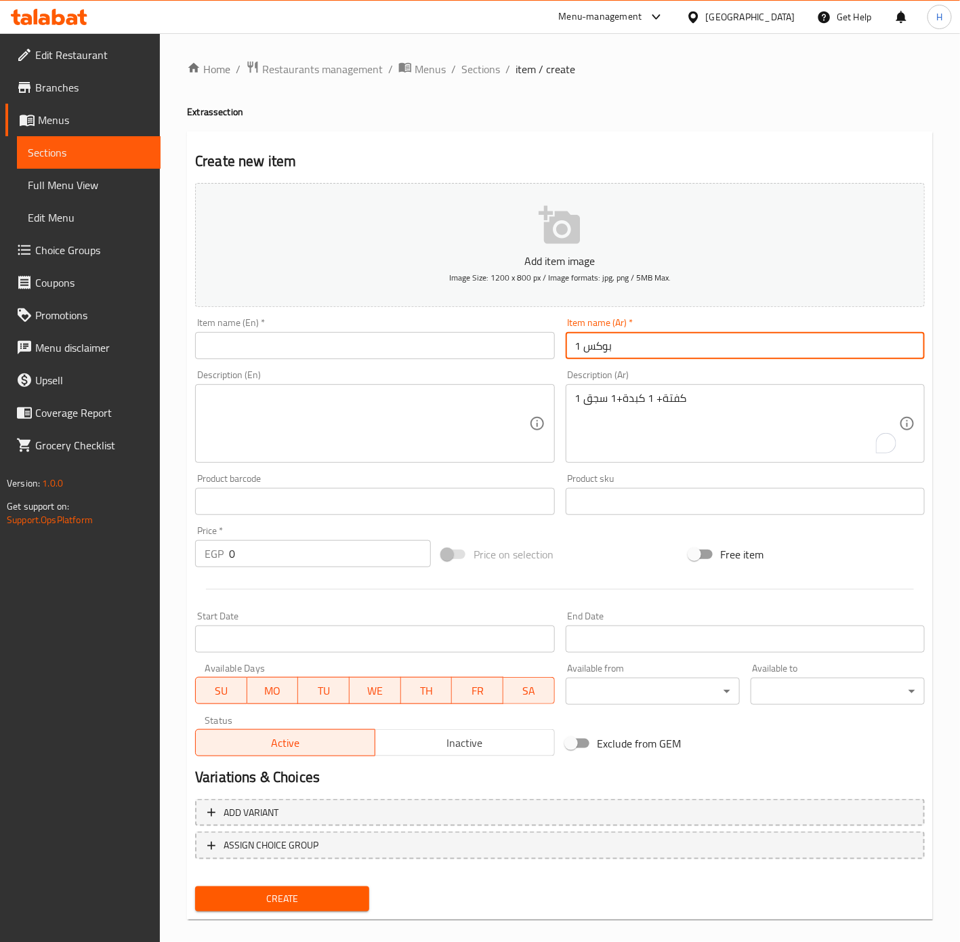
click at [632, 346] on input "بوكس 1" at bounding box center [745, 345] width 359 height 27
click at [480, 346] on input "text" at bounding box center [374, 345] width 359 height 27
paste input "Box 1"
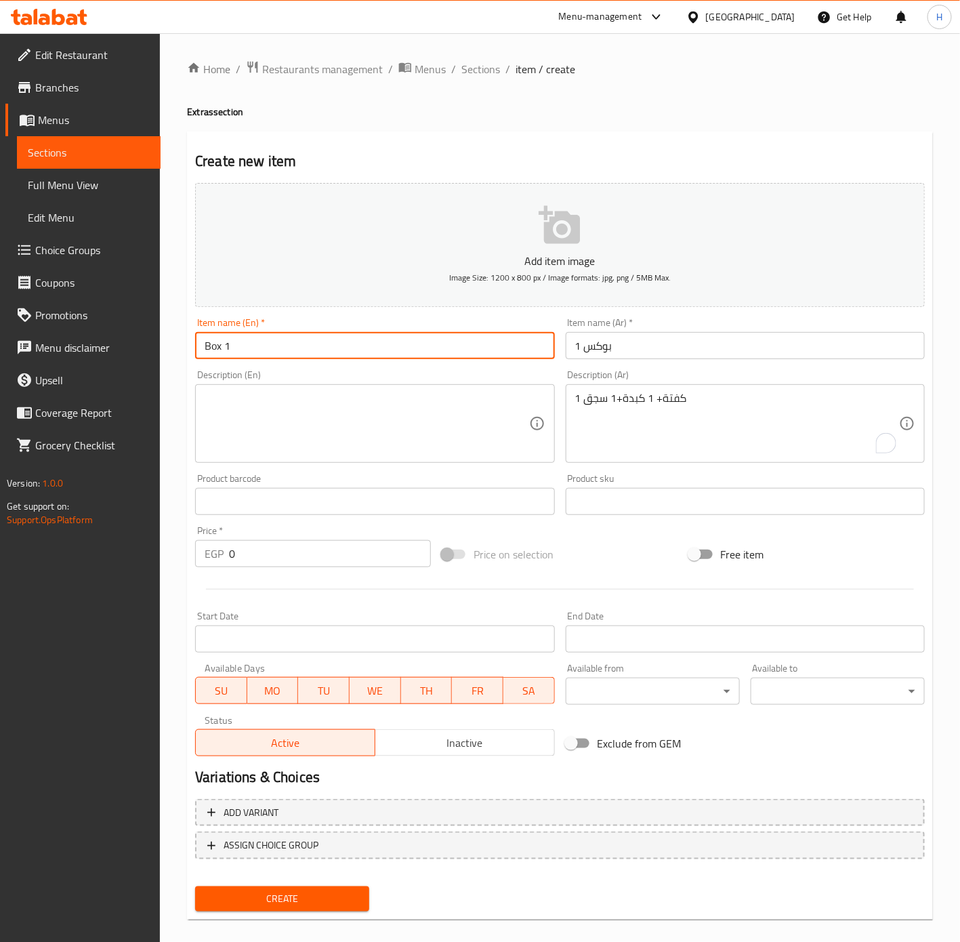
type input "Box 1"
click at [692, 409] on textarea "1 كفتة+ 1 كبدة+1 سجق" at bounding box center [737, 424] width 324 height 64
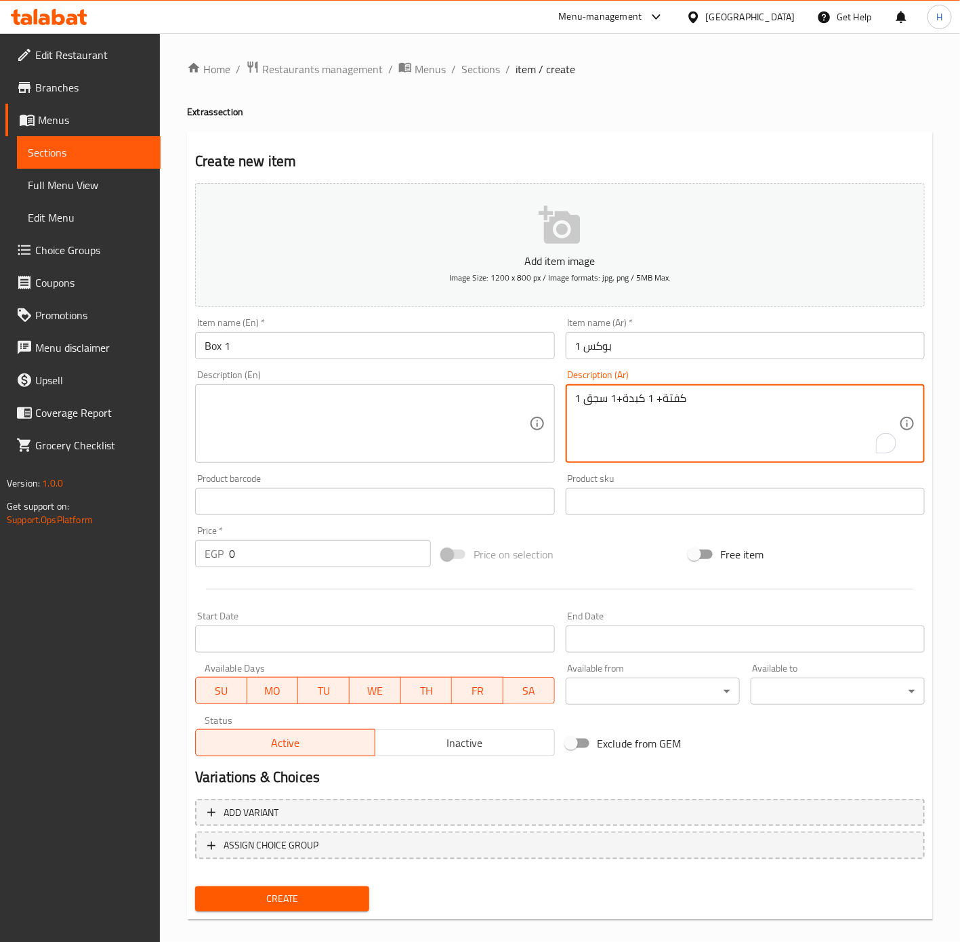
click at [692, 409] on textarea "1 كفتة+ 1 كبدة+1 سجق" at bounding box center [737, 424] width 324 height 64
click at [448, 398] on textarea at bounding box center [367, 424] width 324 height 64
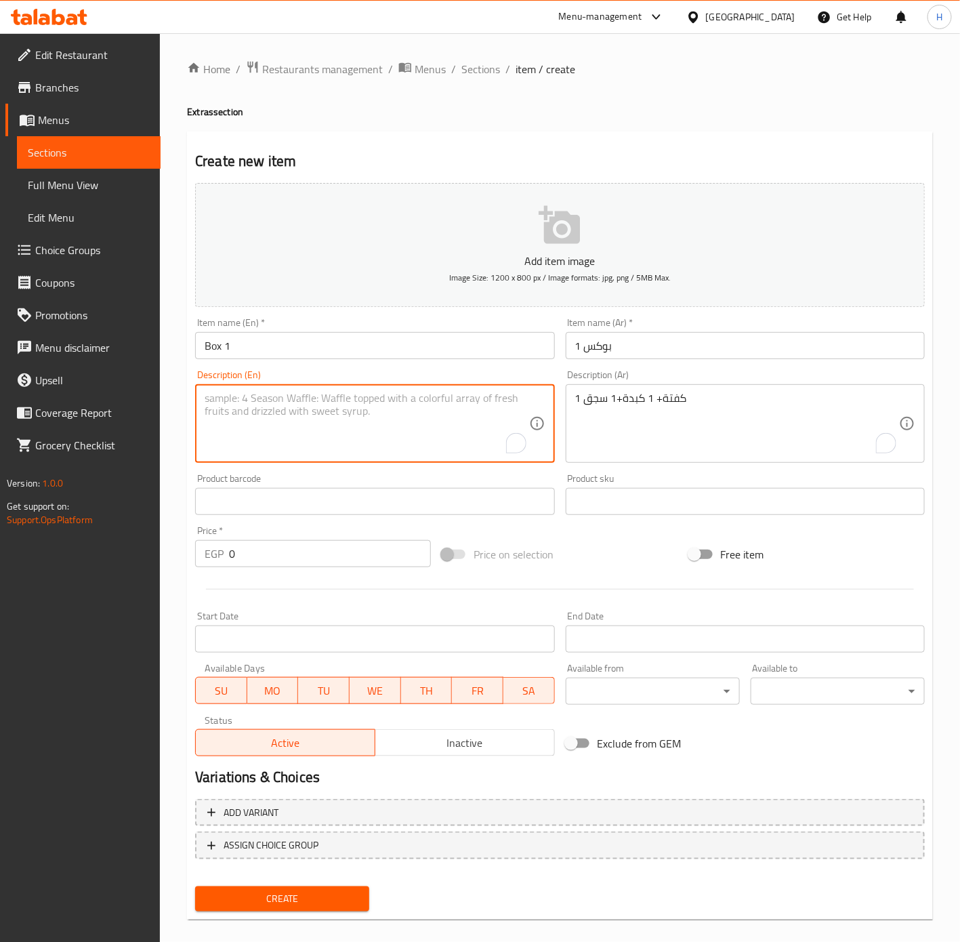
paste textarea "1 kofta + 1 liver + 1 sausage"
type textarea "1 kofta + 1 liver + 1 sausage"
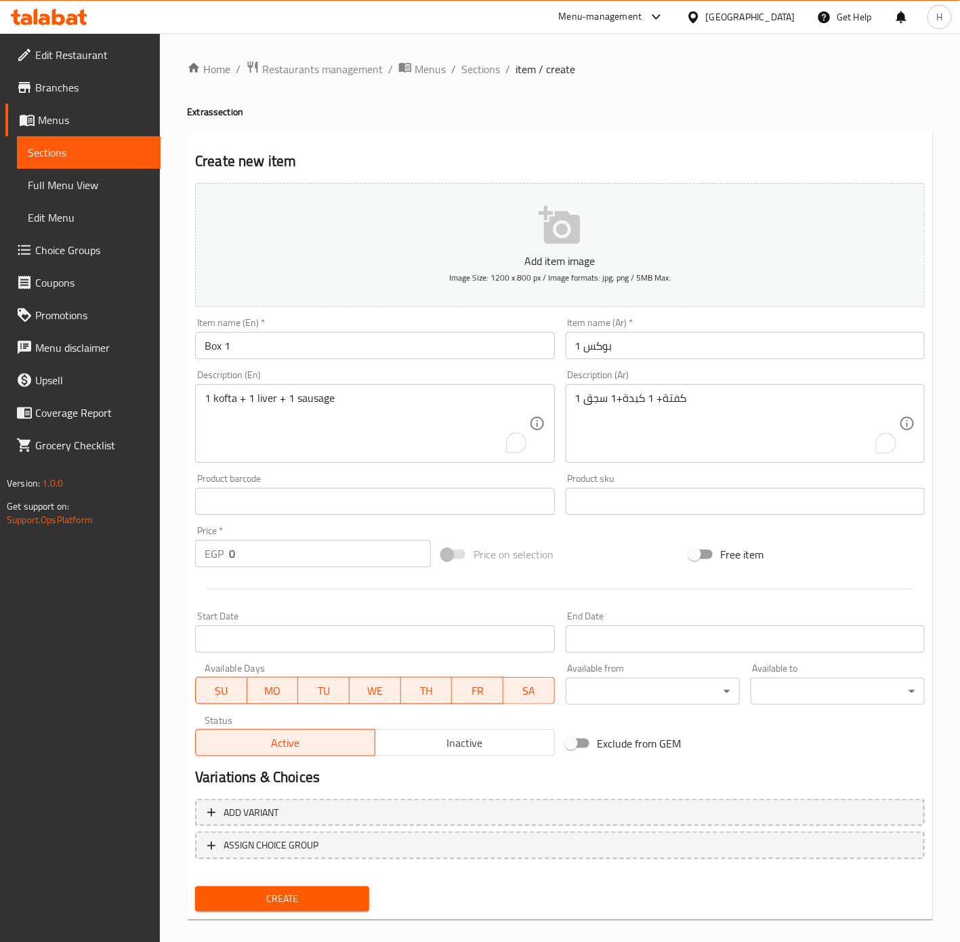
click at [358, 550] on input "0" at bounding box center [330, 553] width 202 height 27
click at [358, 551] on input "0" at bounding box center [330, 553] width 202 height 27
type input "80"
click at [195, 886] on button "Create" at bounding box center [282, 898] width 174 height 25
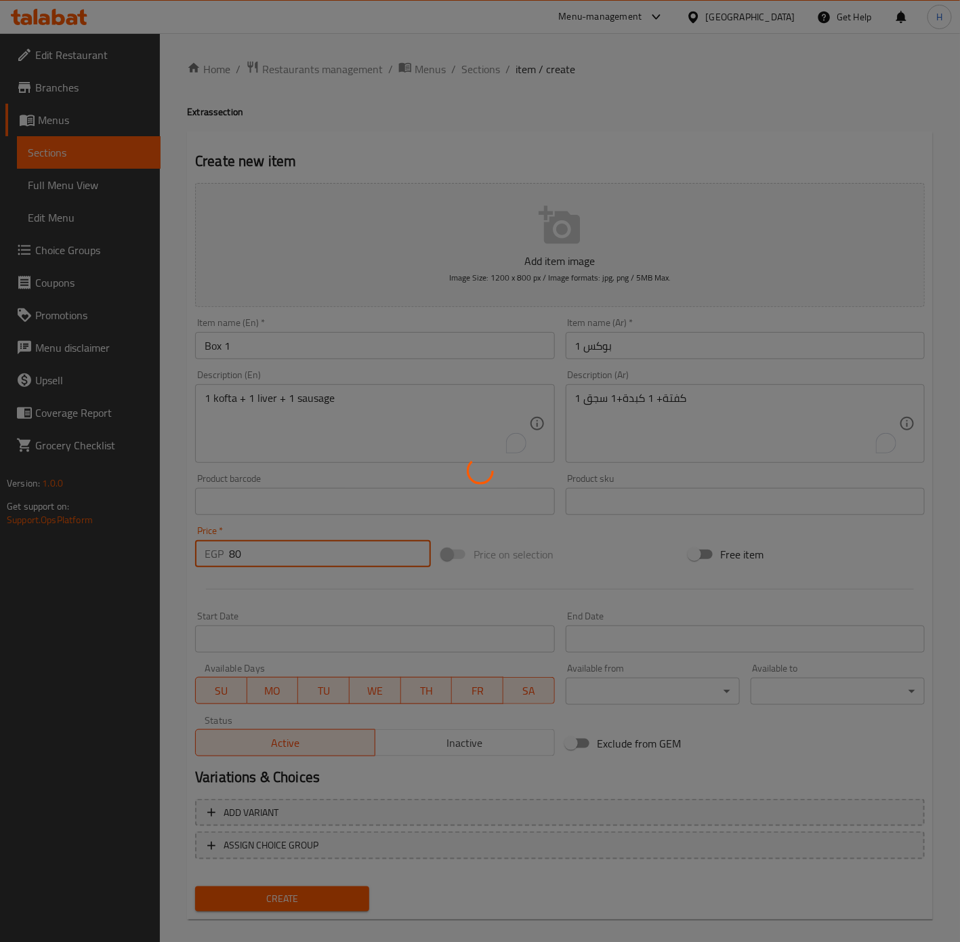
type input "0"
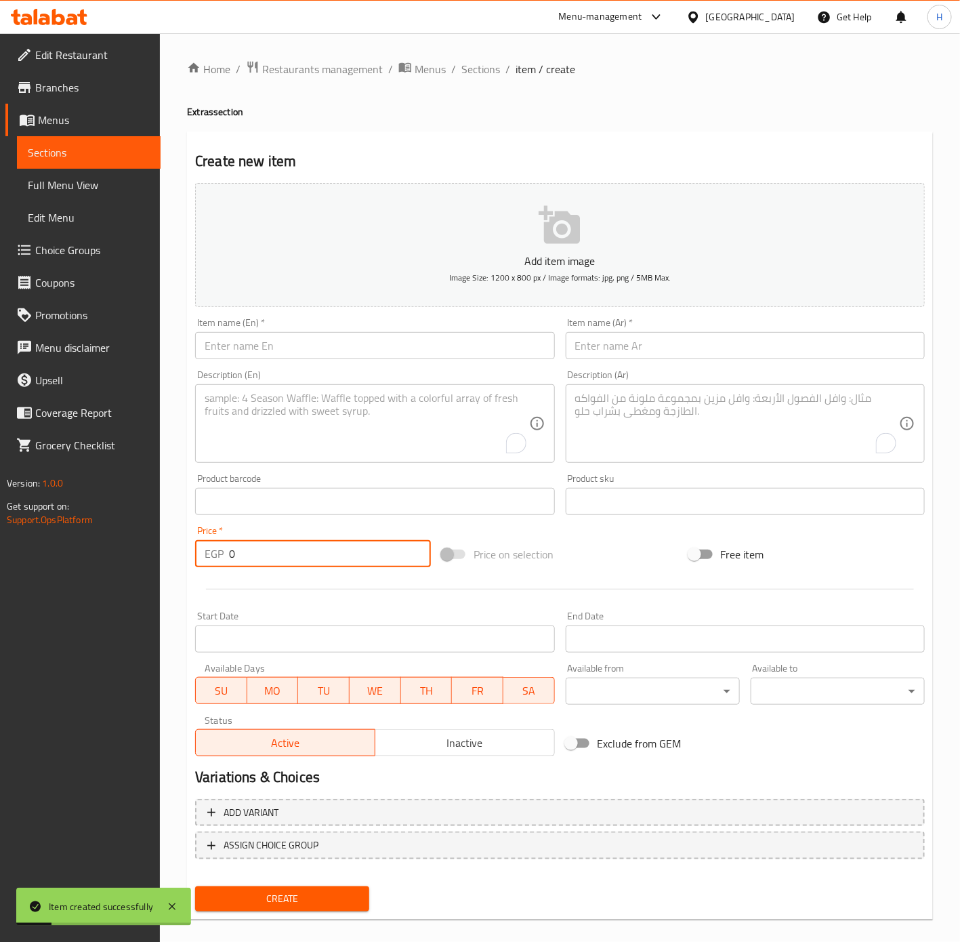
click at [673, 365] on div "Description (Ar) Description (Ar)" at bounding box center [745, 417] width 370 height 104
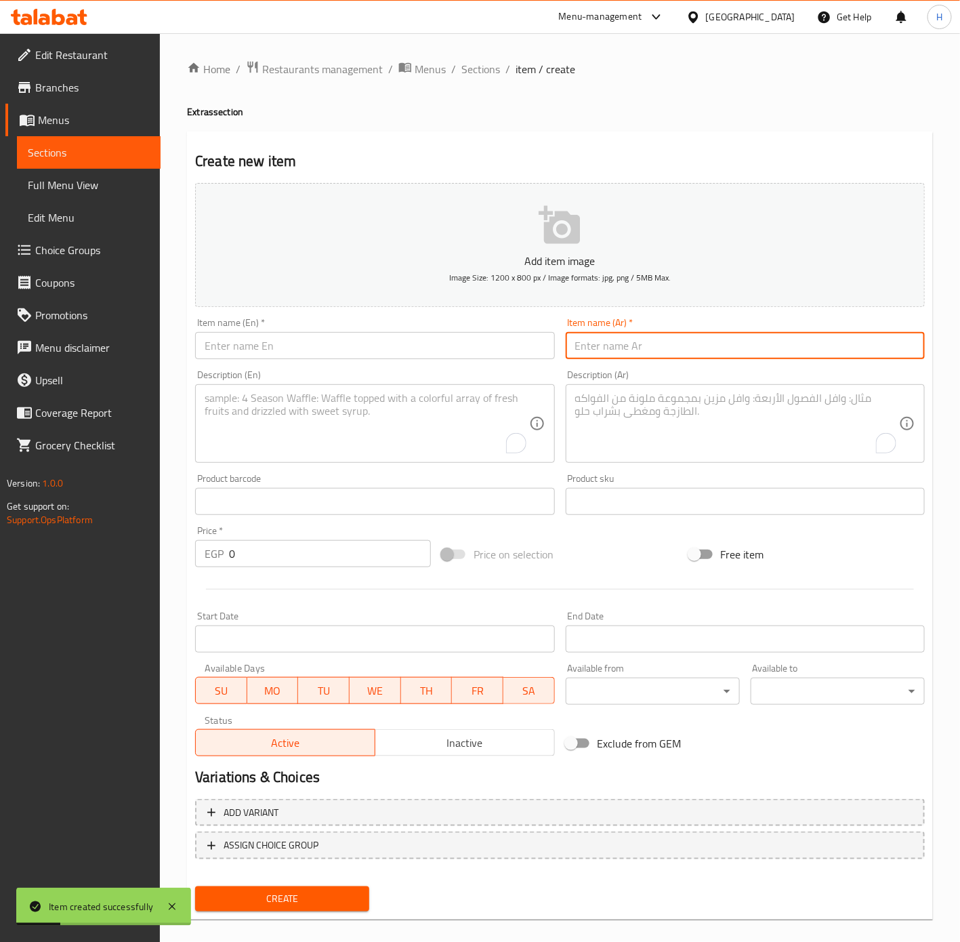
click at [678, 356] on input "text" at bounding box center [745, 345] width 359 height 27
type input "بوكس 2"
click at [647, 438] on textarea "To enrich screen reader interactions, please activate Accessibility in Grammarl…" at bounding box center [737, 424] width 324 height 64
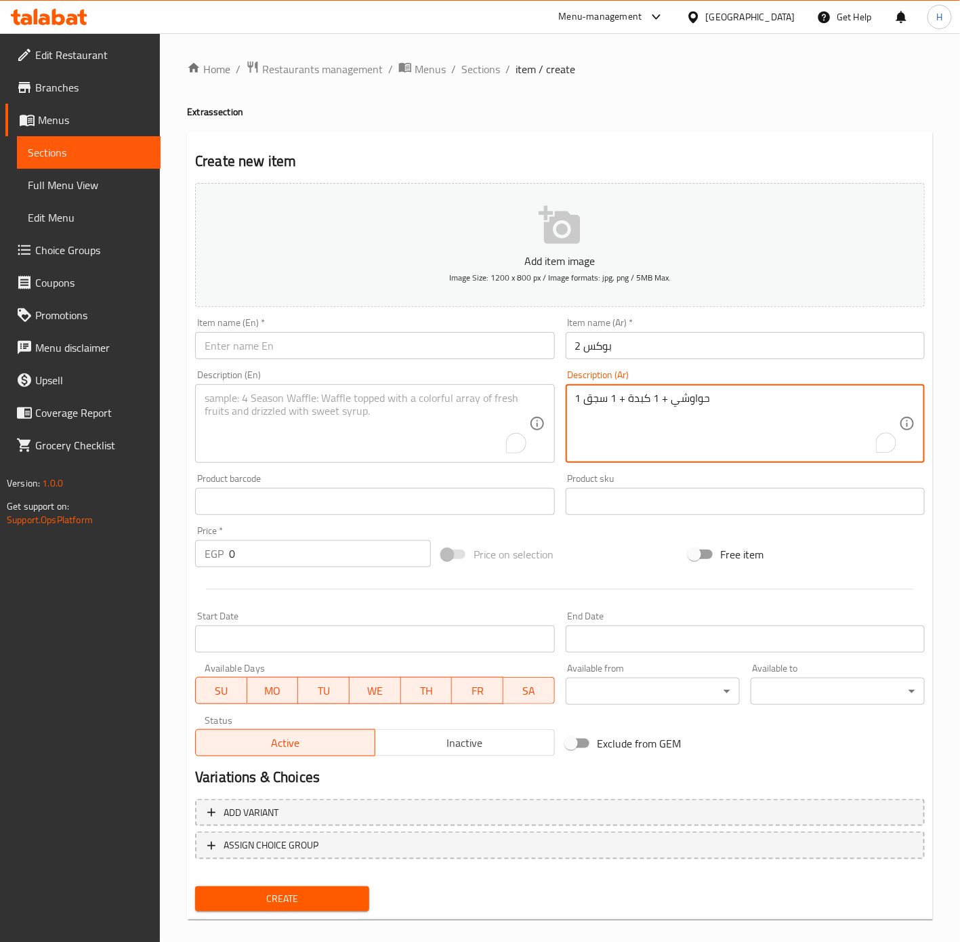
click at [645, 432] on textarea "1 حواوشي + 1 كبدة + 1 سجق" at bounding box center [737, 424] width 324 height 64
type textarea "1 حواوشي + 1 كبدة + 1 سجق"
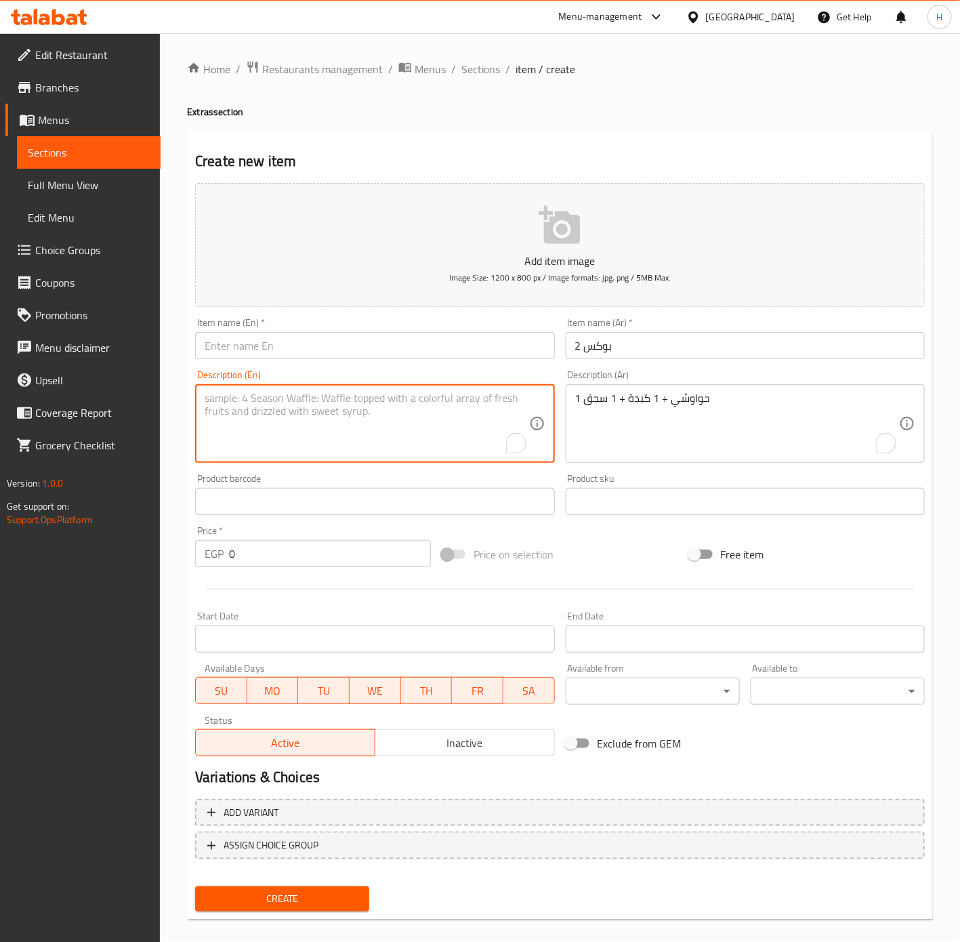
click at [445, 401] on textarea "To enrich screen reader interactions, please activate Accessibility in Grammarl…" at bounding box center [367, 424] width 324 height 64
paste textarea "1 Hawawshi + 1 Liver + 1 Sausage"
click at [396, 398] on textarea "1 Hawawshi + 1 Liver + 1 Sausage" at bounding box center [367, 424] width 324 height 64
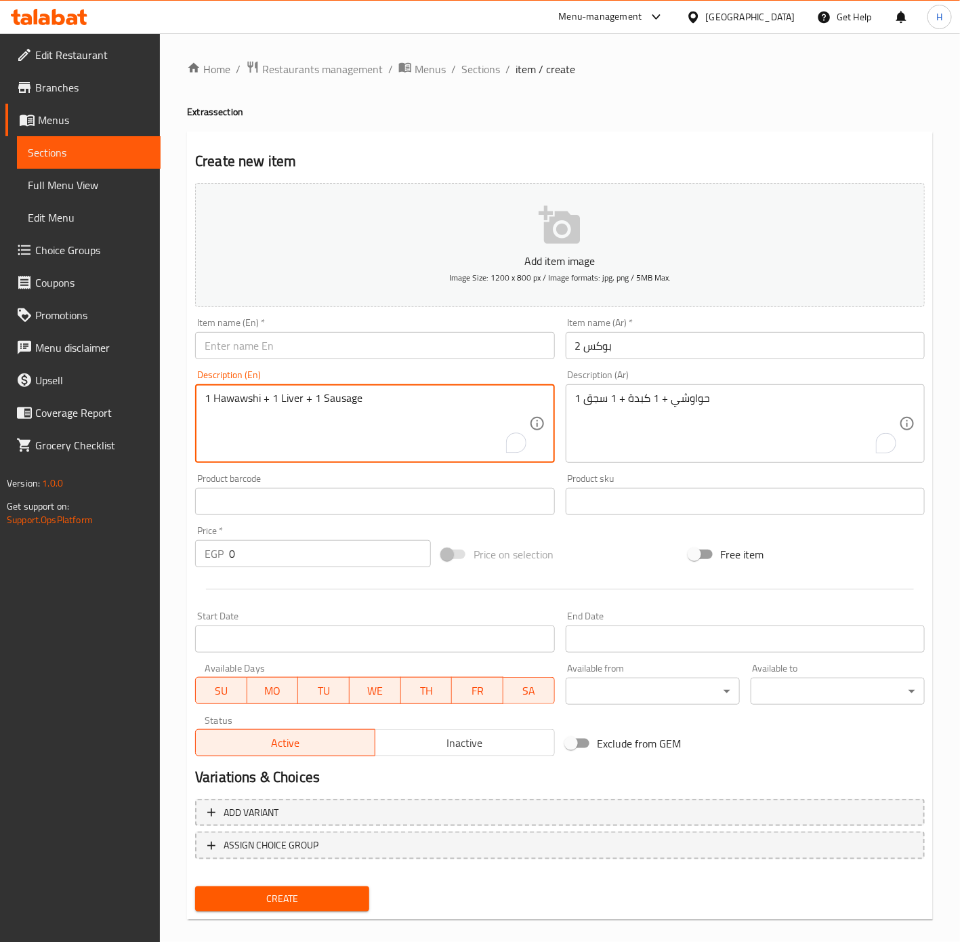
type textarea "1 Hawawshi + 1 Liver + 1 Sausage"
click at [630, 358] on input "بوكس 2" at bounding box center [745, 345] width 359 height 27
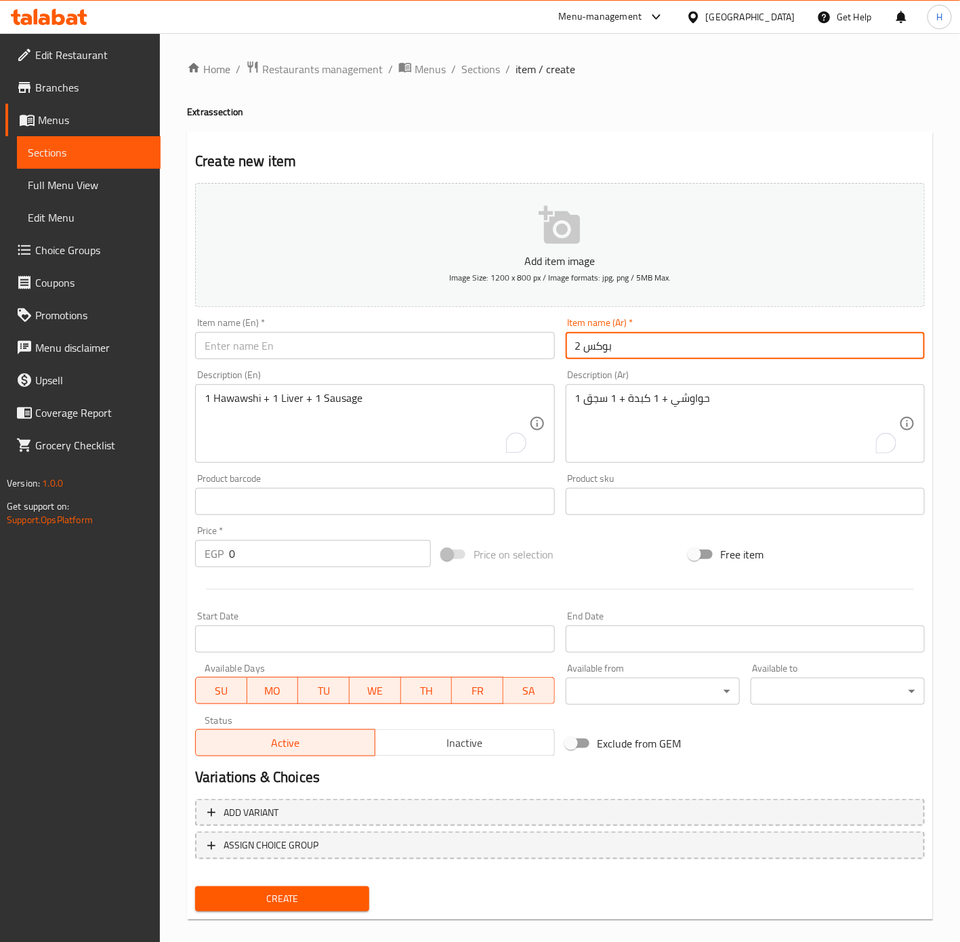
click at [630, 358] on input "بوكس 2" at bounding box center [745, 345] width 359 height 27
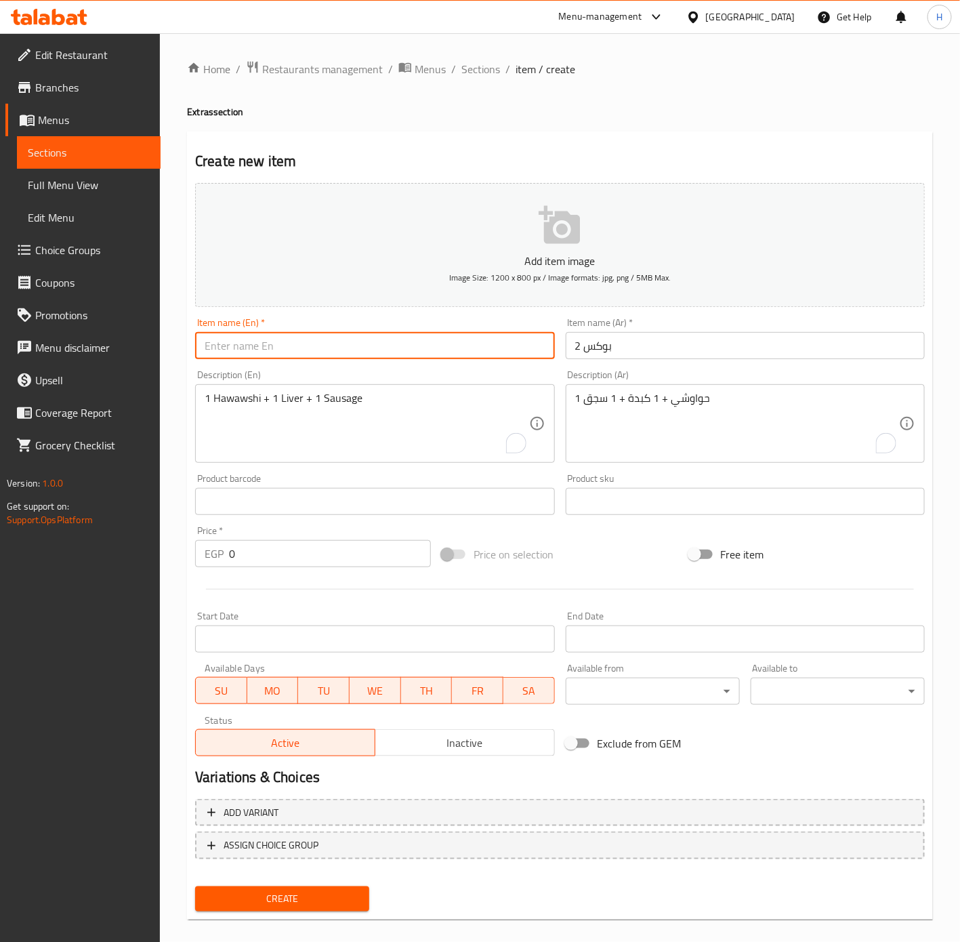
click at [346, 350] on input "text" at bounding box center [374, 345] width 359 height 27
paste input "Box 2"
type input "Box 2"
click at [363, 563] on input "0" at bounding box center [330, 553] width 202 height 27
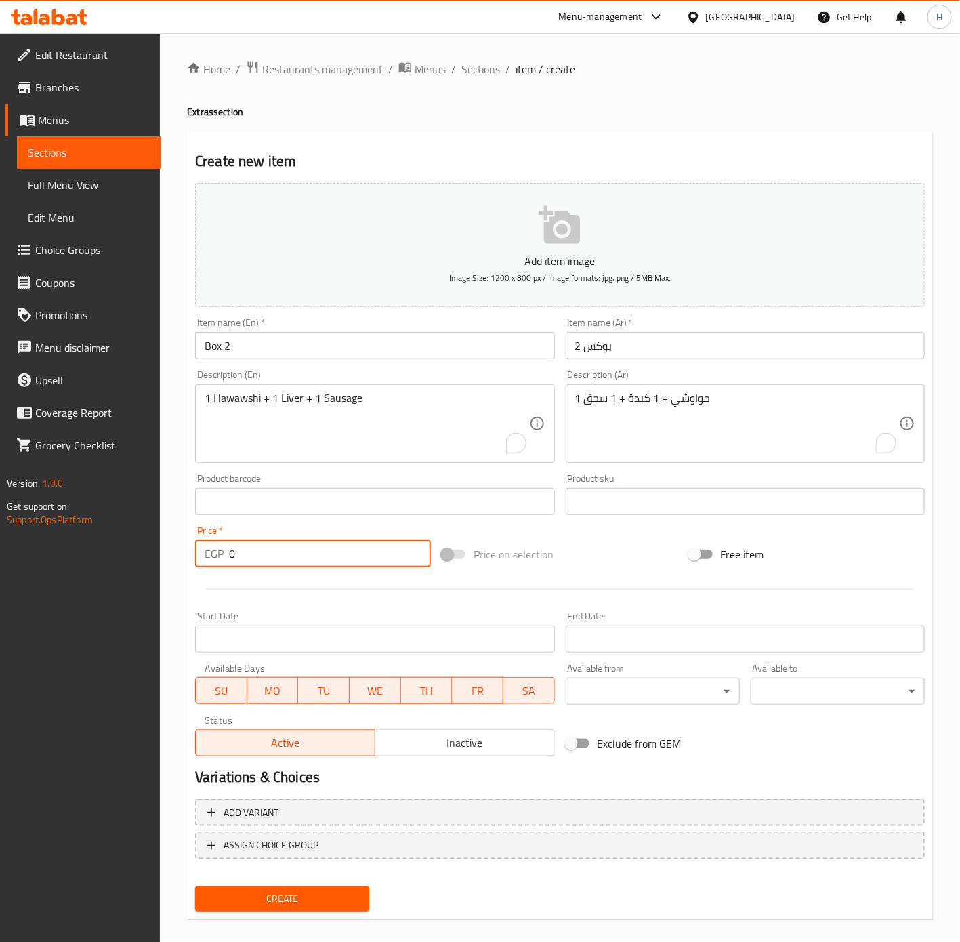
click at [363, 563] on input "0" at bounding box center [330, 553] width 202 height 27
type input "80"
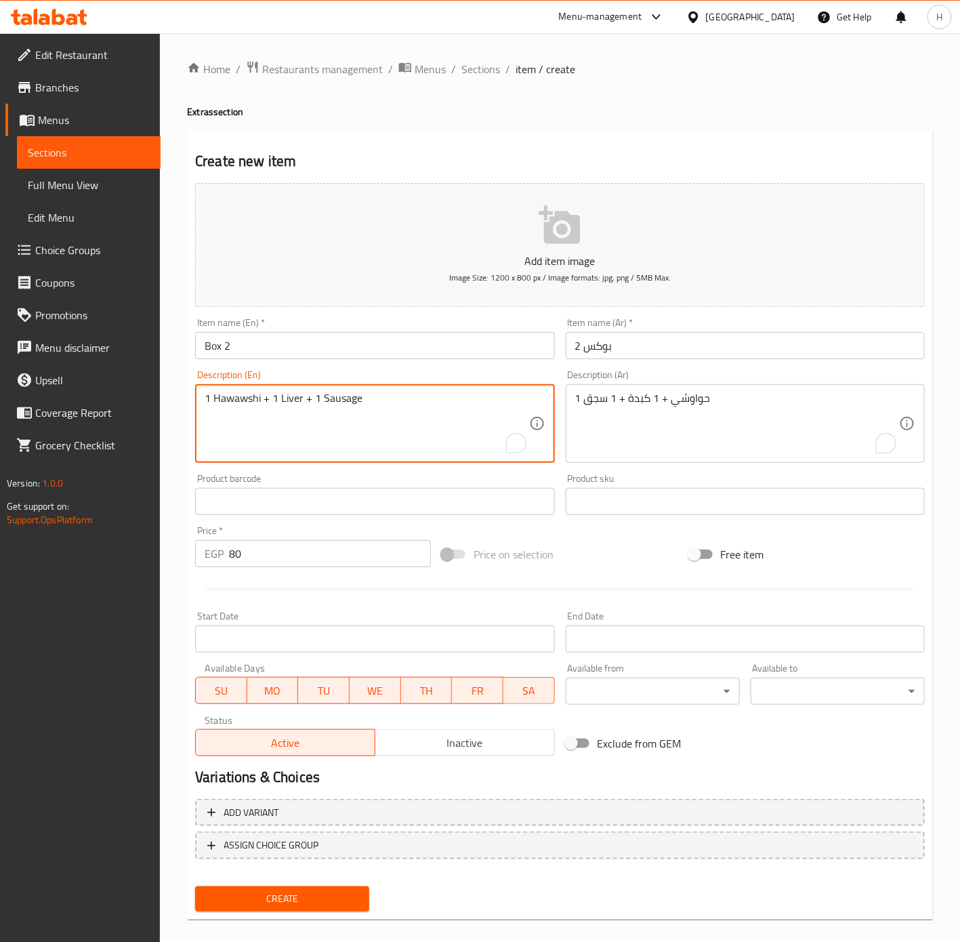
click at [382, 417] on textarea "1 Hawawshi + 1 Liver + 1 Sausage" at bounding box center [367, 424] width 324 height 64
type textarea "1 hawawshi + 1 liver + 1 sausage"
click at [287, 903] on span "Create" at bounding box center [282, 898] width 152 height 17
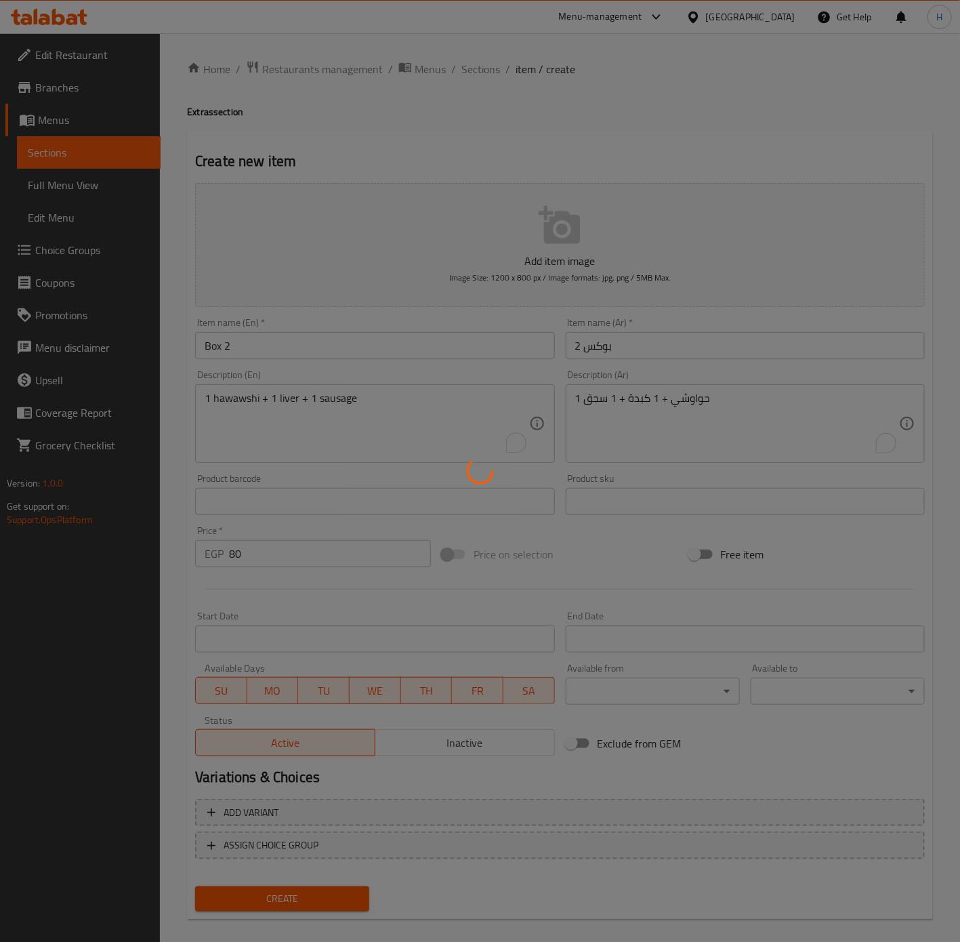
type input "0"
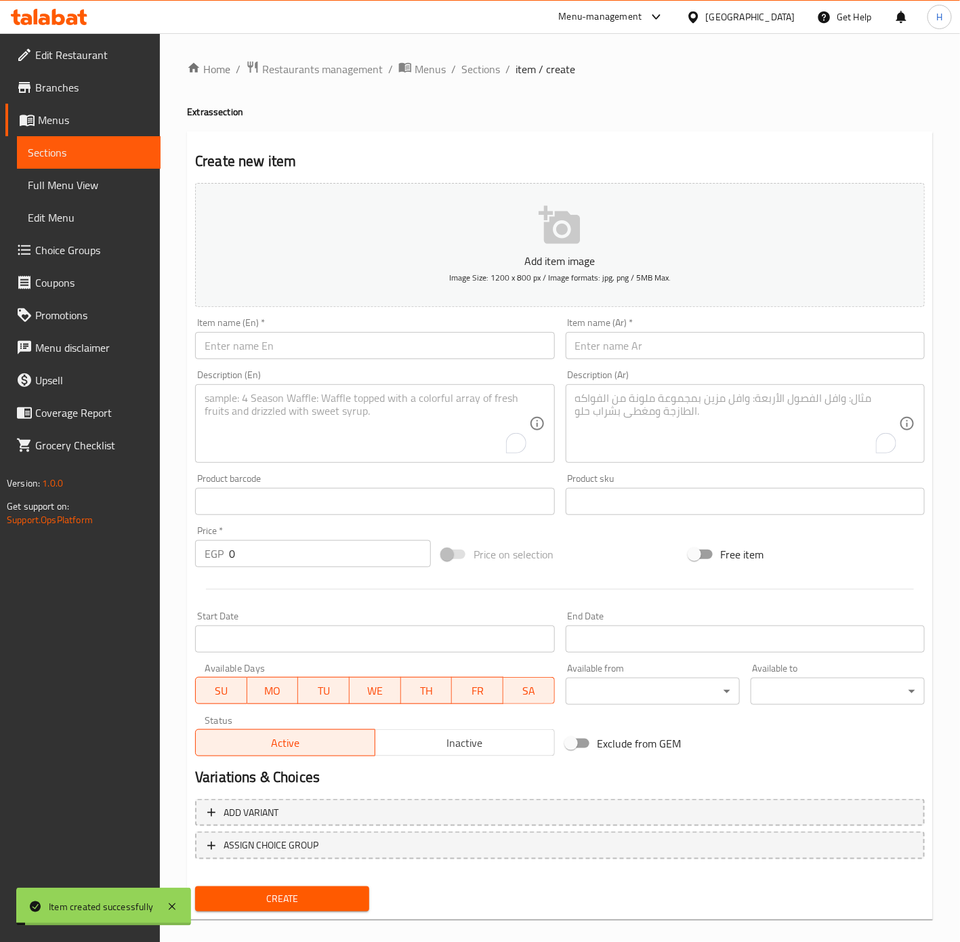
click at [684, 352] on input "text" at bounding box center [745, 345] width 359 height 27
type input "بوكس 3"
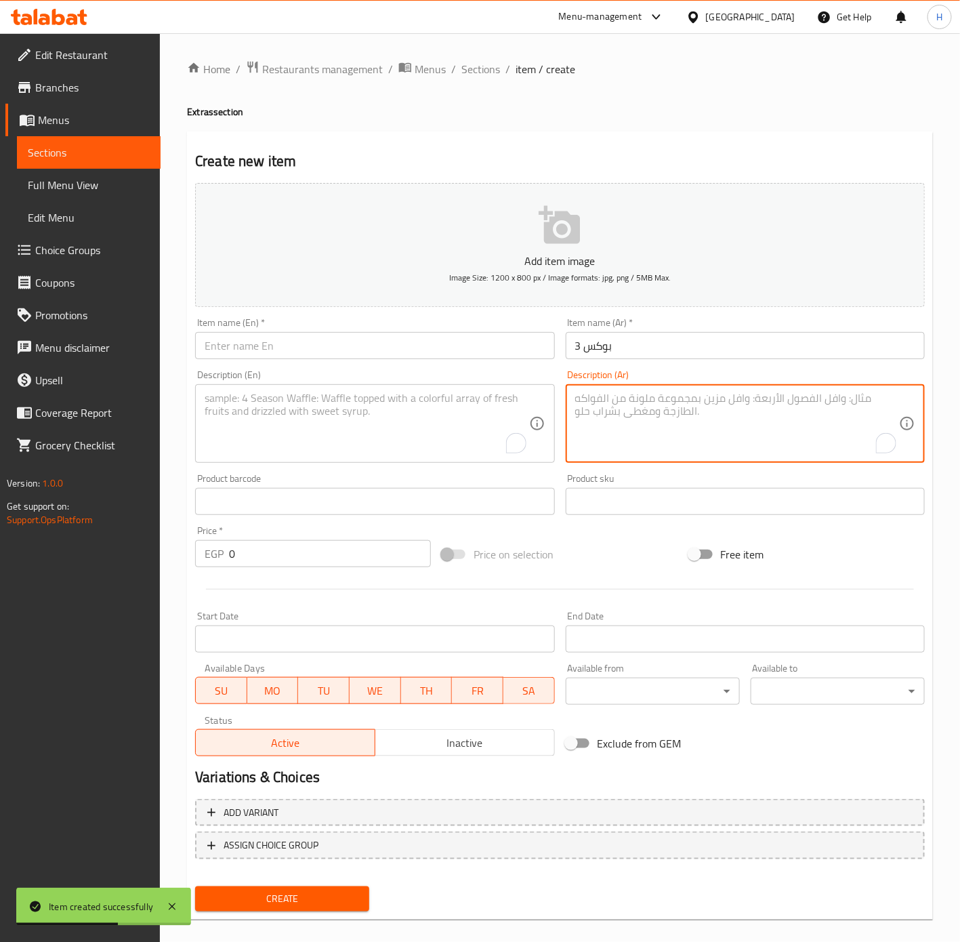
click at [747, 421] on textarea "To enrich screen reader interactions, please activate Accessibility in Grammarl…" at bounding box center [737, 424] width 324 height 64
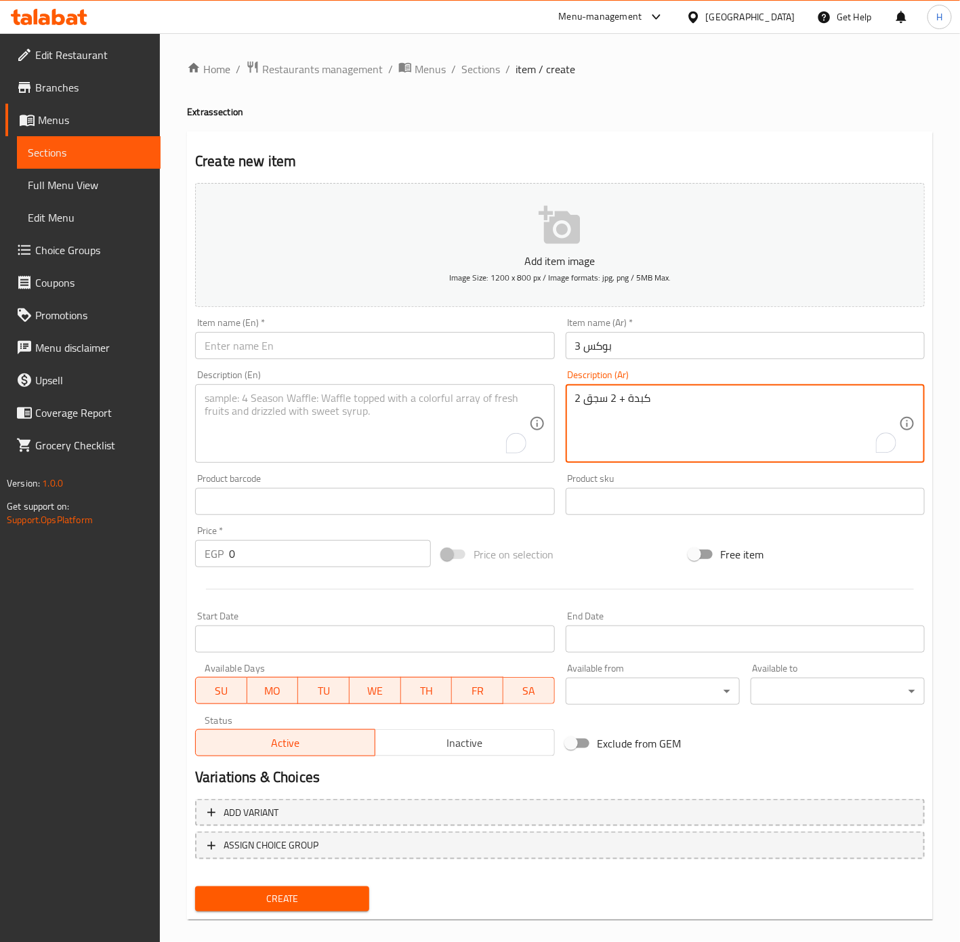
type textarea "2 كبدة + 2 سجق"
click at [663, 352] on input "بوكس 3" at bounding box center [745, 345] width 359 height 27
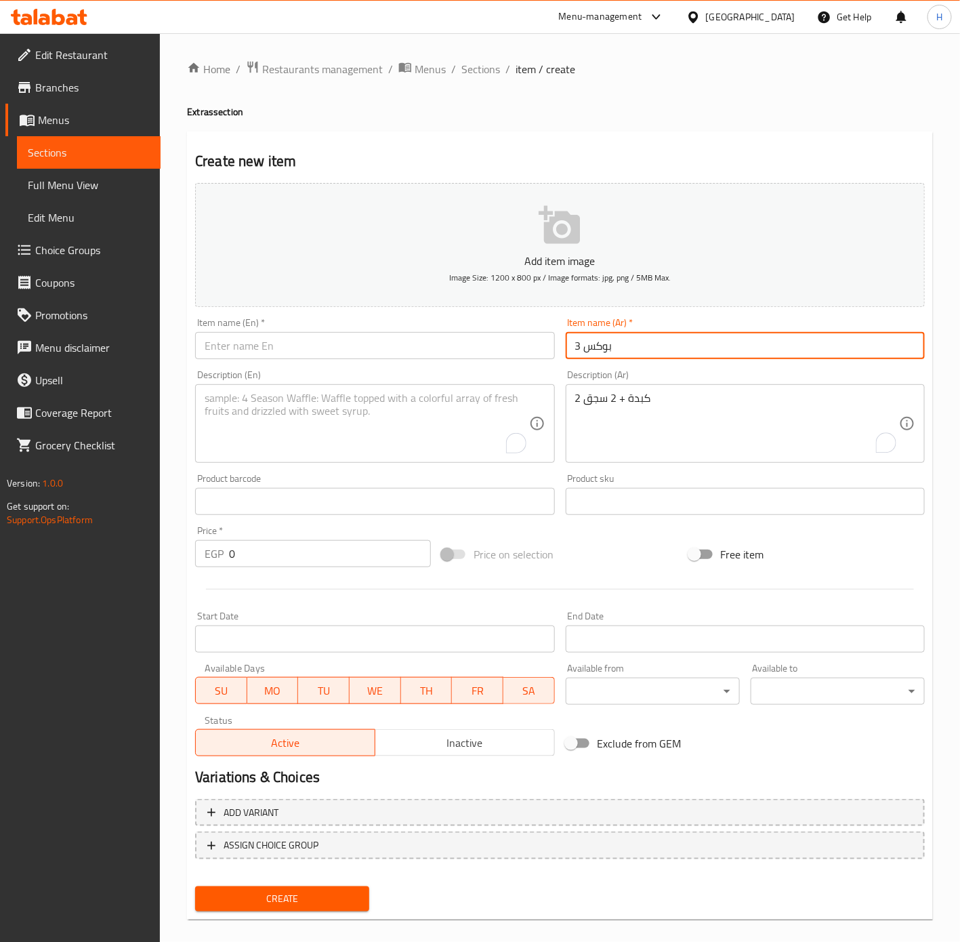
click at [663, 352] on input "بوكس 3" at bounding box center [745, 345] width 359 height 27
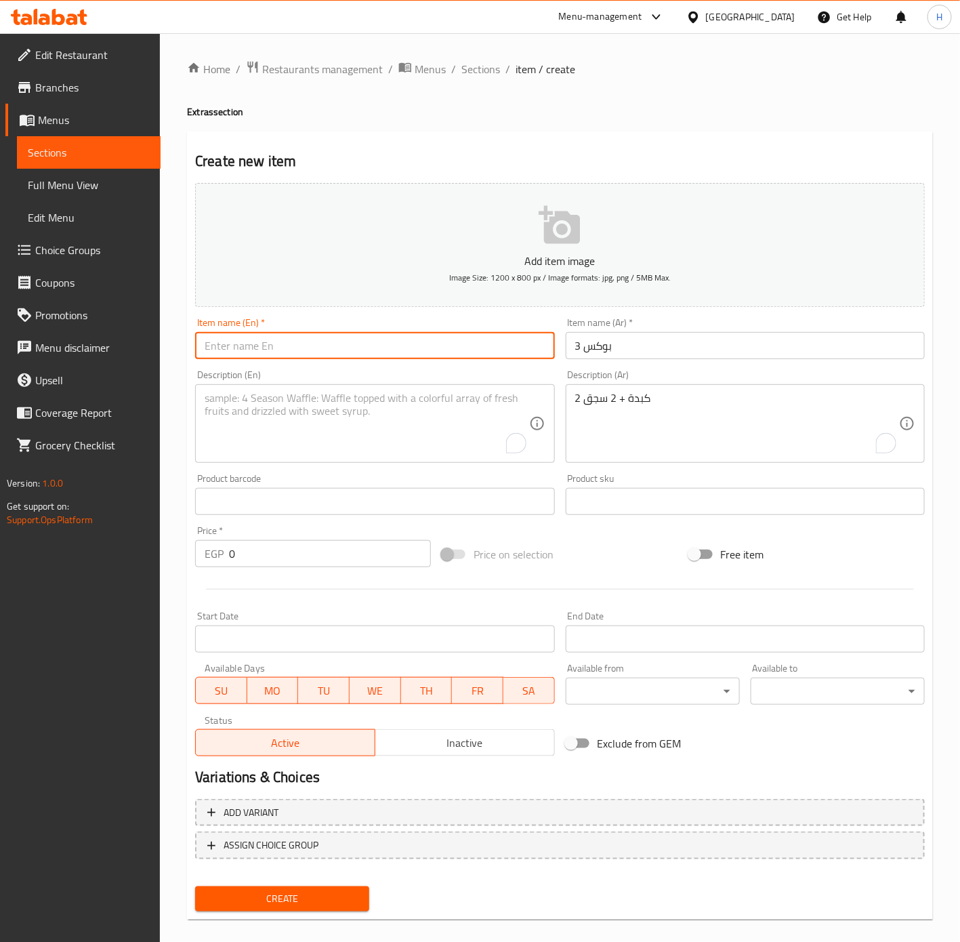
click at [431, 348] on input "text" at bounding box center [374, 345] width 359 height 27
paste input "Box 3"
type input "Box 3"
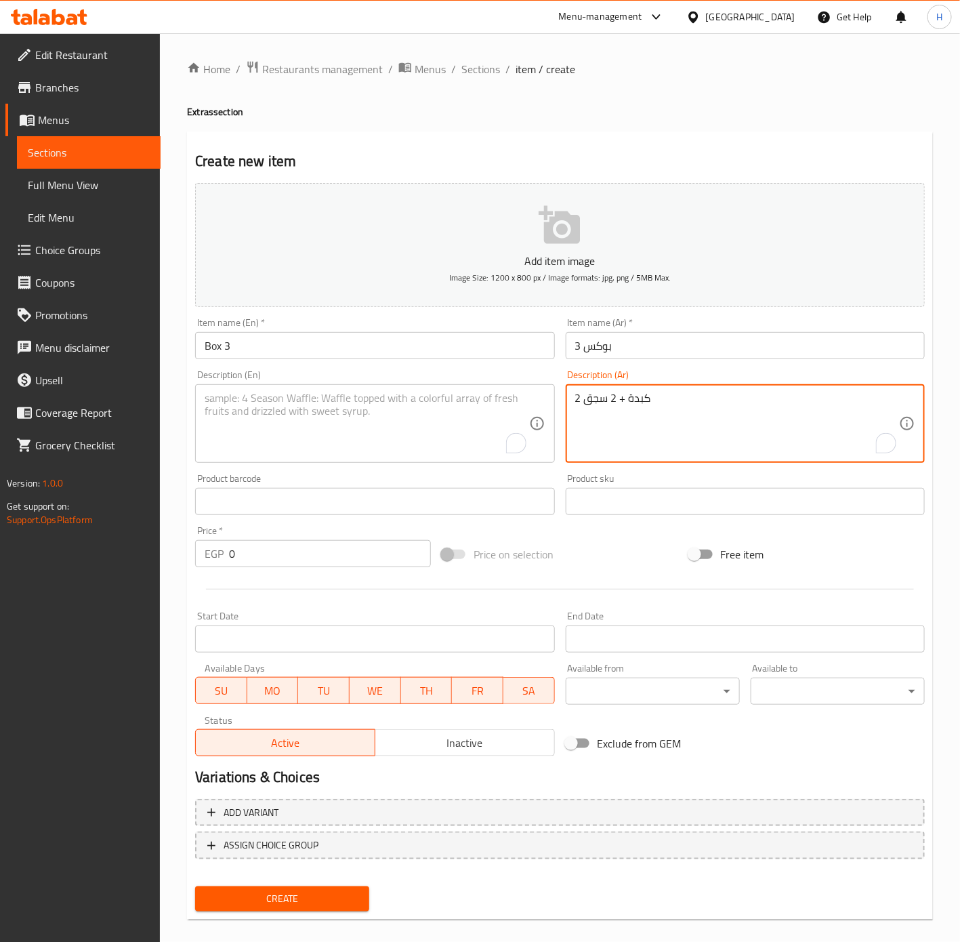
click at [632, 396] on textarea "2 كبدة + 2 سجق" at bounding box center [737, 424] width 324 height 64
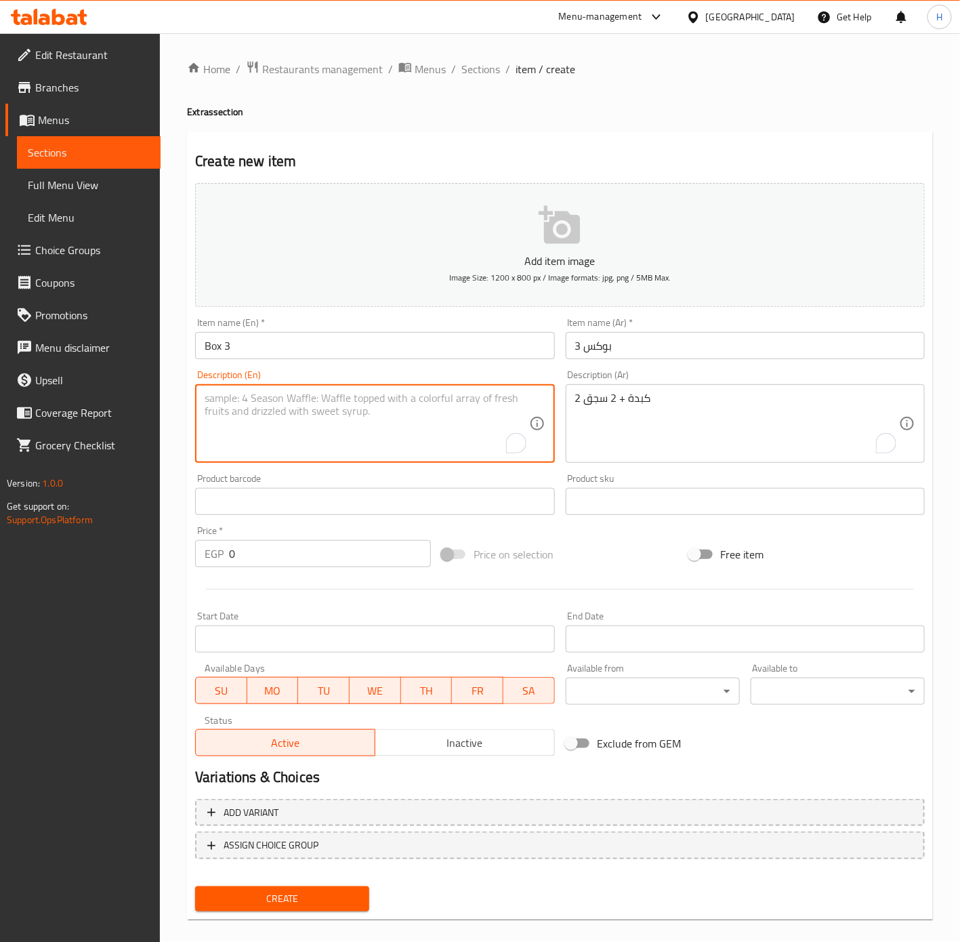
click at [472, 438] on textarea "To enrich screen reader interactions, please activate Accessibility in Grammarl…" at bounding box center [367, 424] width 324 height 64
paste textarea "2 livers + 2 sausages"
click at [234, 399] on textarea "2 livers + 2 sausages" at bounding box center [367, 424] width 324 height 64
click at [320, 394] on textarea "2 liver + 2 sausages" at bounding box center [367, 424] width 324 height 64
type textarea "2 liver + 2 sausage"
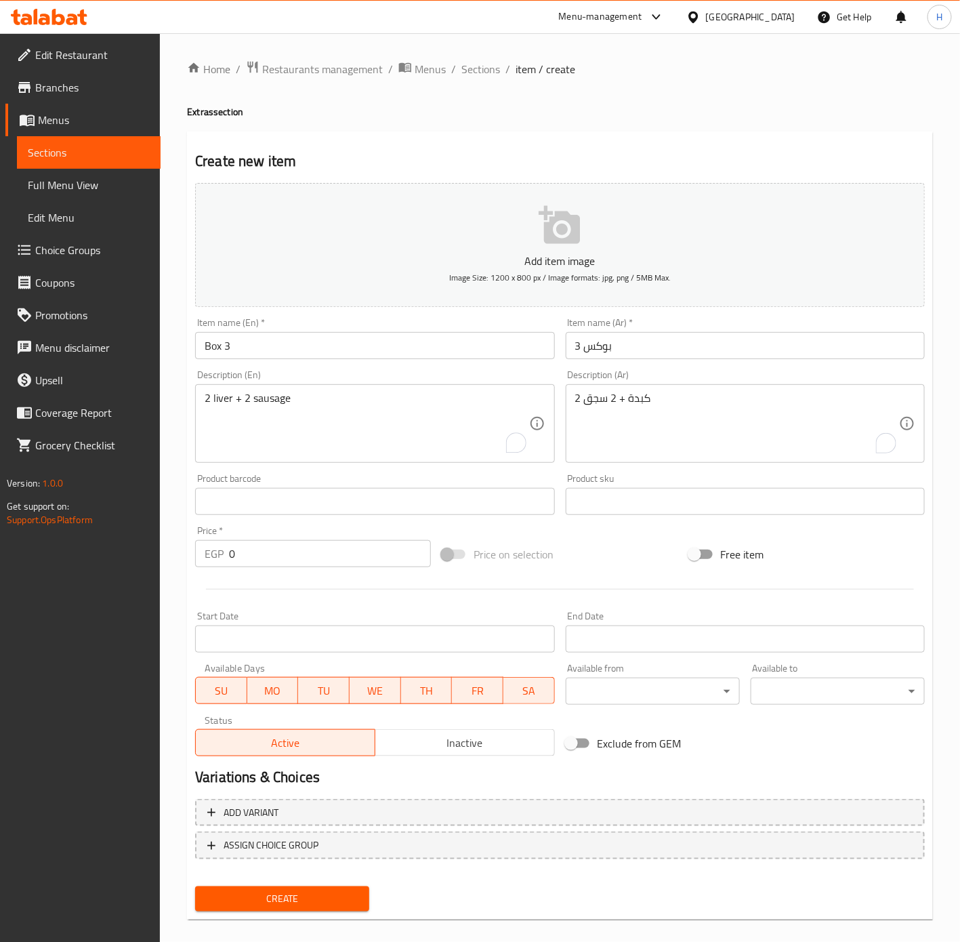
click at [339, 547] on input "0" at bounding box center [330, 553] width 202 height 27
type input "90"
click at [195, 886] on button "Create" at bounding box center [282, 898] width 174 height 25
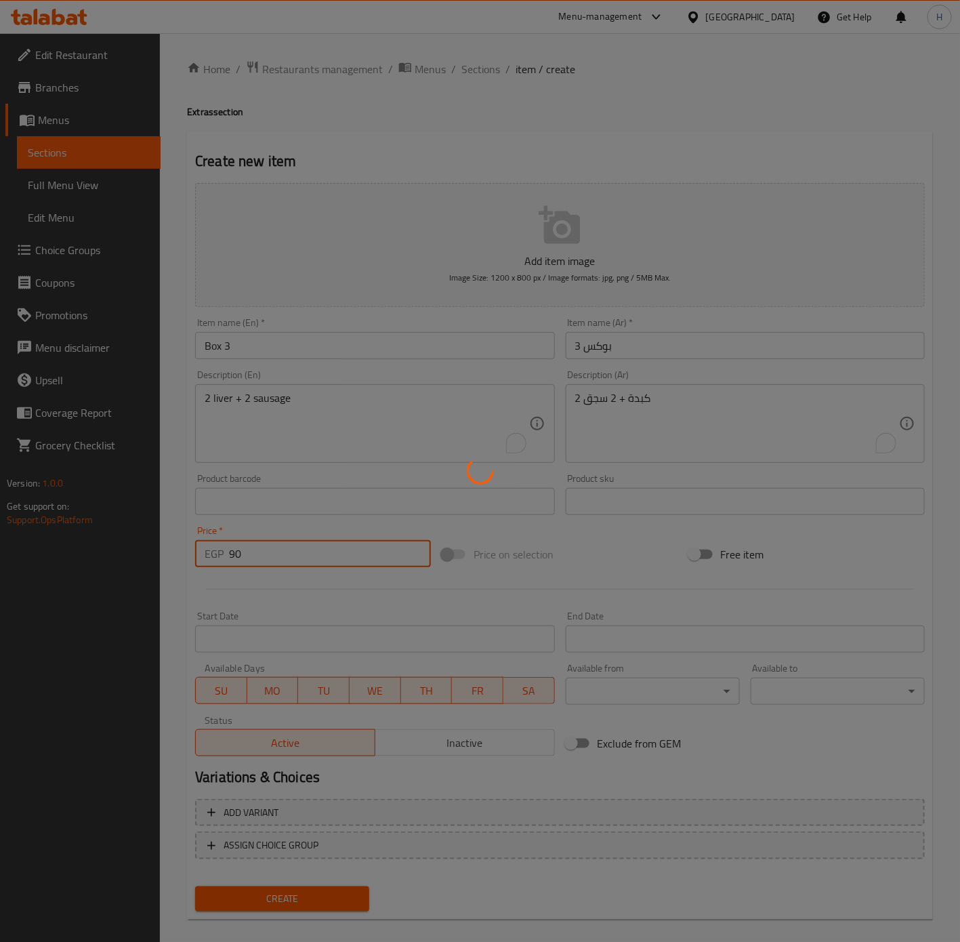
type input "0"
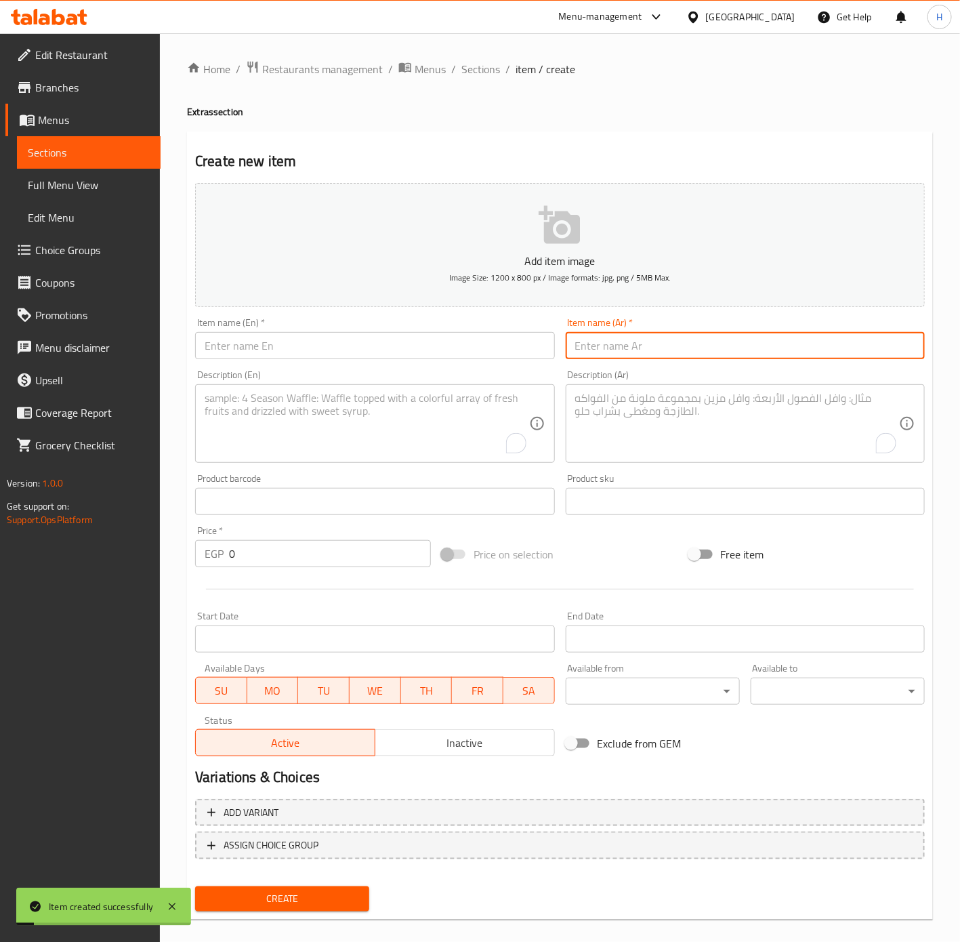
click at [679, 346] on input "text" at bounding box center [745, 345] width 359 height 27
type input "بوكس 4"
click at [757, 440] on textarea "To enrich screen reader interactions, please activate Accessibility in Grammarl…" at bounding box center [737, 424] width 324 height 64
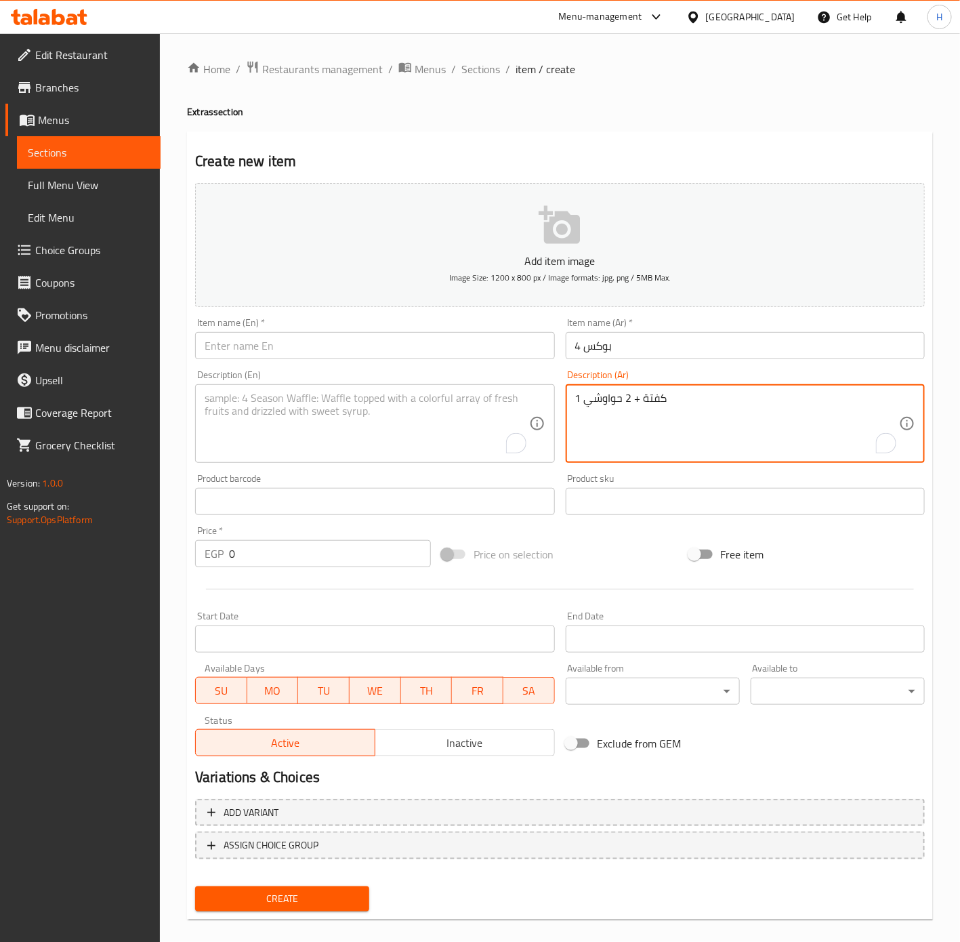
type textarea "1 كفتة + 2 حواوشي"
click at [707, 348] on input "بوكس 4" at bounding box center [745, 345] width 359 height 27
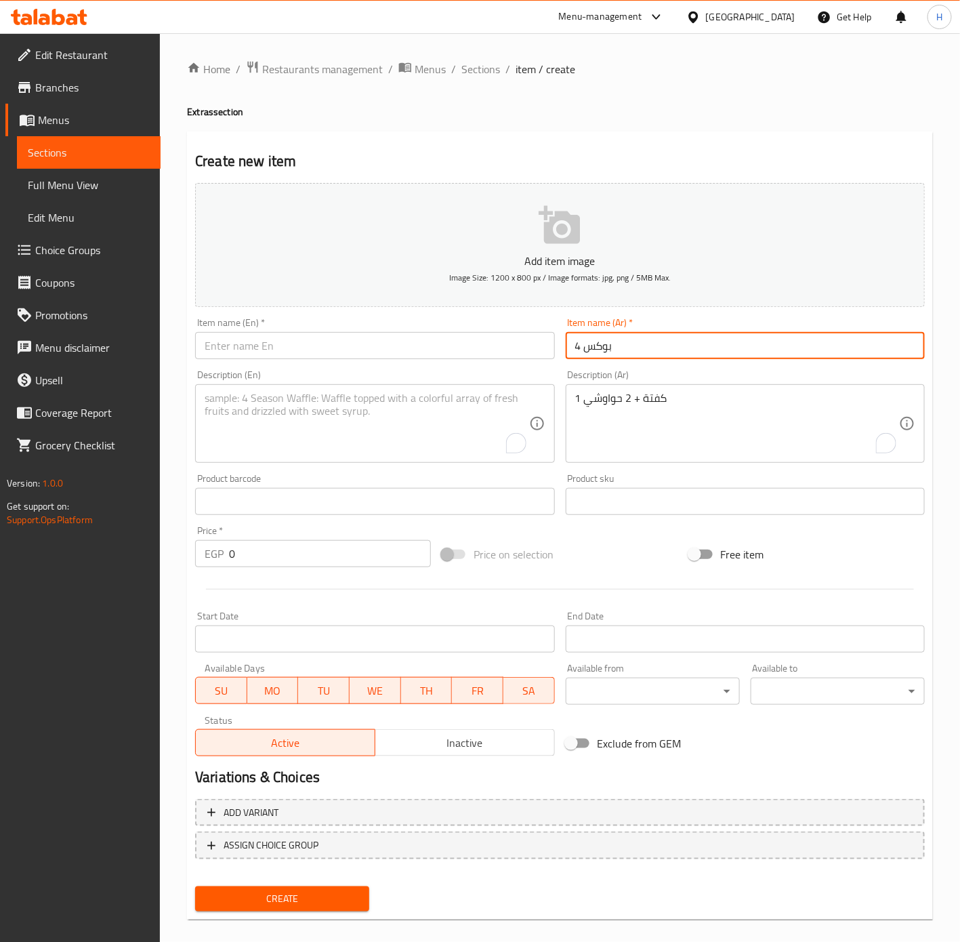
click at [706, 348] on input "بوكس 4" at bounding box center [745, 345] width 359 height 27
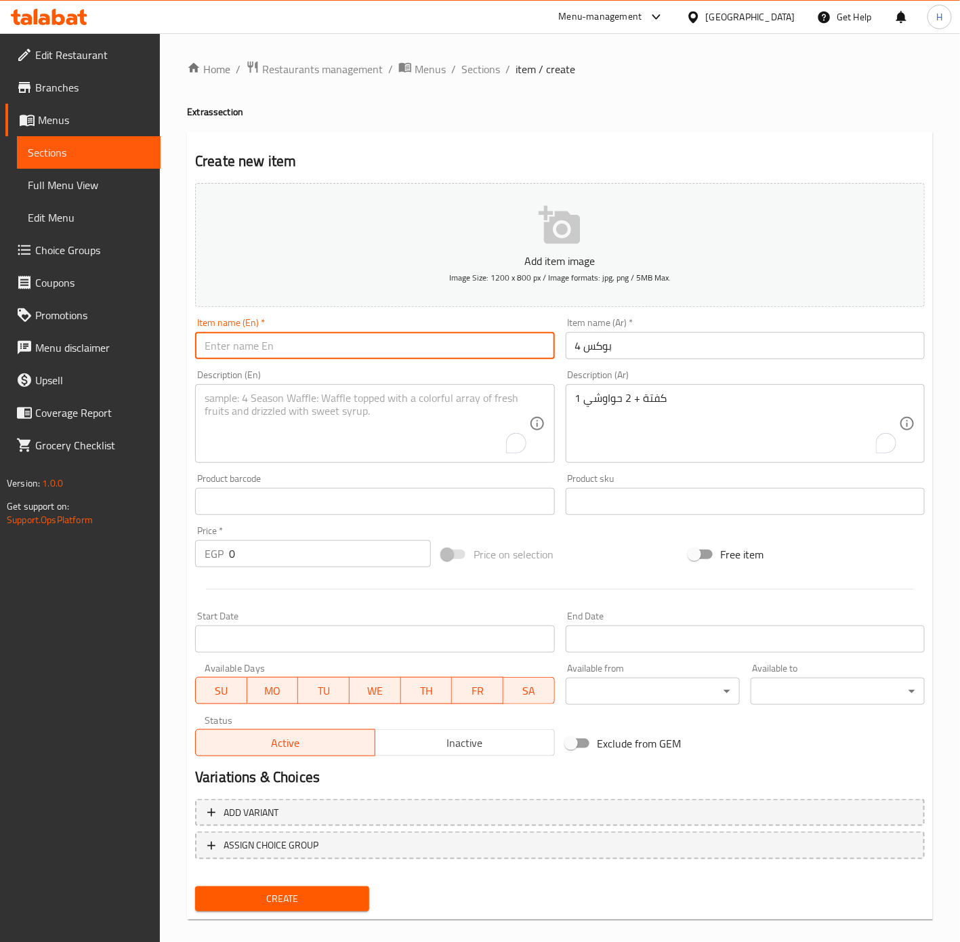
click at [352, 350] on input "text" at bounding box center [374, 345] width 359 height 27
paste input "Box 4"
type input "Box 4"
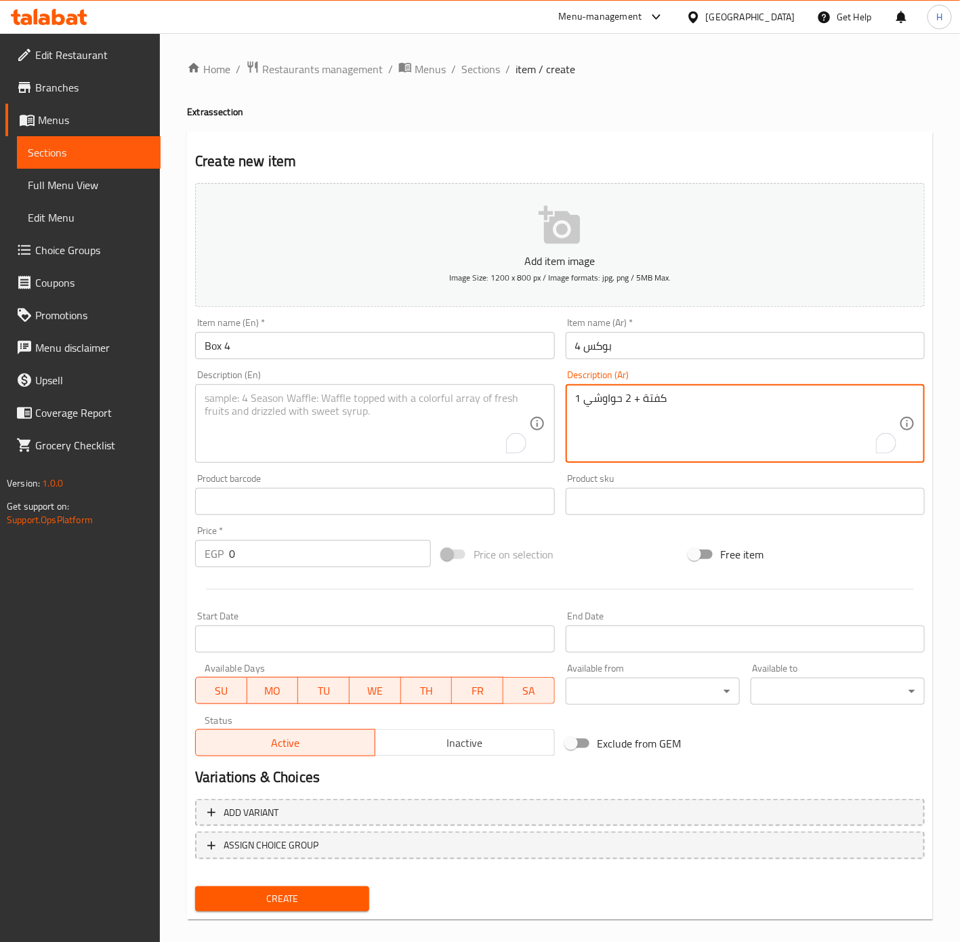
click at [637, 409] on textarea "1 كفتة + 2 حواوشي" at bounding box center [737, 424] width 324 height 64
click at [458, 424] on textarea "To enrich screen reader interactions, please activate Accessibility in Grammarl…" at bounding box center [367, 424] width 324 height 64
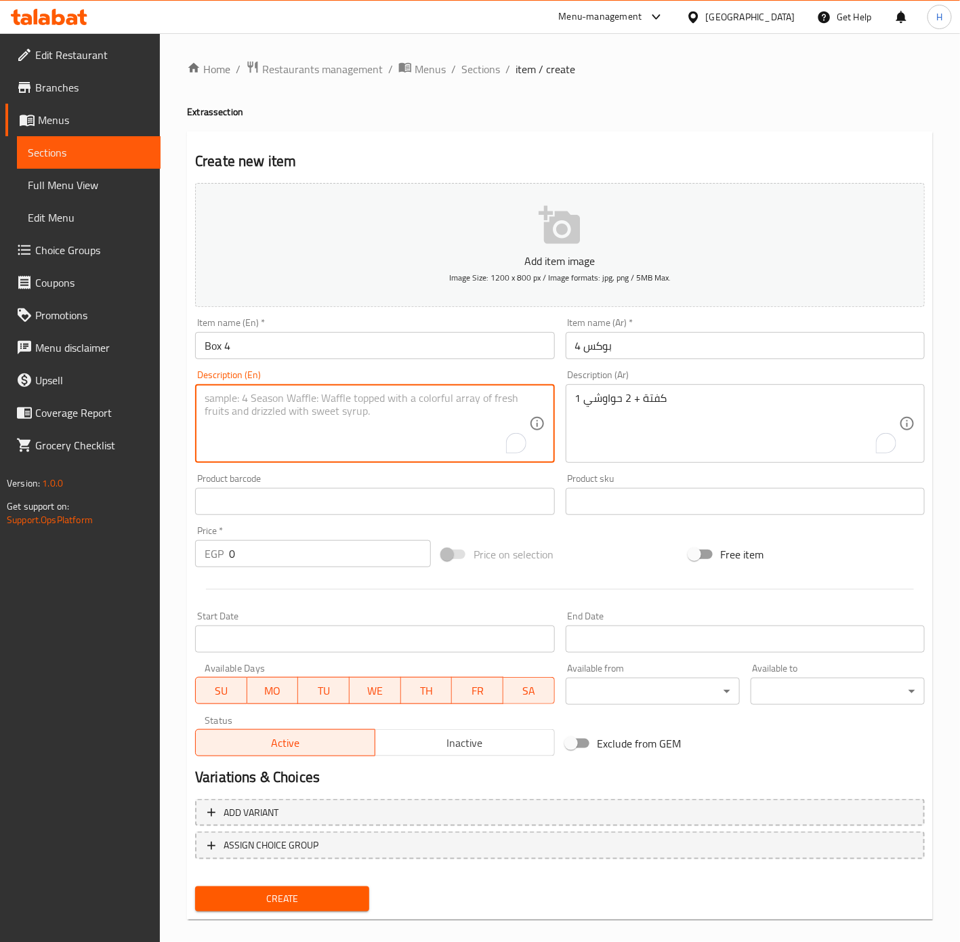
click at [458, 424] on textarea "To enrich screen reader interactions, please activate Accessibility in Grammarl…" at bounding box center [367, 424] width 324 height 64
paste textarea "1 kofta + 2 hawawshi"
type textarea "1 kofta + 2 hawawshi"
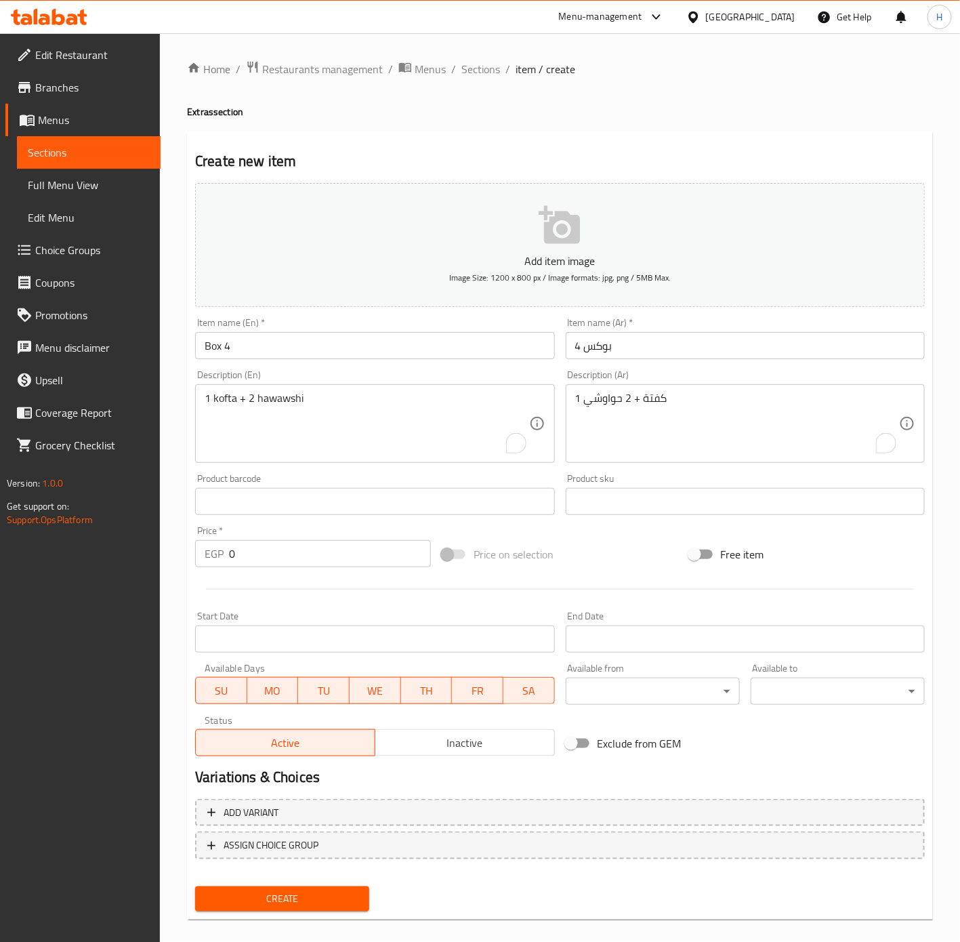
click at [318, 555] on input "0" at bounding box center [330, 553] width 202 height 27
type input "90"
click at [350, 901] on span "Create" at bounding box center [282, 898] width 152 height 17
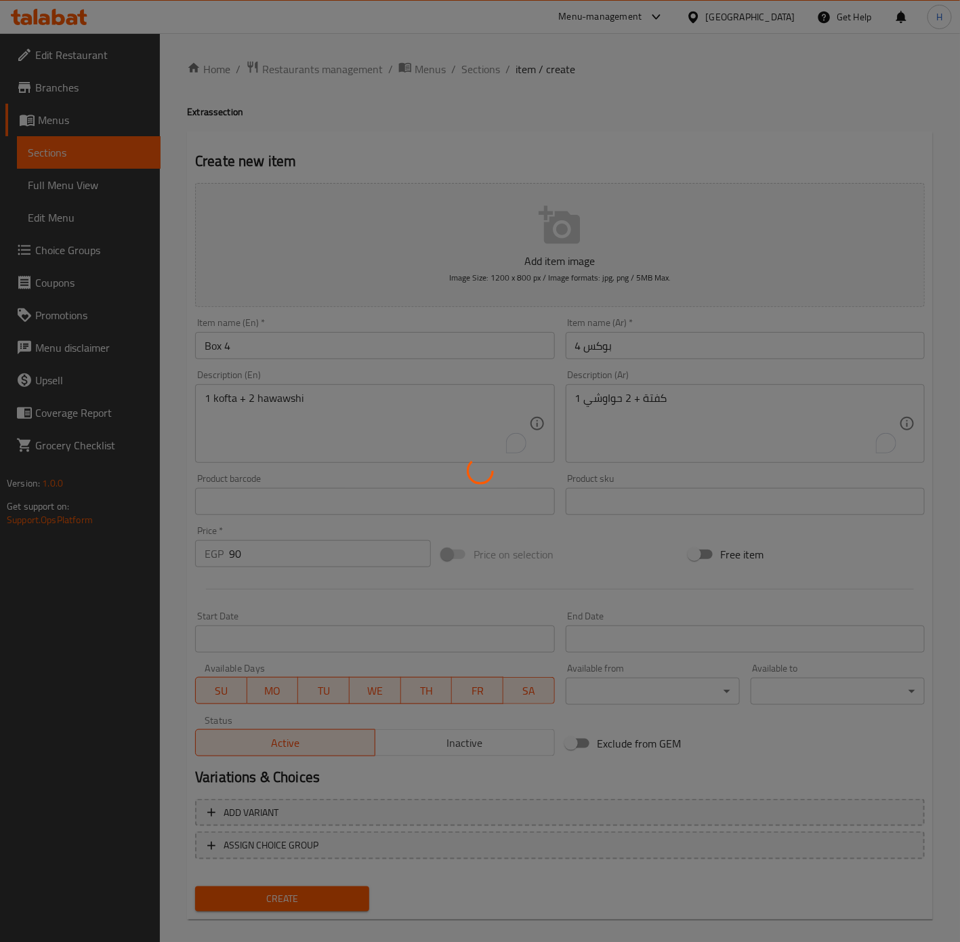
type input "0"
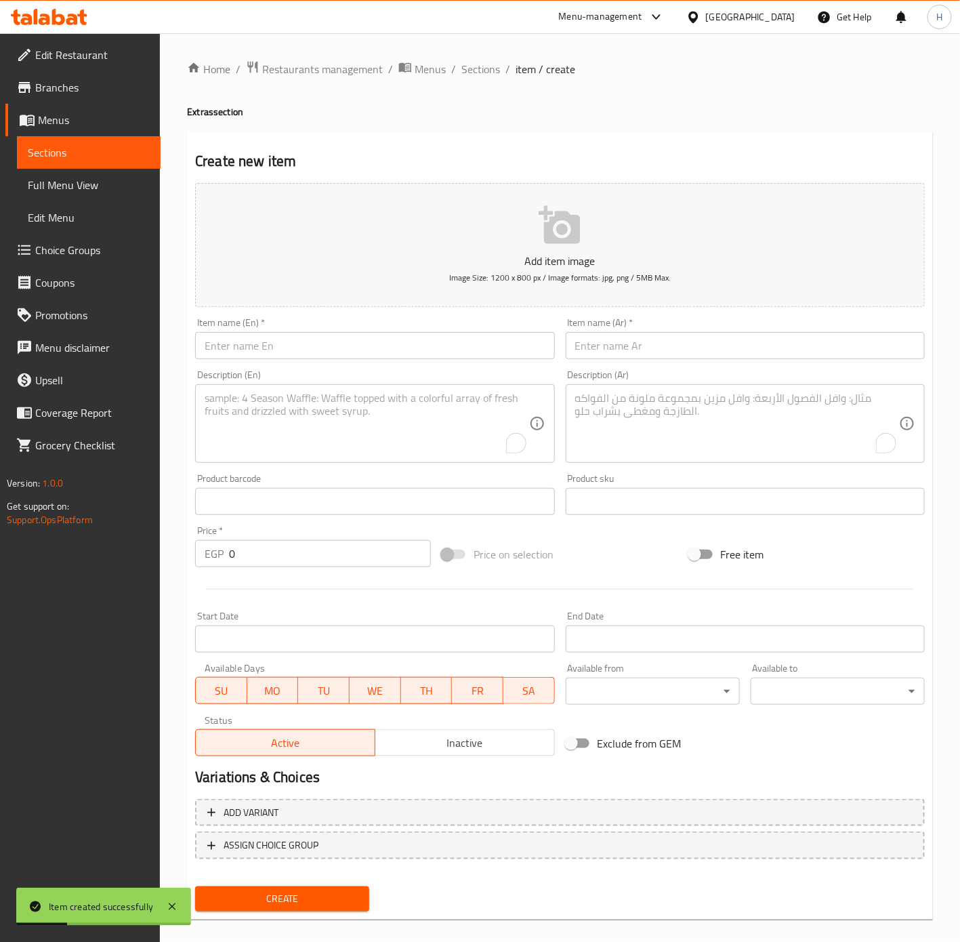
click at [680, 348] on input "text" at bounding box center [745, 345] width 359 height 27
type input "بوكس 5"
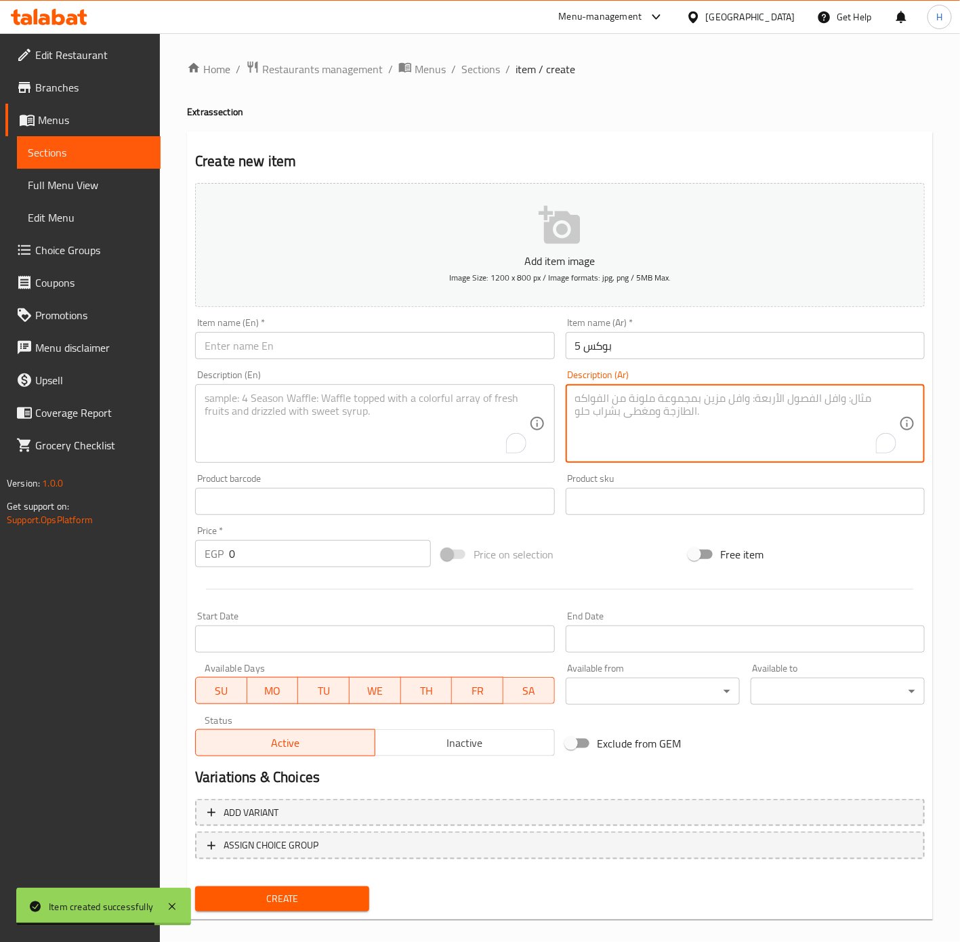
click at [611, 401] on textarea "To enrich screen reader interactions, please activate Accessibility in Grammarl…" at bounding box center [737, 424] width 324 height 64
click at [661, 396] on textarea "1 كفتة + 1 فراخ + 1حواوشي" at bounding box center [737, 424] width 324 height 64
type textarea "1 كفتة + 1 فراخ + 1حواوشي"
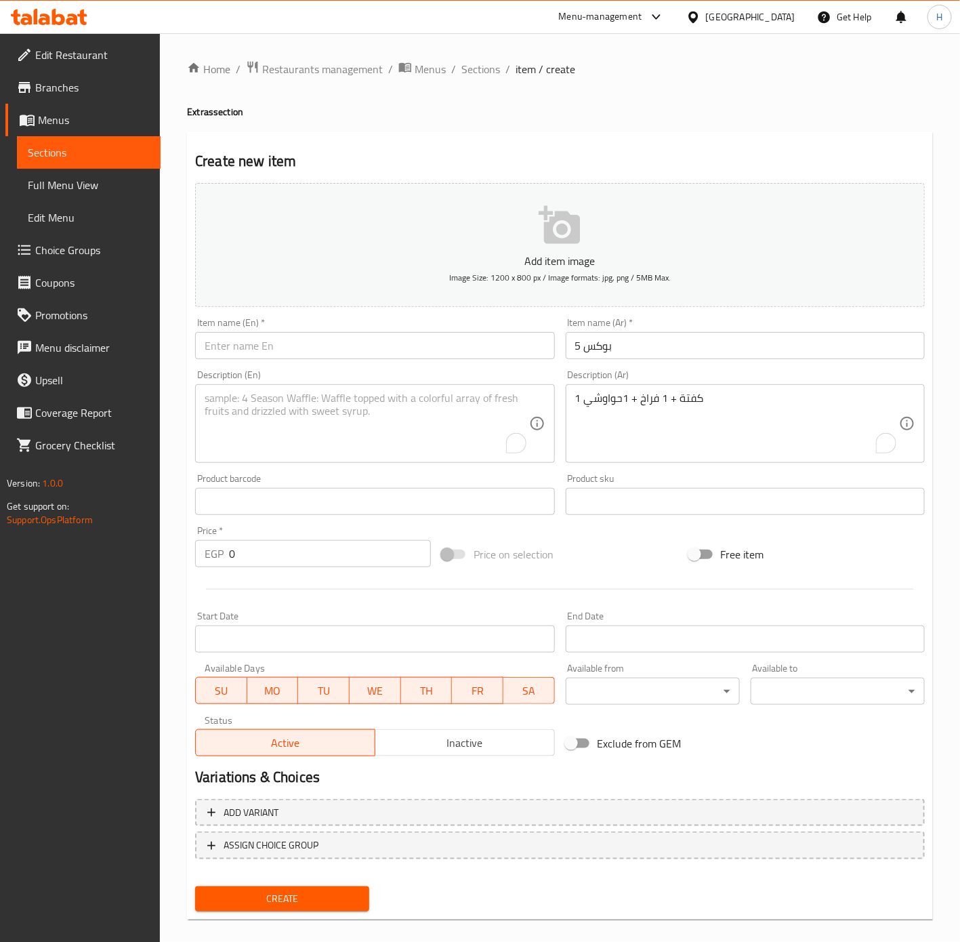
click at [382, 409] on textarea "To enrich screen reader interactions, please activate Accessibility in Grammarl…" at bounding box center [367, 424] width 324 height 64
paste textarea "1 kofta + 1 chicken + 1 hawawshi"
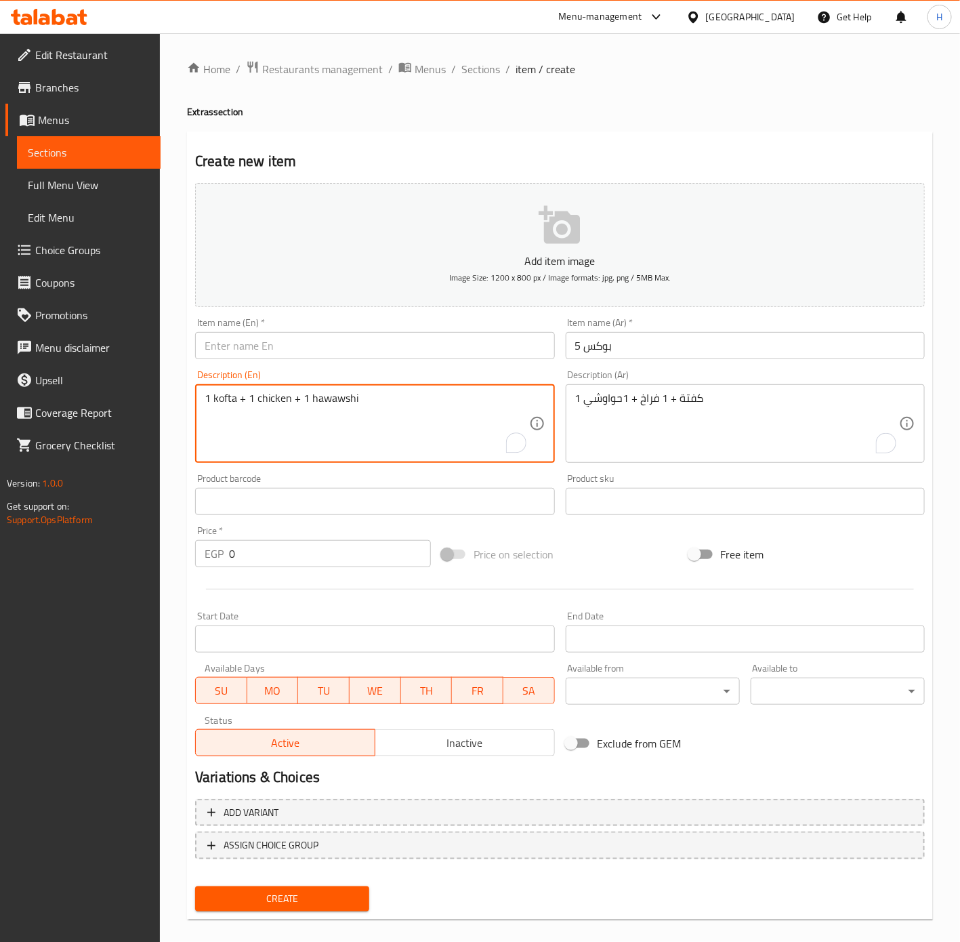
type textarea "1 kofta + 1 chicken + 1 hawawshi"
click at [703, 346] on input "بوكس 5" at bounding box center [745, 345] width 359 height 27
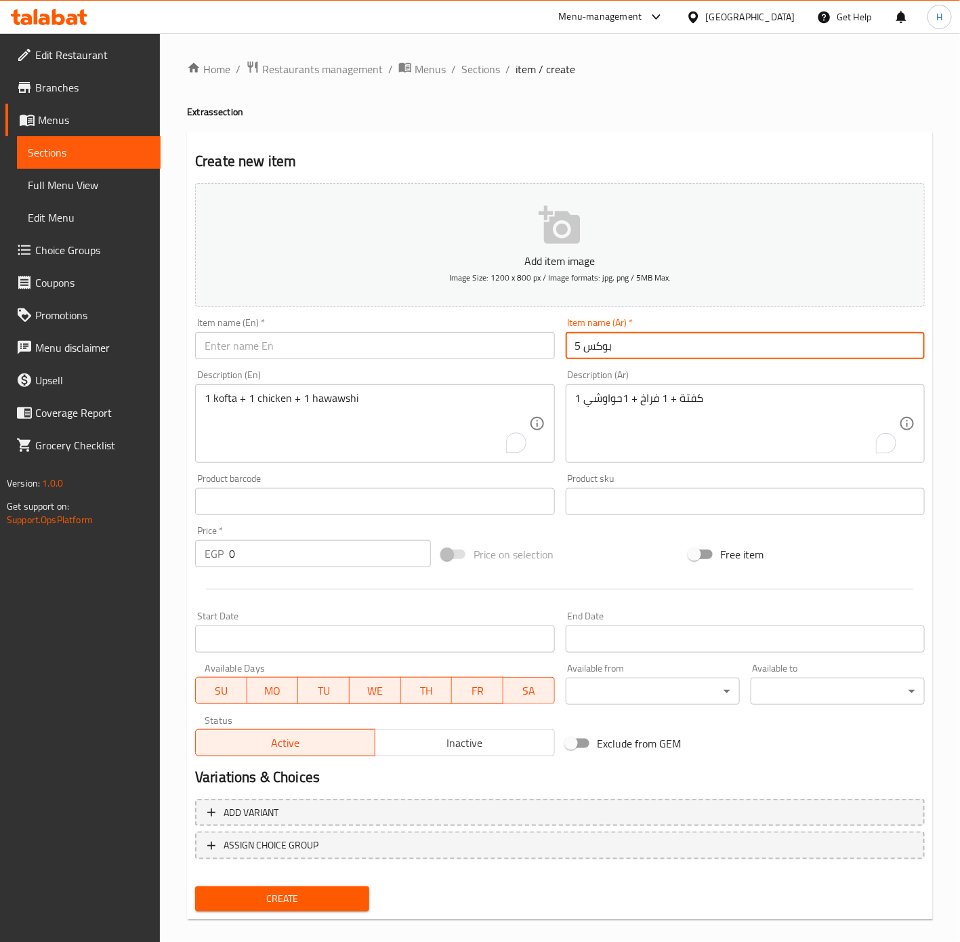
click at [703, 346] on input "بوكس 5" at bounding box center [745, 345] width 359 height 27
click at [399, 334] on input "text" at bounding box center [374, 345] width 359 height 27
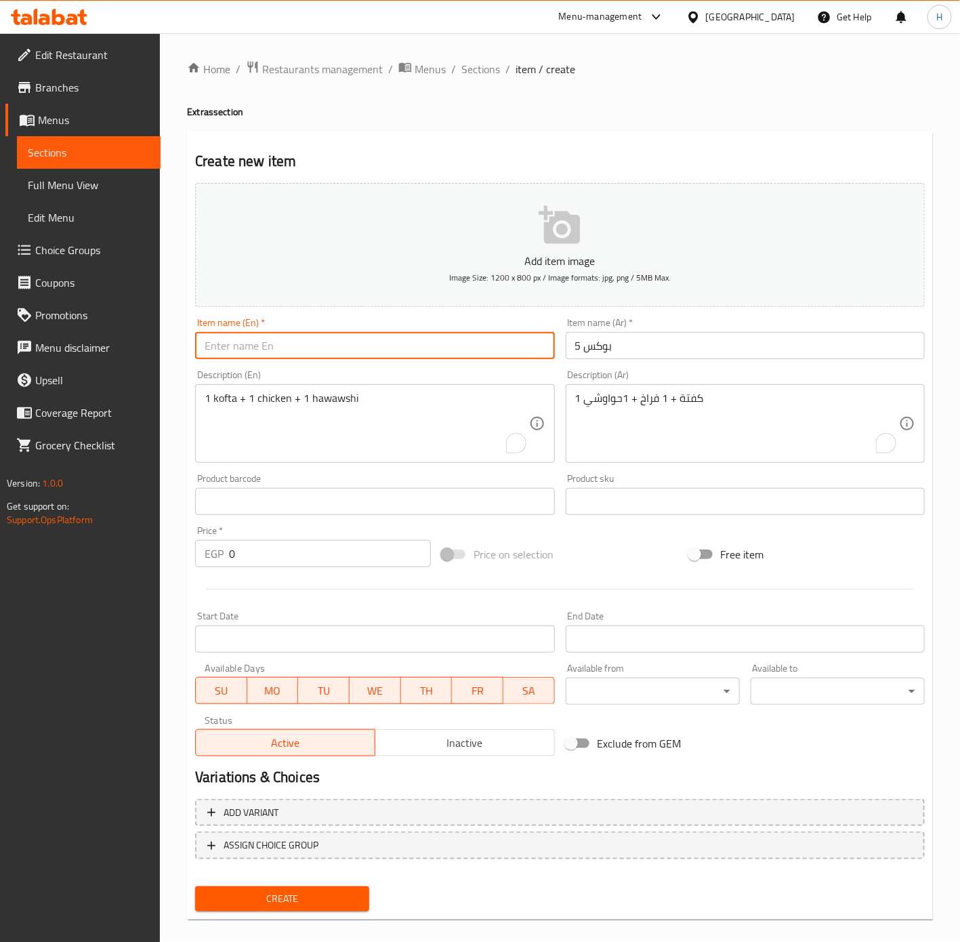
paste input "Box 5"
type input "Box 5"
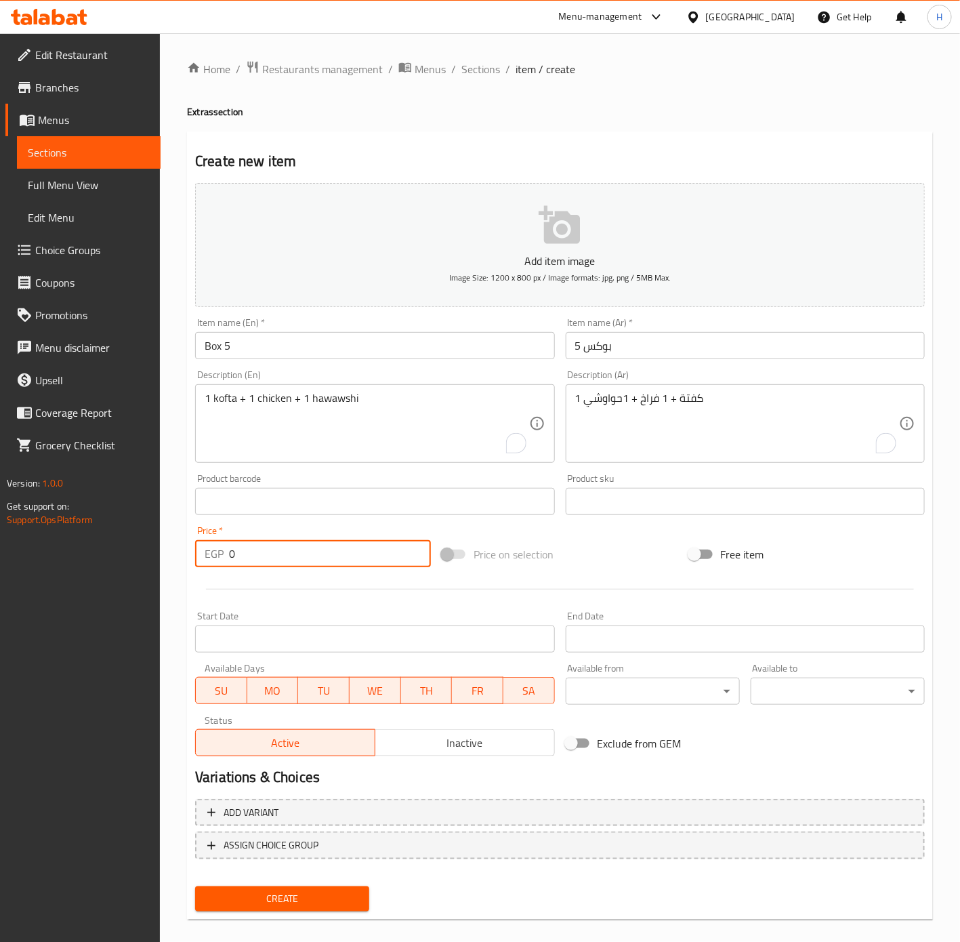
click at [339, 558] on input "0" at bounding box center [330, 553] width 202 height 27
type input "2"
type input "115"
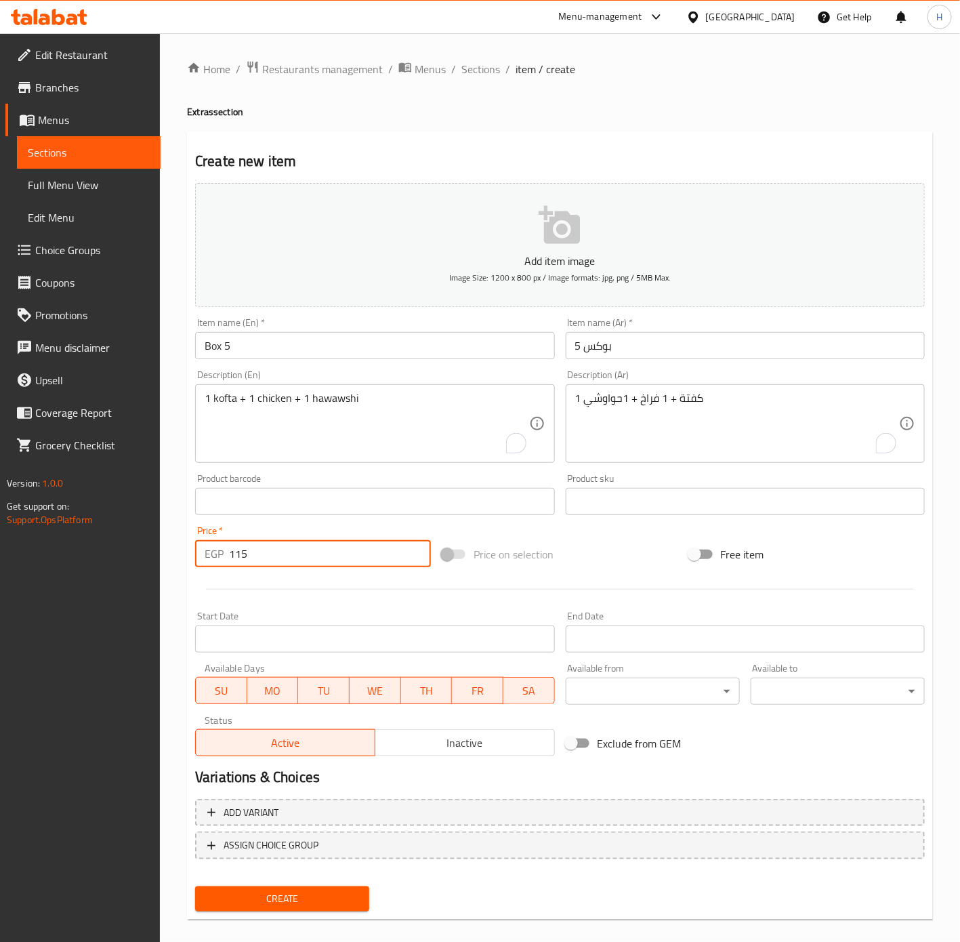
click at [330, 899] on span "Create" at bounding box center [282, 898] width 152 height 17
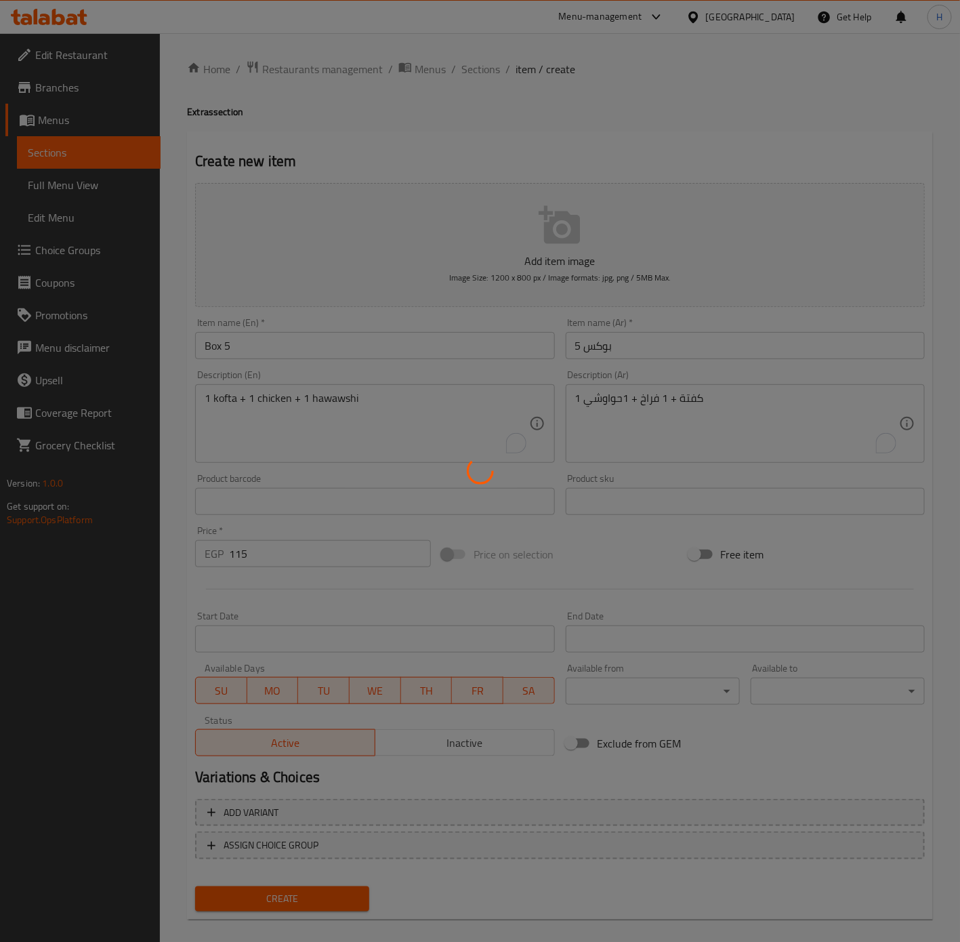
type input "0"
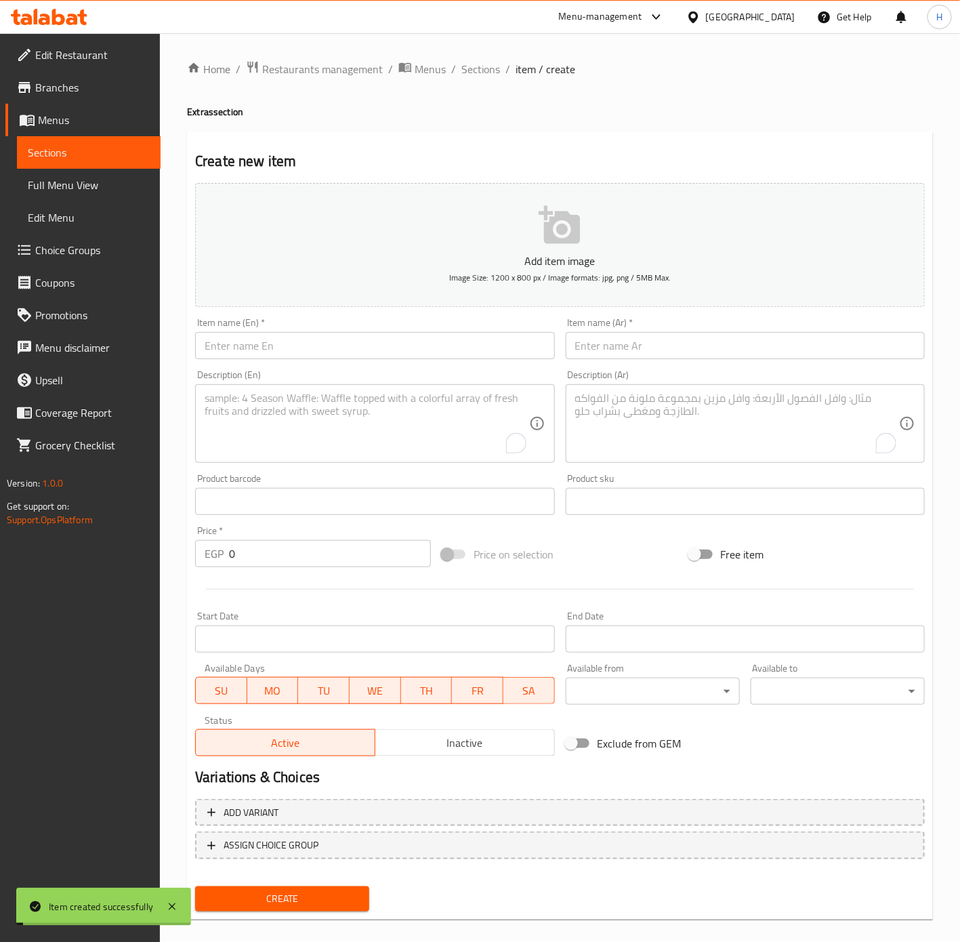
click at [734, 348] on input "text" at bounding box center [745, 345] width 359 height 27
type input "بوكس 6"
click at [675, 415] on textarea "To enrich screen reader interactions, please activate Accessibility in Grammarl…" at bounding box center [737, 424] width 324 height 64
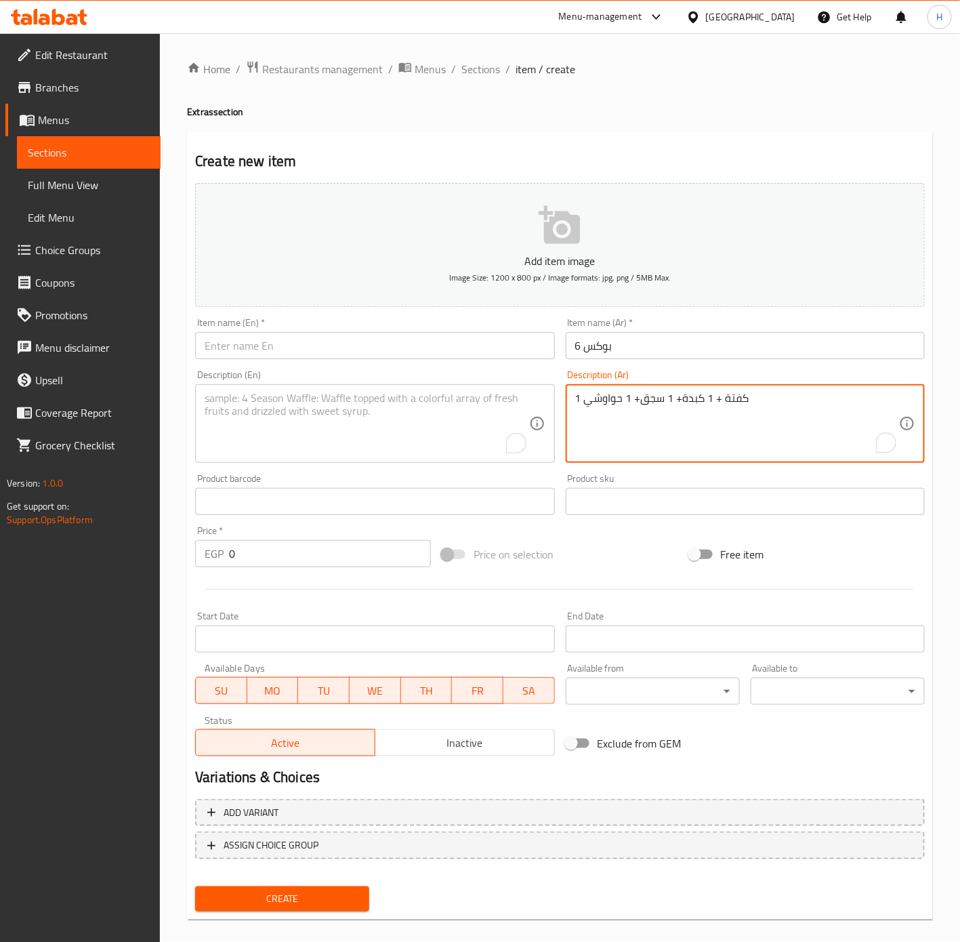
click at [694, 398] on textarea "1 كفتة + 1 كبدة+ 1 سجق+ 1 حواوشي" at bounding box center [737, 424] width 324 height 64
type textarea "1 كفتة + 1 كبدة+ 1 سجق+ 1 حواوشي"
click at [419, 421] on textarea "To enrich screen reader interactions, please activate Accessibility in Grammarl…" at bounding box center [367, 424] width 324 height 64
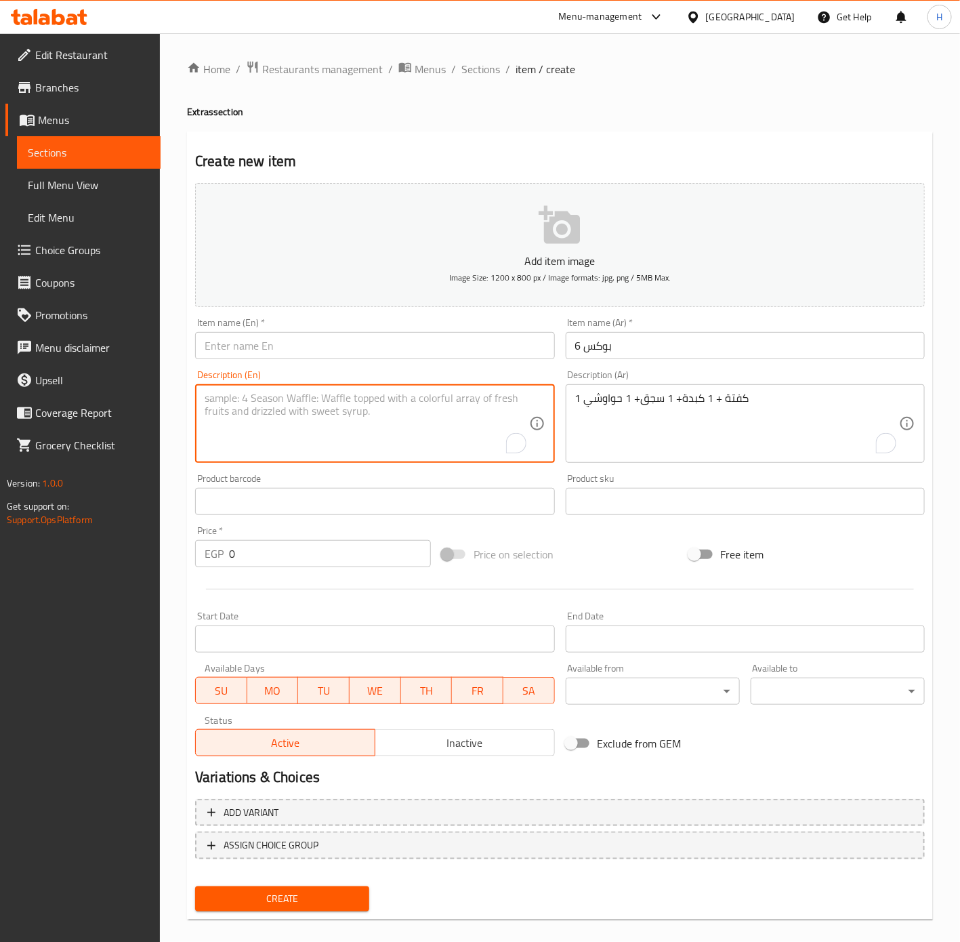
paste textarea "1 kofta + 1 liver + 1 sausage + 1 hawawshi"
type textarea "1 kofta + 1 liver + 1 sausage + 1 hawawshi"
click at [657, 352] on input "بوكس 6" at bounding box center [745, 345] width 359 height 27
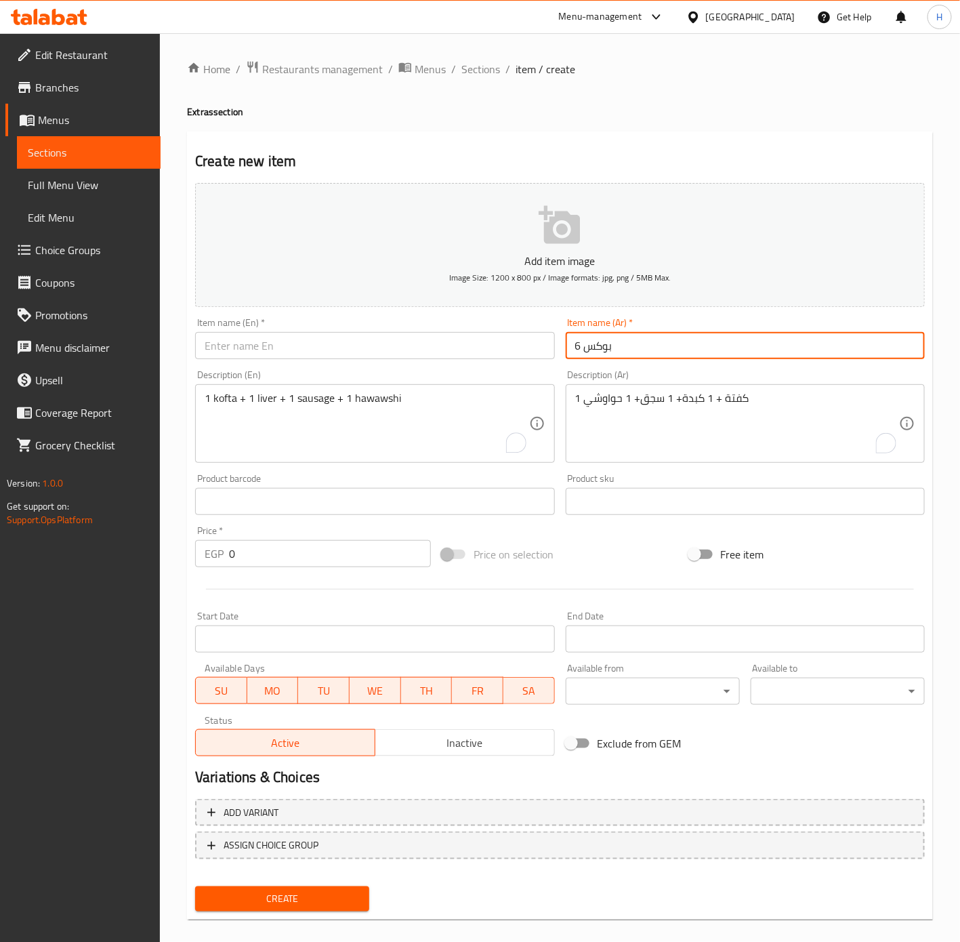
click at [657, 352] on input "بوكس 6" at bounding box center [745, 345] width 359 height 27
click at [323, 338] on input "text" at bounding box center [374, 345] width 359 height 27
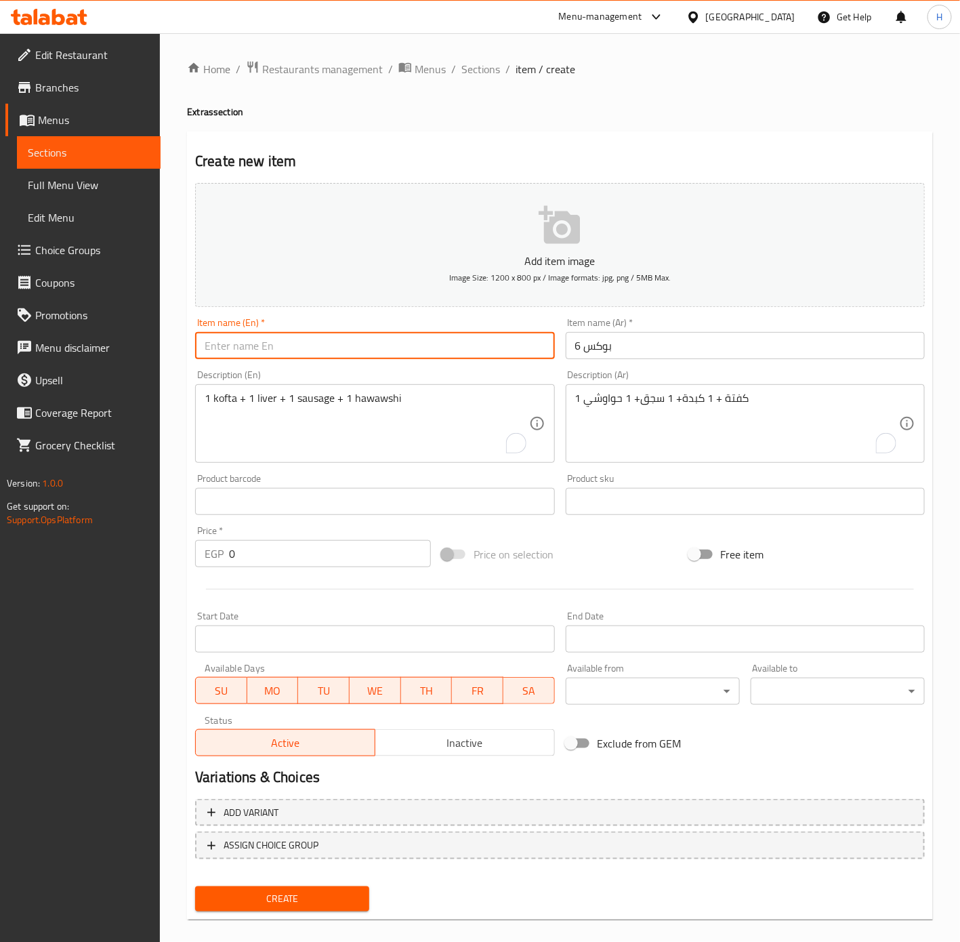
paste input "Box 6"
type input "Box 6"
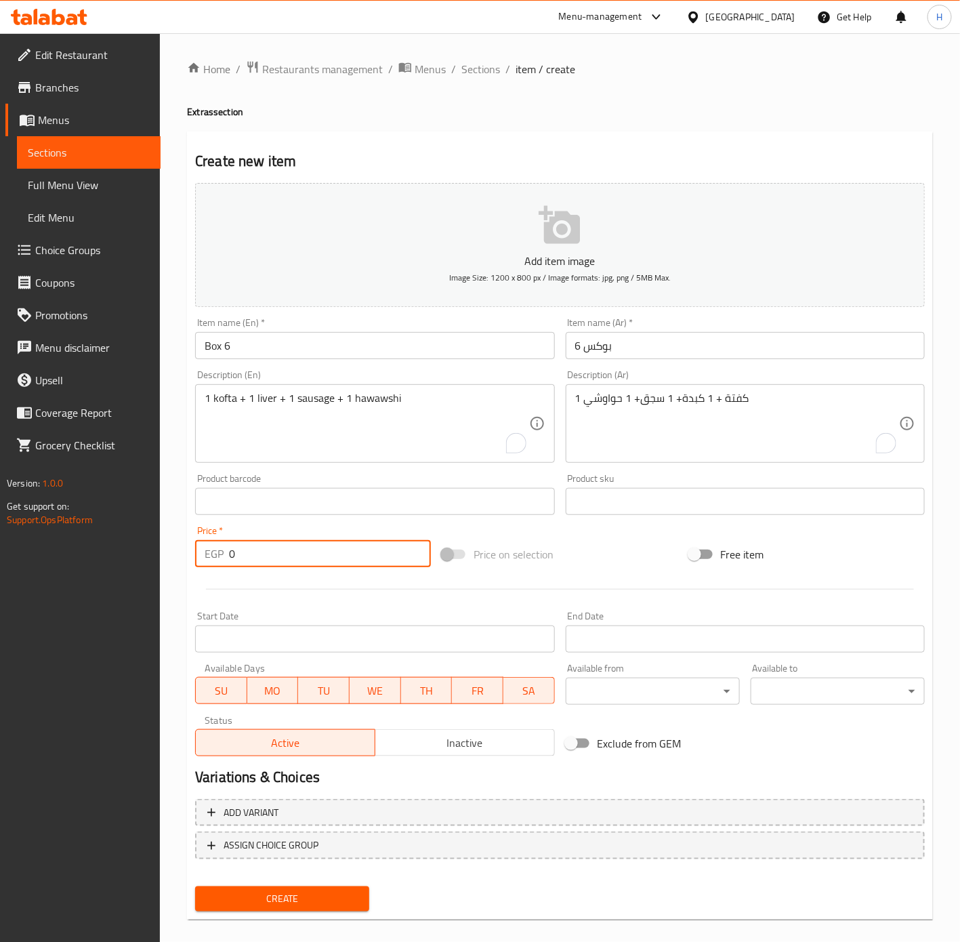
click at [321, 549] on input "0" at bounding box center [330, 553] width 202 height 27
click at [322, 549] on input "0" at bounding box center [330, 553] width 202 height 27
type input "115"
click at [195, 886] on button "Create" at bounding box center [282, 898] width 174 height 25
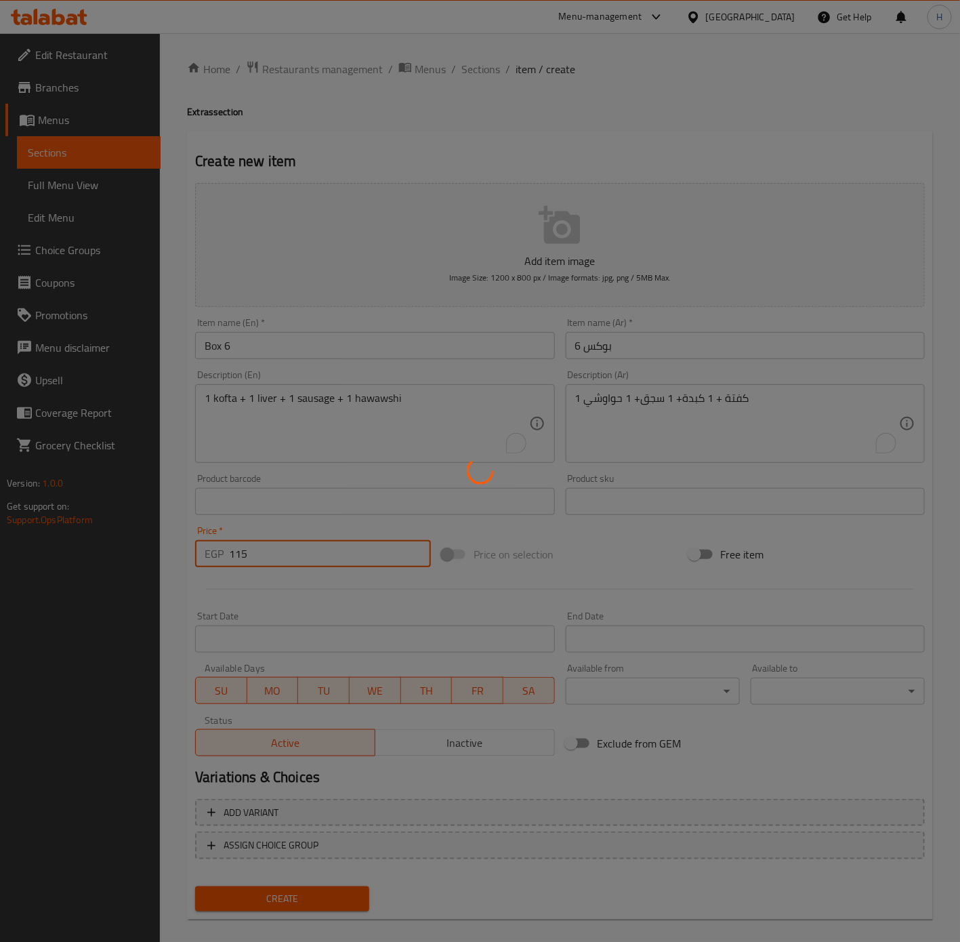
type input "0"
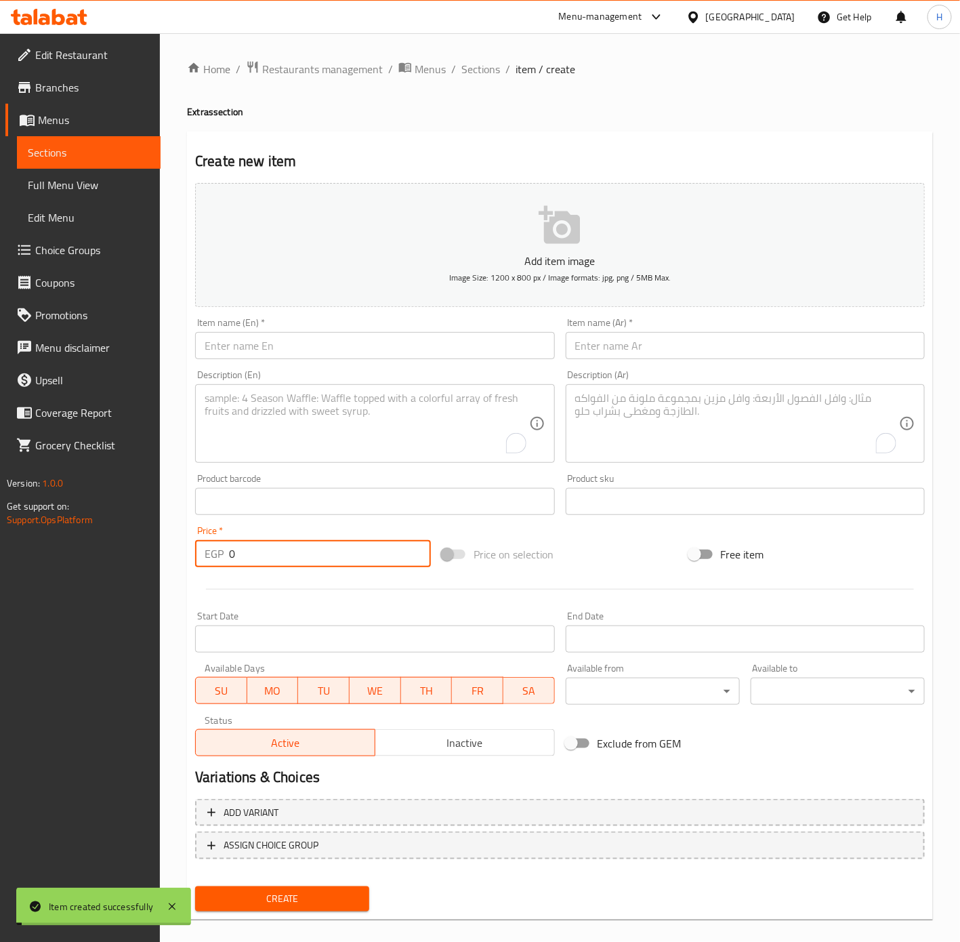
click at [749, 350] on input "text" at bounding box center [745, 345] width 359 height 27
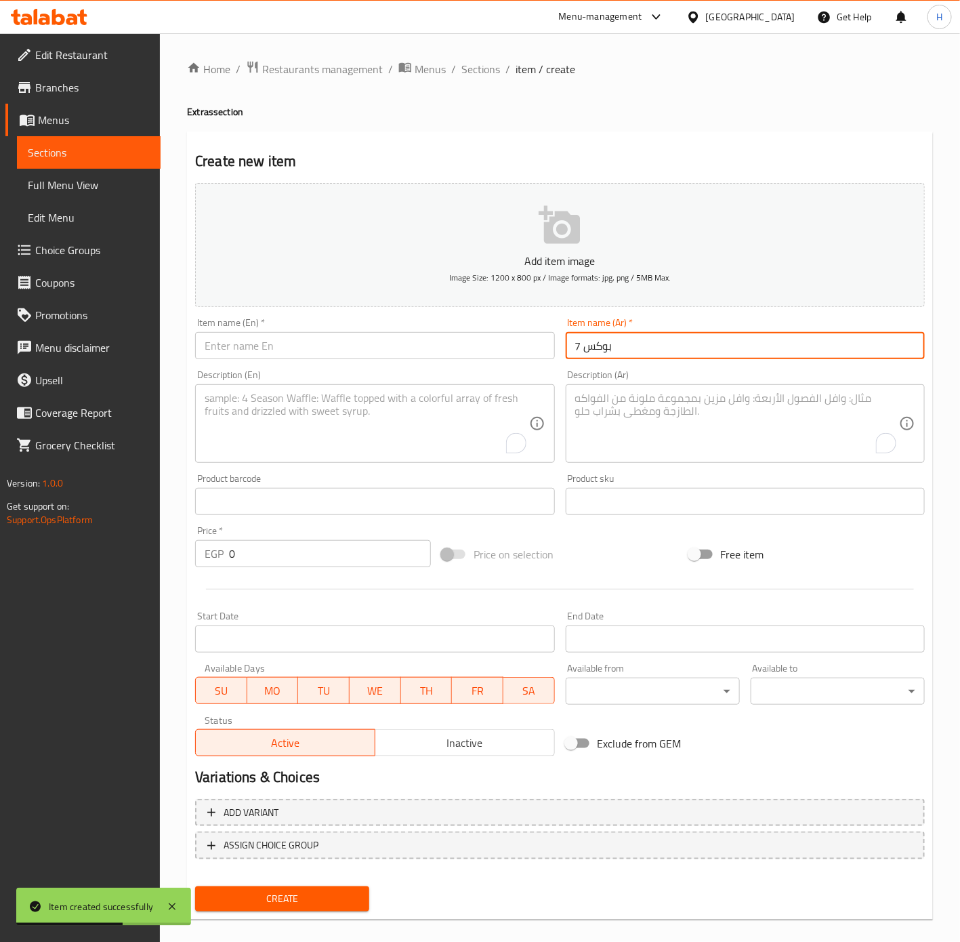
type input "بوكس 7"
click at [737, 427] on textarea "To enrich screen reader interactions, please activate Accessibility in Grammarl…" at bounding box center [737, 424] width 324 height 64
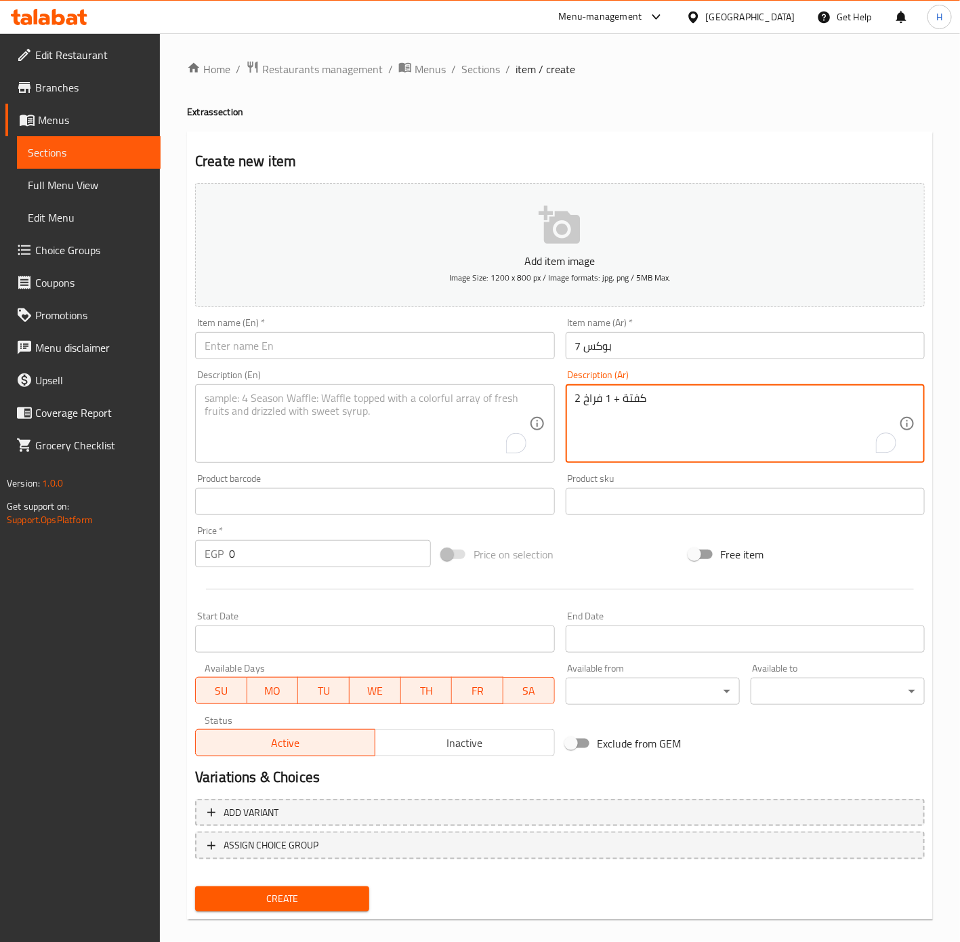
click at [740, 430] on textarea "2 كفتة + 1 فراخ" at bounding box center [737, 424] width 324 height 64
type textarea "2 كفتة + 1 فراخ"
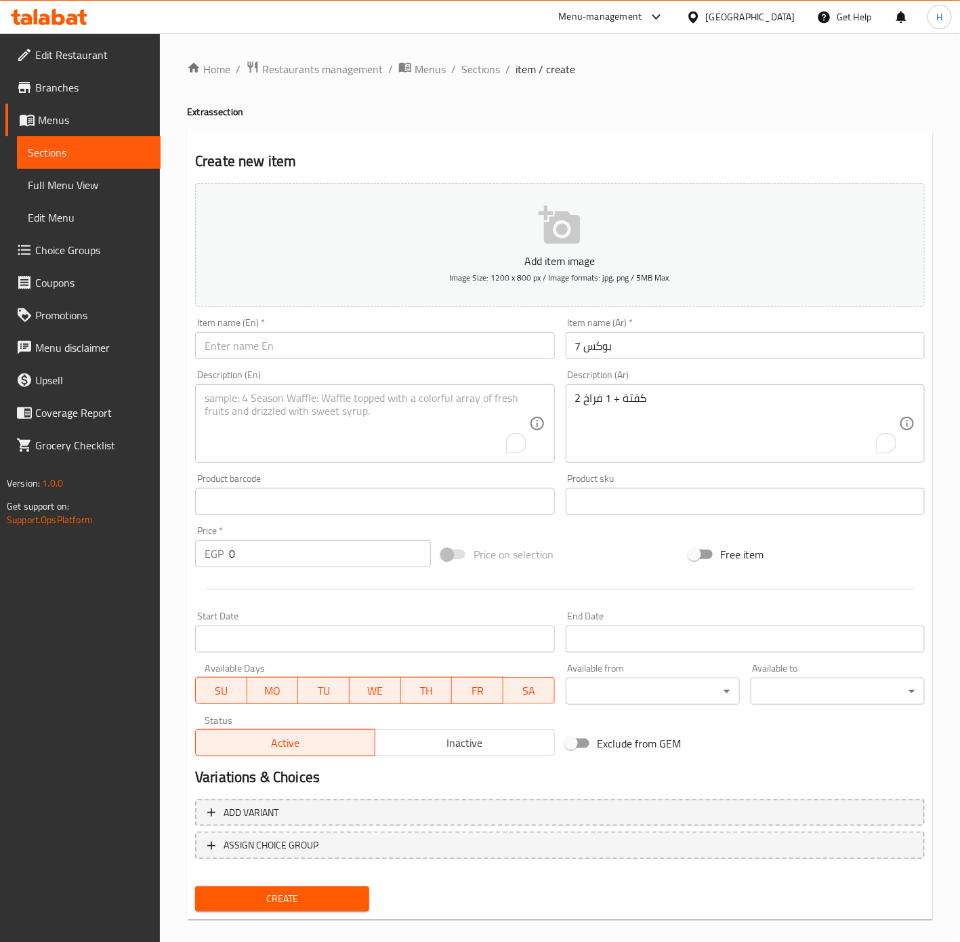
click at [389, 421] on textarea "To enrich screen reader interactions, please activate Accessibility in Grammarl…" at bounding box center [367, 424] width 324 height 64
paste textarea "2 kofta + 1 chicken"
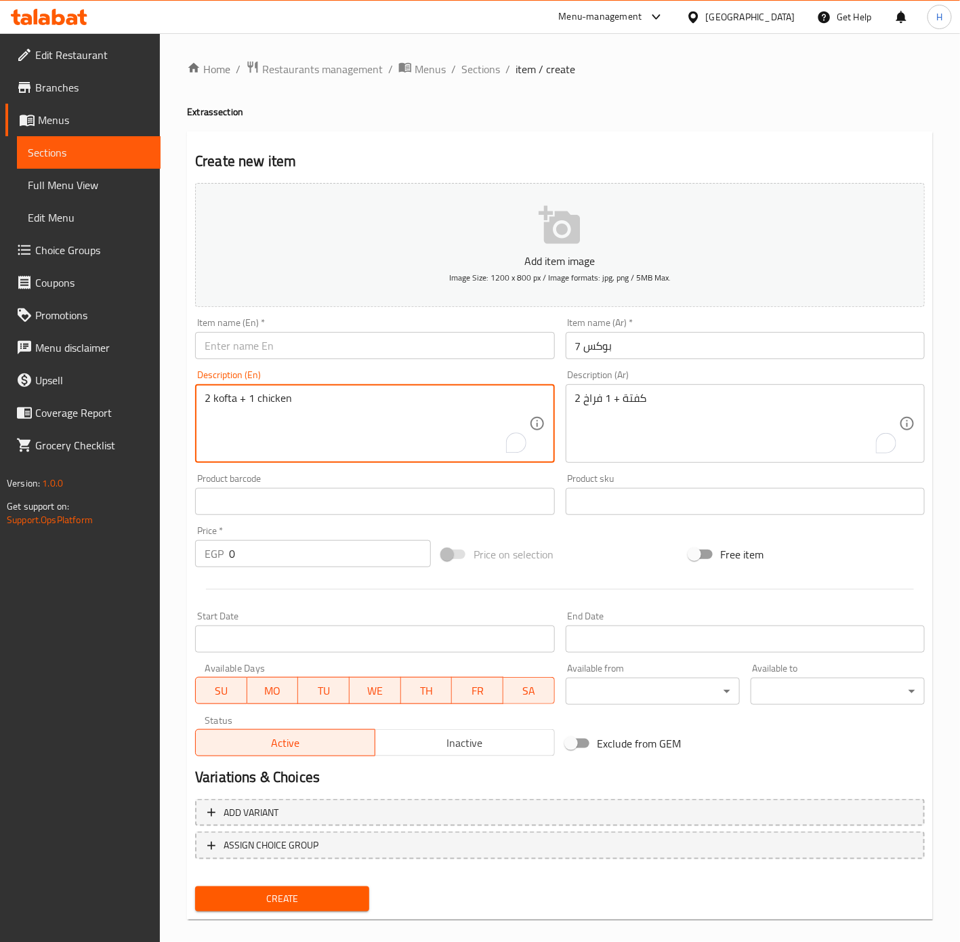
type textarea "2 kofta + 1 chicken"
click at [586, 348] on input "بوكس 7" at bounding box center [745, 345] width 359 height 27
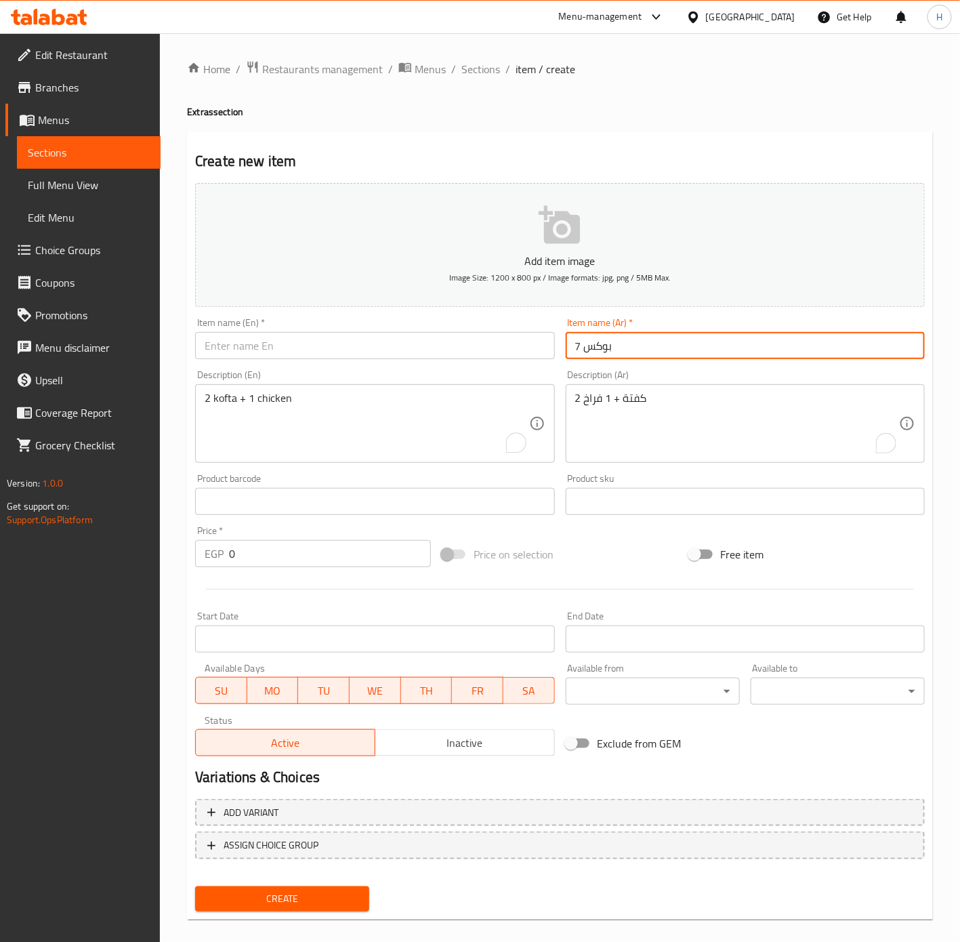
click at [586, 348] on input "بوكس 7" at bounding box center [745, 345] width 359 height 27
click at [331, 348] on input "text" at bounding box center [374, 345] width 359 height 27
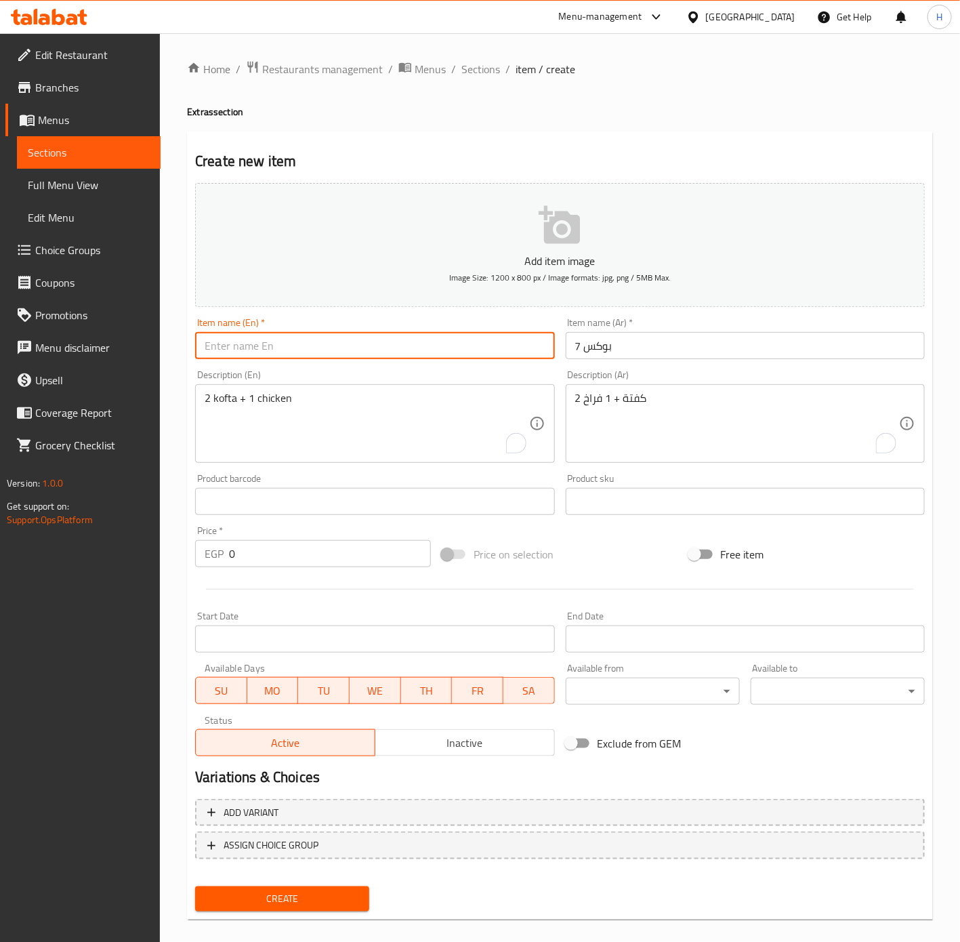
paste input "Box 7"
type input "Box 7"
click at [275, 551] on input "0" at bounding box center [330, 553] width 202 height 27
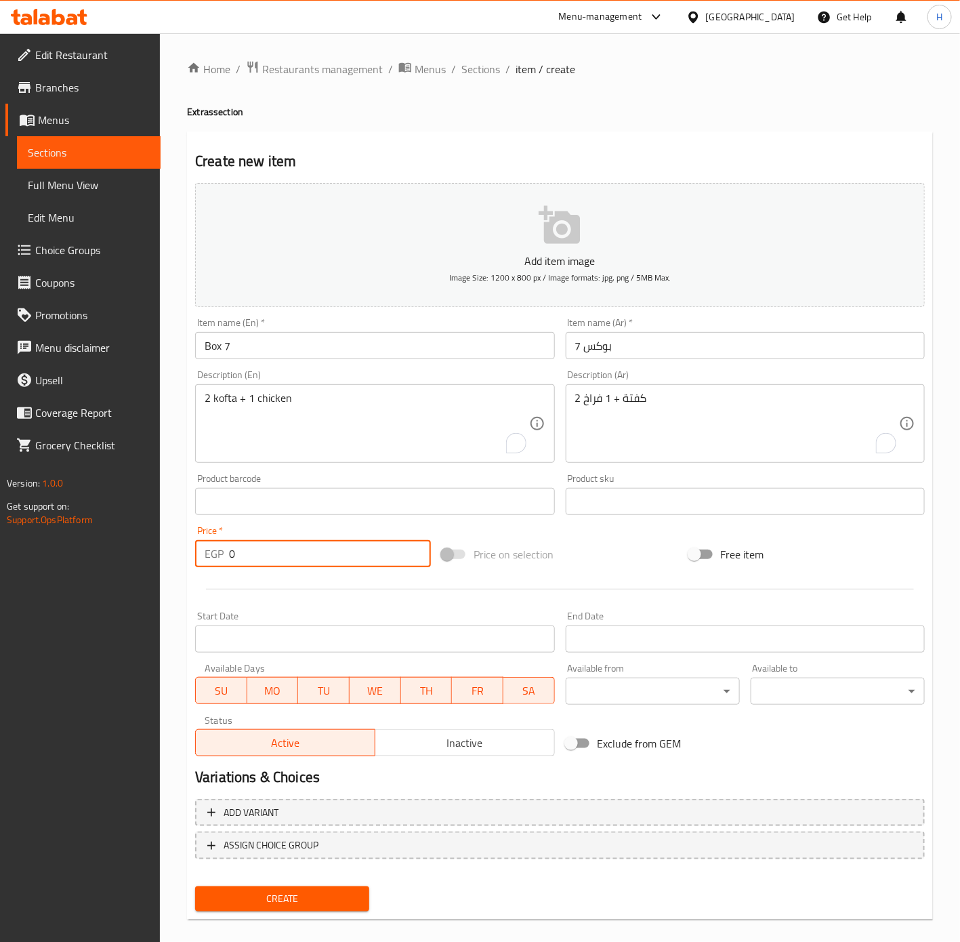
click at [275, 551] on input "0" at bounding box center [330, 553] width 202 height 27
type input "115"
click at [327, 892] on span "Create" at bounding box center [282, 898] width 152 height 17
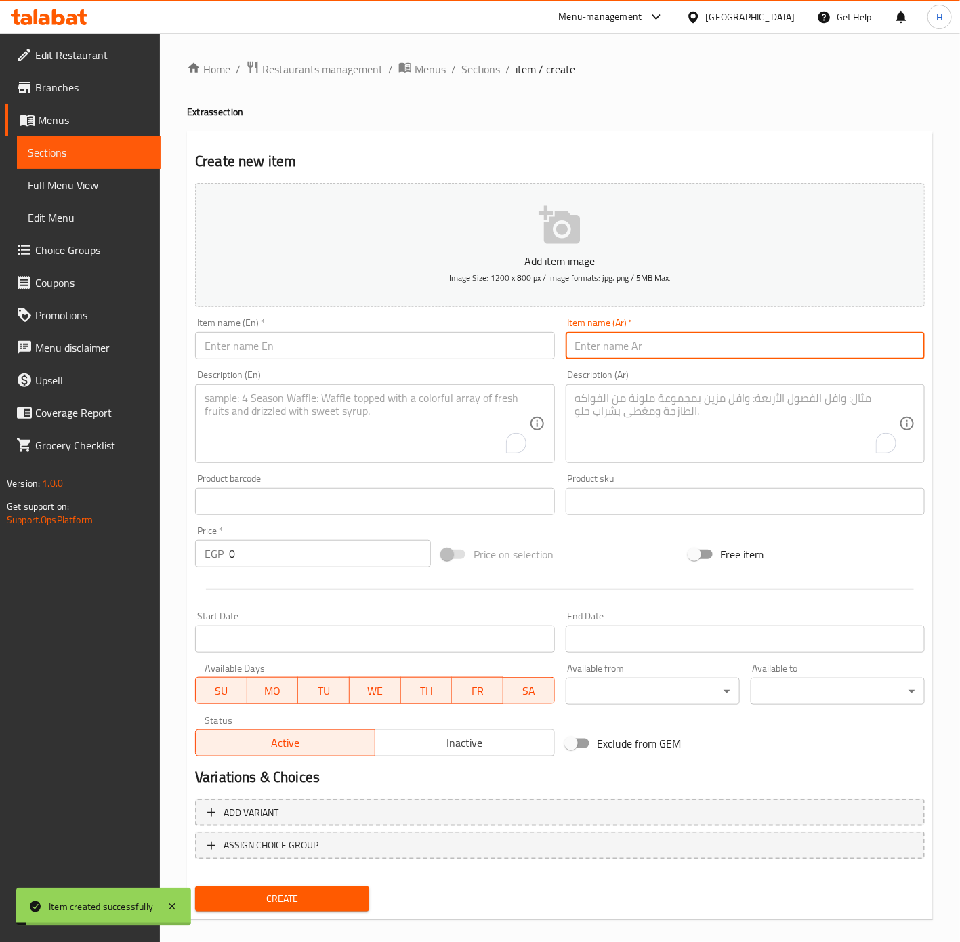
click at [655, 344] on input "text" at bounding box center [745, 345] width 359 height 27
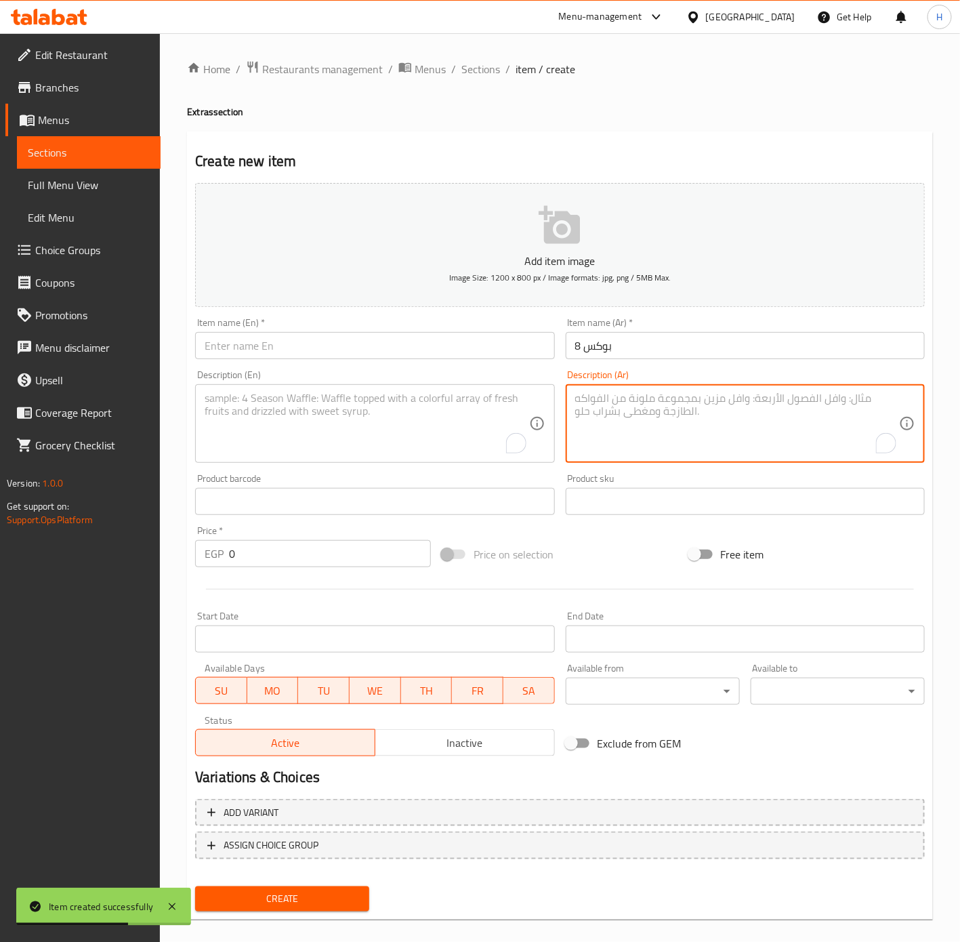
click at [659, 415] on textarea "To enrich screen reader interactions, please activate Accessibility in Grammarl…" at bounding box center [737, 424] width 324 height 64
click at [635, 354] on input "بوكس 8" at bounding box center [745, 345] width 359 height 27
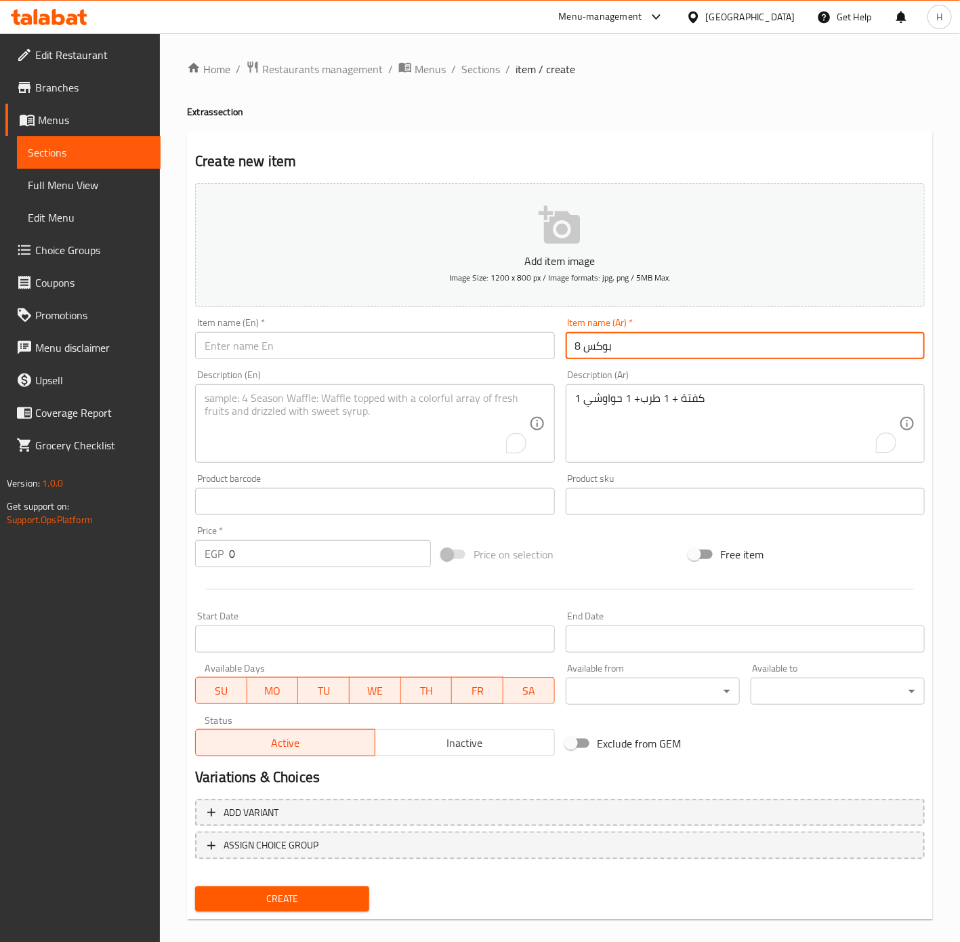
click at [635, 354] on input "بوكس 8" at bounding box center [745, 345] width 359 height 27
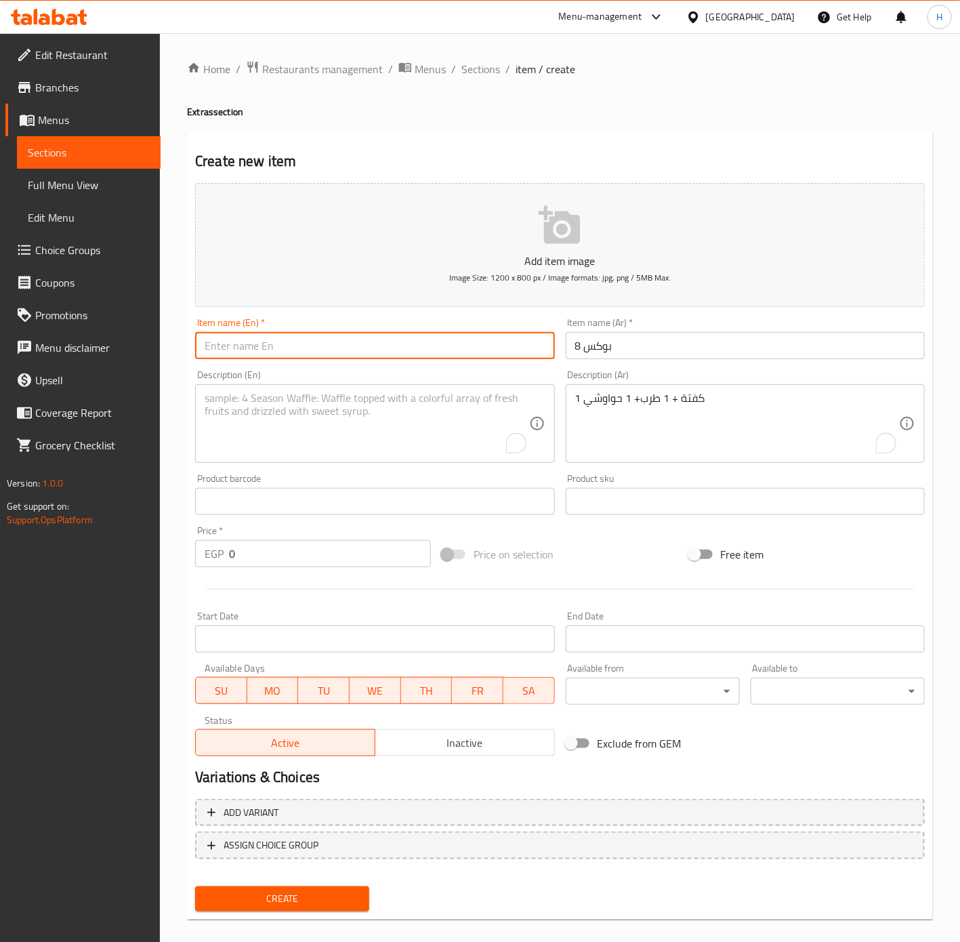
click at [501, 348] on input "text" at bounding box center [374, 345] width 359 height 27
paste input "Box 8"
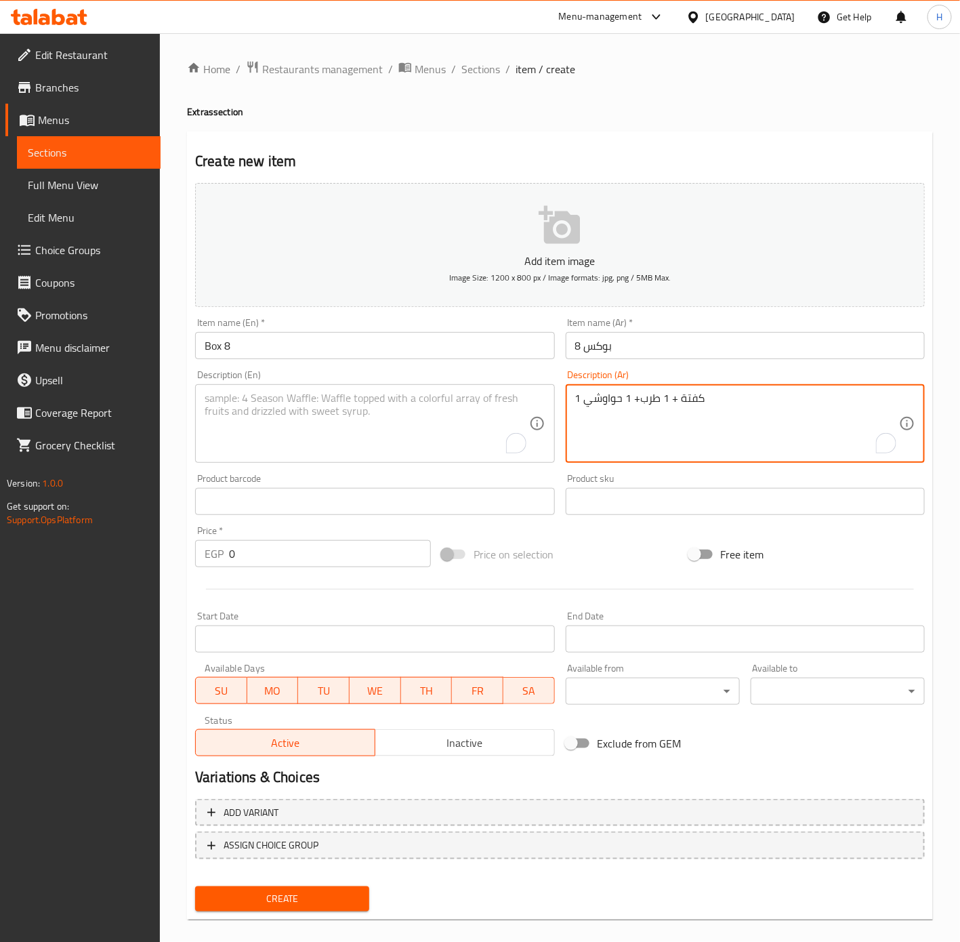
click at [696, 393] on textarea "1 كفتة + 1 طرب+ 1 حواوشي" at bounding box center [737, 424] width 324 height 64
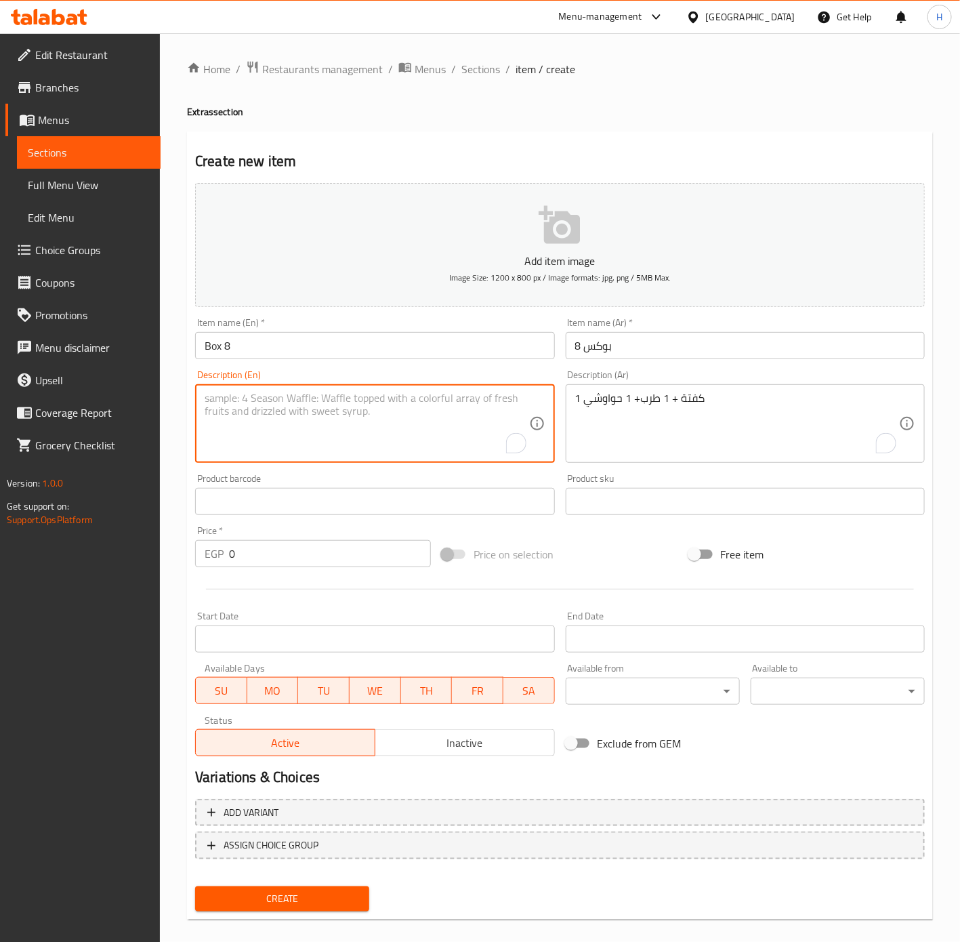
click at [466, 417] on textarea "To enrich screen reader interactions, please activate Accessibility in Grammarl…" at bounding box center [367, 424] width 324 height 64
paste textarea "1 kofta + 1 tarb + 1 hawawshi"
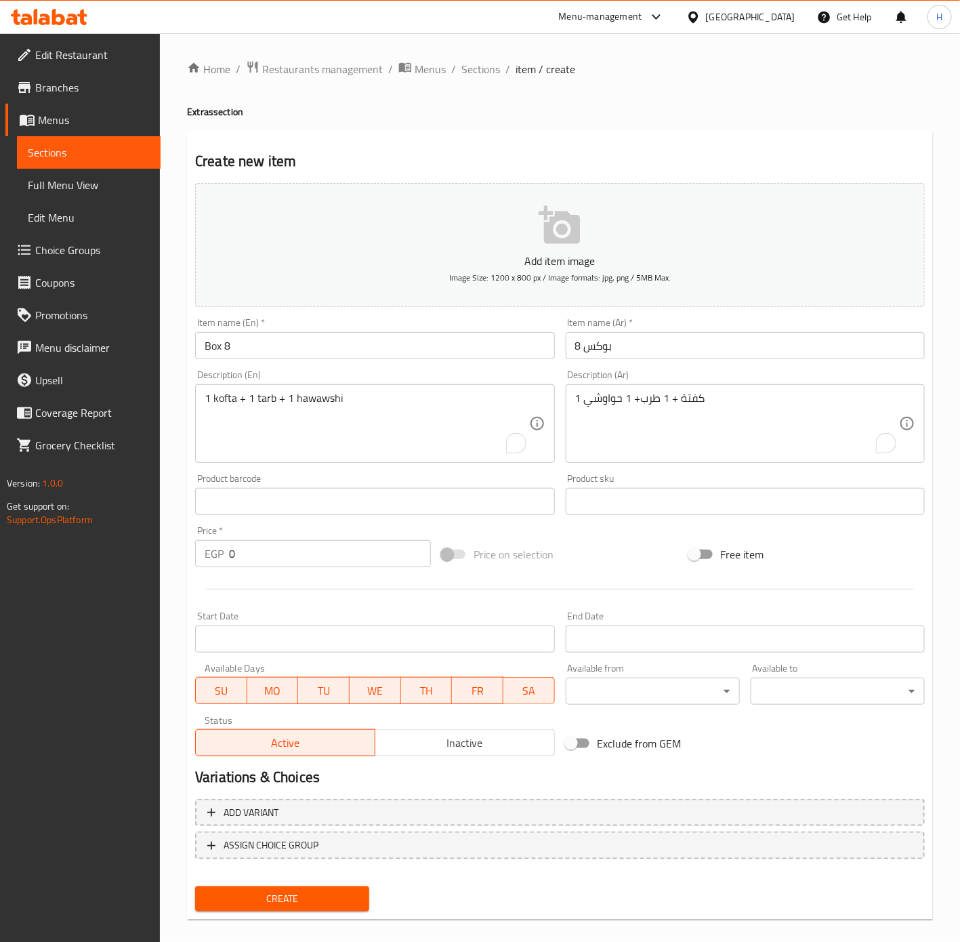
click at [339, 551] on input "0" at bounding box center [330, 553] width 202 height 27
click at [195, 886] on button "Create" at bounding box center [282, 898] width 174 height 25
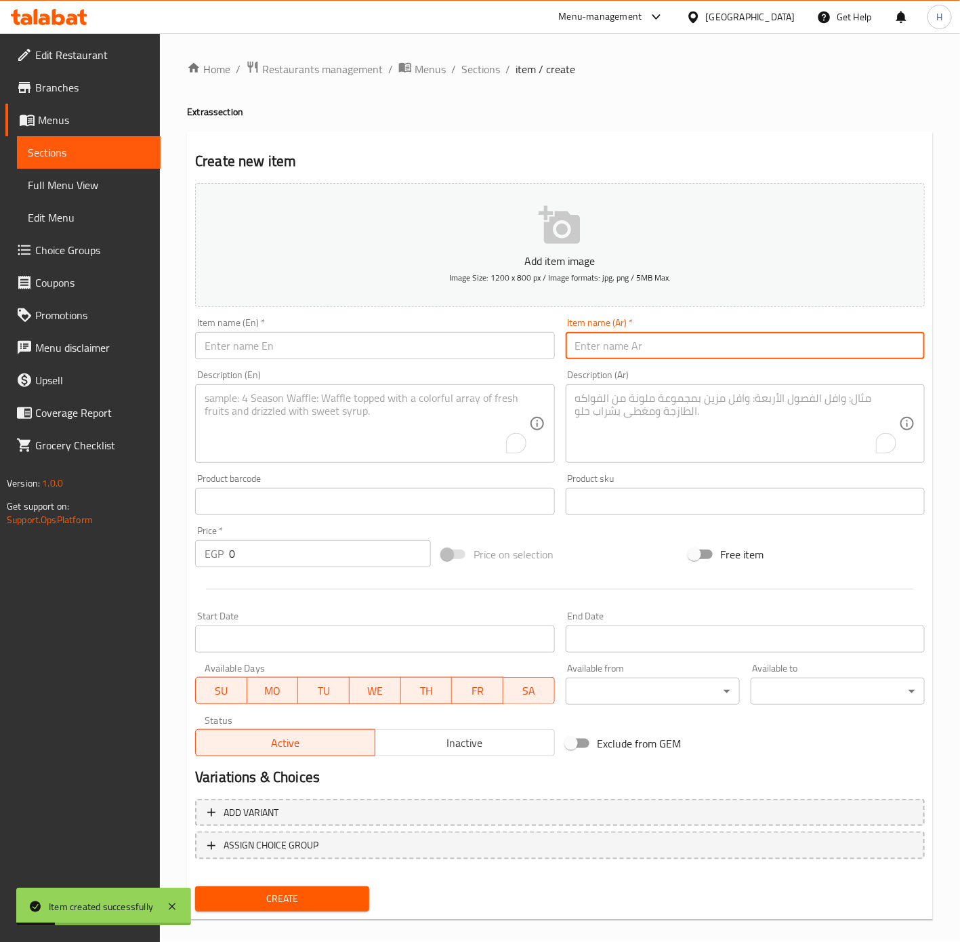
click at [604, 337] on input "text" at bounding box center [745, 345] width 359 height 27
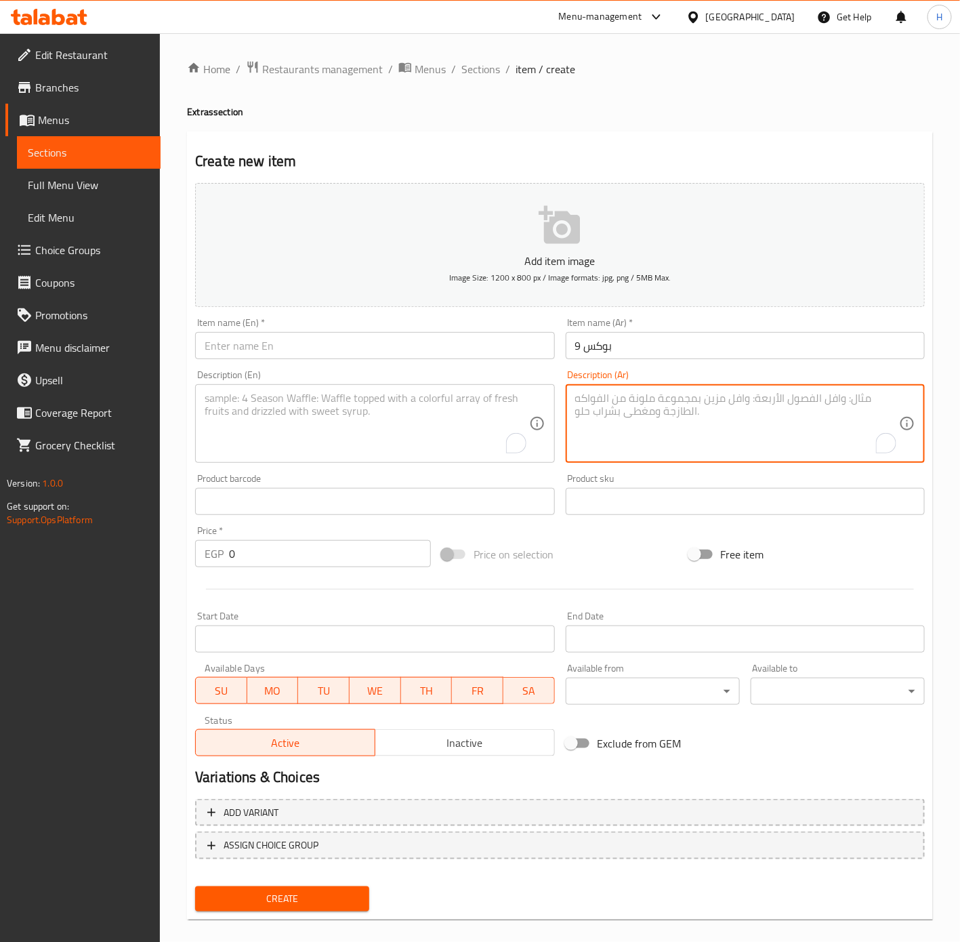
click at [689, 430] on textarea "To enrich screen reader interactions, please activate Accessibility in Grammarl…" at bounding box center [737, 424] width 324 height 64
click at [672, 430] on textarea "1 كفتة + 1 طرب+ 1 حواوشي" at bounding box center [737, 424] width 324 height 64
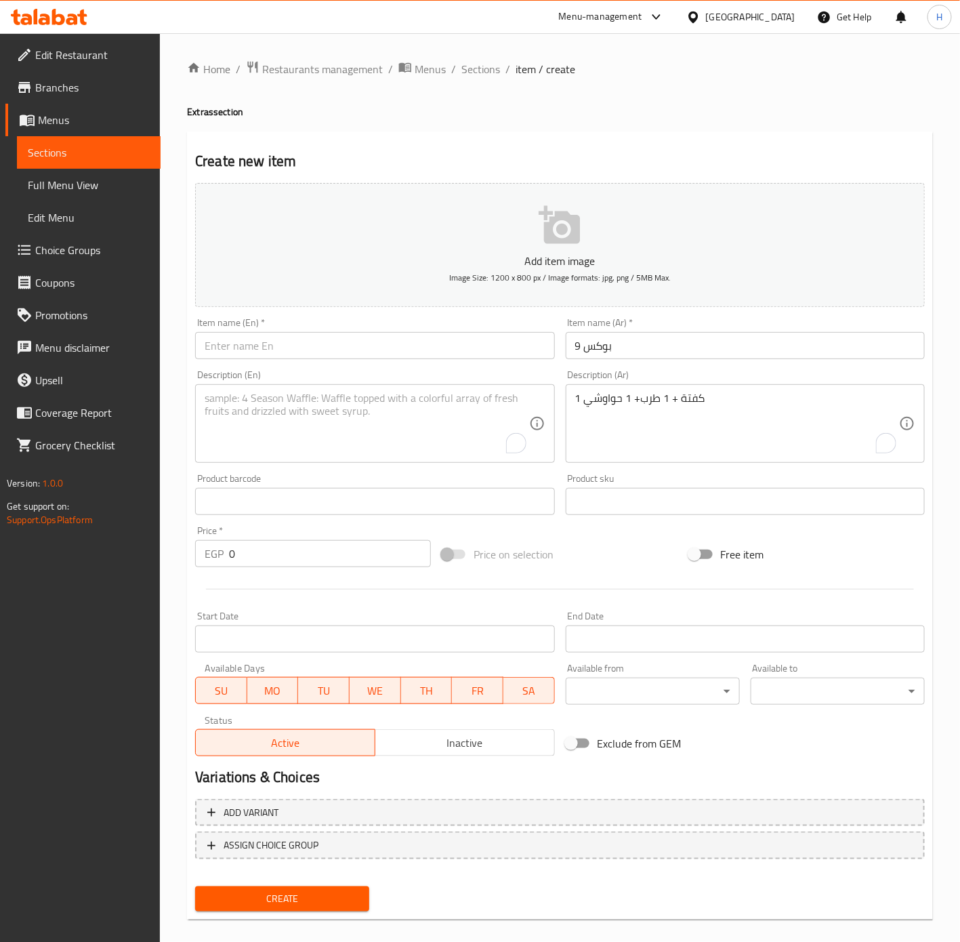
drag, startPoint x: 342, startPoint y: 466, endPoint x: 346, endPoint y: 457, distance: 9.7
click at [342, 466] on div "Description (En) Description (En)" at bounding box center [375, 417] width 370 height 104
click at [358, 433] on textarea "To enrich screen reader interactions, please activate Accessibility in Grammarl…" at bounding box center [367, 424] width 324 height 64
paste textarea "1 kofta + 1 tarb + 1 hawawshi"
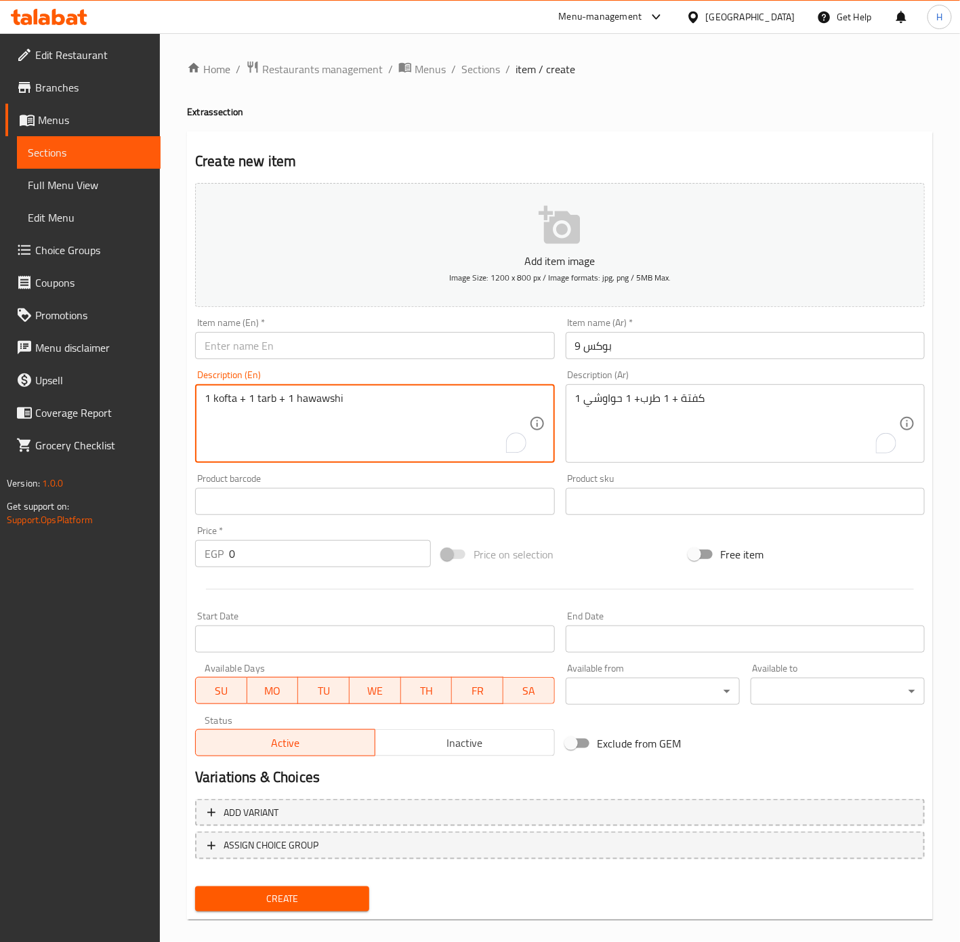
click at [648, 342] on input "بوكس 9" at bounding box center [745, 345] width 359 height 27
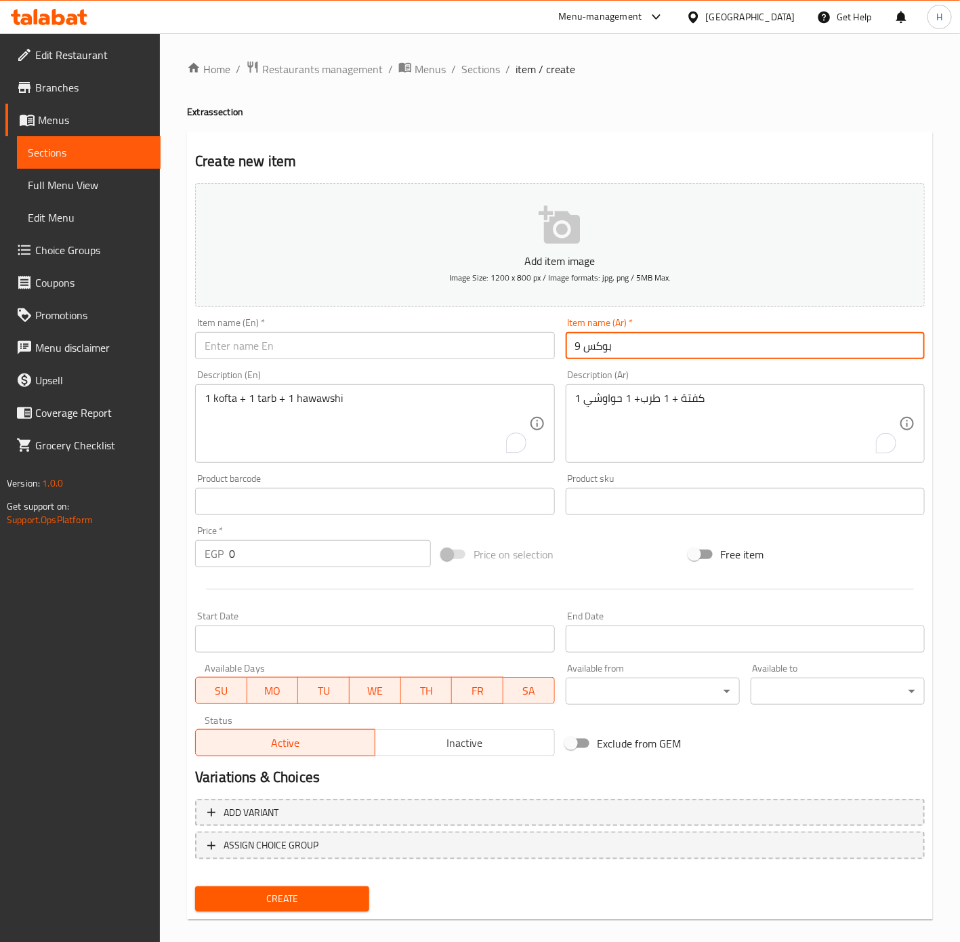
click at [648, 342] on input "بوكس 9" at bounding box center [745, 345] width 359 height 27
click at [295, 354] on input "text" at bounding box center [374, 345] width 359 height 27
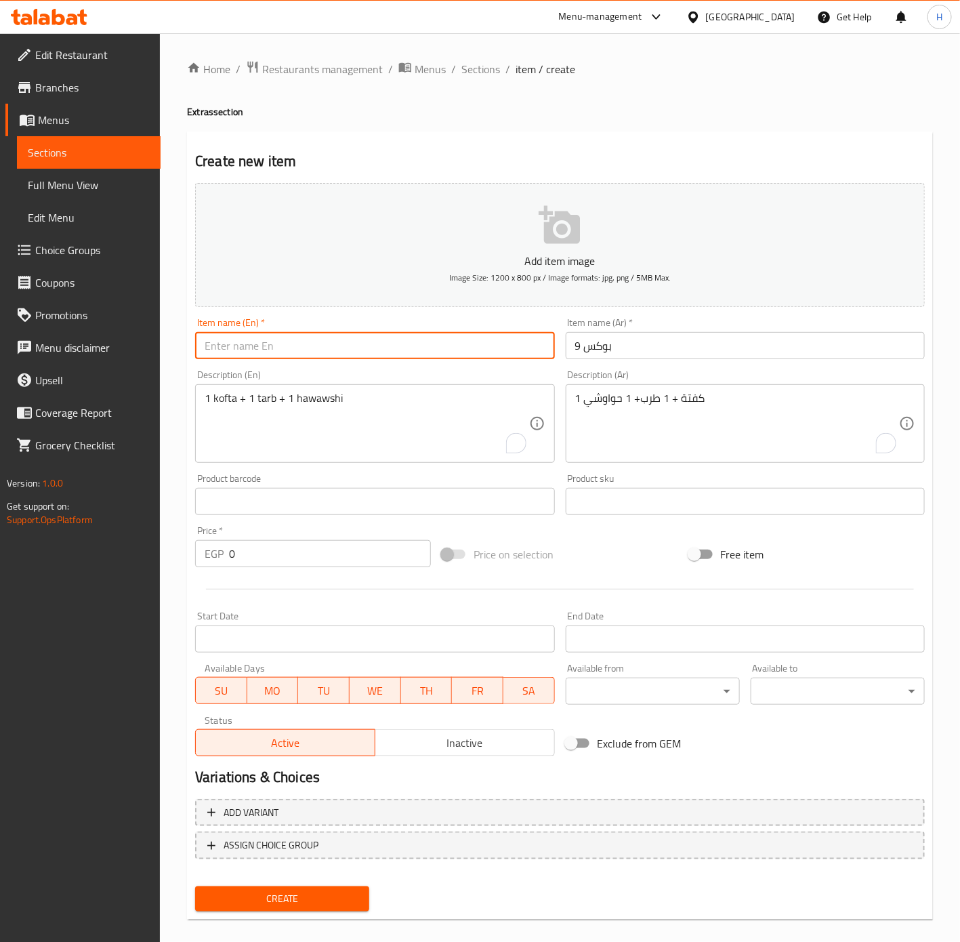
paste input "Box 9"
click at [372, 558] on input "0" at bounding box center [330, 553] width 202 height 27
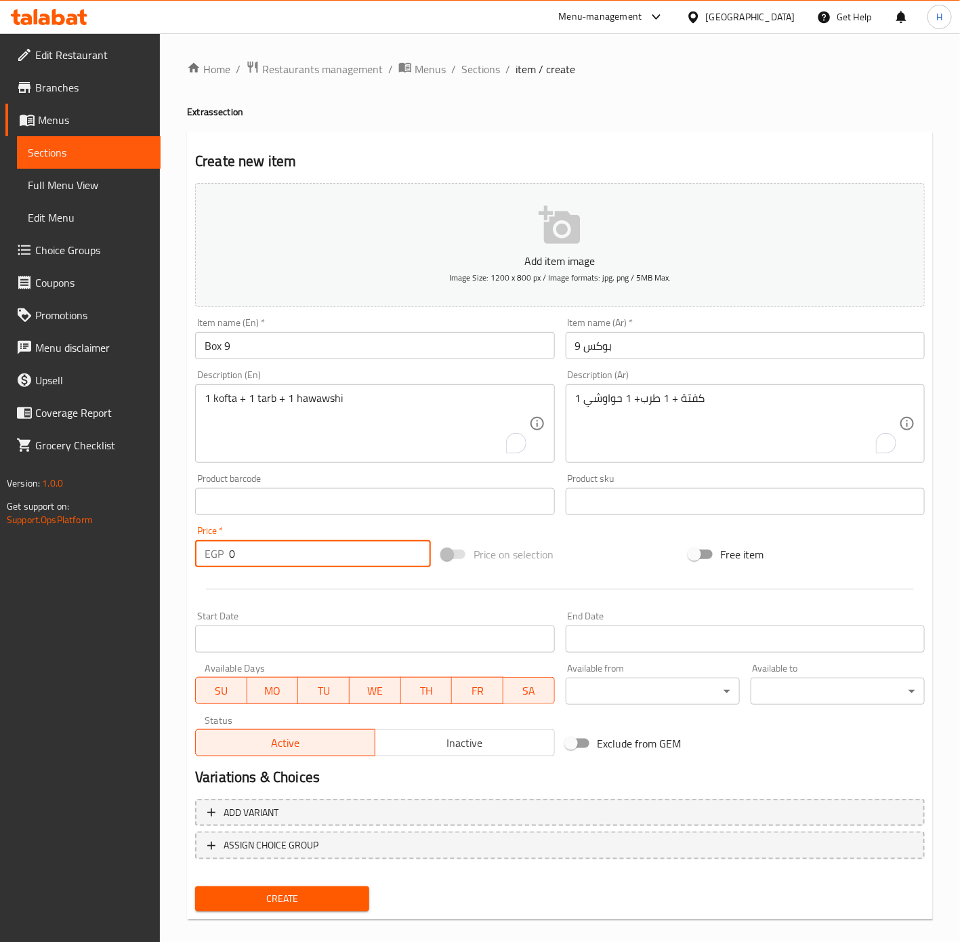
click at [372, 558] on input "0" at bounding box center [330, 553] width 202 height 27
click at [334, 903] on span "Create" at bounding box center [282, 898] width 152 height 17
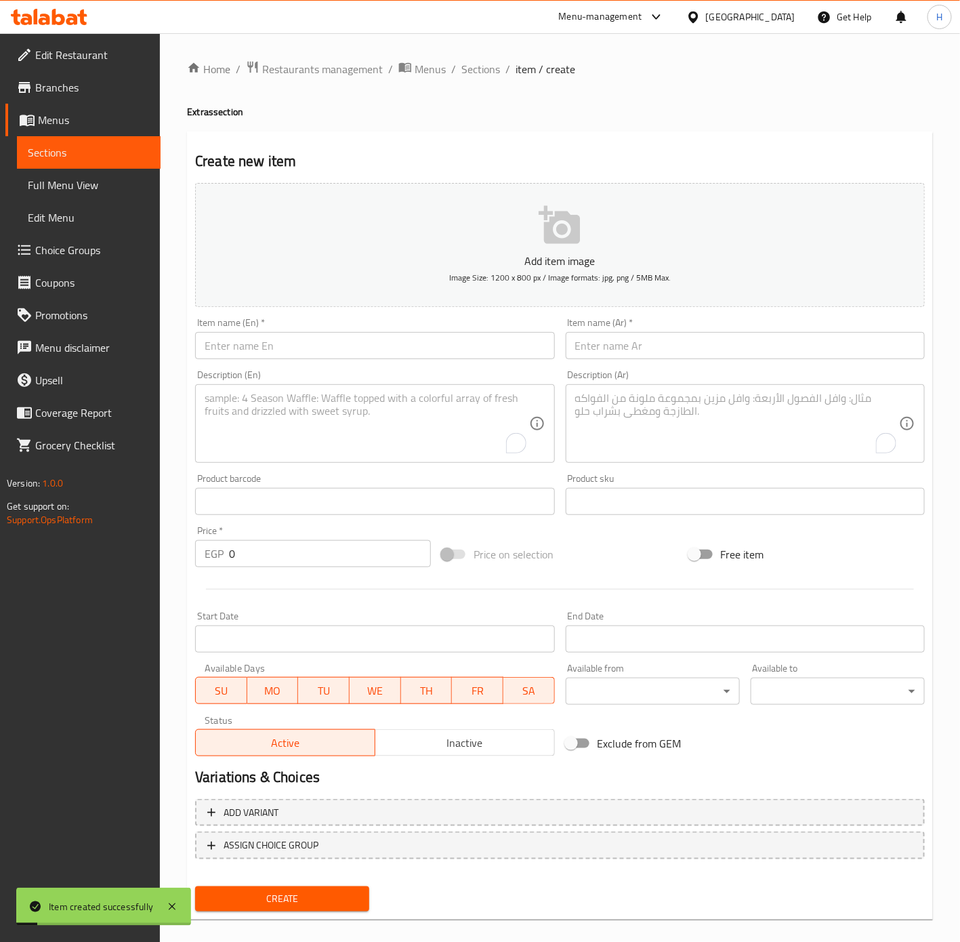
click at [653, 358] on input "text" at bounding box center [745, 345] width 359 height 27
click at [673, 427] on textarea "To enrich screen reader interactions, please activate Accessibility in Grammarl…" at bounding box center [737, 424] width 324 height 64
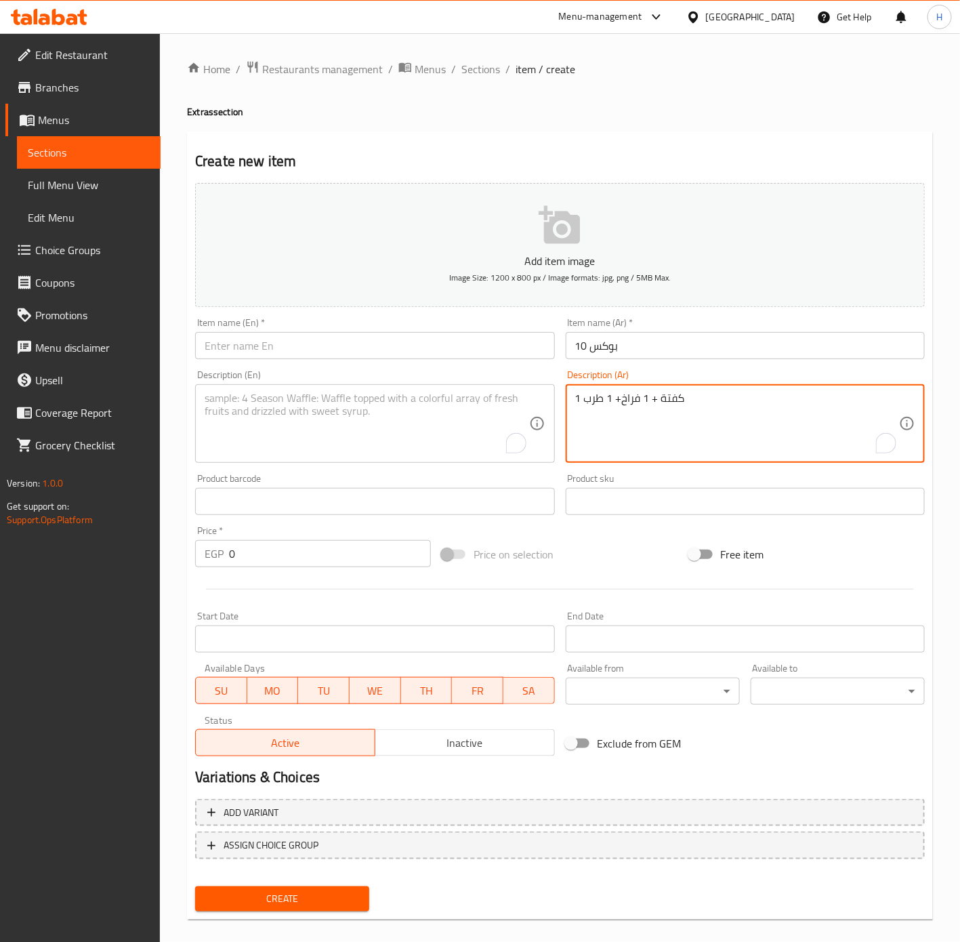
click at [632, 392] on textarea "1 كفتة + 1 فراخ+ 1 طرب" at bounding box center [737, 424] width 324 height 64
click at [333, 472] on div "Product barcode Product barcode" at bounding box center [375, 494] width 370 height 52
click at [352, 451] on textarea "To enrich screen reader interactions, please activate Accessibility in Grammarl…" at bounding box center [367, 424] width 324 height 64
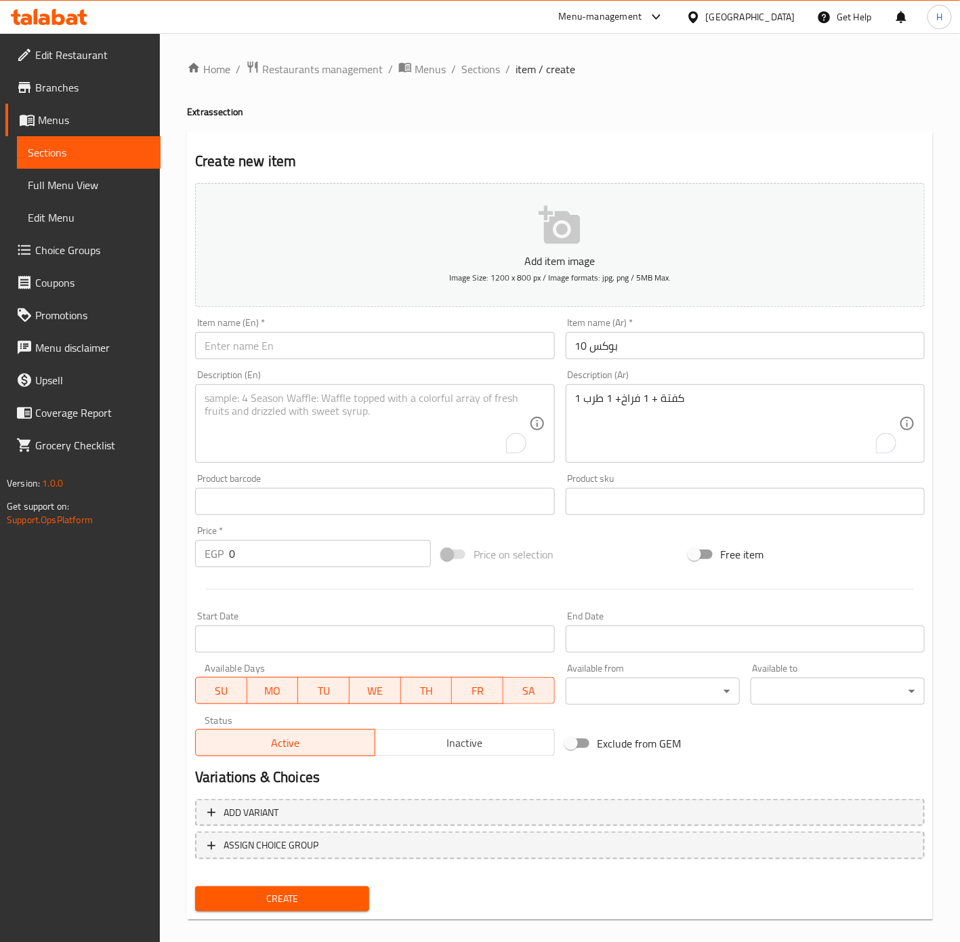
click at [352, 451] on textarea "To enrich screen reader interactions, please activate Accessibility in Grammarl…" at bounding box center [367, 424] width 324 height 64
paste textarea "1 kofta + 1 chicken + 1 tarb"
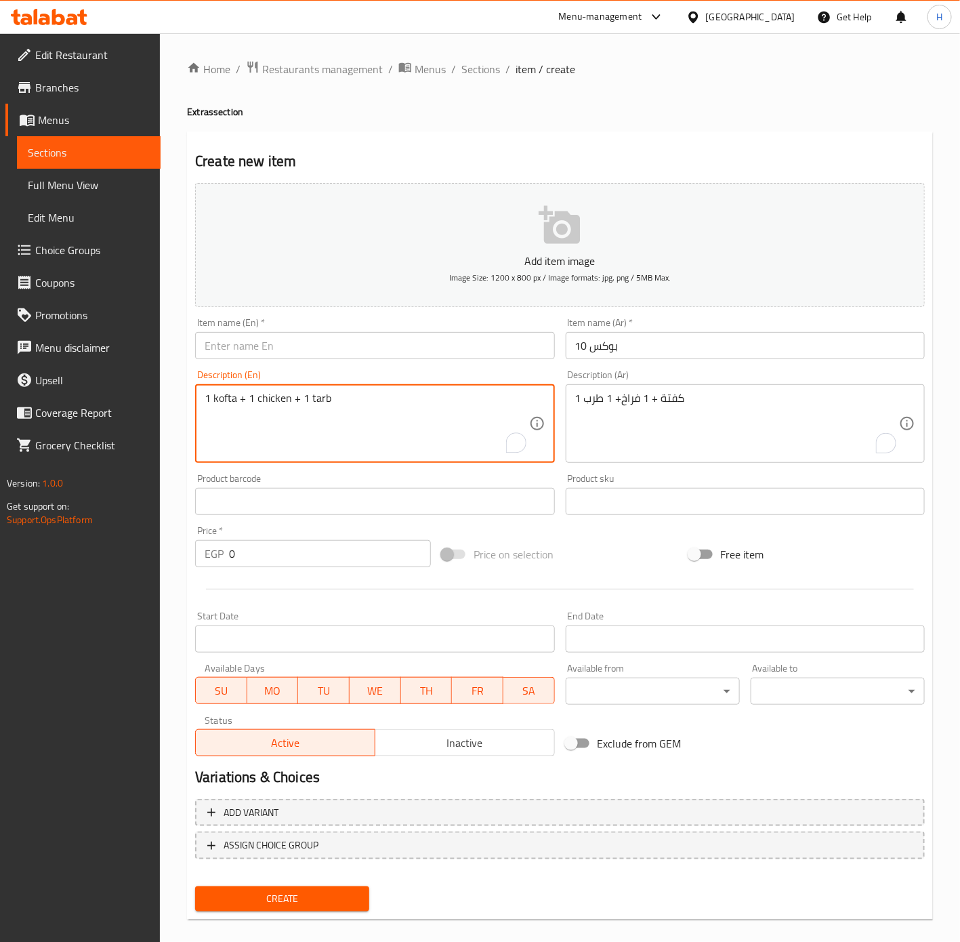
click at [613, 352] on input "بوكس 10" at bounding box center [745, 345] width 359 height 27
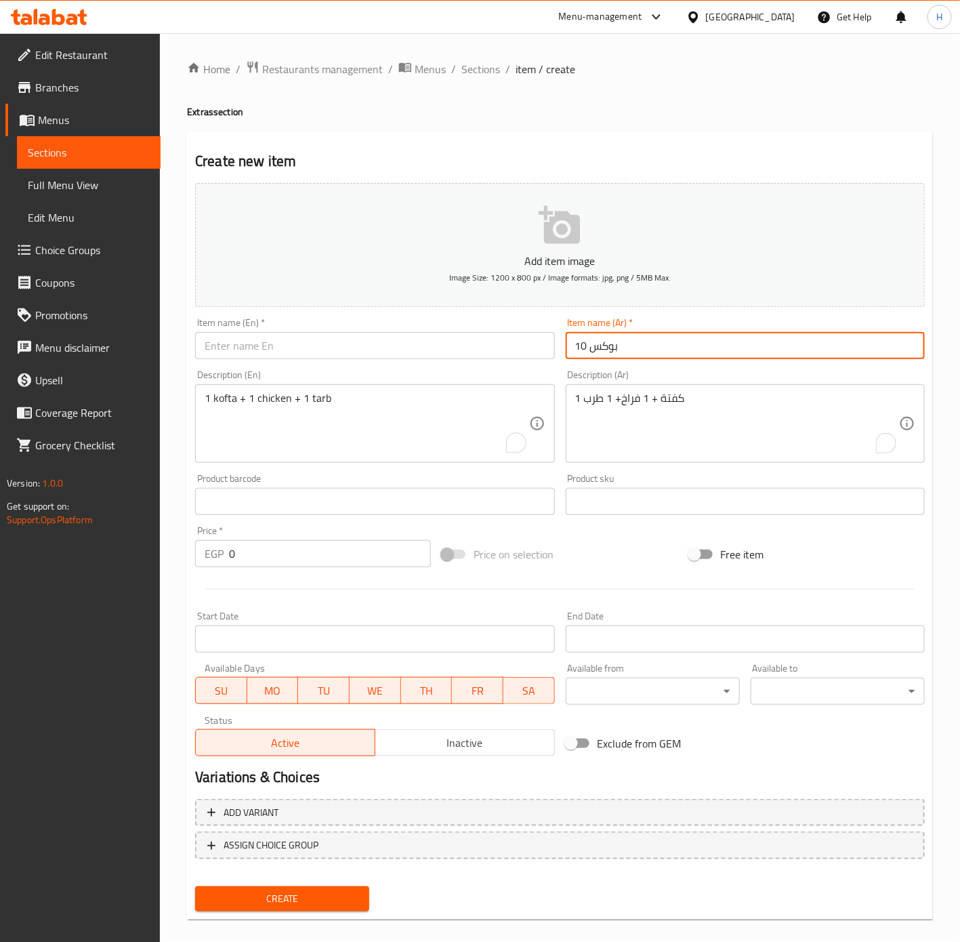
click at [613, 352] on input "بوكس 10" at bounding box center [745, 345] width 359 height 27
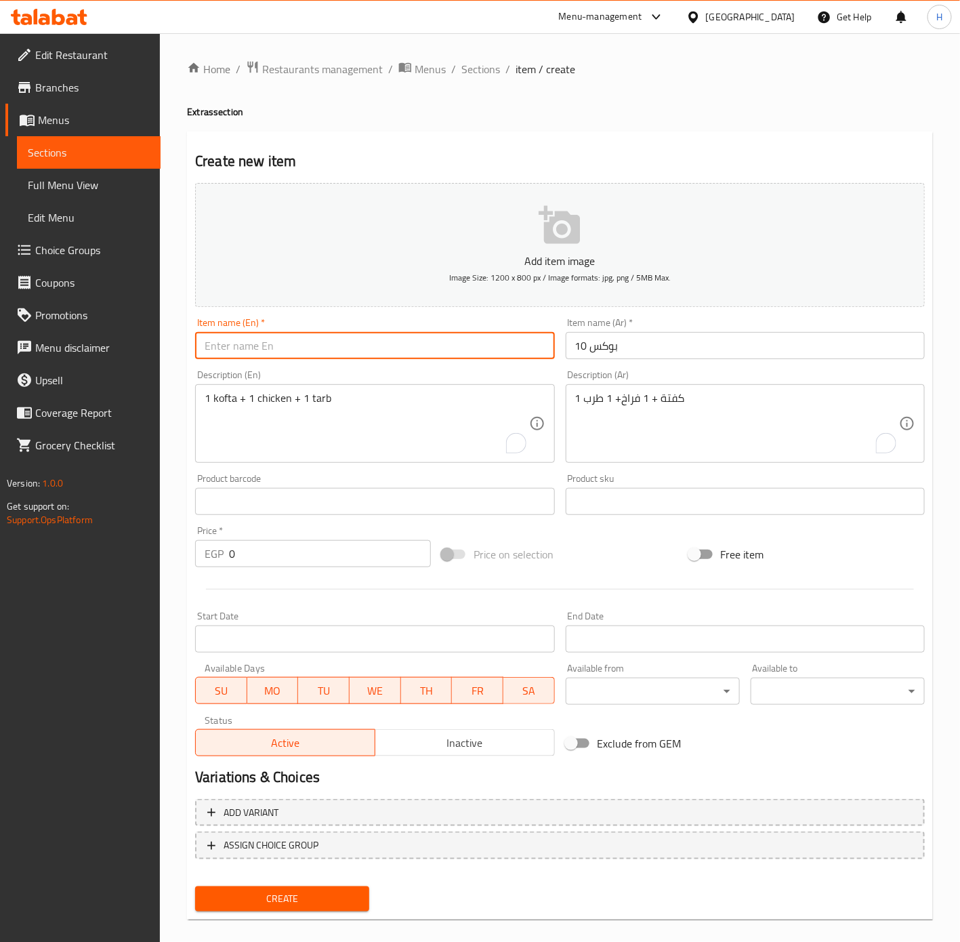
click at [330, 352] on input "text" at bounding box center [374, 345] width 359 height 27
paste input "Box 10"
click at [313, 564] on input "0" at bounding box center [330, 553] width 202 height 27
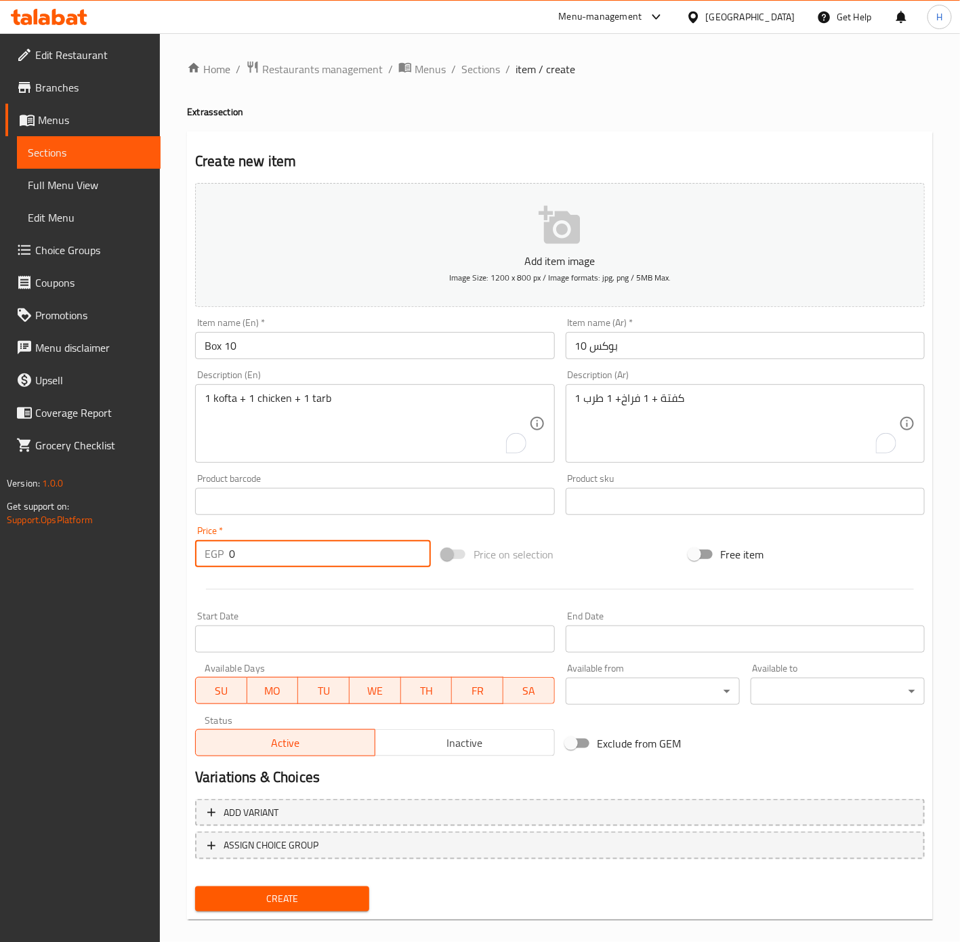
click at [313, 564] on input "0" at bounding box center [330, 553] width 202 height 27
click at [299, 909] on button "Create" at bounding box center [282, 898] width 174 height 25
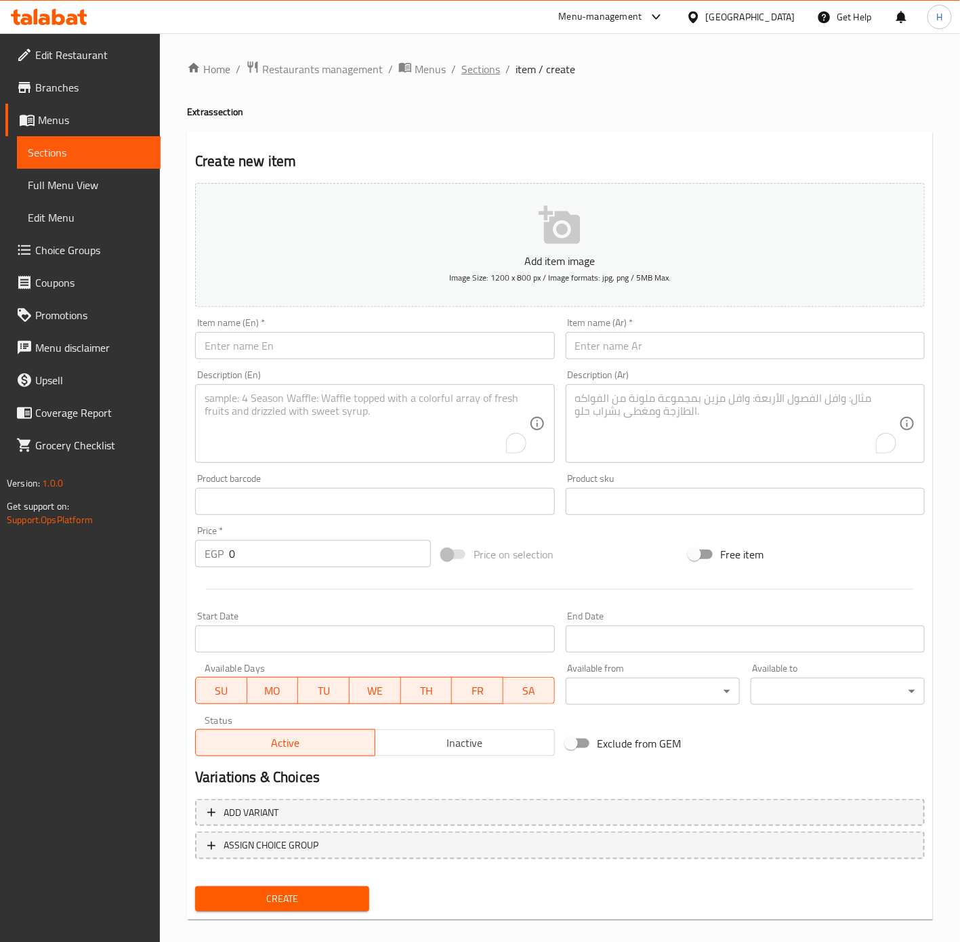
click at [484, 73] on span "Sections" at bounding box center [480, 69] width 39 height 16
click at [482, 65] on span "Sections" at bounding box center [480, 69] width 39 height 16
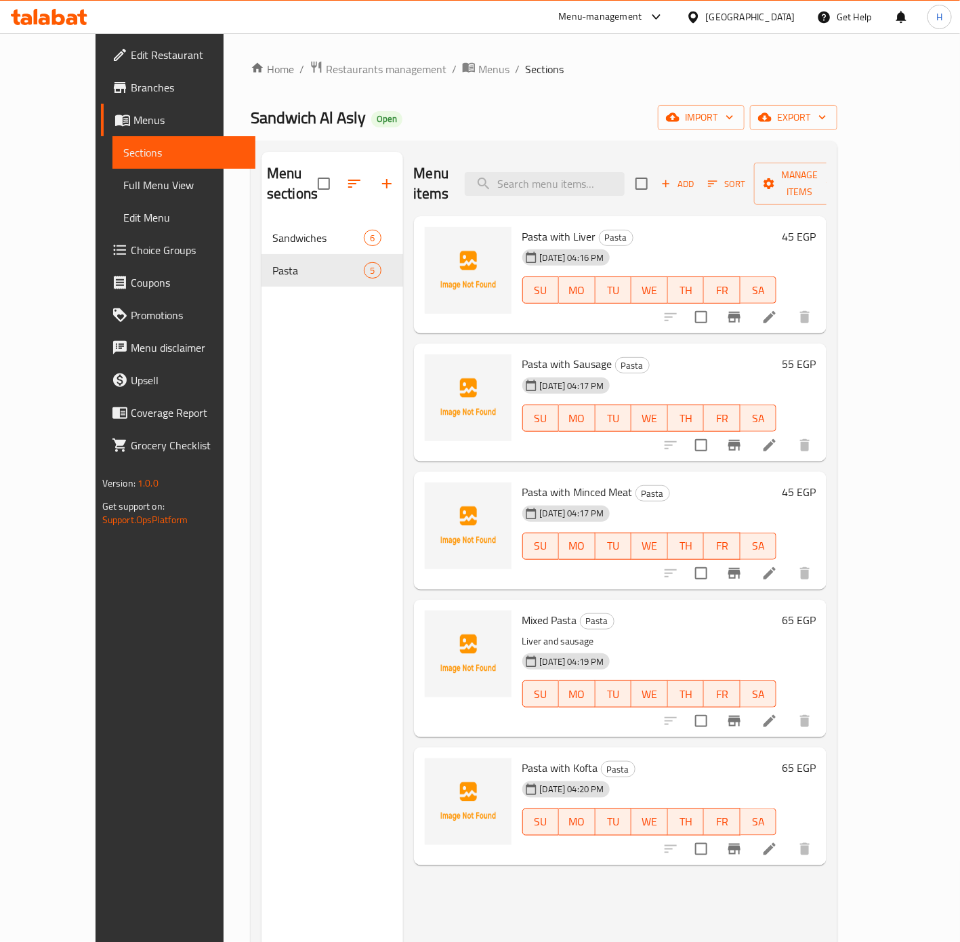
click at [133, 122] on span "Menus" at bounding box center [189, 120] width 112 height 16
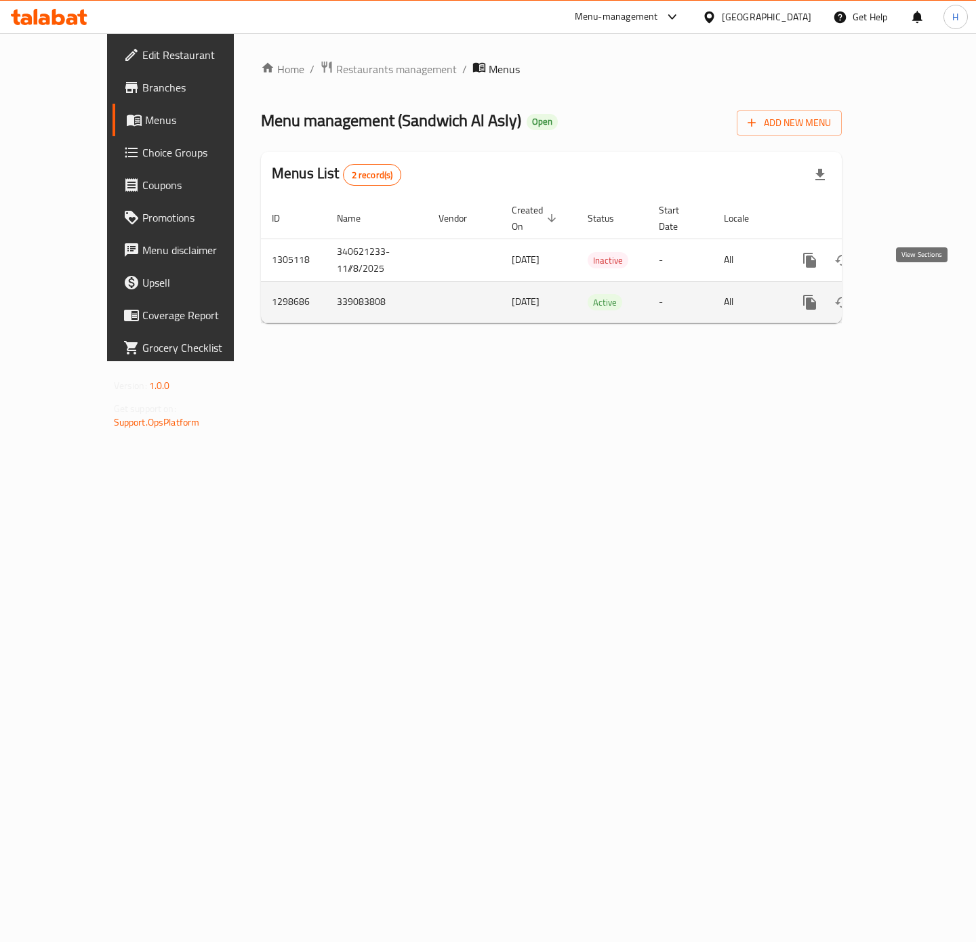
click at [917, 299] on link "enhanced table" at bounding box center [907, 302] width 33 height 33
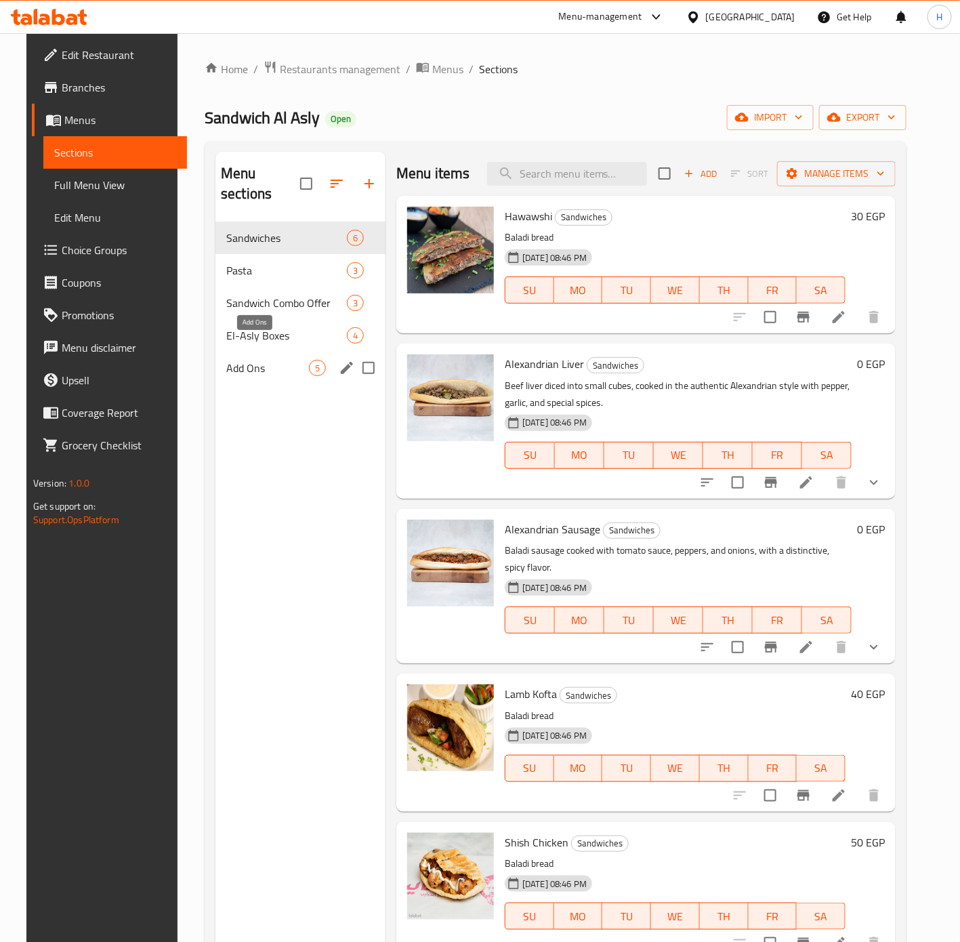
click at [285, 360] on span "Add Ons" at bounding box center [267, 368] width 83 height 16
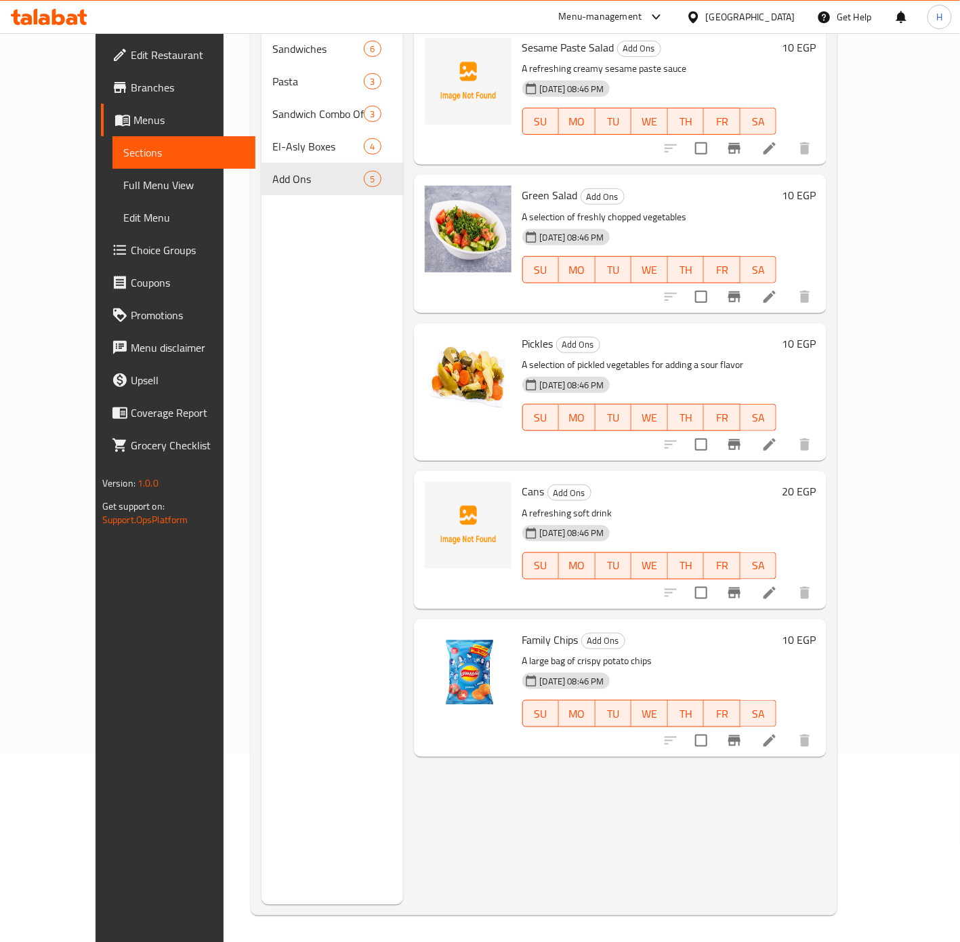
scroll to position [190, 0]
click at [776, 586] on icon at bounding box center [770, 592] width 12 height 12
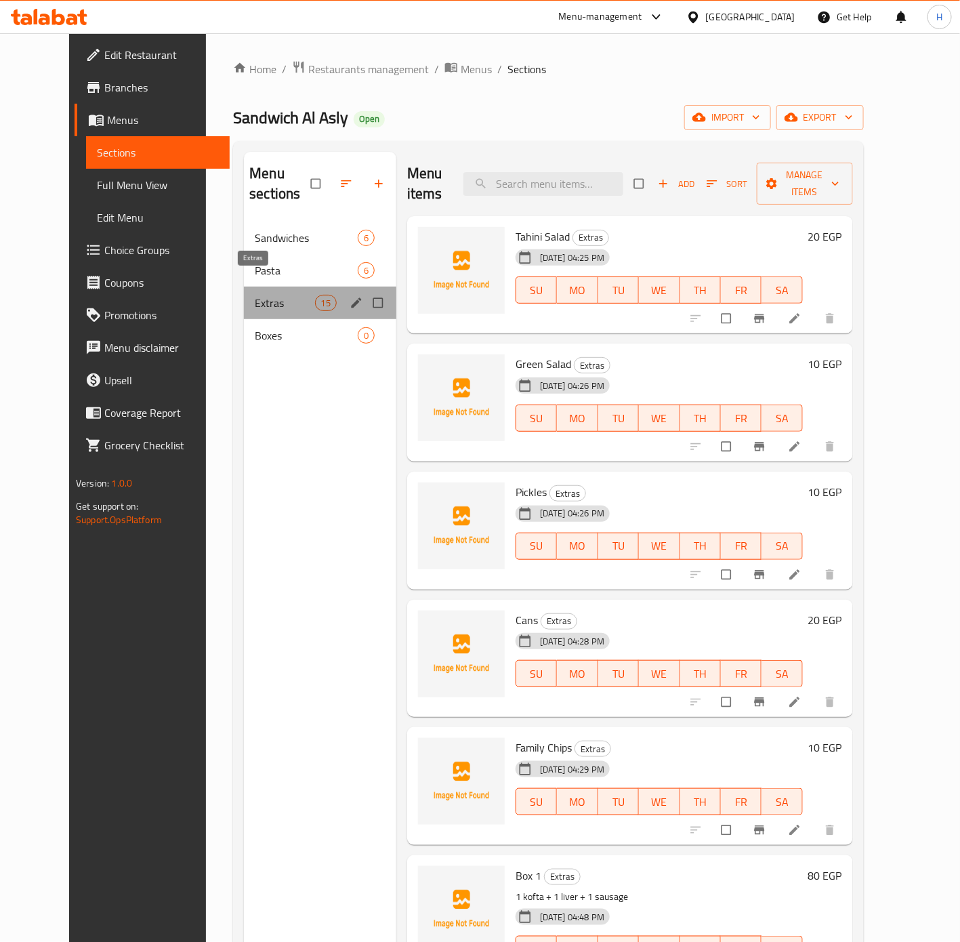
click at [273, 295] on span "Extras" at bounding box center [285, 303] width 60 height 16
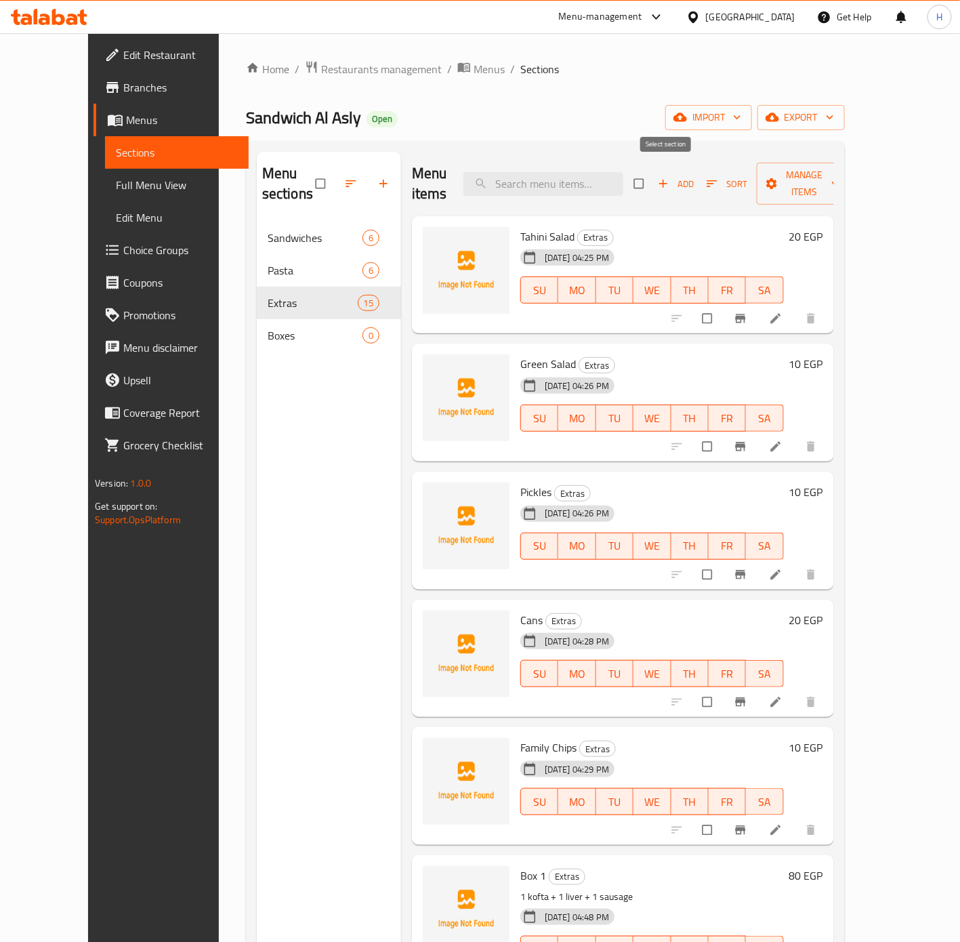
click at [655, 171] on input "checkbox" at bounding box center [640, 184] width 28 height 26
checkbox input "true"
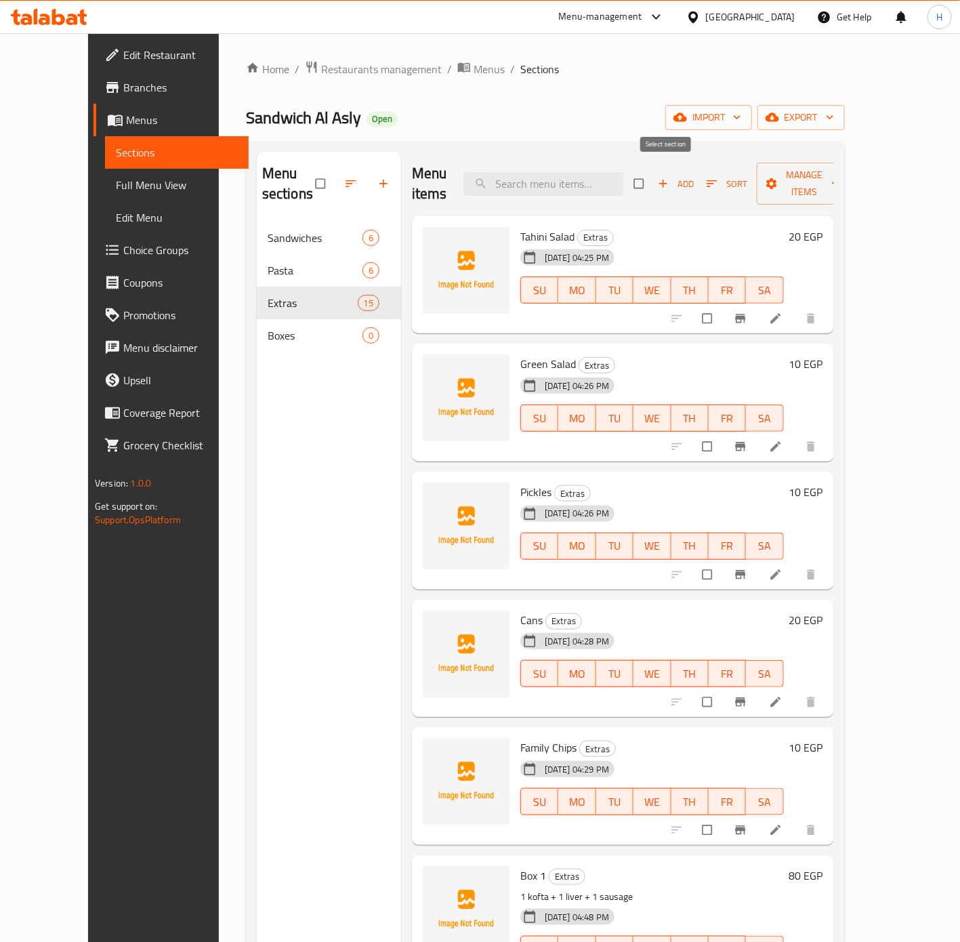
checkbox input "true"
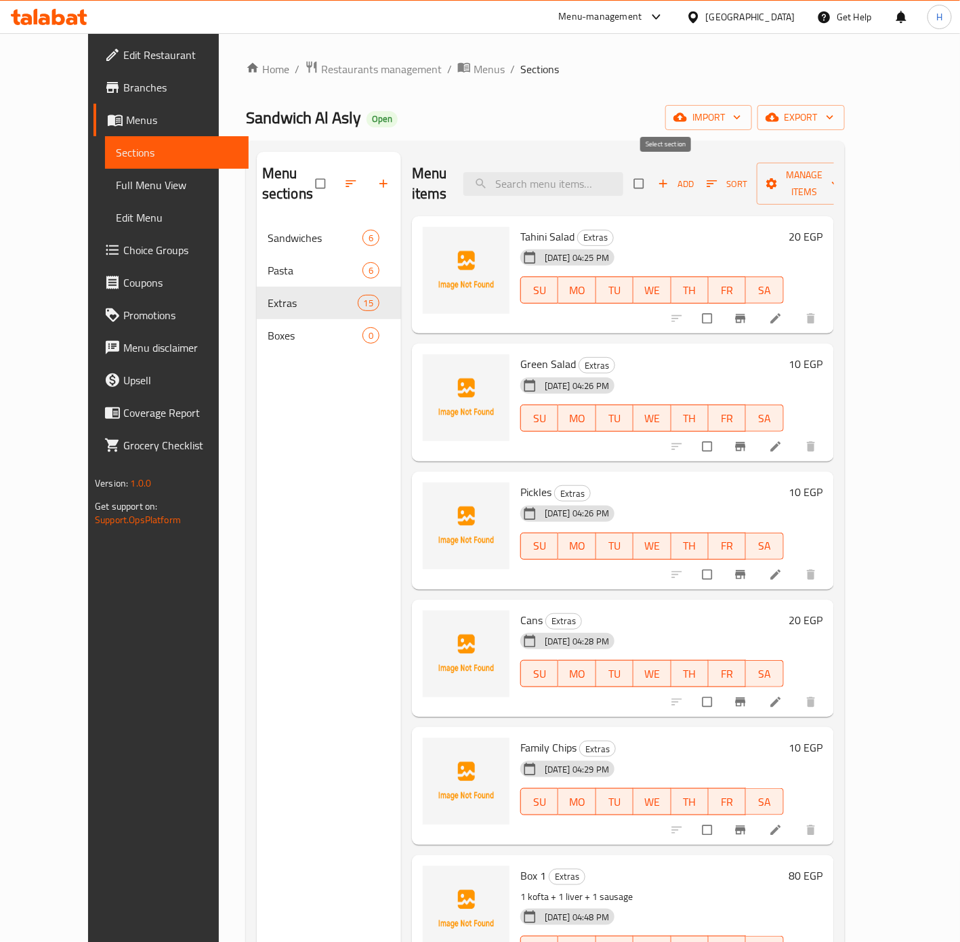
checkbox input "true"
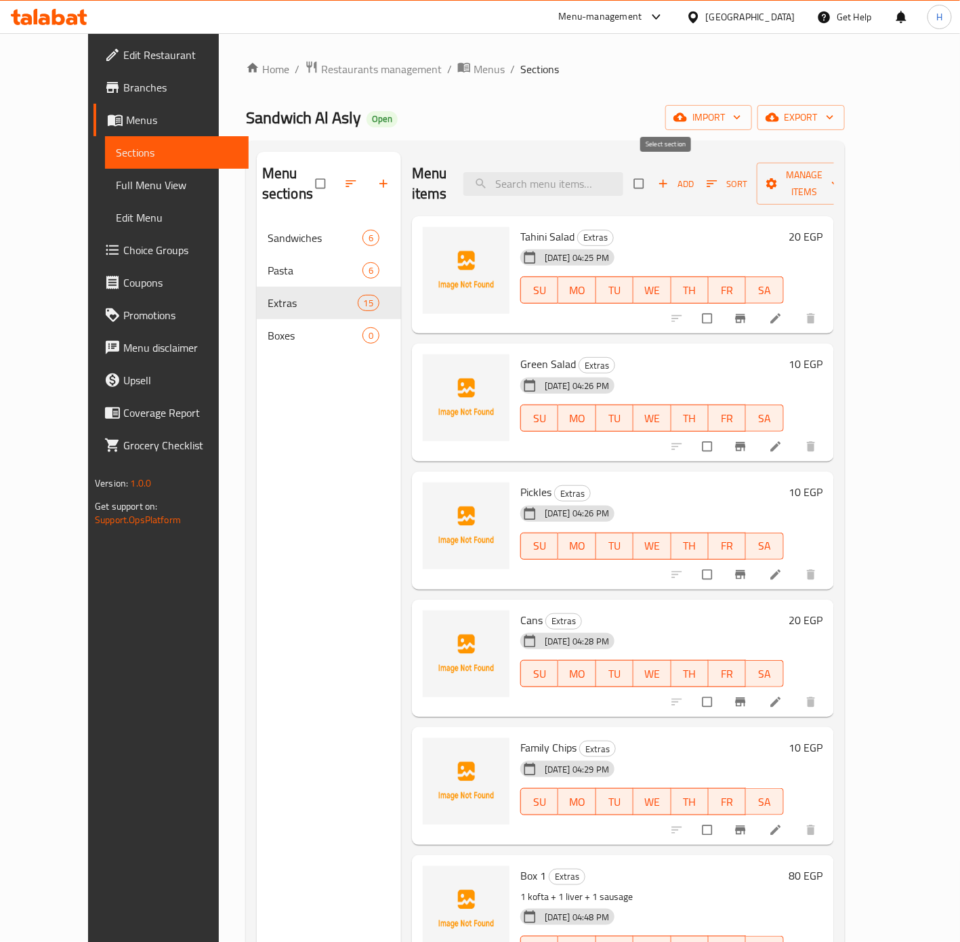
checkbox input "true"
click at [723, 306] on input "checkbox" at bounding box center [709, 319] width 28 height 26
checkbox input "false"
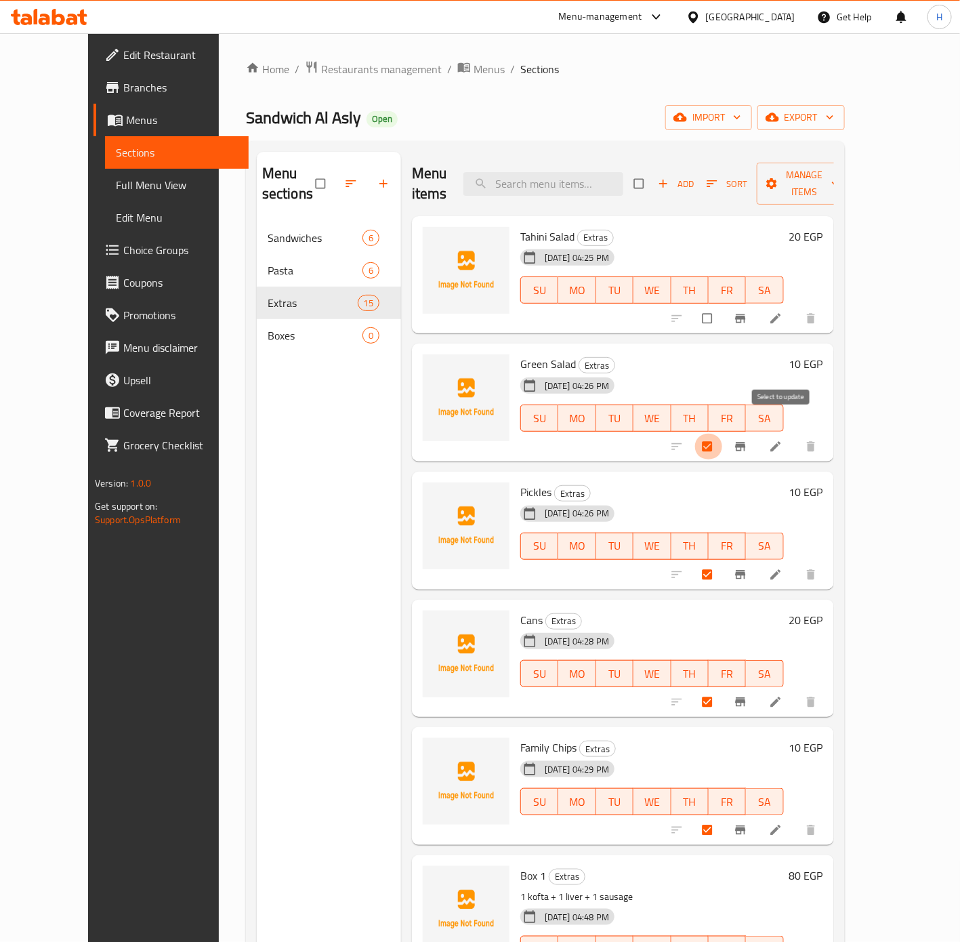
click at [723, 434] on input "checkbox" at bounding box center [709, 447] width 28 height 26
checkbox input "false"
click at [723, 562] on input "checkbox" at bounding box center [709, 575] width 28 height 26
checkbox input "false"
click at [723, 690] on input "checkbox" at bounding box center [709, 702] width 28 height 26
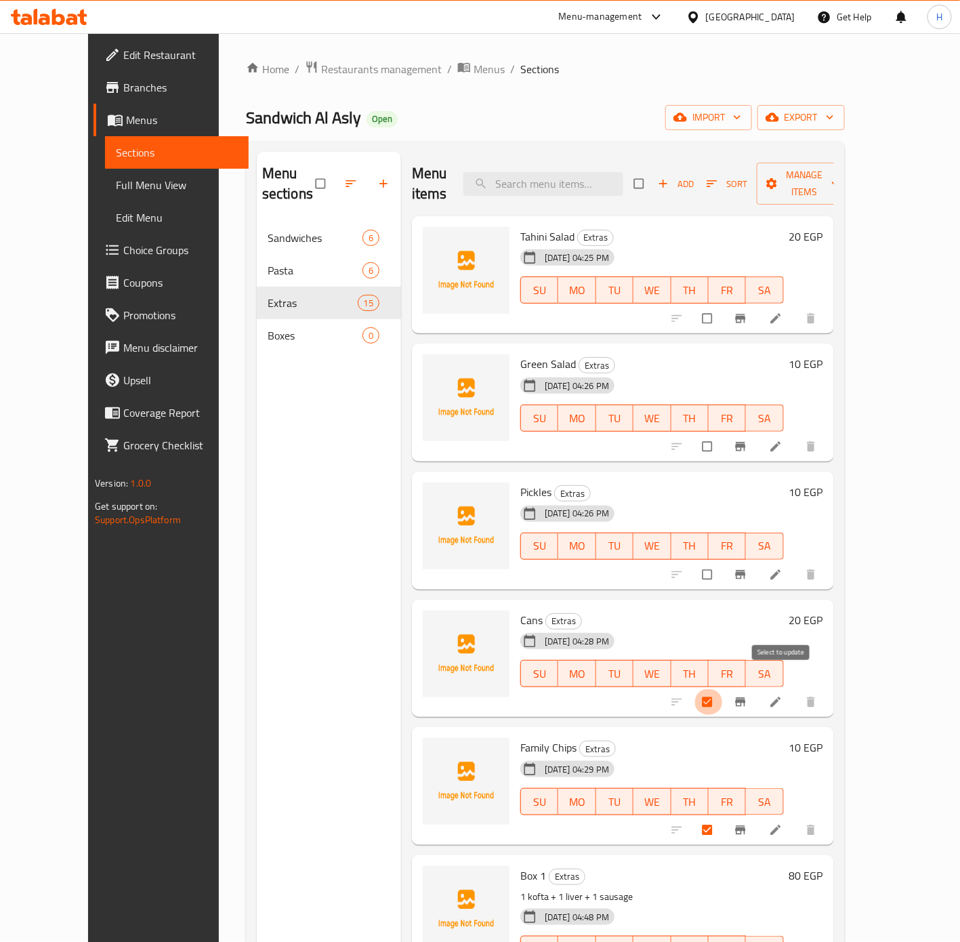
checkbox input "false"
click at [723, 817] on input "checkbox" at bounding box center [709, 830] width 28 height 26
checkbox input "false"
click at [853, 186] on button "Manage items" at bounding box center [805, 184] width 96 height 42
click at [842, 175] on span "Manage items" at bounding box center [805, 184] width 75 height 34
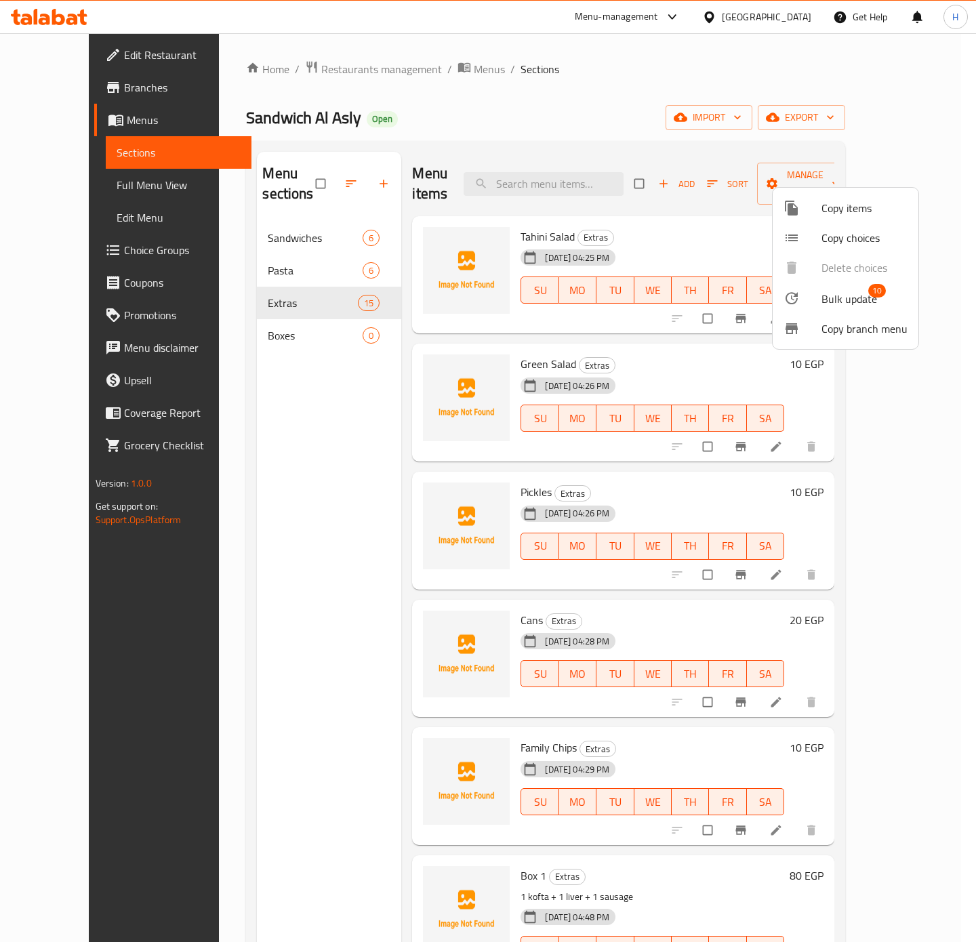
click at [870, 291] on span "10" at bounding box center [877, 291] width 18 height 14
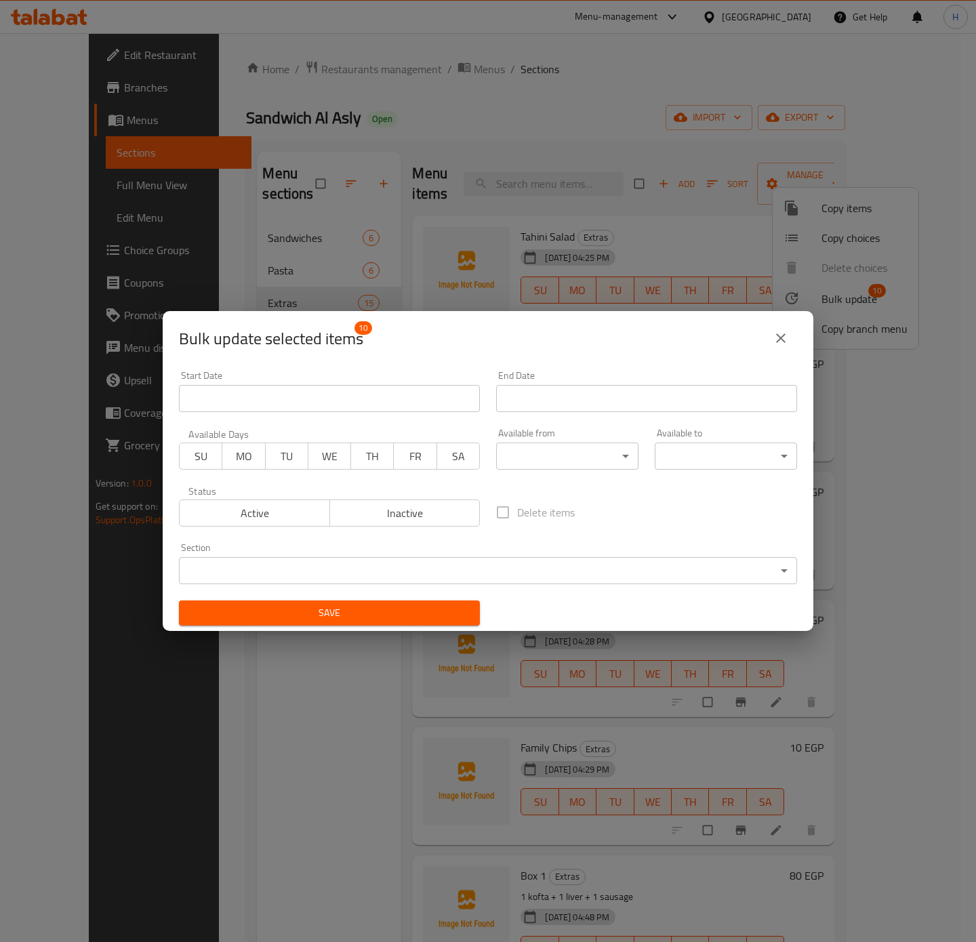
click at [428, 561] on body "​ Menu-management [GEOGRAPHIC_DATA] Get Help H Edit Restaurant Branches Menus S…" at bounding box center [488, 487] width 976 height 909
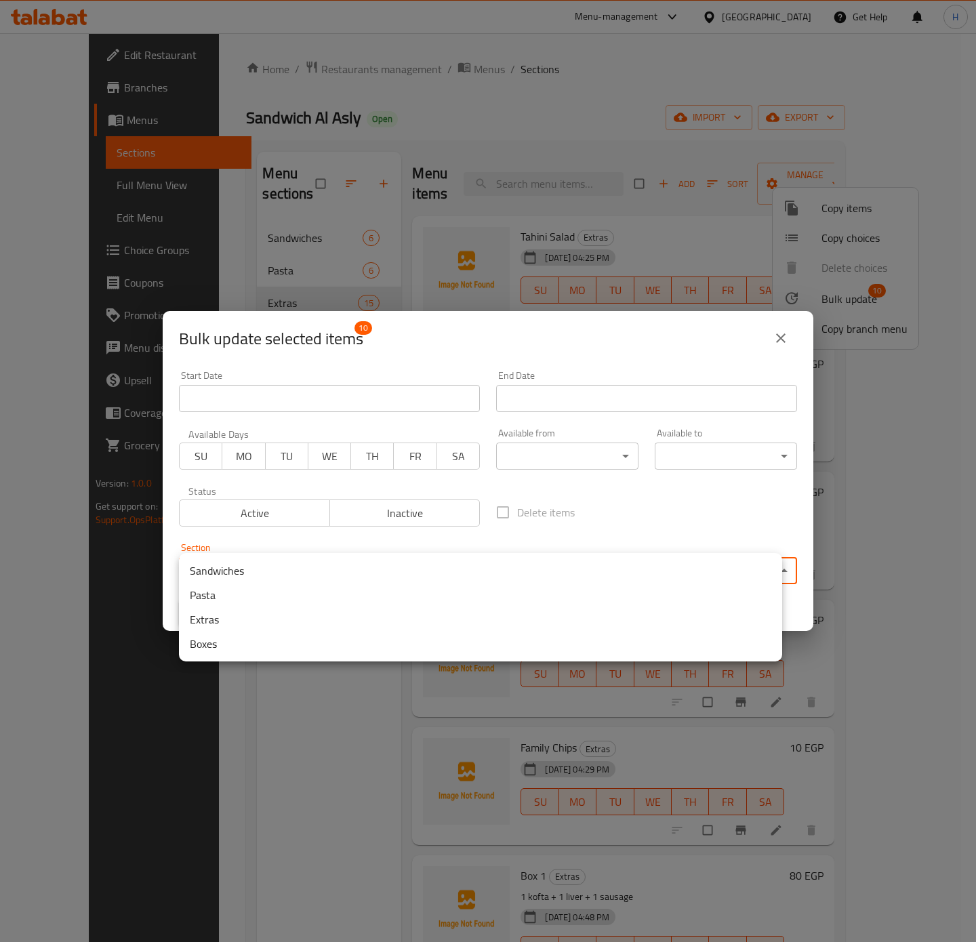
click at [371, 644] on li "Boxes" at bounding box center [480, 644] width 603 height 24
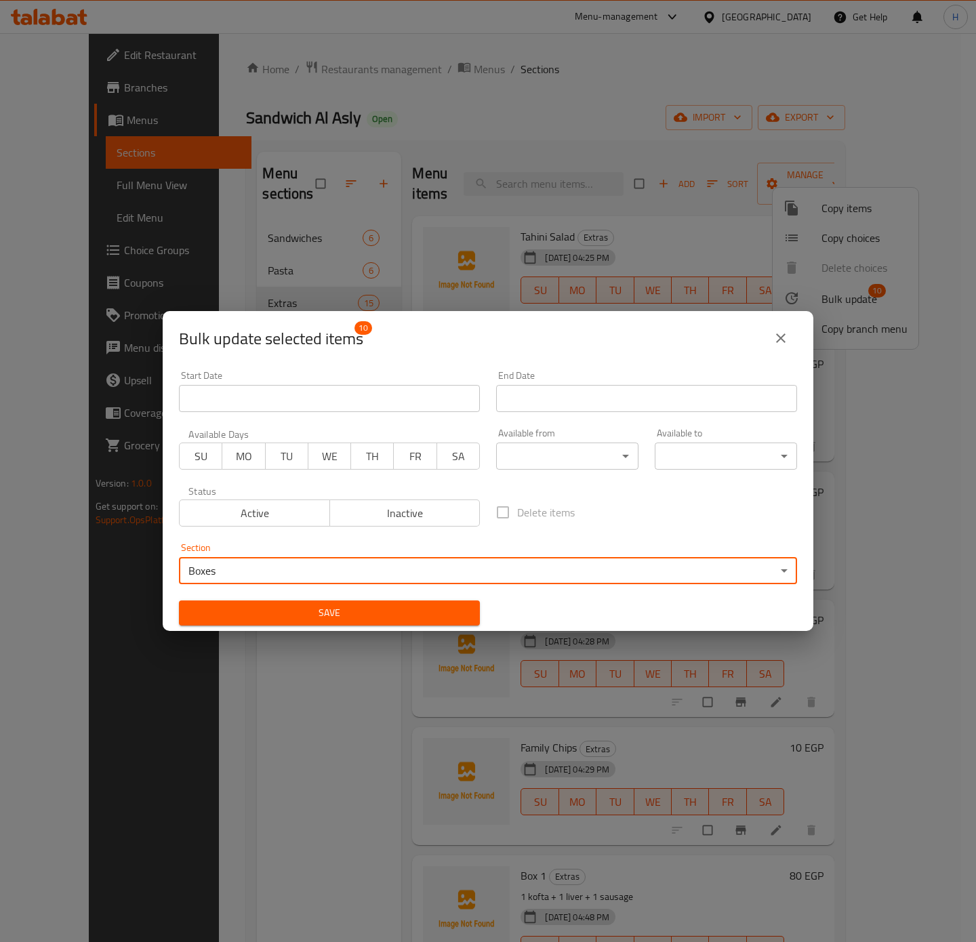
click at [379, 617] on span "Save" at bounding box center [329, 612] width 279 height 17
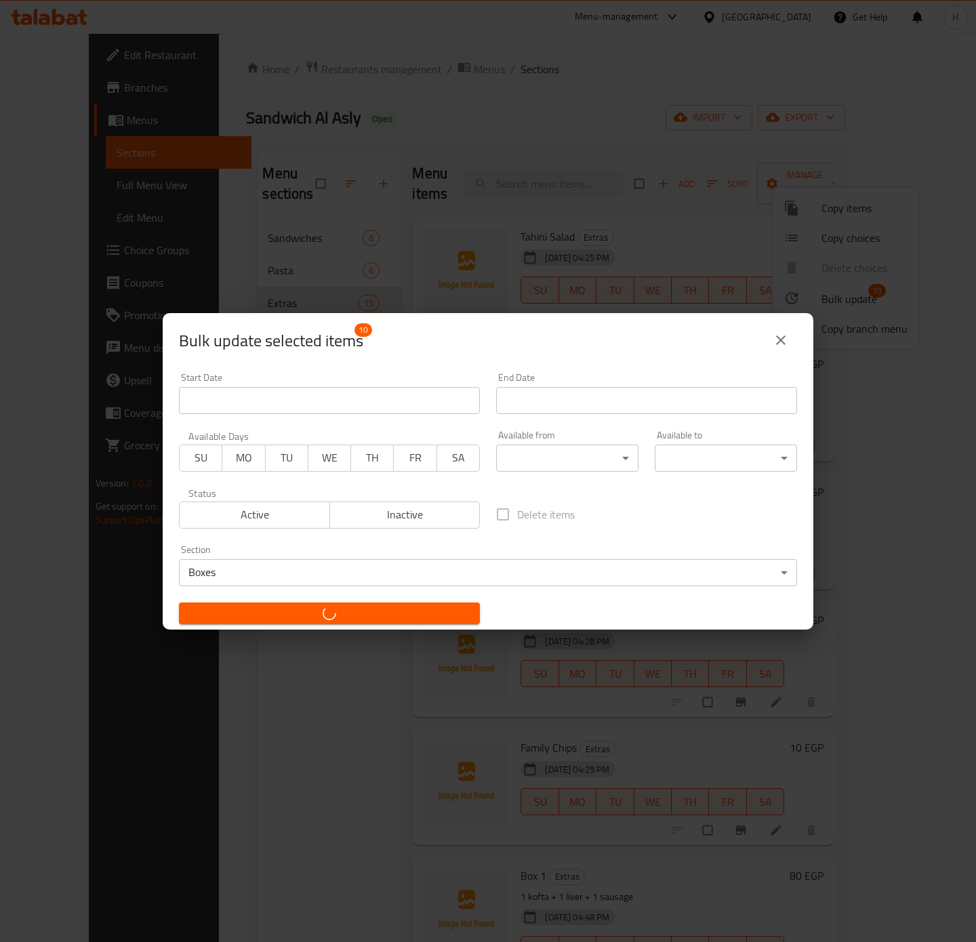
checkbox input "false"
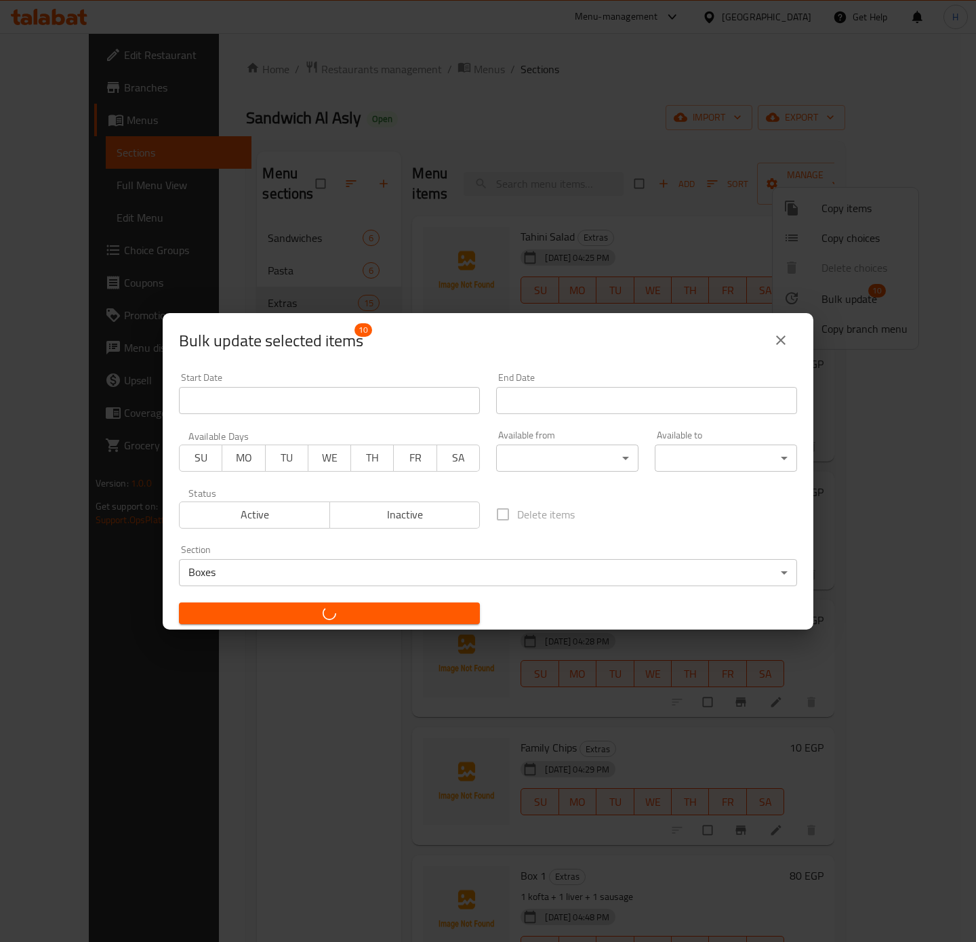
checkbox input "false"
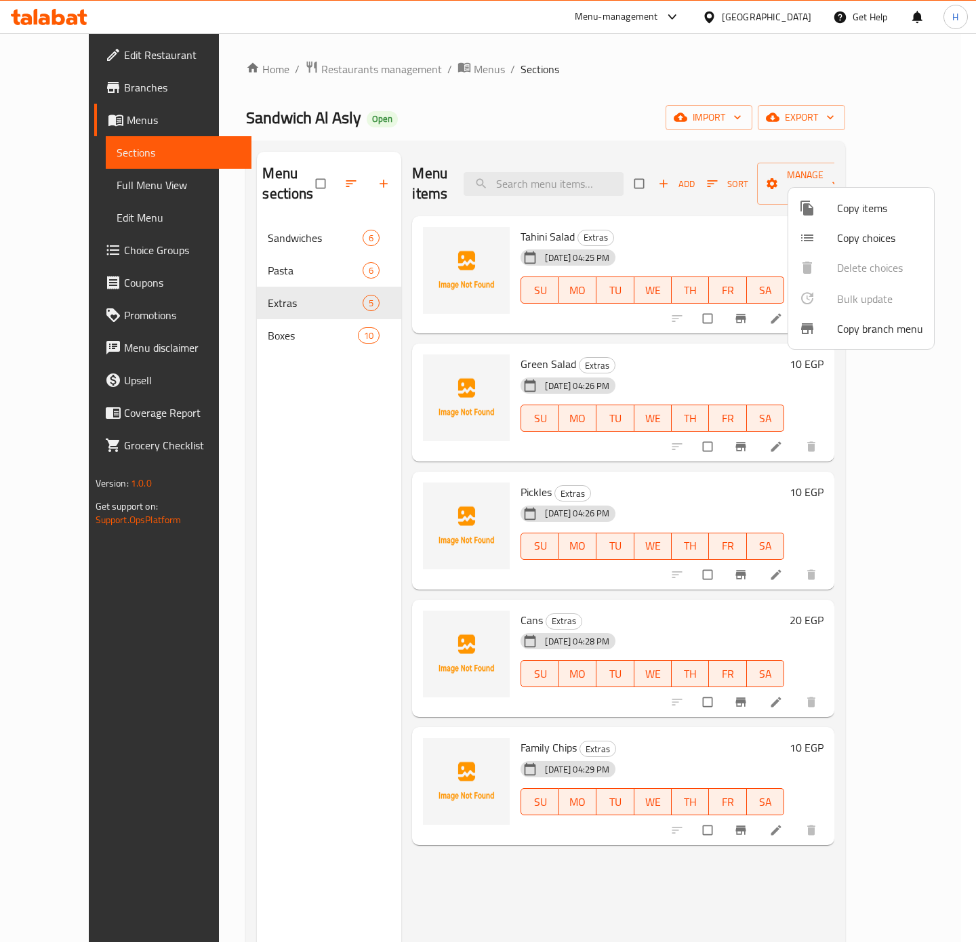
click at [911, 127] on div at bounding box center [488, 471] width 976 height 942
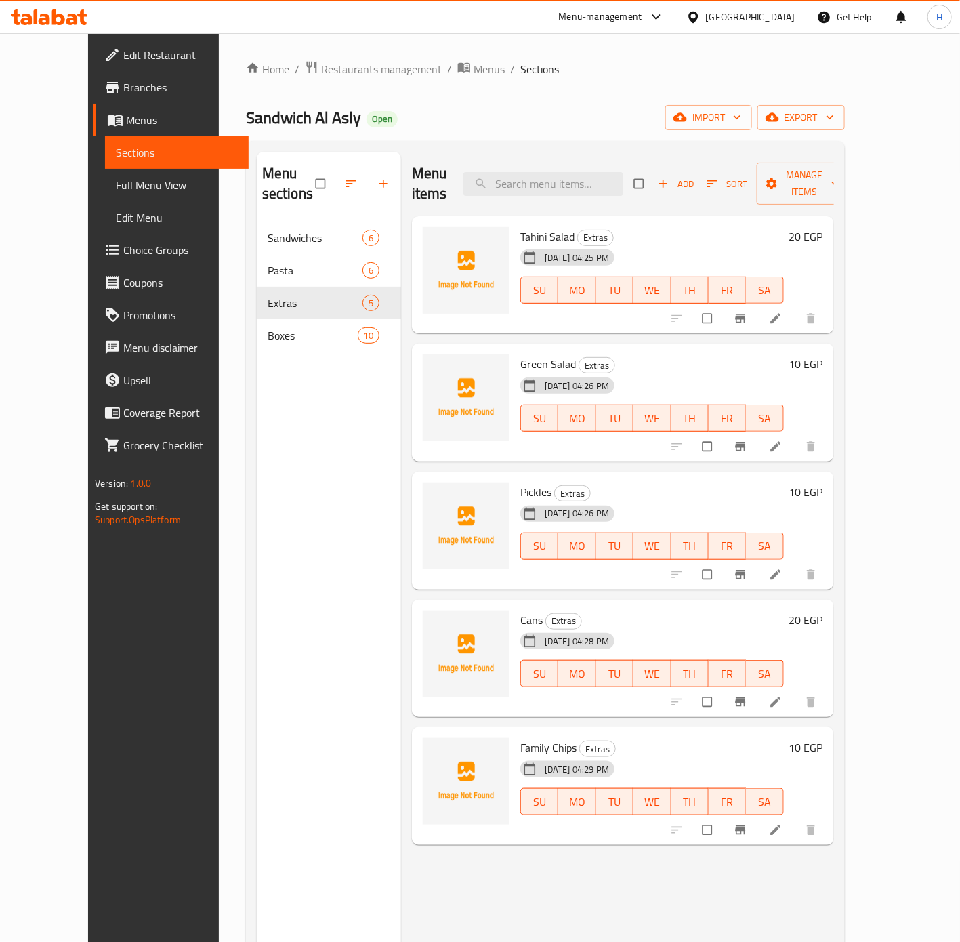
click at [845, 127] on button "export" at bounding box center [801, 117] width 87 height 25
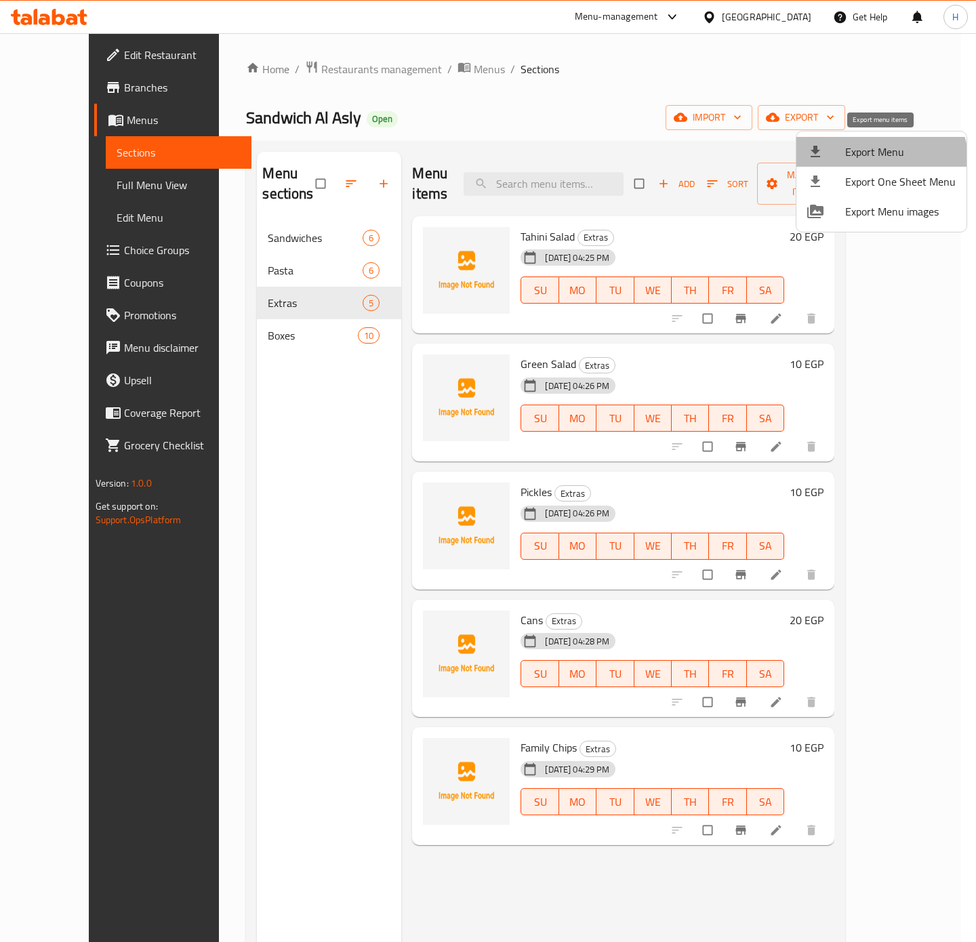
click at [878, 163] on li "Export Menu" at bounding box center [881, 152] width 170 height 30
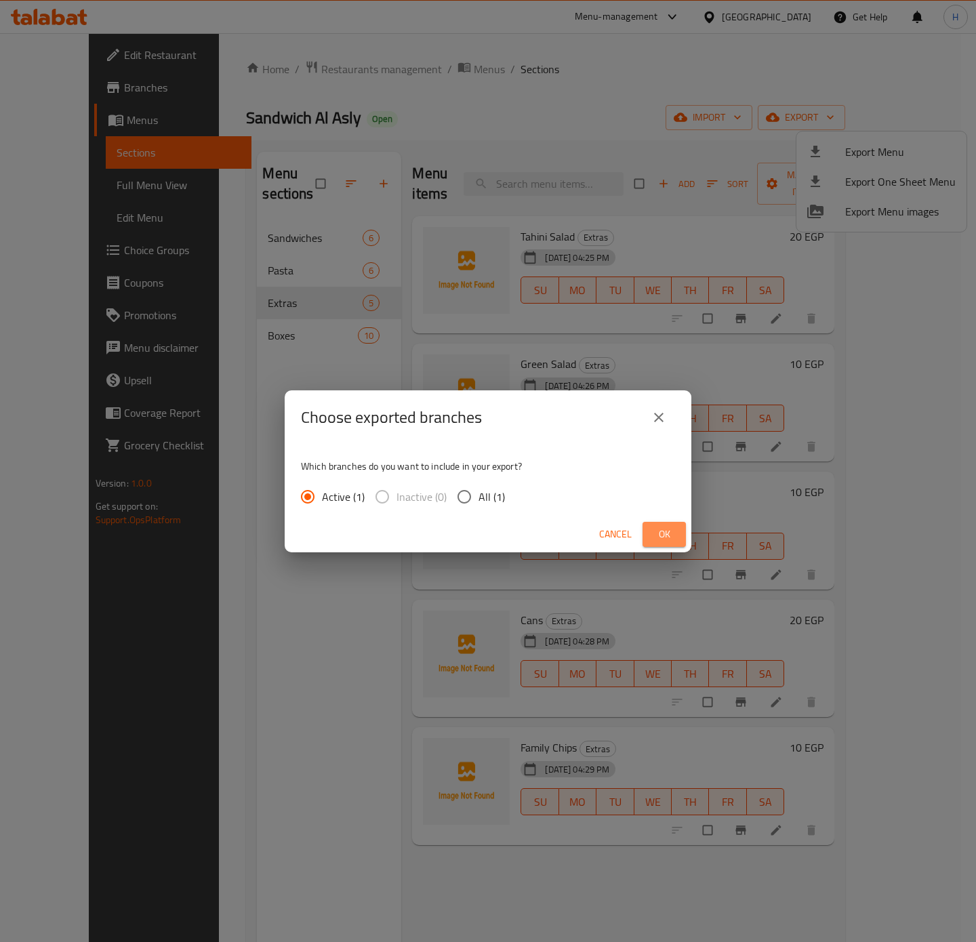
click at [655, 539] on span "Ok" at bounding box center [664, 534] width 22 height 17
